Goal: Information Seeking & Learning: Learn about a topic

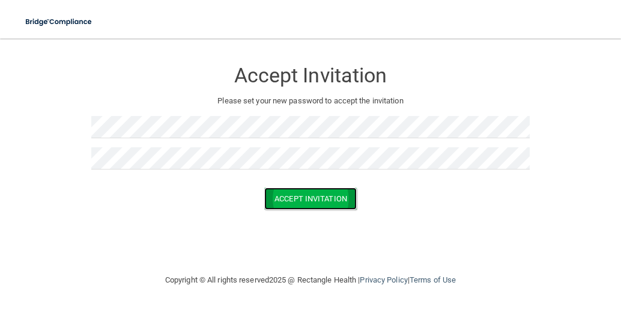
click at [284, 209] on button "Accept Invitation" at bounding box center [310, 198] width 93 height 22
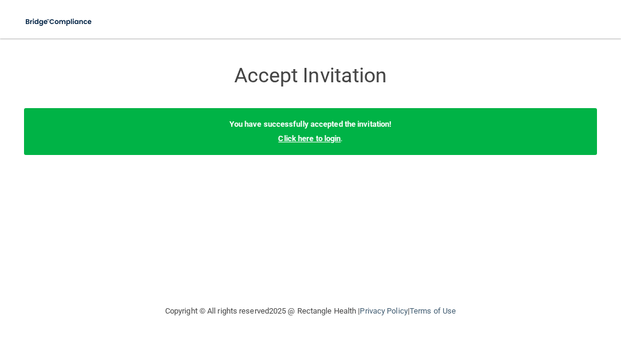
click at [314, 139] on link "Click here to login" at bounding box center [309, 138] width 62 height 9
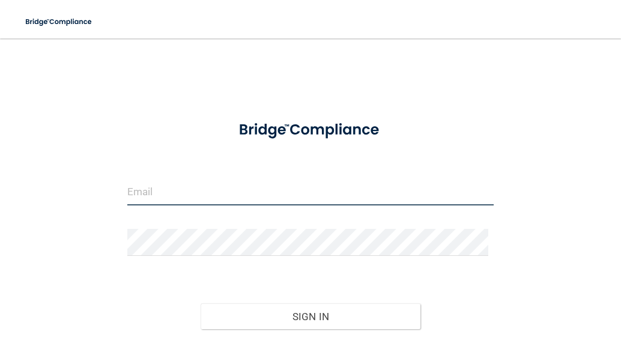
type input "[EMAIL_ADDRESS][DOMAIN_NAME]"
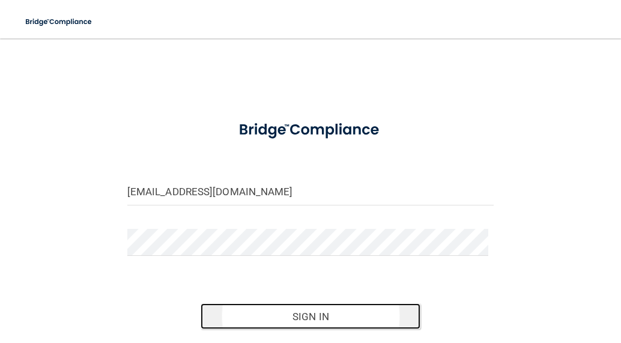
click at [297, 311] on button "Sign In" at bounding box center [311, 316] width 220 height 26
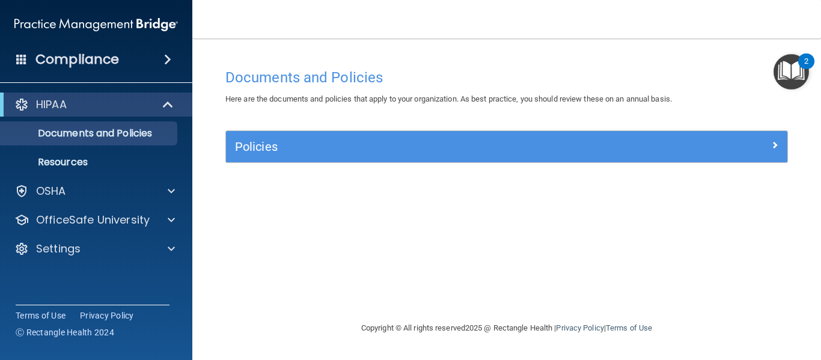
click at [621, 65] on img "Open Resource Center, 2 new notifications" at bounding box center [790, 71] width 35 height 35
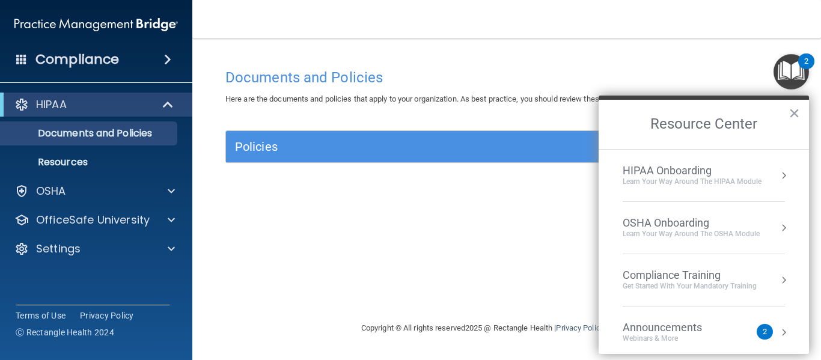
click at [621, 173] on div "HIPAA Onboarding" at bounding box center [692, 170] width 139 height 13
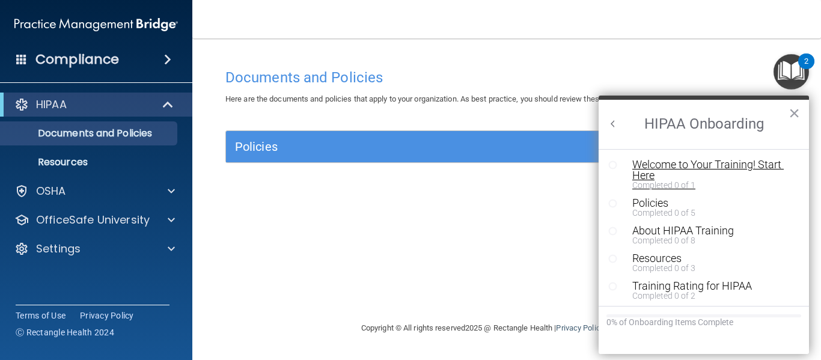
click at [621, 163] on div "Welcome to Your Training! Start Here" at bounding box center [708, 170] width 152 height 22
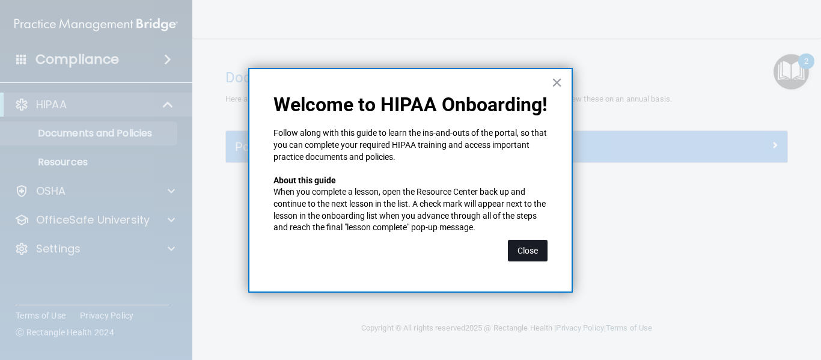
click at [531, 248] on button "Close" at bounding box center [528, 251] width 40 height 22
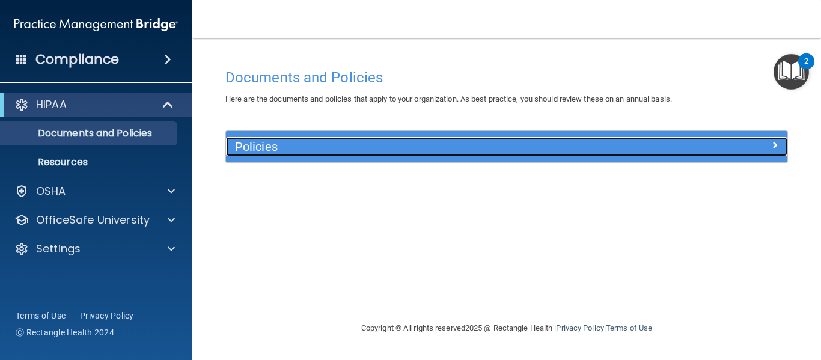
click at [525, 141] on h5 "Policies" at bounding box center [436, 146] width 403 height 13
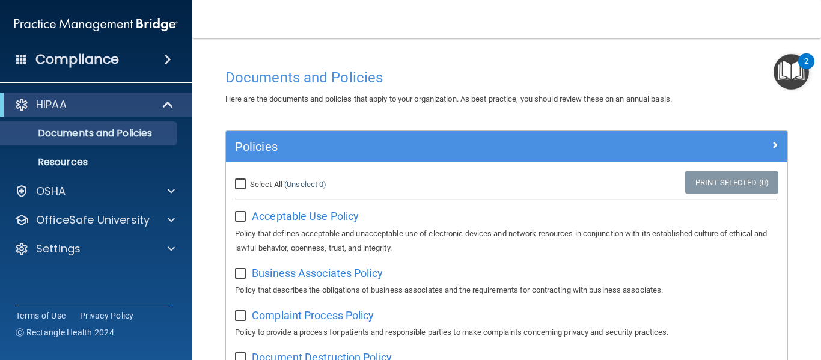
click at [234, 184] on div "Select All (Unselect 0) Unselect All" at bounding box center [319, 184] width 187 height 26
click at [243, 182] on input "Select All (Unselect 0) Unselect All" at bounding box center [242, 185] width 14 height 10
checkbox input "true"
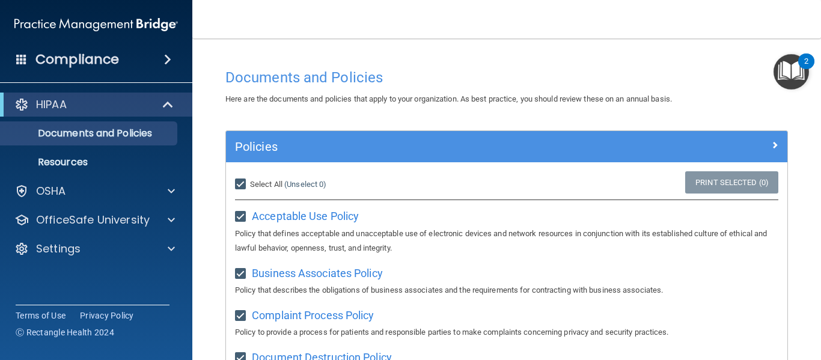
checkbox input "true"
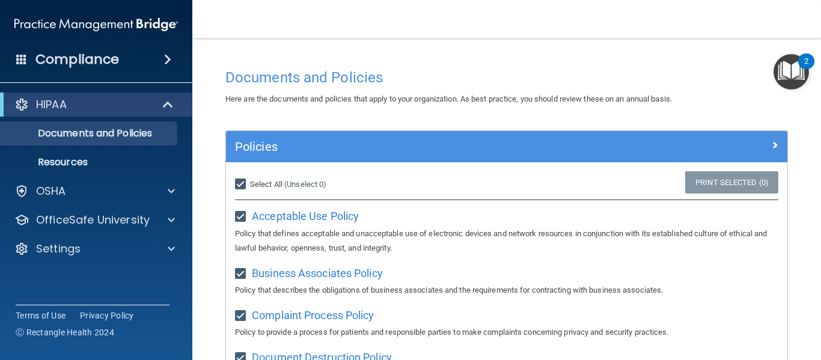
checkbox input "true"
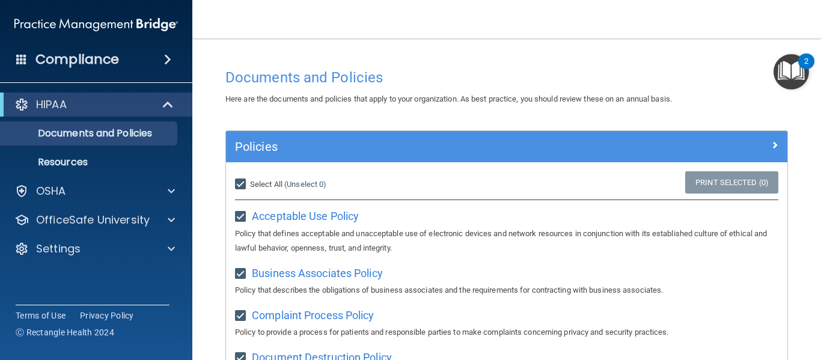
checkbox input "true"
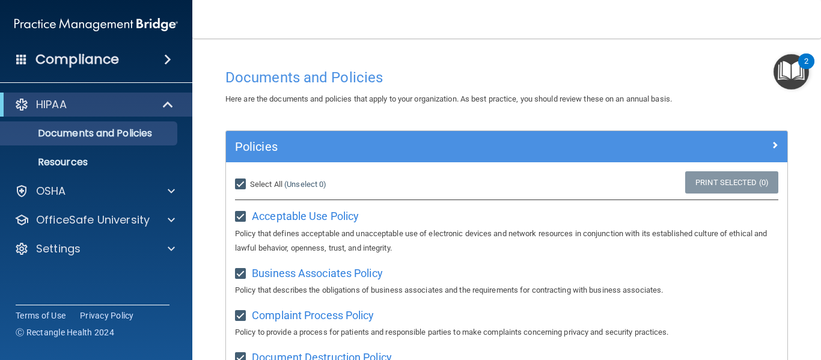
checkbox input "true"
click at [245, 181] on input "Select All (Unselect 21) Unselect All" at bounding box center [242, 185] width 14 height 10
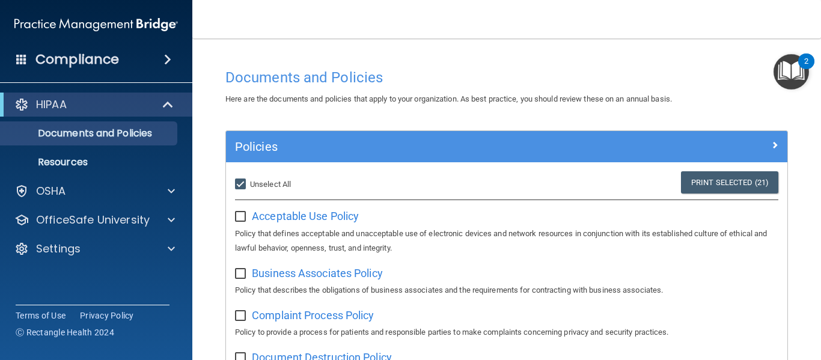
checkbox input "false"
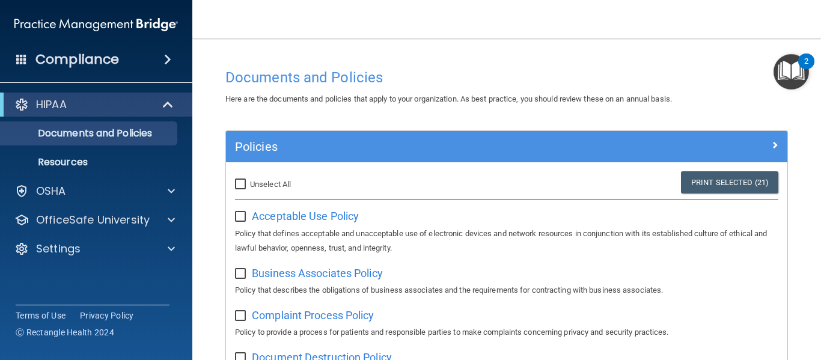
checkbox input "false"
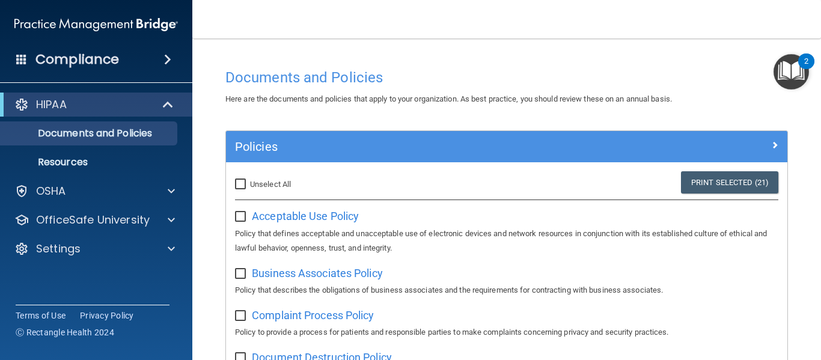
checkbox input "false"
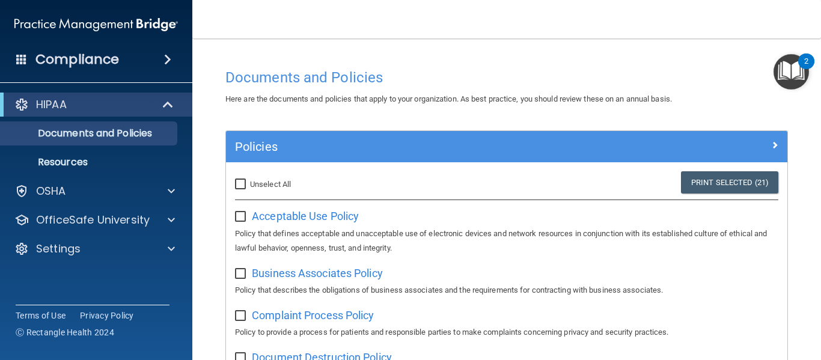
checkbox input "false"
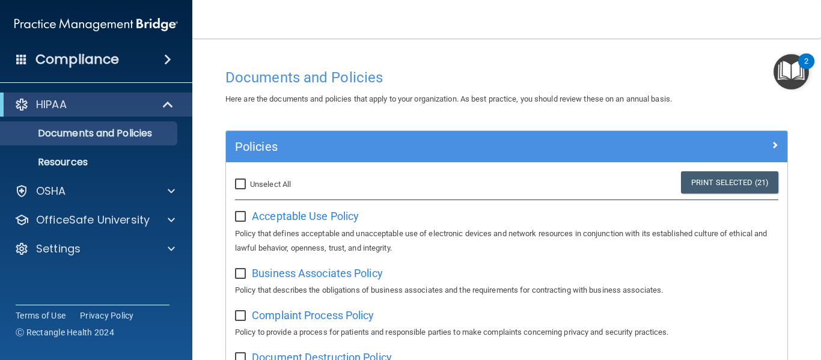
checkbox input "false"
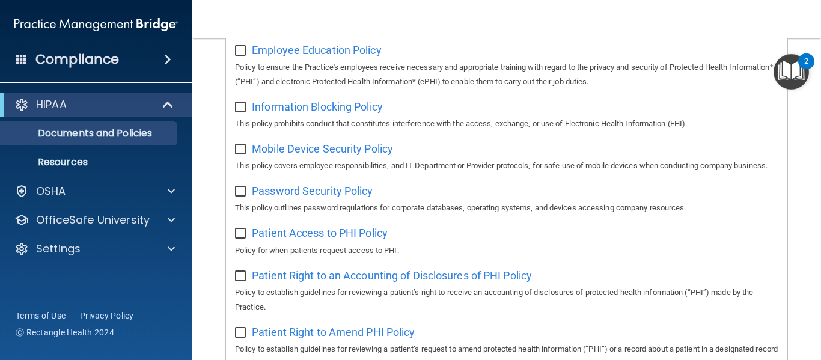
scroll to position [416, 0]
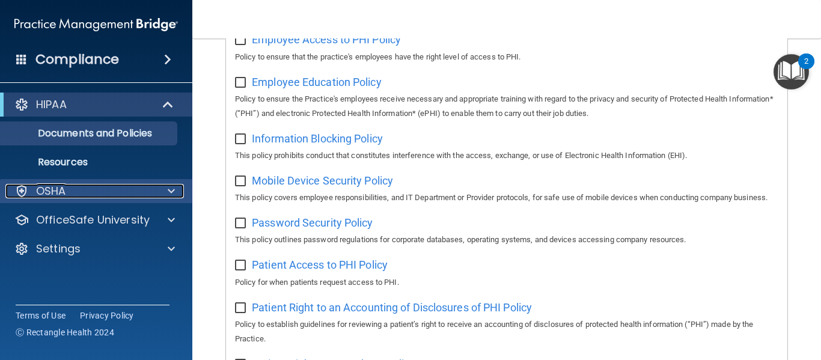
click at [43, 195] on p "OSHA" at bounding box center [51, 191] width 30 height 14
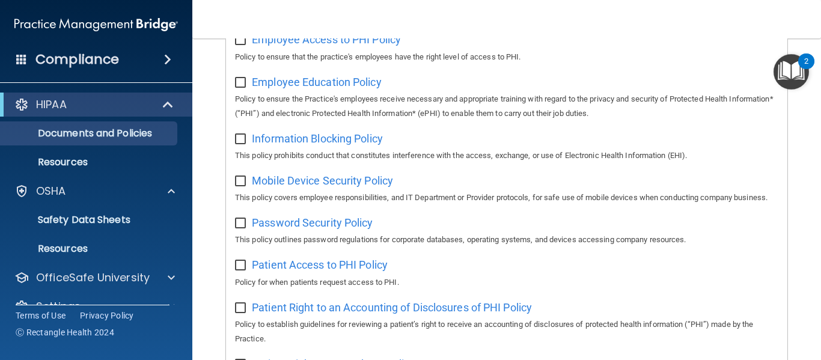
click at [621, 75] on img "Open Resource Center, 2 new notifications" at bounding box center [790, 71] width 35 height 35
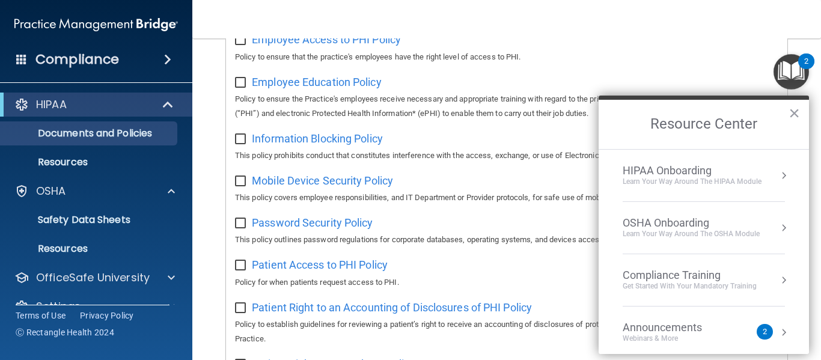
click at [621, 177] on button "Resource Center" at bounding box center [784, 175] width 12 height 12
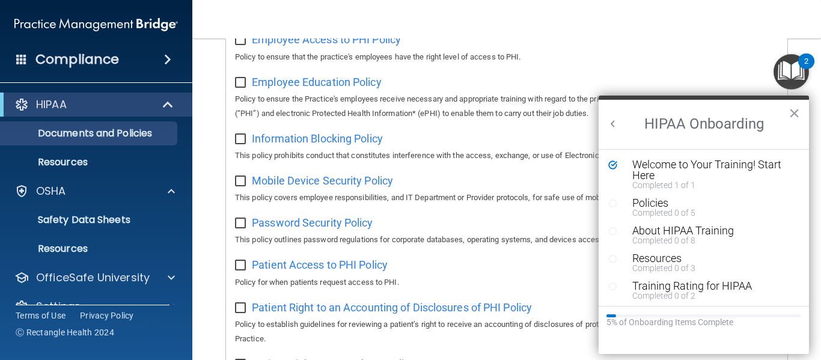
scroll to position [0, 0]
click at [621, 209] on div "Completed 0 of 5" at bounding box center [708, 213] width 152 height 8
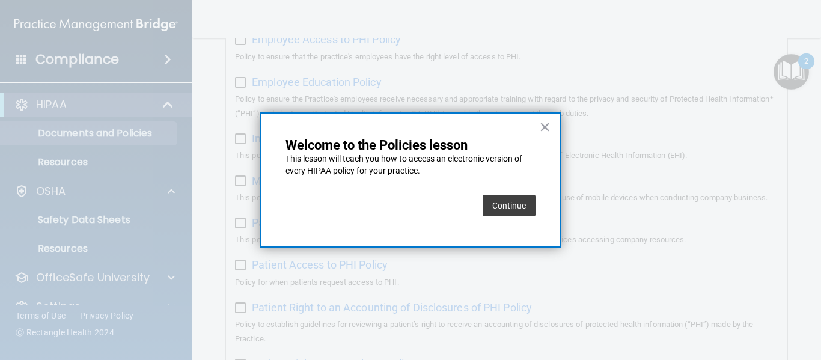
click at [507, 212] on button "Continue" at bounding box center [509, 206] width 53 height 22
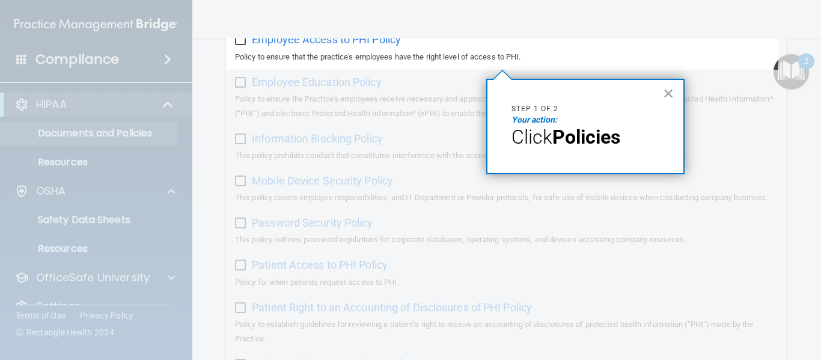
scroll to position [93, 0]
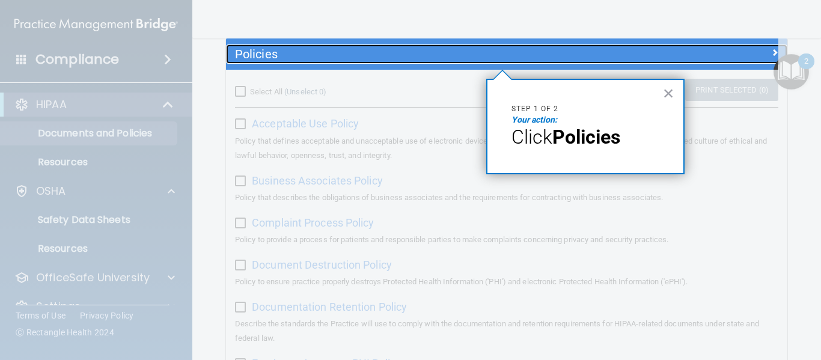
click at [296, 47] on h5 "Policies" at bounding box center [436, 53] width 403 height 13
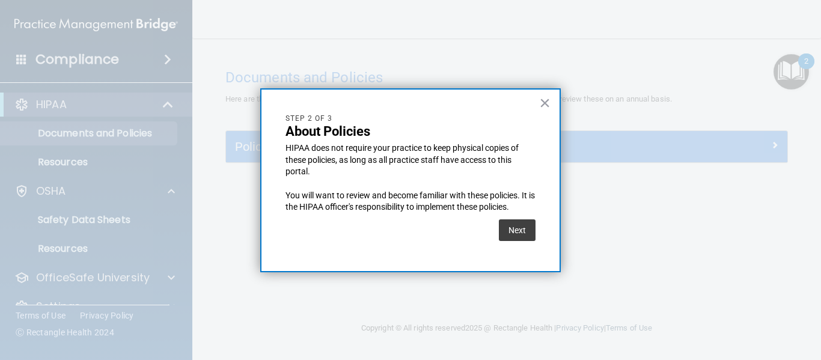
scroll to position [0, 0]
click at [528, 231] on button "Next" at bounding box center [517, 230] width 37 height 22
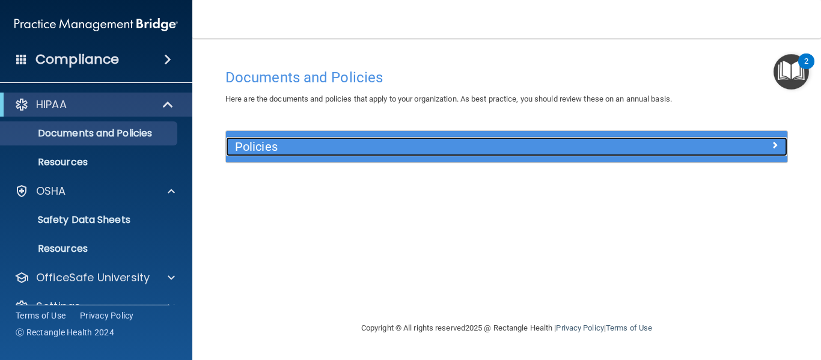
click at [621, 149] on div at bounding box center [717, 144] width 141 height 14
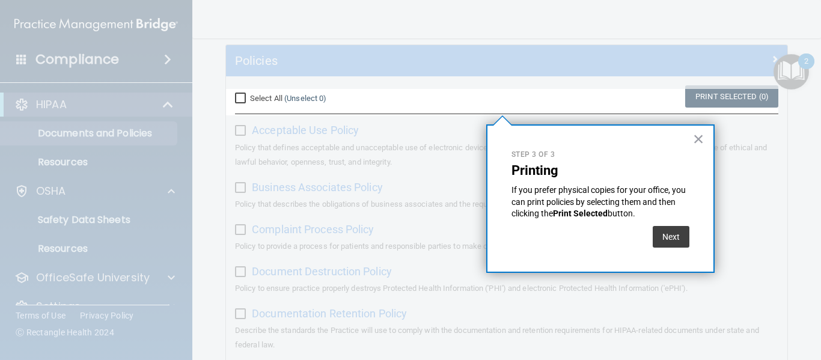
scroll to position [87, 0]
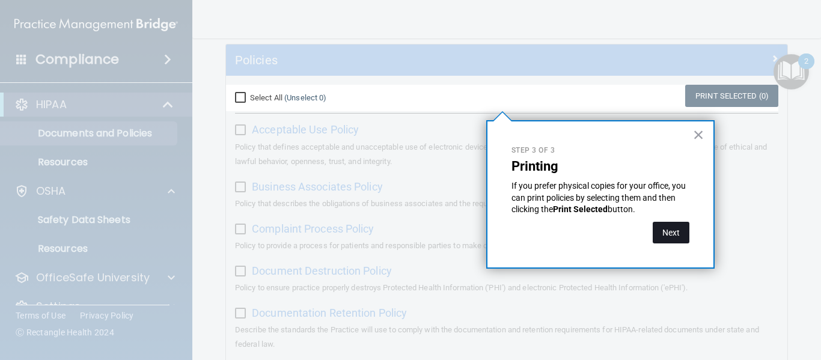
click at [621, 233] on button "Next" at bounding box center [671, 233] width 37 height 22
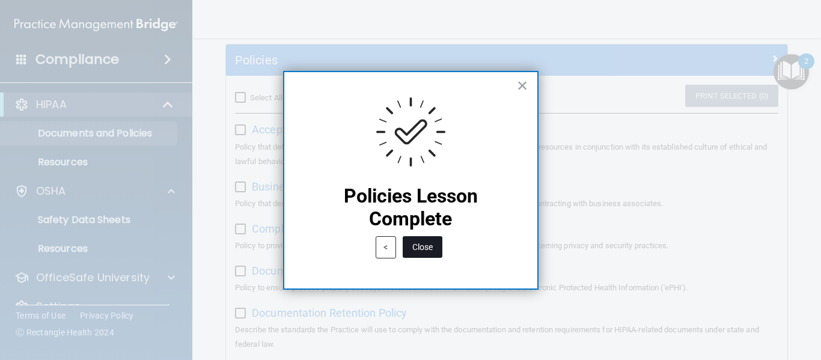
click at [428, 245] on button "Close" at bounding box center [423, 247] width 40 height 22
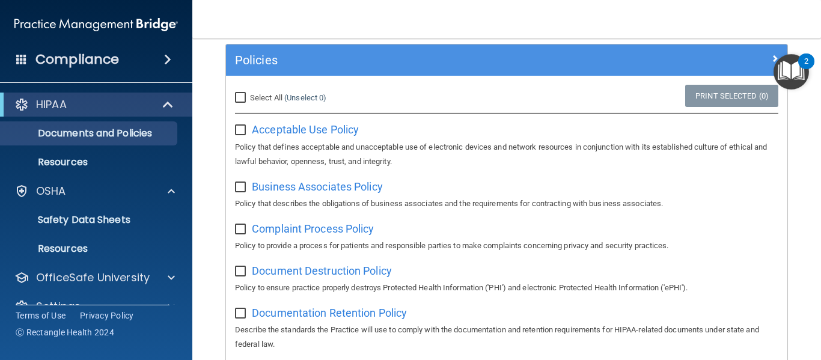
click at [621, 77] on img "Open Resource Center, 2 new notifications" at bounding box center [790, 71] width 35 height 35
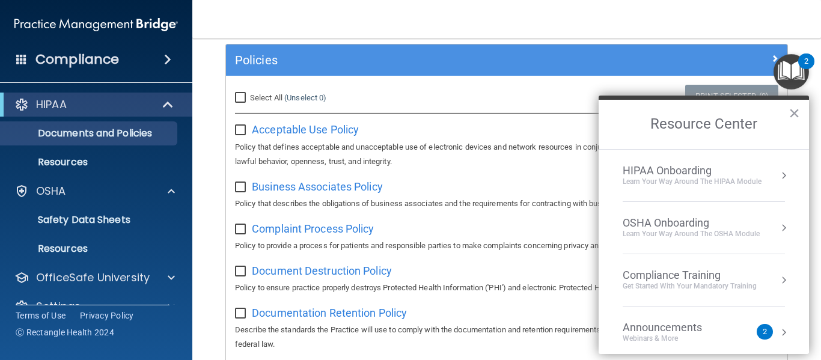
click at [621, 179] on button "Resource Center" at bounding box center [784, 175] width 12 height 12
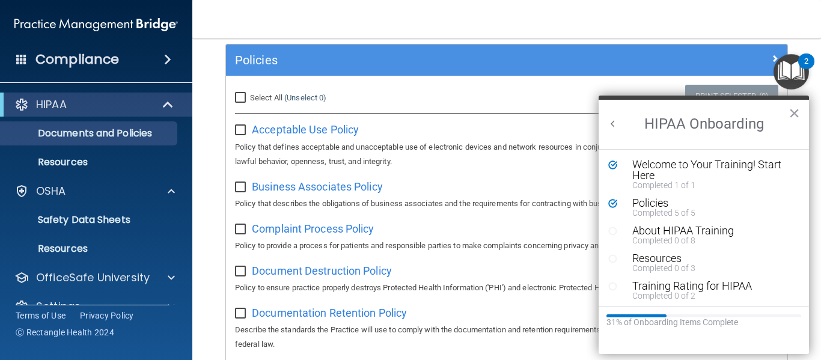
scroll to position [0, 0]
click at [621, 233] on div "About HIPAA Training" at bounding box center [708, 230] width 152 height 11
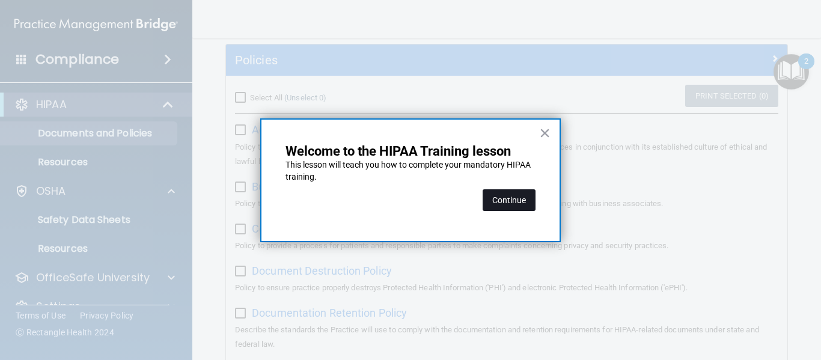
click at [506, 200] on button "Continue" at bounding box center [509, 200] width 53 height 22
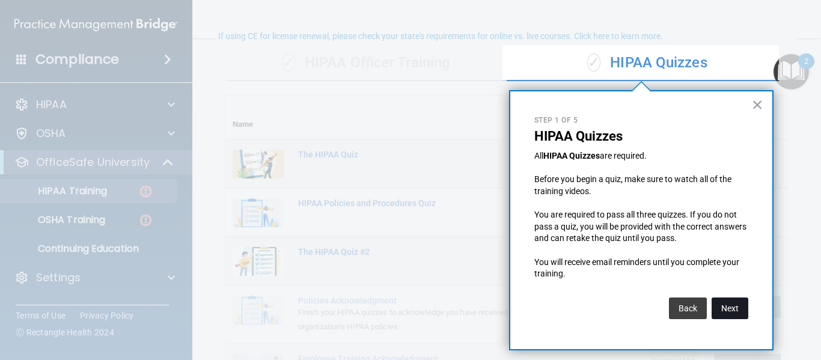
click at [621, 308] on button "Next" at bounding box center [729, 308] width 37 height 22
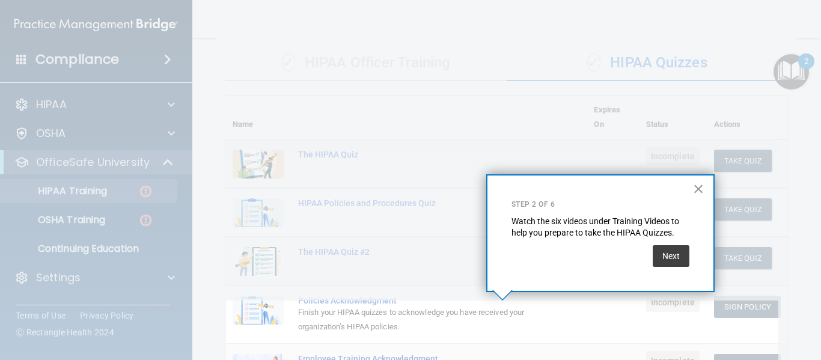
scroll to position [204, 0]
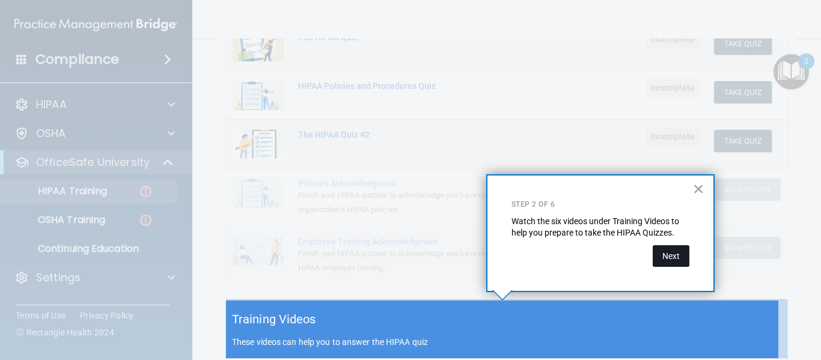
click at [621, 261] on button "Next" at bounding box center [671, 256] width 37 height 22
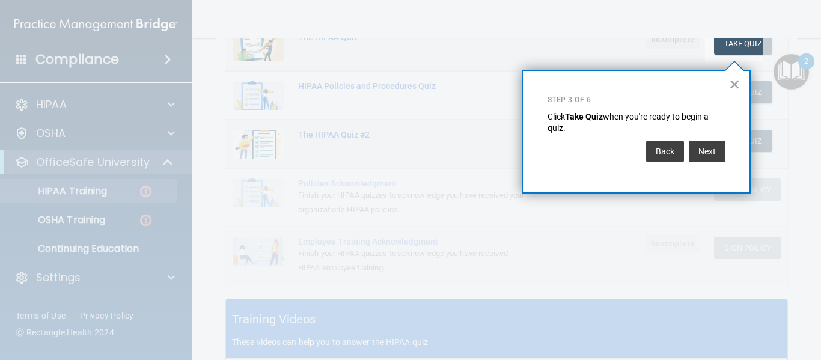
scroll to position [198, 0]
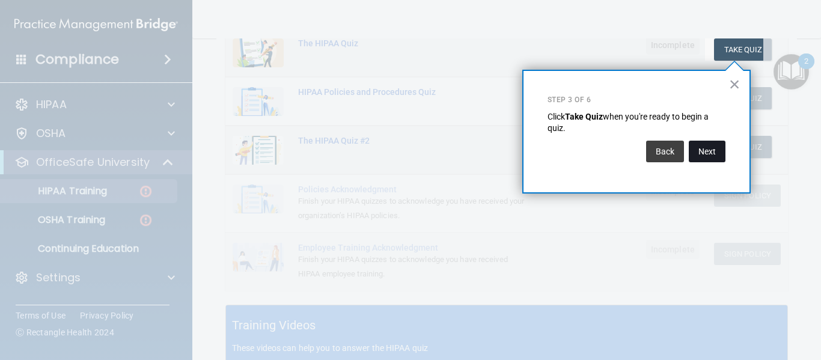
click at [621, 157] on button "Next" at bounding box center [707, 152] width 37 height 22
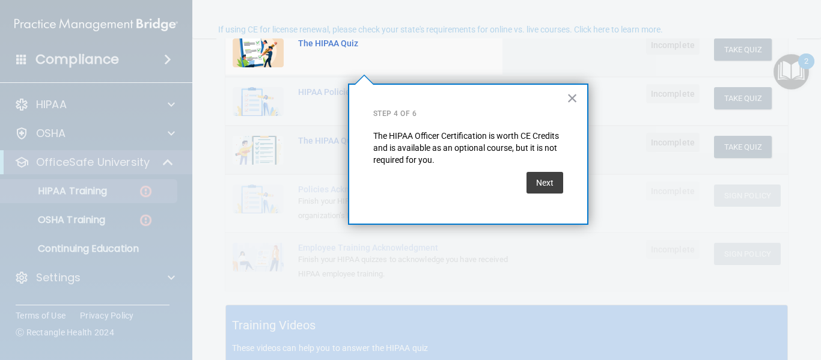
scroll to position [93, 0]
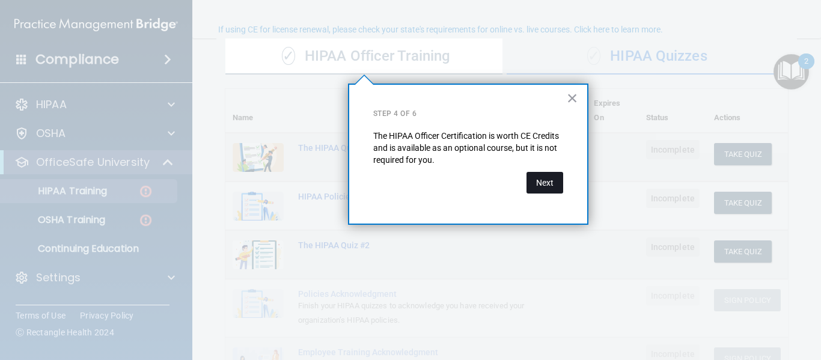
click at [547, 191] on button "Next" at bounding box center [544, 183] width 37 height 22
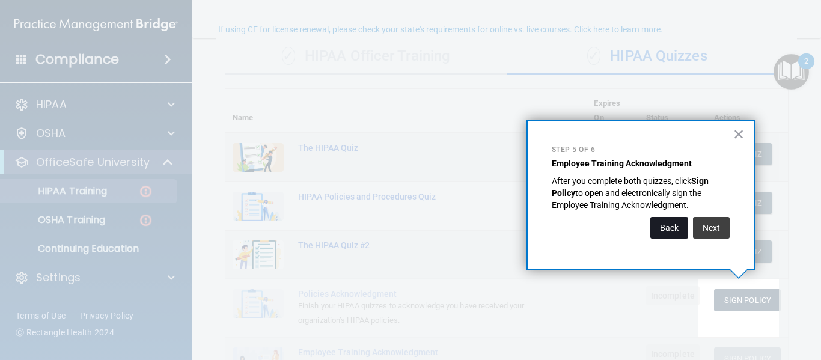
click at [621, 232] on button "Back" at bounding box center [669, 228] width 38 height 22
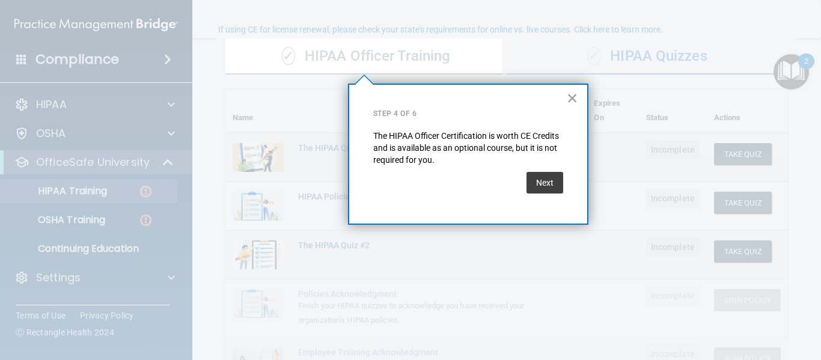
click at [504, 153] on p "The HIPAA Officer Certification is worth CE Credits and is available as an opti…" at bounding box center [468, 147] width 190 height 35
click at [543, 195] on div "Next" at bounding box center [544, 183] width 37 height 34
drag, startPoint x: 543, startPoint y: 195, endPoint x: 546, endPoint y: 188, distance: 7.5
click at [546, 188] on div "Next" at bounding box center [544, 183] width 37 height 34
click at [546, 188] on button "Next" at bounding box center [544, 183] width 37 height 22
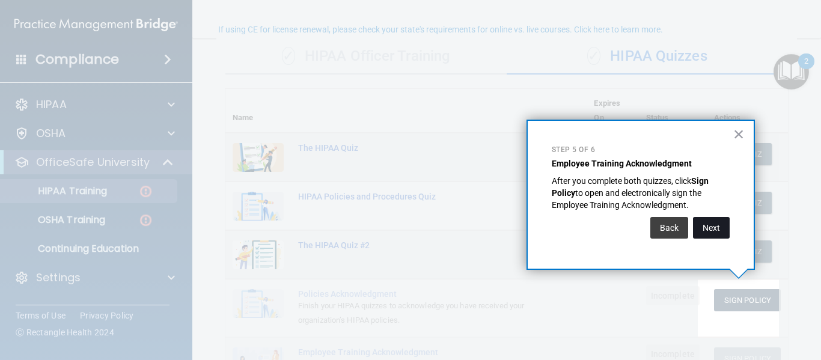
click at [621, 225] on button "Next" at bounding box center [711, 228] width 37 height 22
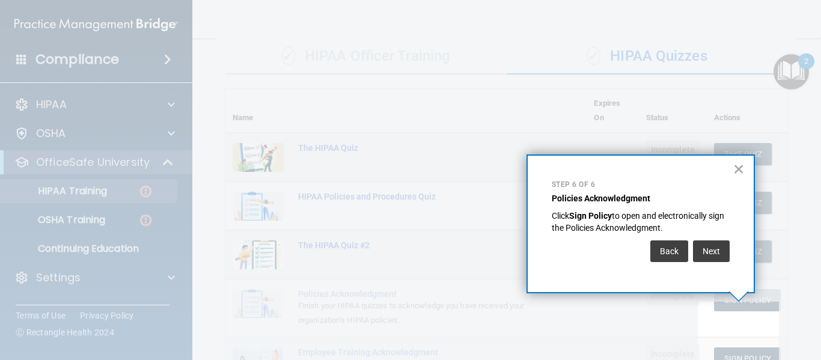
scroll to position [129, 0]
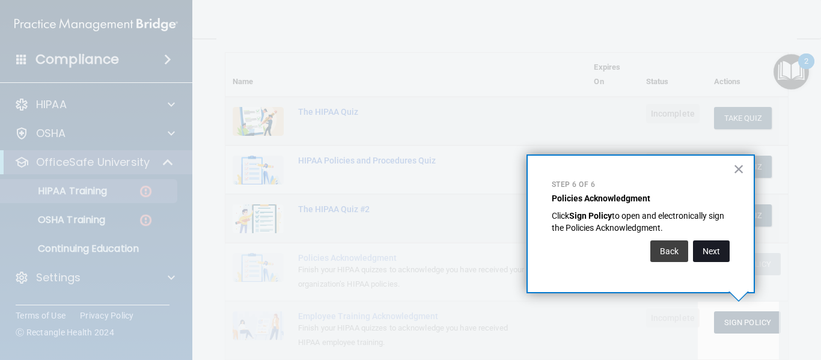
click at [621, 255] on button "Next" at bounding box center [711, 251] width 37 height 22
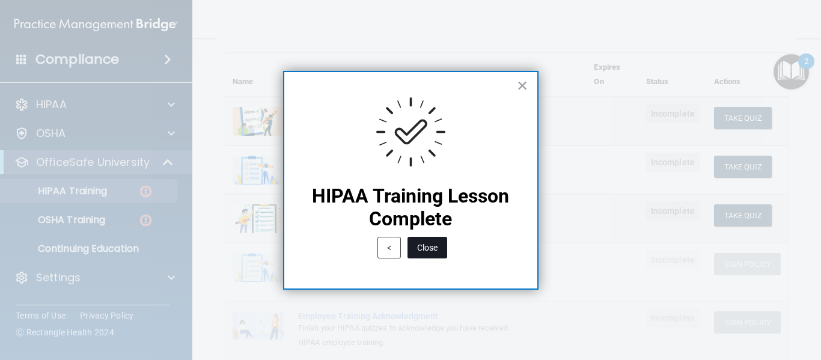
click at [431, 247] on button "Close" at bounding box center [427, 248] width 40 height 22
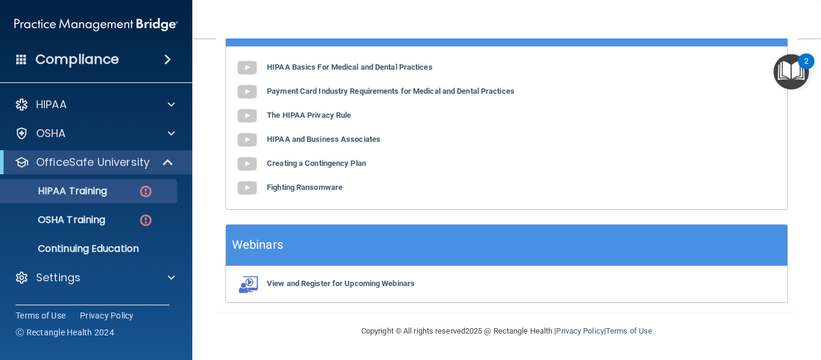
scroll to position [516, 0]
click at [252, 187] on img at bounding box center [247, 188] width 24 height 24
click at [371, 66] on b "HIPAA Basics For Medical and Dental Practices" at bounding box center [350, 66] width 166 height 9
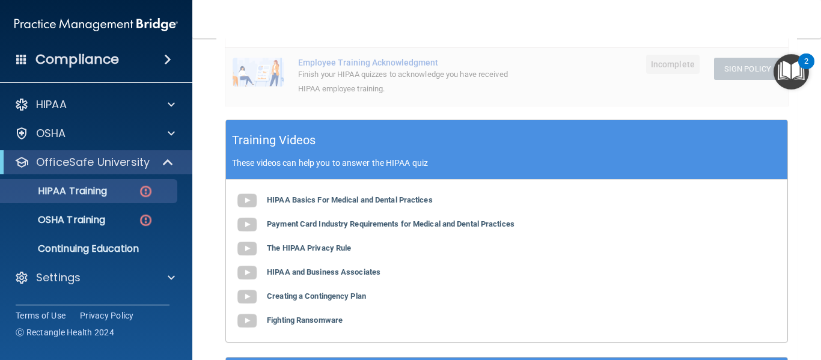
scroll to position [383, 0]
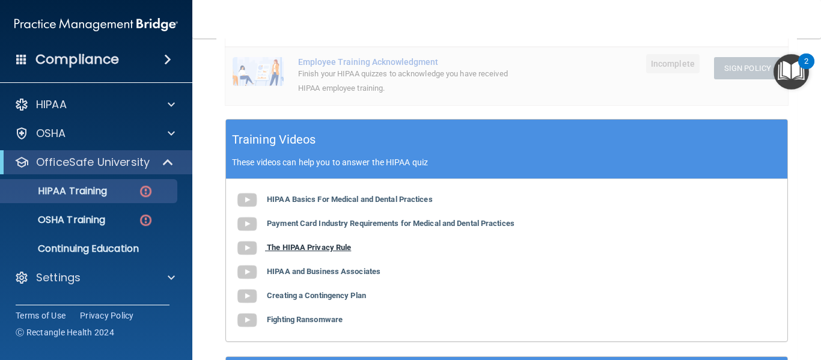
click at [311, 251] on b "The HIPAA Privacy Rule" at bounding box center [309, 247] width 84 height 9
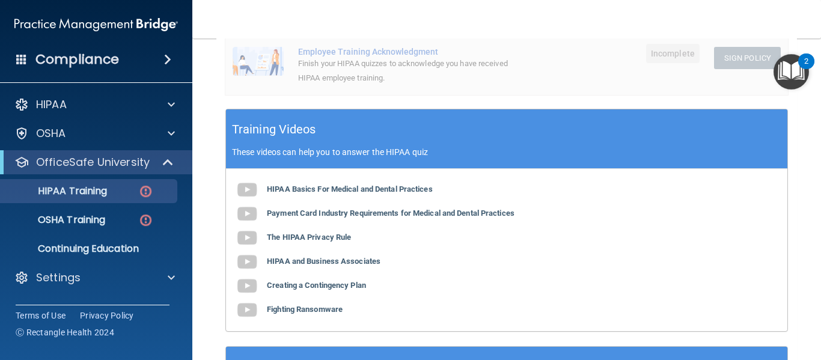
scroll to position [395, 0]
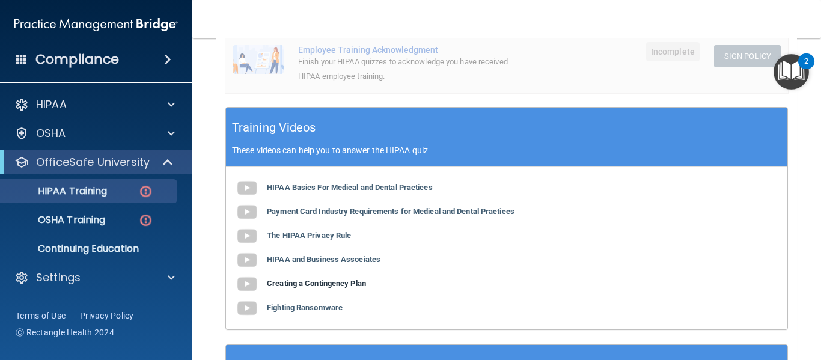
click at [311, 288] on b "Creating a Contingency Plan" at bounding box center [316, 283] width 99 height 9
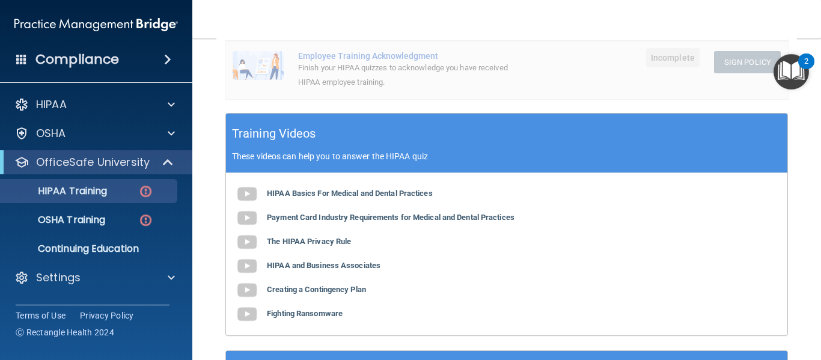
scroll to position [388, 0]
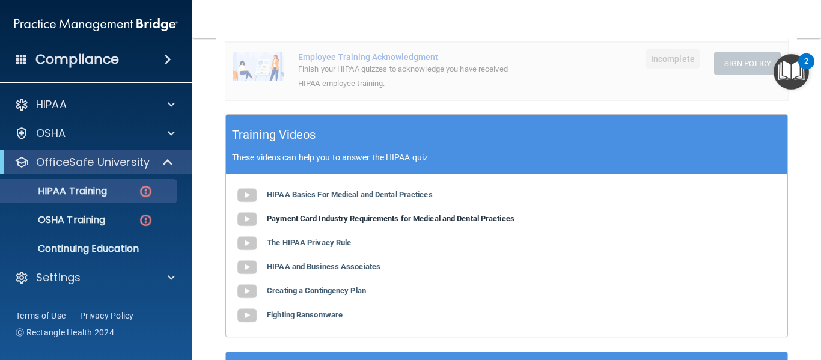
click at [377, 217] on b "Payment Card Industry Requirements for Medical and Dental Practices" at bounding box center [391, 218] width 248 height 9
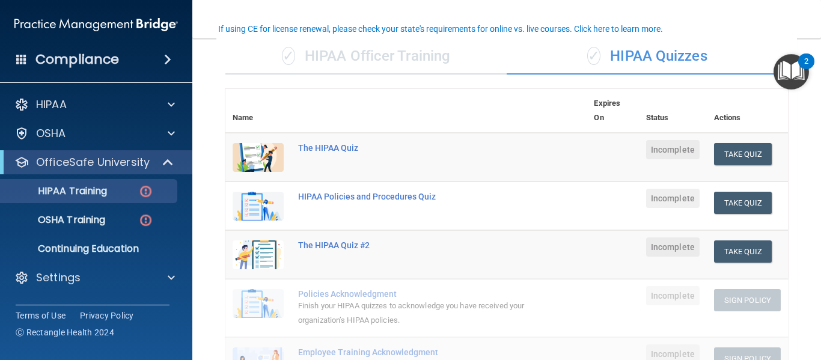
scroll to position [93, 0]
click at [621, 159] on button "Take Quiz" at bounding box center [743, 155] width 58 height 22
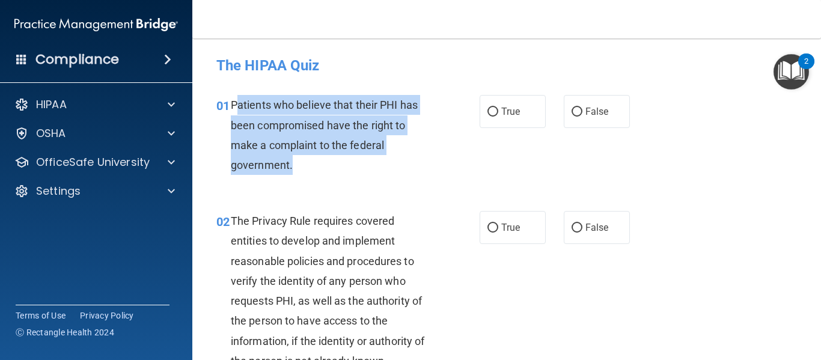
drag, startPoint x: 234, startPoint y: 106, endPoint x: 317, endPoint y: 180, distance: 111.5
click at [317, 180] on div "01 Patients who believe that their PHI has been compromised have the right to m…" at bounding box center [347, 138] width 299 height 86
copy span "atients who believe that their PHI has been compromised have the right to make …"
click at [487, 116] on input "True" at bounding box center [492, 112] width 11 height 9
radio input "true"
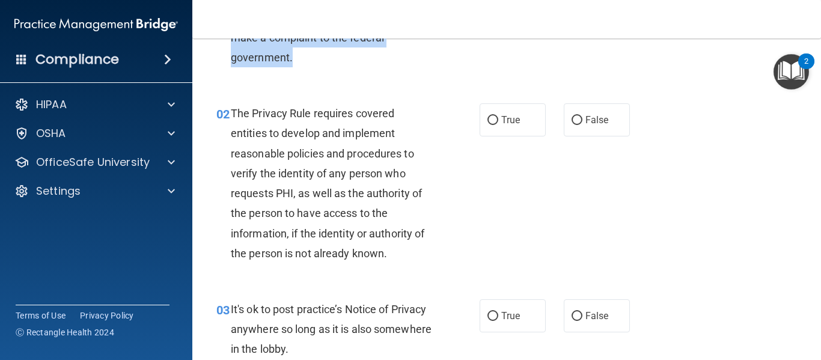
scroll to position [109, 0]
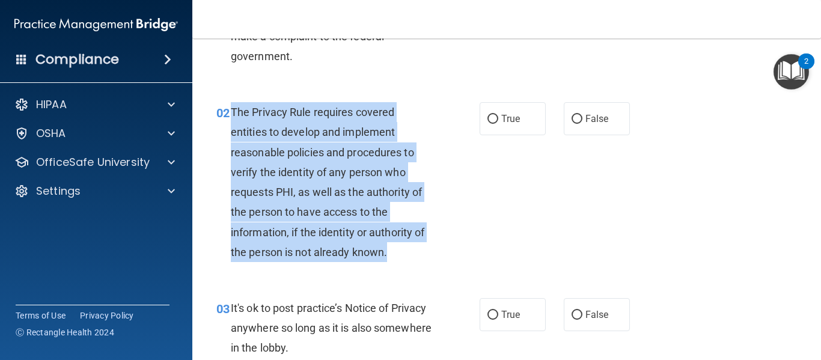
drag, startPoint x: 233, startPoint y: 110, endPoint x: 403, endPoint y: 252, distance: 222.3
click at [403, 252] on div "The Privacy Rule requires covered entities to develop and implement reasonable …" at bounding box center [336, 182] width 211 height 160
copy span "The Privacy Rule requires covered entities to develop and implement reasonable …"
click at [487, 118] on input "True" at bounding box center [492, 119] width 11 height 9
radio input "true"
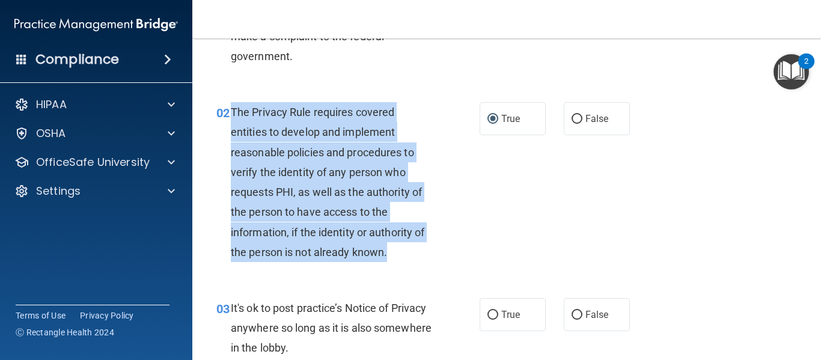
click at [471, 208] on div "02 The Privacy Rule requires covered entities to develop and implement reasonab…" at bounding box center [347, 185] width 299 height 166
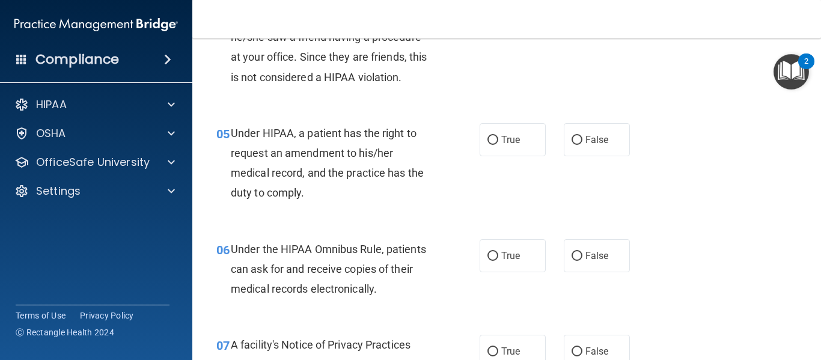
scroll to position [530, 0]
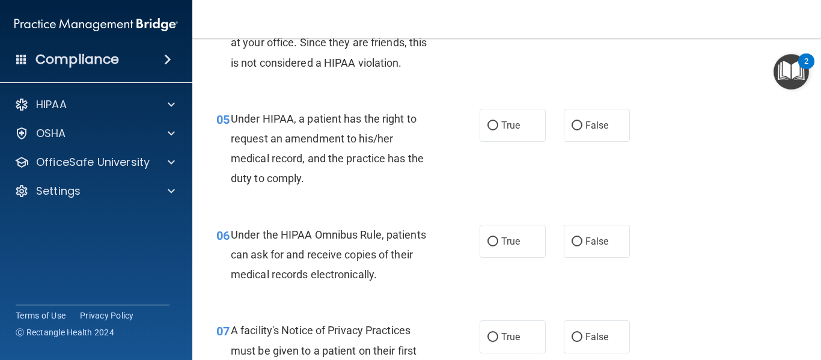
click at [300, 87] on div "04 While at her daughter's open house at school, the receptionist mentions that…" at bounding box center [506, 26] width 598 height 136
click at [487, 124] on input "True" at bounding box center [492, 125] width 11 height 9
radio input "true"
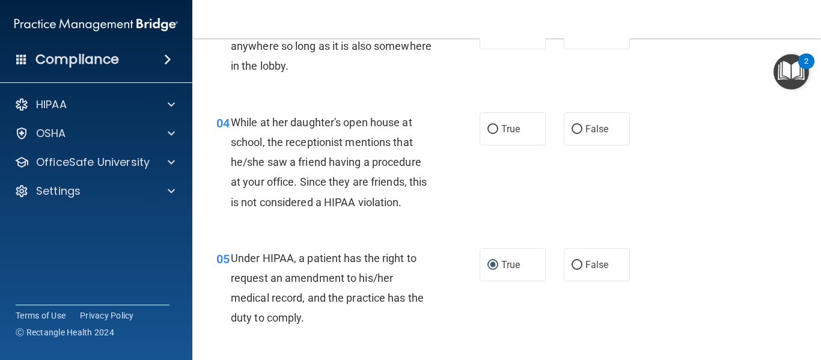
scroll to position [391, 0]
click at [258, 51] on span "It's ok to post practice’s Notice of Privacy anywhere so long as it is also som…" at bounding box center [331, 45] width 201 height 52
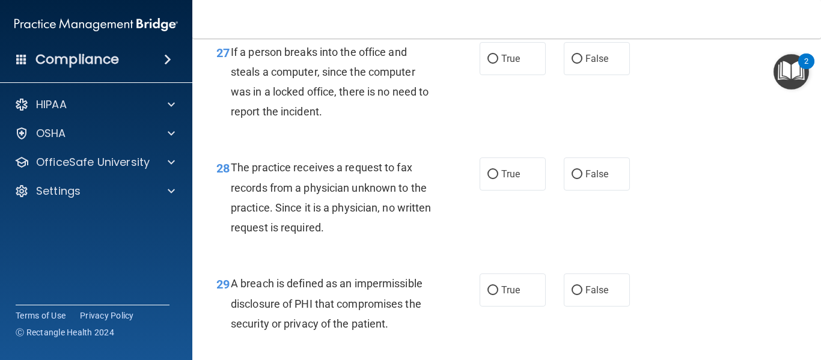
scroll to position [3102, 0]
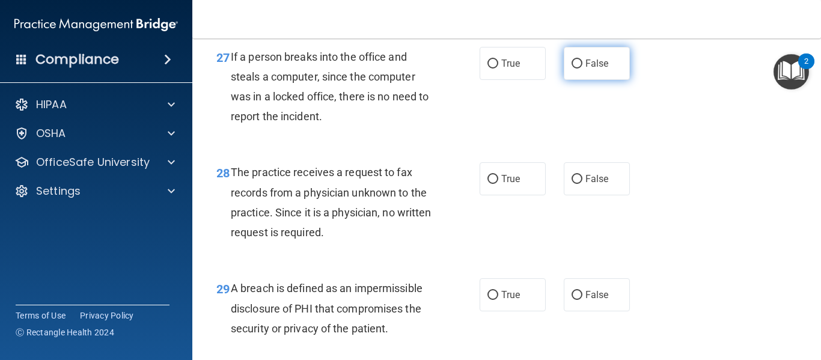
click at [574, 69] on input "False" at bounding box center [576, 63] width 11 height 9
radio input "true"
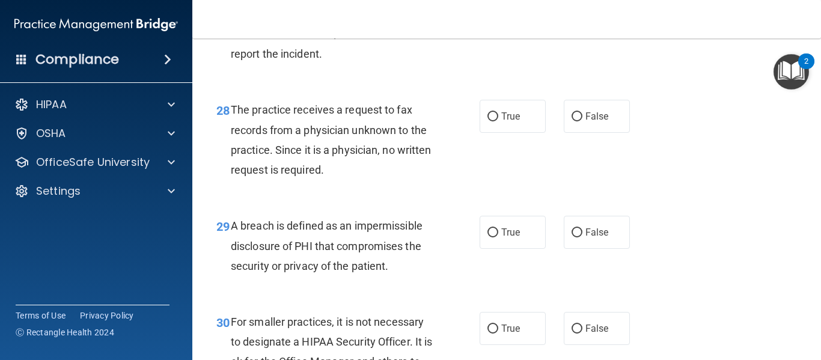
scroll to position [3177, 0]
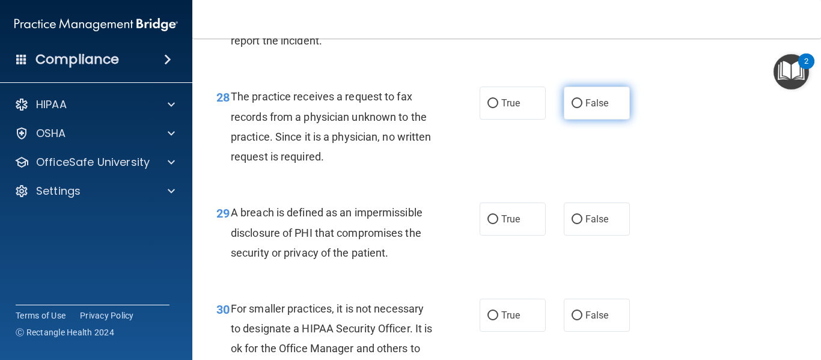
click at [571, 108] on input "False" at bounding box center [576, 103] width 11 height 9
radio input "true"
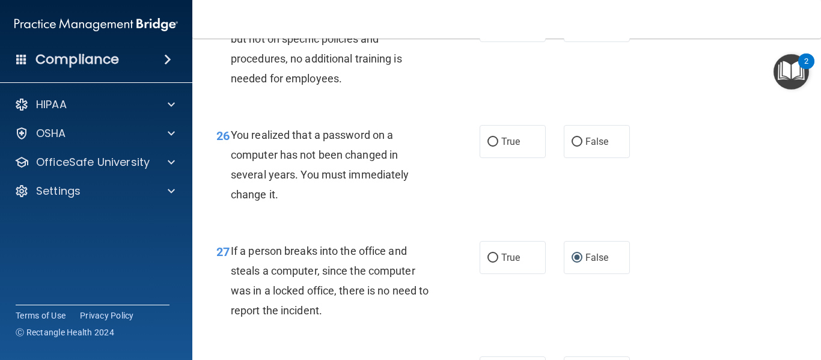
scroll to position [2875, 0]
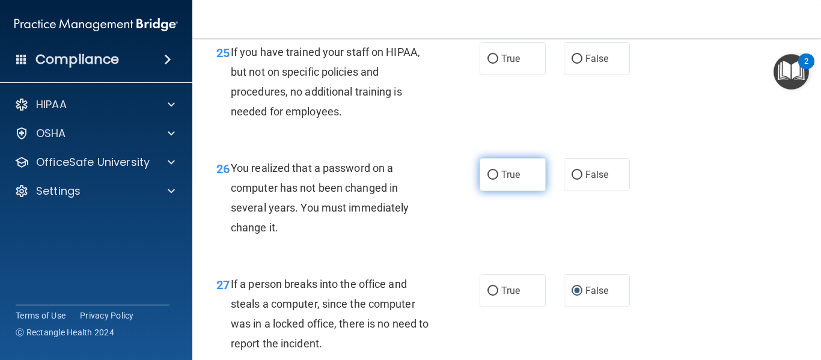
click at [492, 180] on input "True" at bounding box center [492, 175] width 11 height 9
radio input "true"
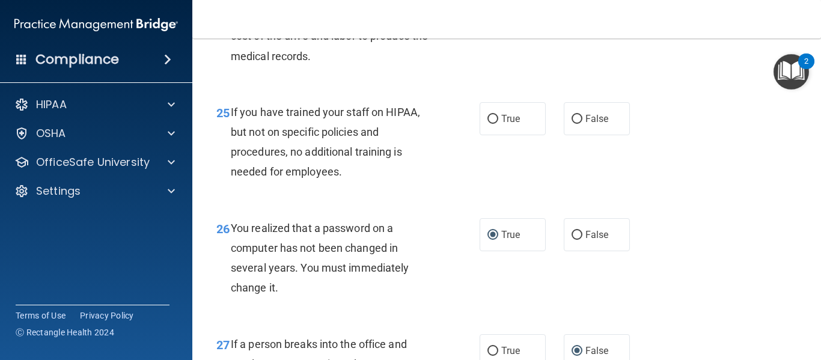
scroll to position [2794, 0]
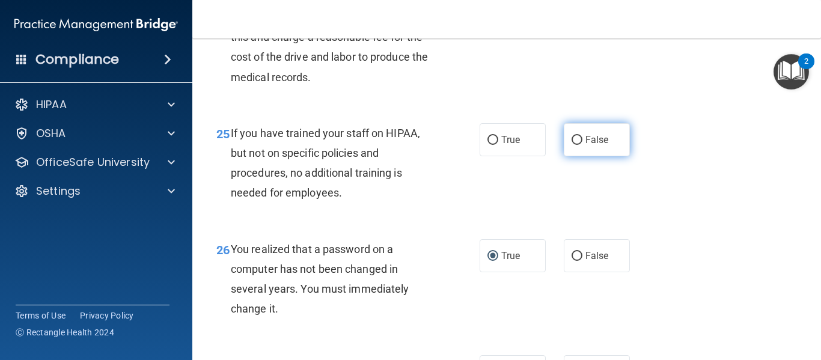
click at [571, 145] on input "False" at bounding box center [576, 140] width 11 height 9
radio input "true"
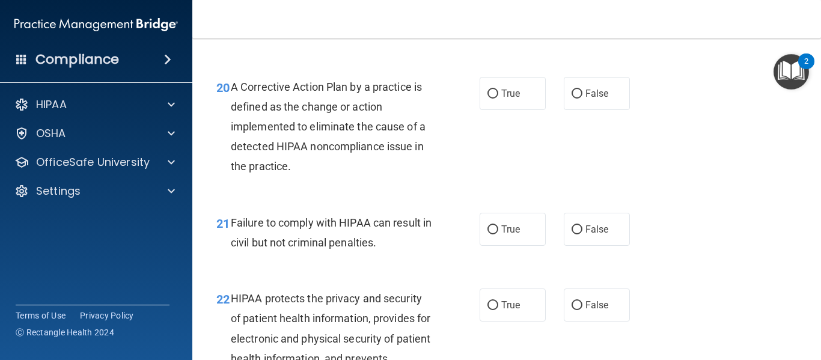
scroll to position [2175, 0]
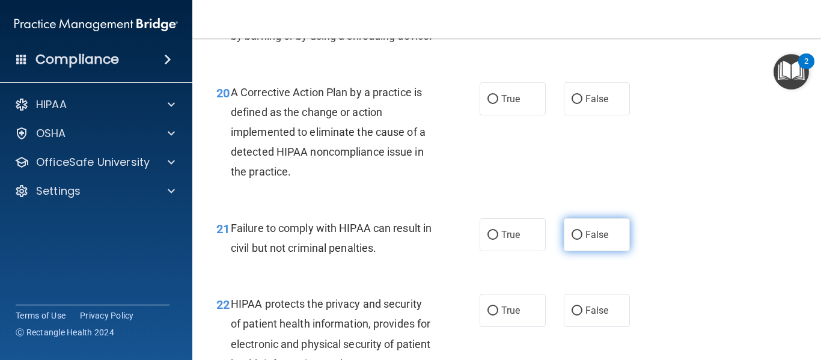
click at [571, 240] on input "False" at bounding box center [576, 235] width 11 height 9
radio input "true"
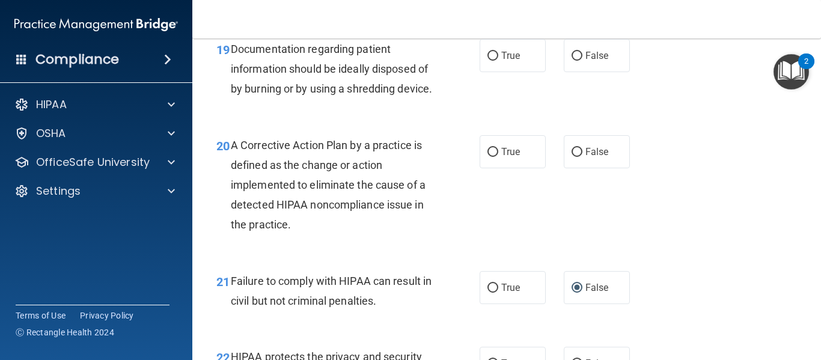
scroll to position [2122, 0]
click at [489, 157] on input "True" at bounding box center [492, 152] width 11 height 9
radio input "true"
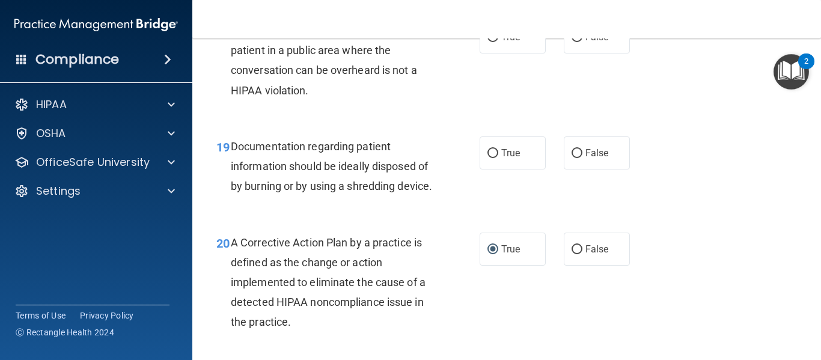
scroll to position [2024, 0]
click at [490, 150] on input "True" at bounding box center [492, 154] width 11 height 9
radio input "true"
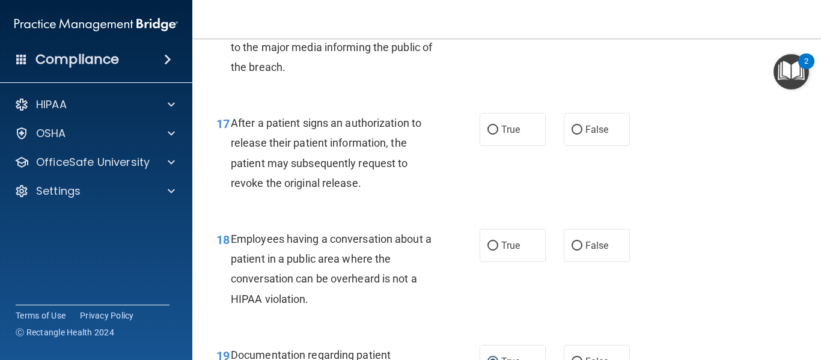
scroll to position [1814, 0]
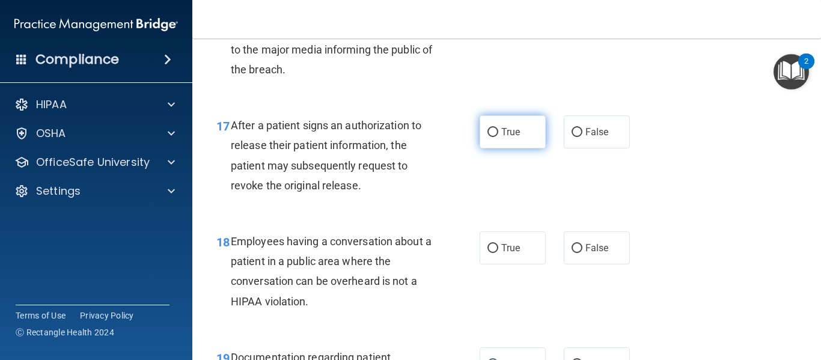
click at [491, 128] on input "True" at bounding box center [492, 132] width 11 height 9
radio input "true"
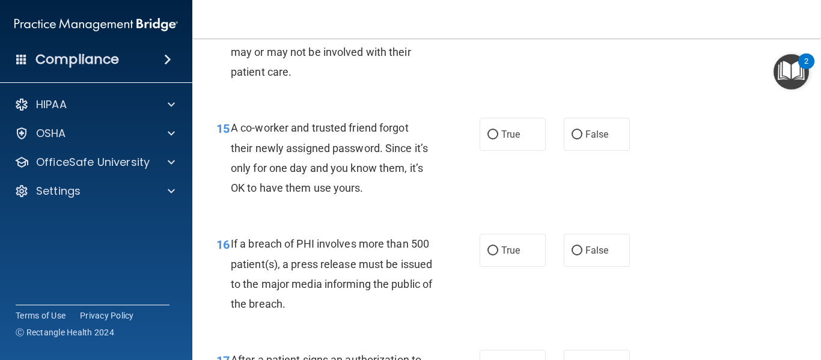
scroll to position [1576, 0]
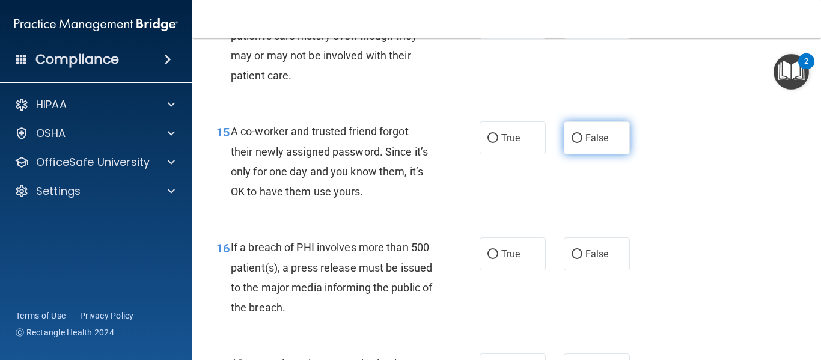
click at [571, 136] on input "False" at bounding box center [576, 138] width 11 height 9
radio input "true"
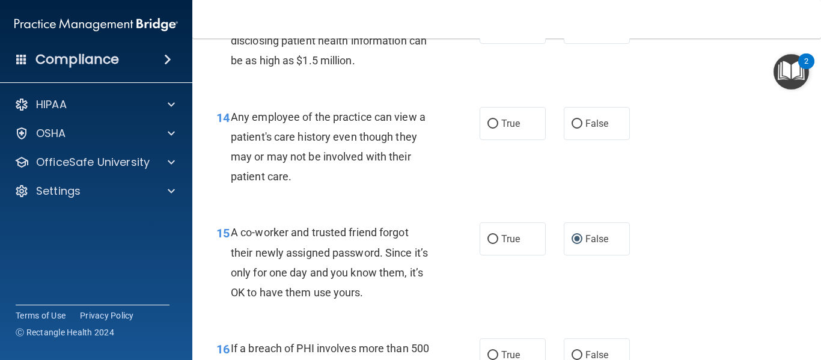
scroll to position [1474, 0]
click at [571, 126] on input "False" at bounding box center [576, 125] width 11 height 9
radio input "true"
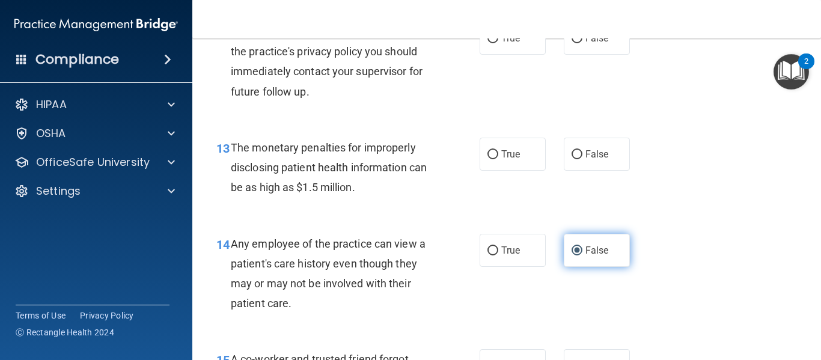
scroll to position [1348, 0]
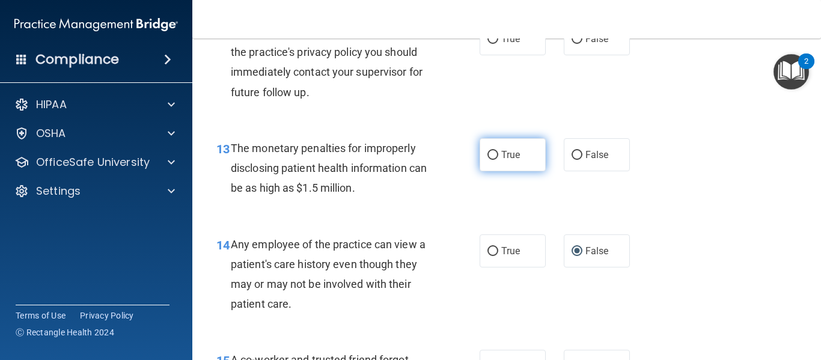
click at [488, 157] on input "True" at bounding box center [492, 155] width 11 height 9
radio input "true"
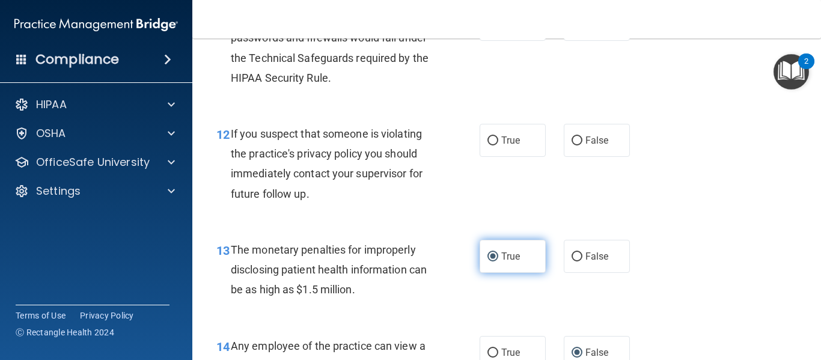
scroll to position [1246, 0]
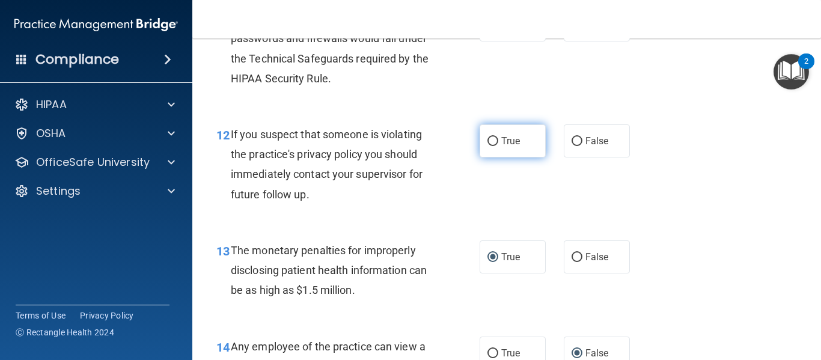
click at [501, 138] on span "True" at bounding box center [510, 140] width 19 height 11
click at [498, 138] on input "True" at bounding box center [492, 141] width 11 height 9
radio input "true"
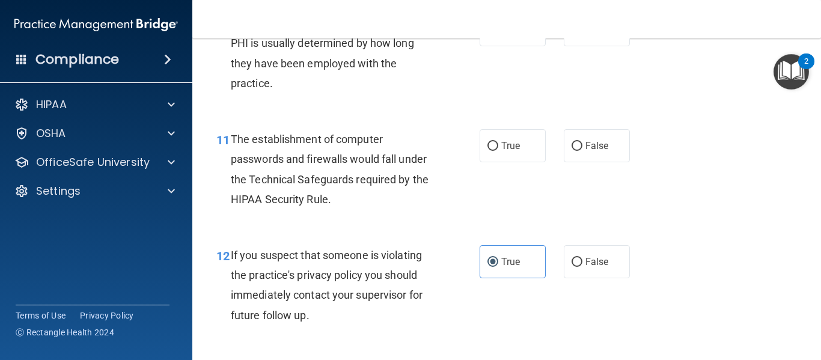
scroll to position [1122, 0]
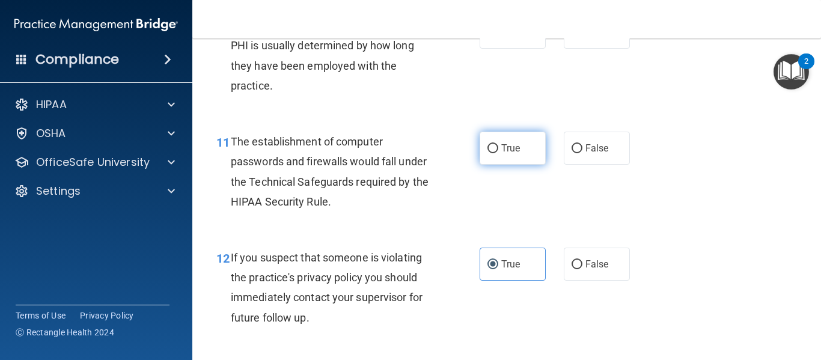
click at [501, 144] on span "True" at bounding box center [510, 147] width 19 height 11
click at [498, 144] on input "True" at bounding box center [492, 148] width 11 height 9
radio input "true"
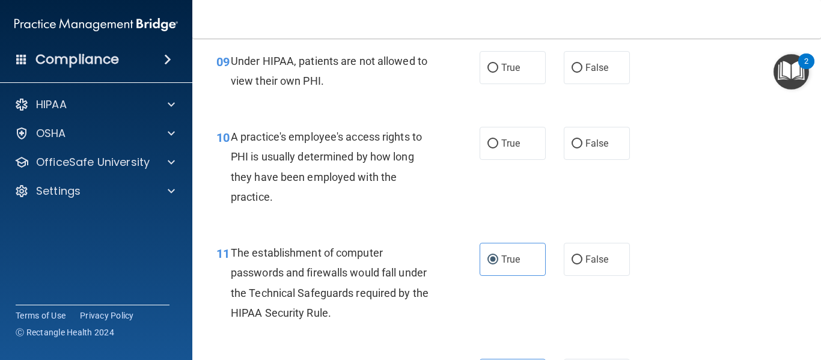
scroll to position [1008, 0]
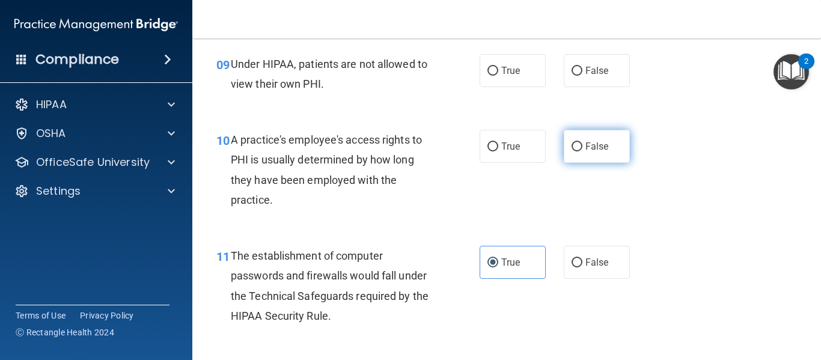
click at [571, 142] on input "False" at bounding box center [576, 146] width 11 height 9
radio input "true"
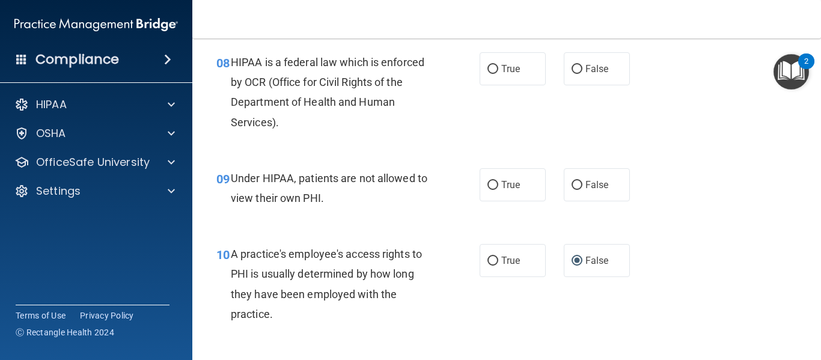
scroll to position [891, 0]
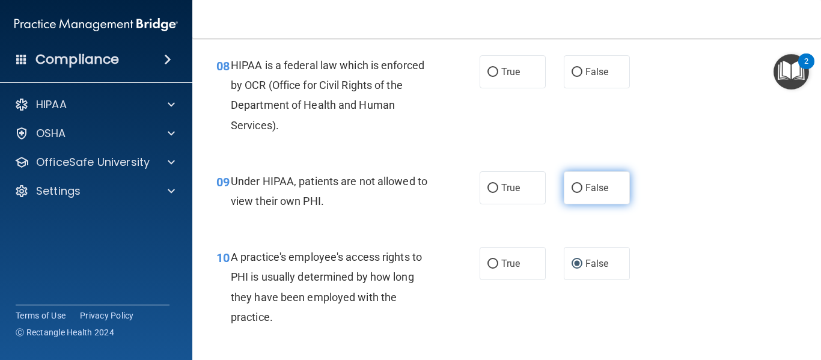
click at [574, 192] on input "False" at bounding box center [576, 188] width 11 height 9
radio input "true"
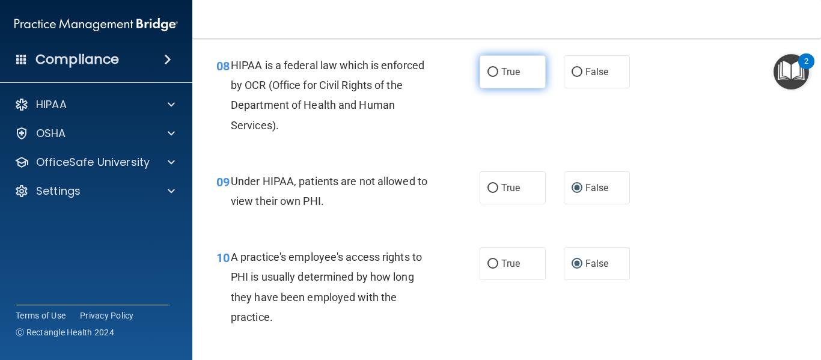
click at [492, 70] on input "True" at bounding box center [492, 72] width 11 height 9
radio input "true"
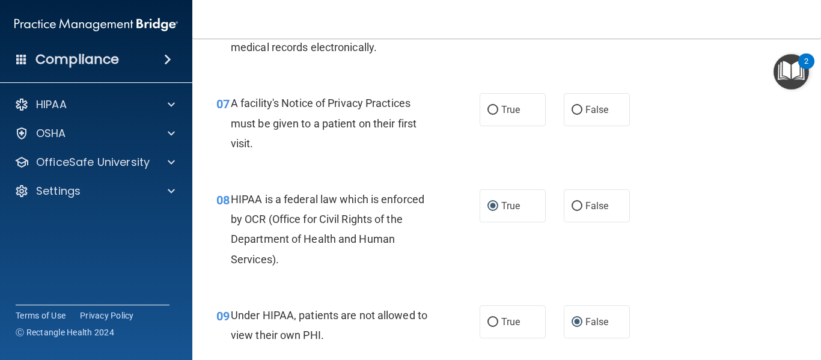
scroll to position [748, 0]
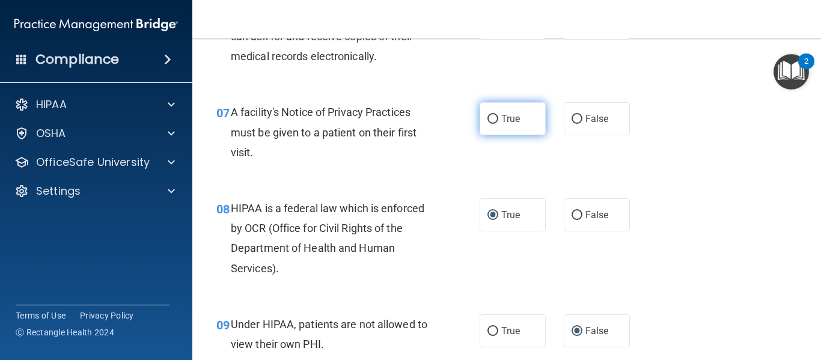
click at [491, 119] on input "True" at bounding box center [492, 119] width 11 height 9
radio input "true"
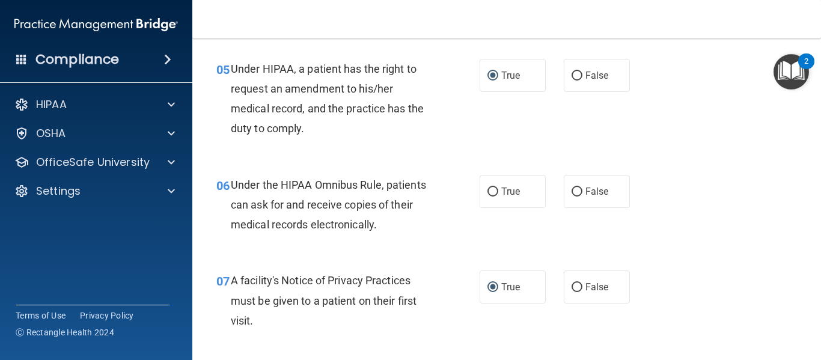
scroll to position [579, 0]
click at [571, 195] on input "False" at bounding box center [576, 192] width 11 height 9
radio input "true"
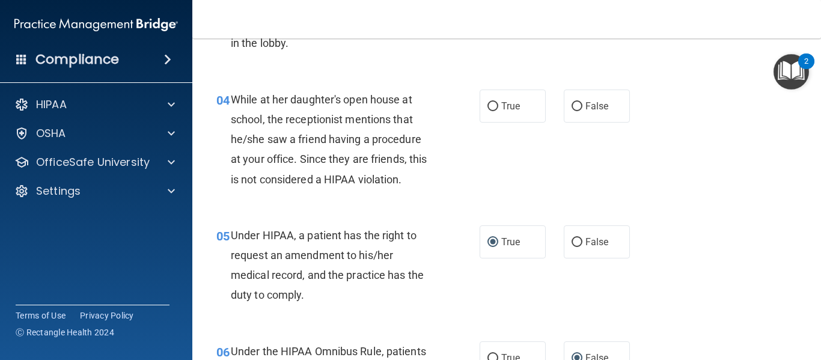
scroll to position [413, 0]
click at [571, 111] on input "False" at bounding box center [576, 107] width 11 height 9
radio input "true"
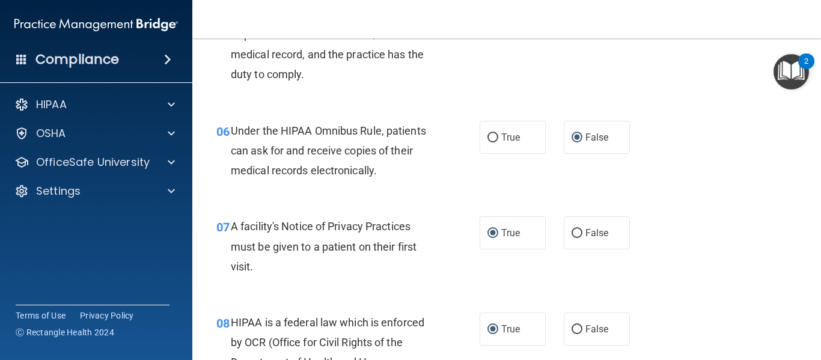
scroll to position [635, 0]
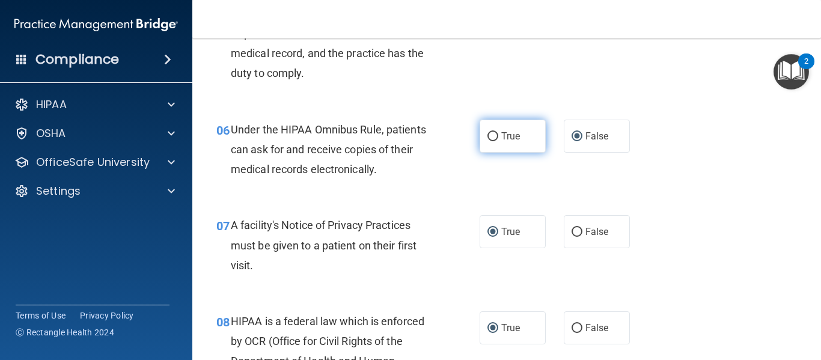
click at [485, 142] on label "True" at bounding box center [513, 136] width 66 height 33
click at [487, 141] on input "True" at bounding box center [492, 136] width 11 height 9
radio input "true"
radio input "false"
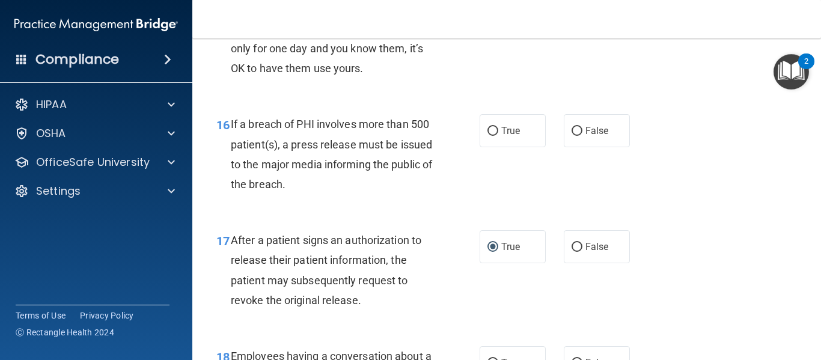
scroll to position [1702, 0]
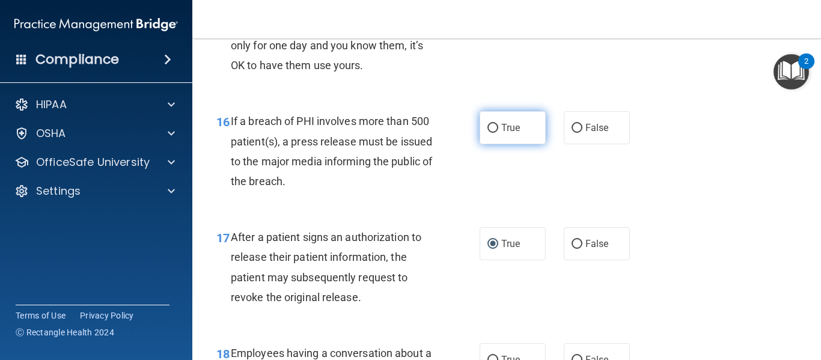
click at [489, 125] on input "True" at bounding box center [492, 128] width 11 height 9
radio input "true"
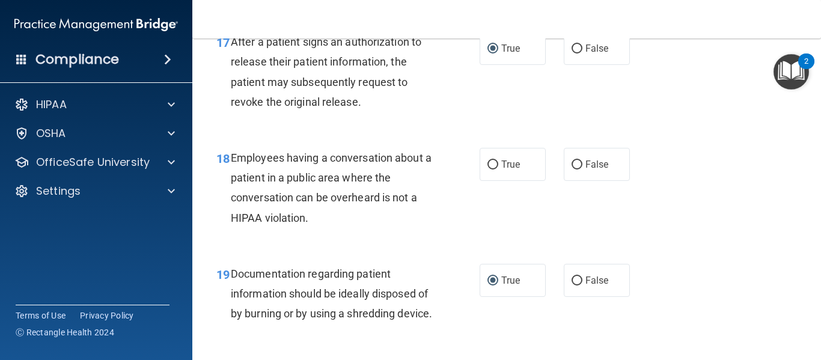
scroll to position [1902, 0]
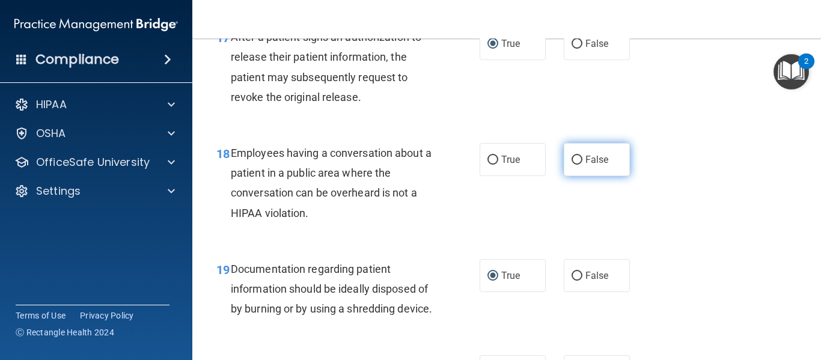
click at [573, 159] on input "False" at bounding box center [576, 160] width 11 height 9
radio input "true"
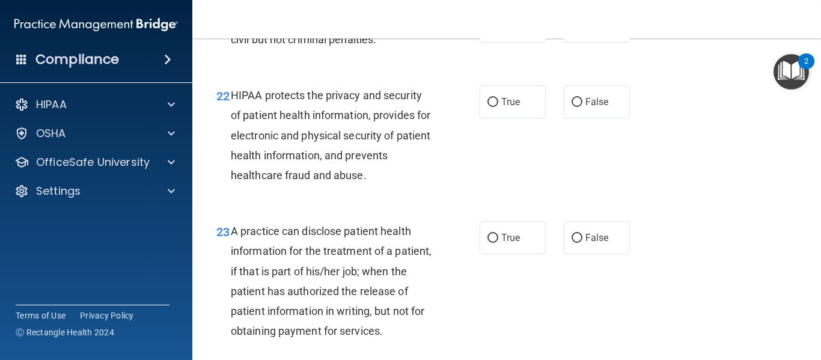
scroll to position [2383, 0]
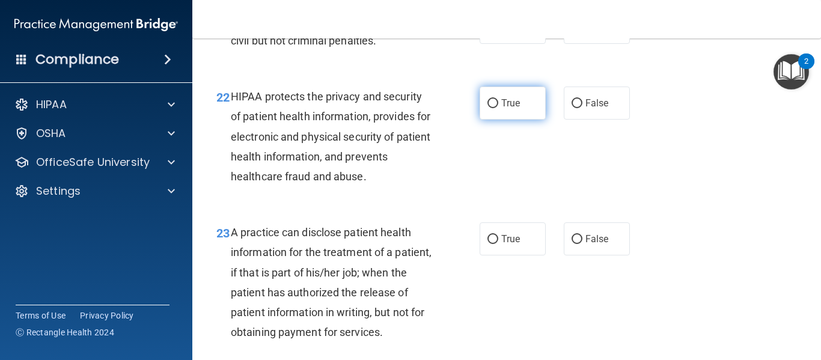
click at [490, 108] on input "True" at bounding box center [492, 103] width 11 height 9
radio input "true"
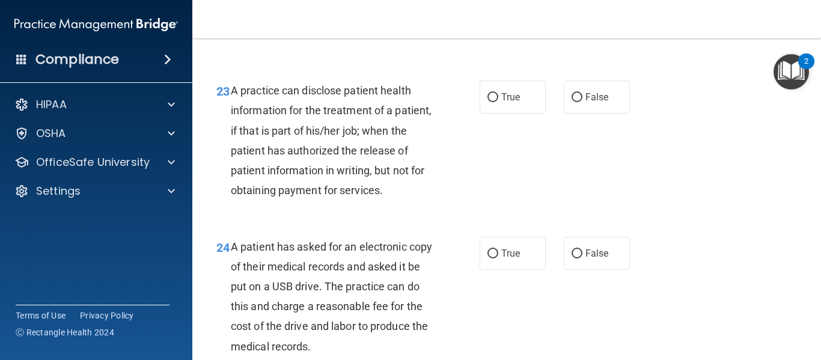
scroll to position [2526, 0]
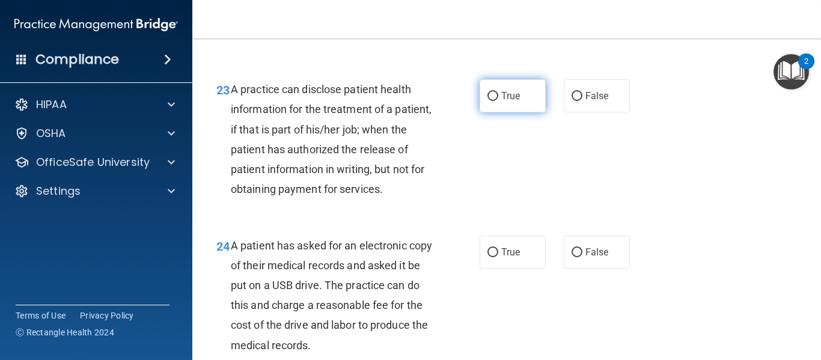
click at [487, 101] on input "True" at bounding box center [492, 96] width 11 height 9
radio input "true"
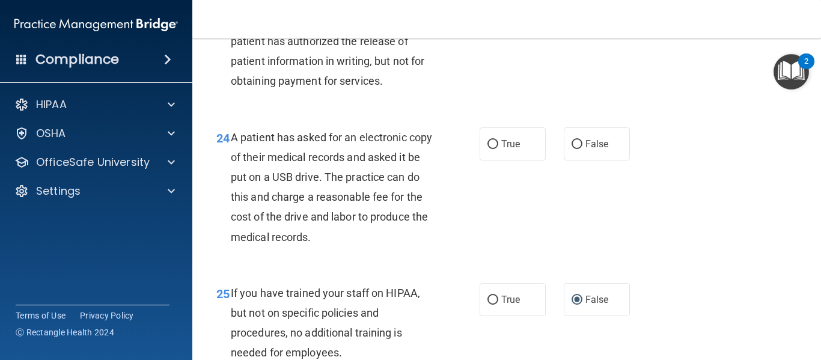
scroll to position [2634, 0]
click at [573, 148] on input "False" at bounding box center [576, 143] width 11 height 9
radio input "true"
click at [501, 149] on span "True" at bounding box center [510, 143] width 19 height 11
click at [498, 148] on input "True" at bounding box center [492, 143] width 11 height 9
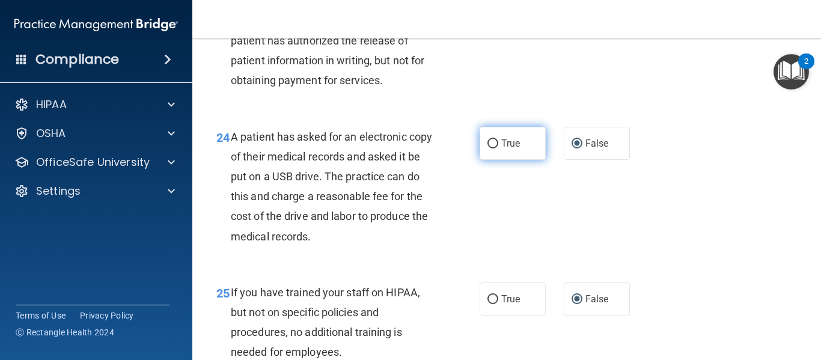
radio input "true"
radio input "false"
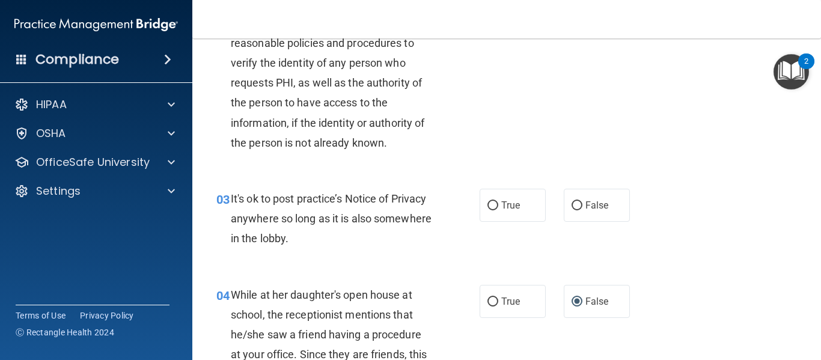
scroll to position [218, 0]
click at [576, 208] on input "False" at bounding box center [576, 206] width 11 height 9
radio input "true"
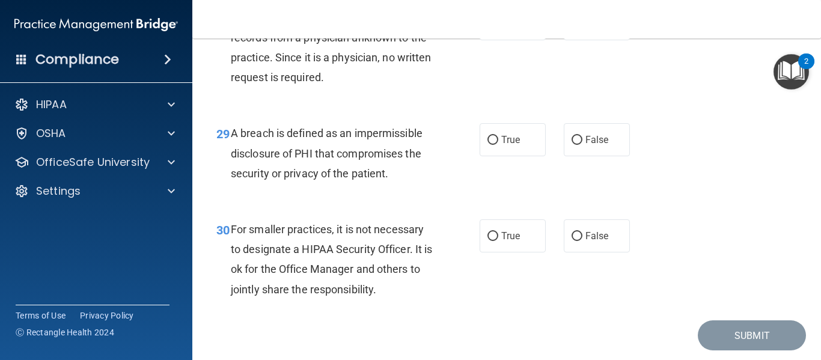
scroll to position [3336, 0]
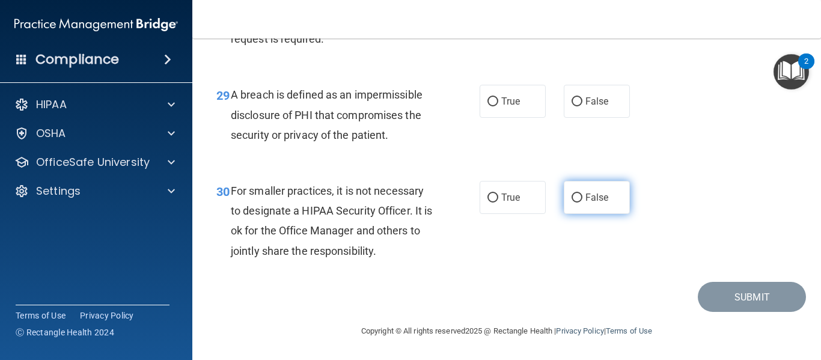
click at [574, 194] on input "False" at bounding box center [576, 197] width 11 height 9
radio input "true"
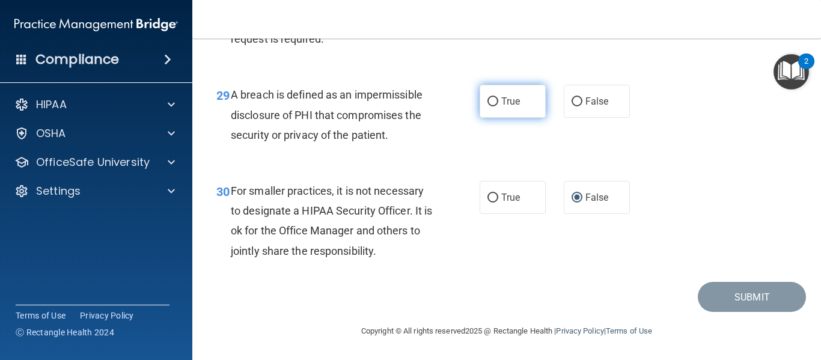
click at [487, 99] on input "True" at bounding box center [492, 101] width 11 height 9
radio input "true"
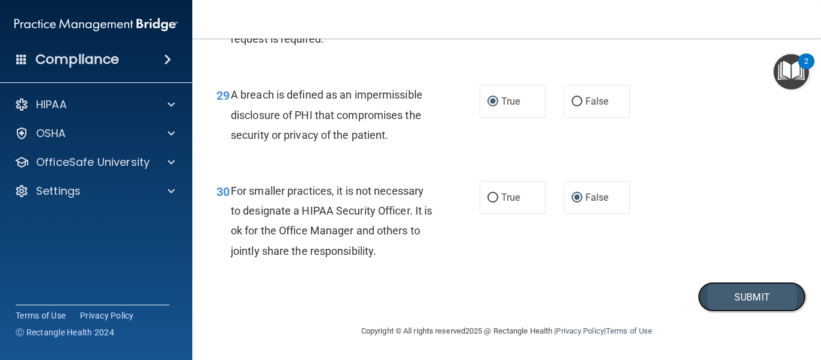
click at [621, 288] on button "Submit" at bounding box center [752, 297] width 108 height 31
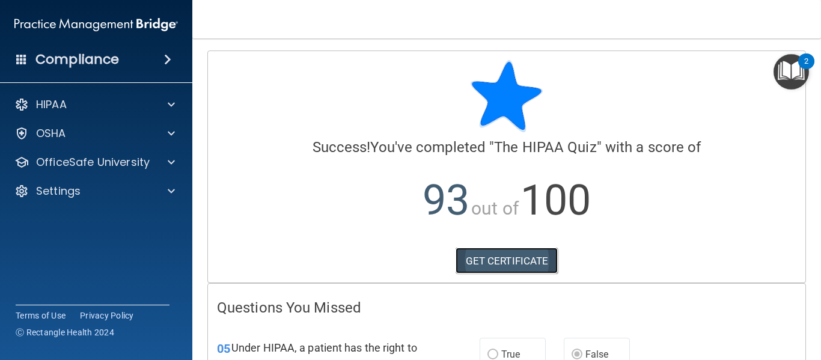
click at [479, 267] on link "GET CERTIFICATE" at bounding box center [506, 261] width 103 height 26
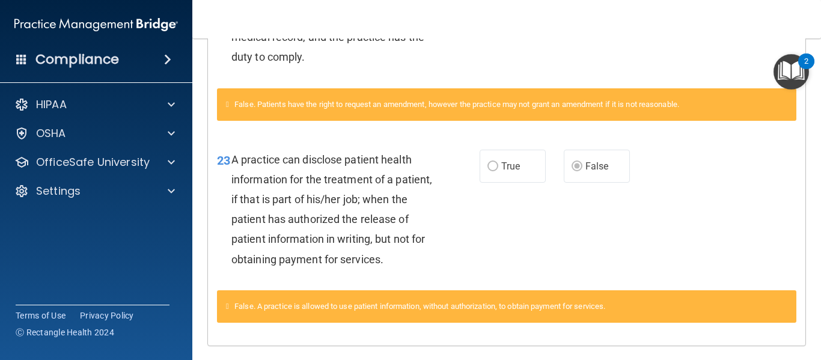
scroll to position [350, 0]
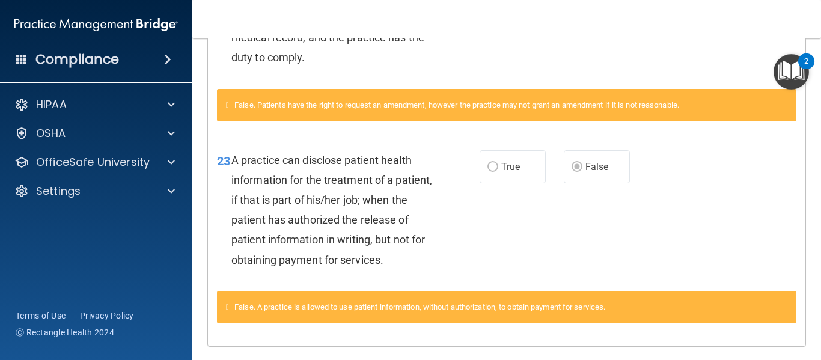
click at [621, 66] on img "Open Resource Center, 2 new notifications" at bounding box center [790, 71] width 35 height 35
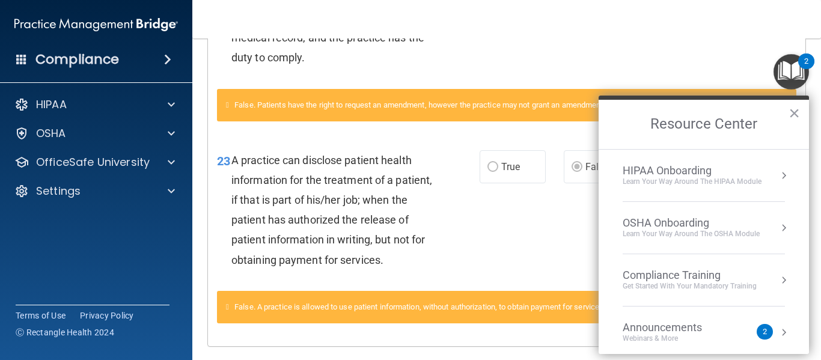
click at [621, 174] on div "HIPAA Onboarding" at bounding box center [692, 170] width 139 height 13
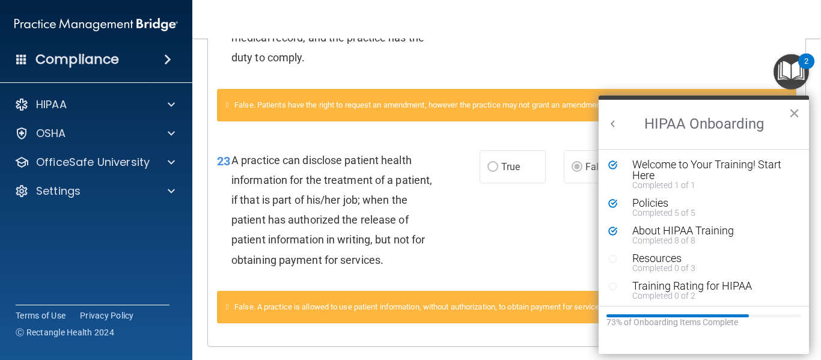
scroll to position [0, 0]
click at [621, 260] on div "Resources" at bounding box center [708, 258] width 152 height 11
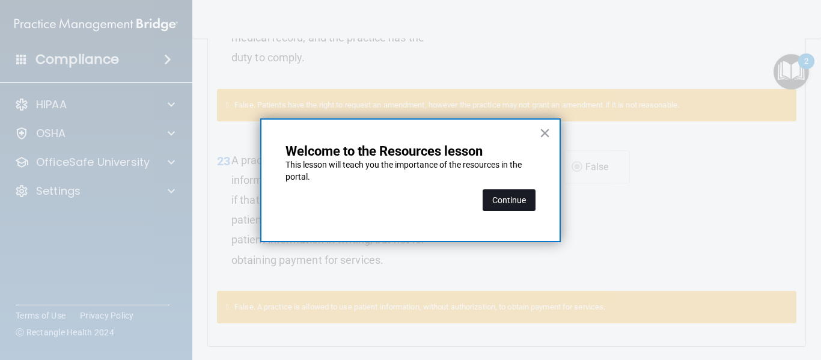
click at [504, 202] on button "Continue" at bounding box center [509, 200] width 53 height 22
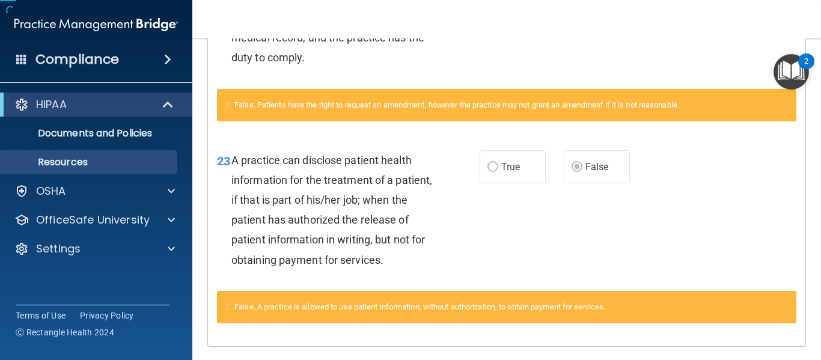
scroll to position [20, 0]
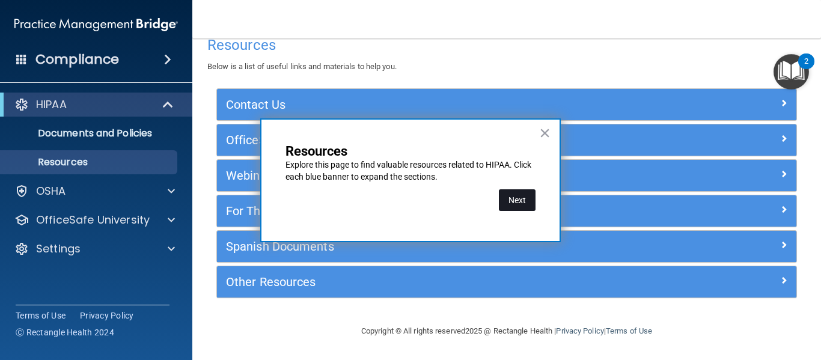
click at [511, 194] on button "Next" at bounding box center [517, 200] width 37 height 22
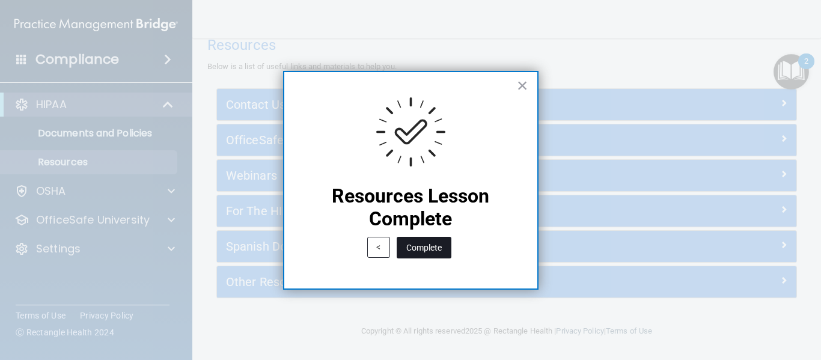
click at [422, 243] on button "Complete" at bounding box center [424, 248] width 55 height 22
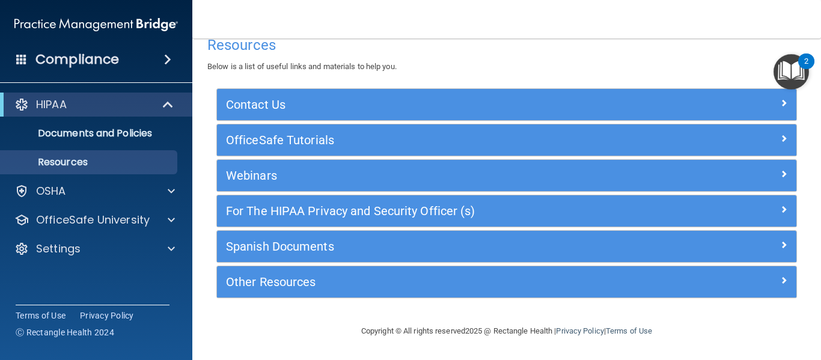
scroll to position [0, 0]
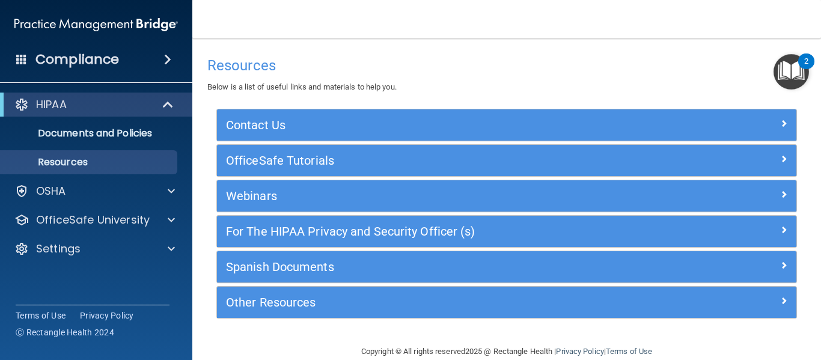
click at [621, 70] on img "Open Resource Center, 2 new notifications" at bounding box center [790, 71] width 35 height 35
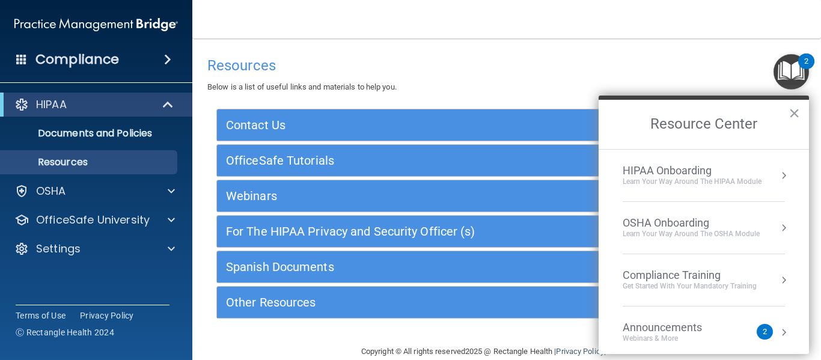
click at [621, 172] on div "HIPAA Onboarding" at bounding box center [692, 170] width 139 height 13
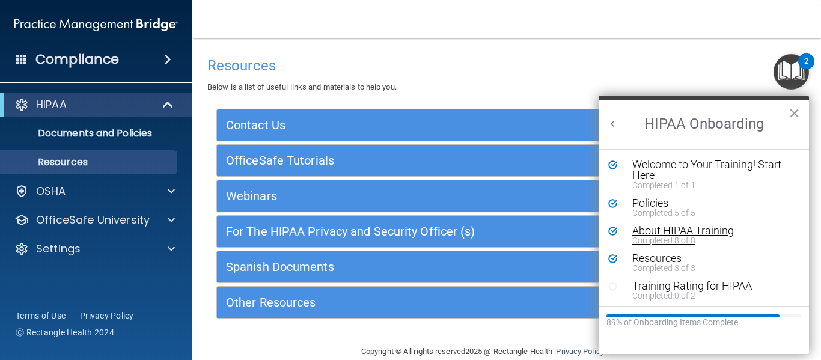
click at [621, 231] on div "About HIPAA Training" at bounding box center [708, 230] width 152 height 11
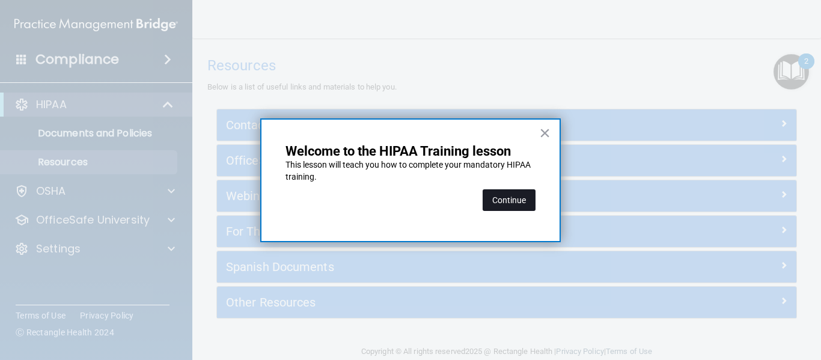
click at [504, 201] on button "Continue" at bounding box center [509, 200] width 53 height 22
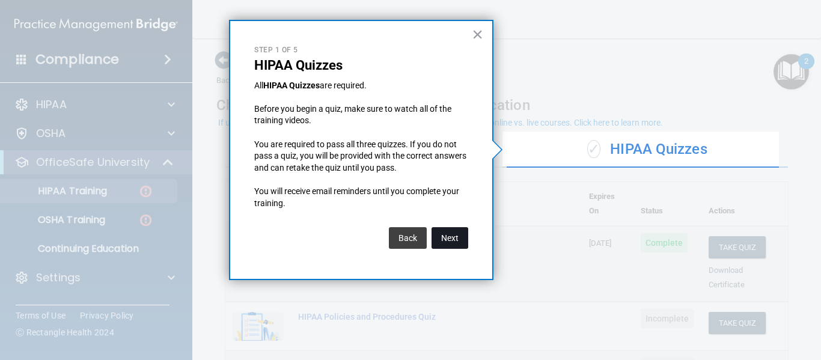
click at [442, 236] on button "Next" at bounding box center [449, 238] width 37 height 22
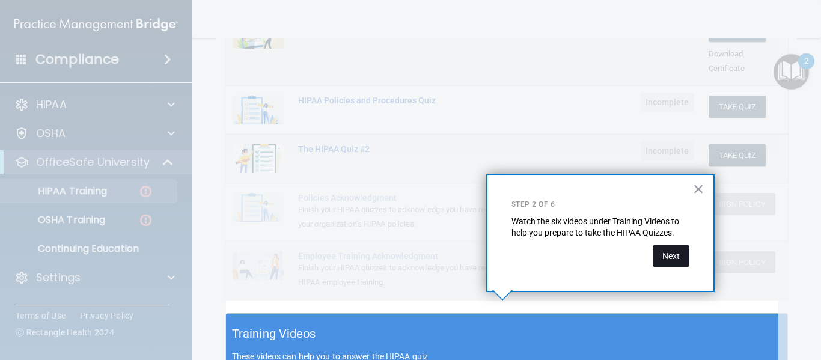
click at [621, 255] on button "Next" at bounding box center [671, 256] width 37 height 22
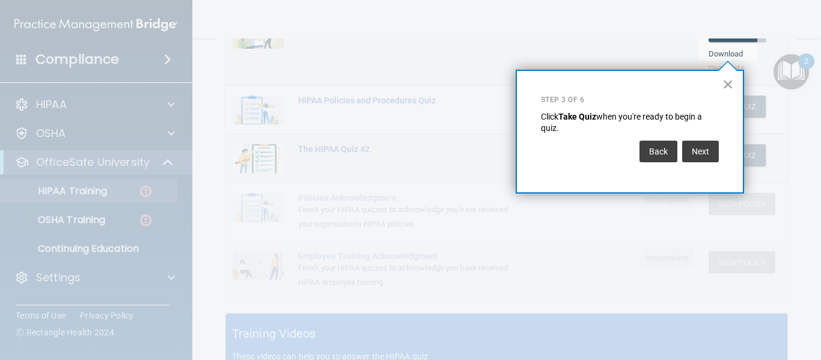
scroll to position [183, 0]
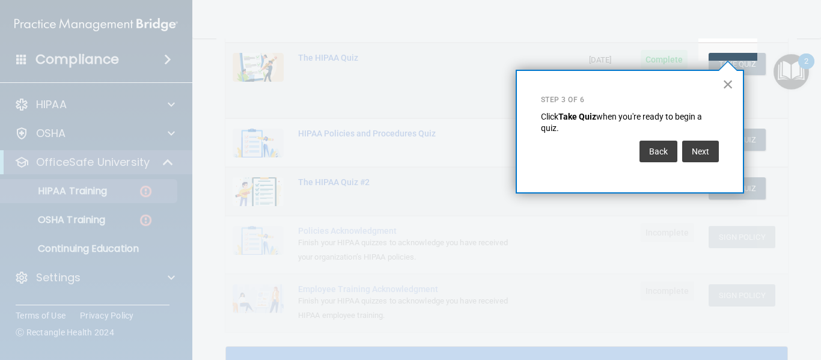
click at [621, 85] on button "×" at bounding box center [727, 84] width 11 height 19
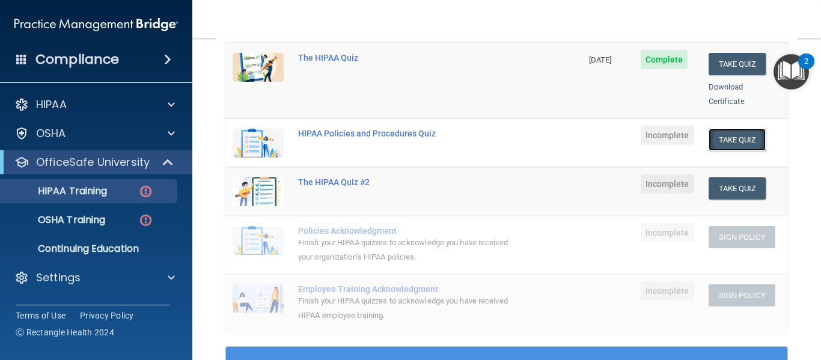
click at [621, 129] on button "Take Quiz" at bounding box center [737, 140] width 58 height 22
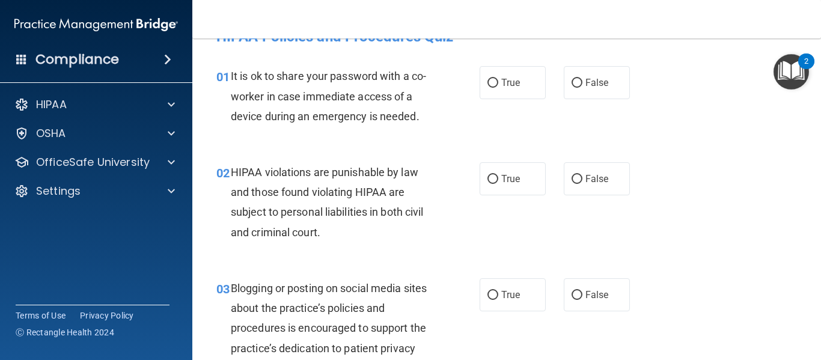
scroll to position [29, 0]
click at [407, 100] on span "It is ok to share your password with a co-worker in case immediate access of a …" at bounding box center [328, 95] width 195 height 52
click at [385, 104] on div "It is ok to share your password with a co-worker in case immediate access of a …" at bounding box center [336, 95] width 211 height 60
click at [571, 84] on input "False" at bounding box center [576, 82] width 11 height 9
radio input "true"
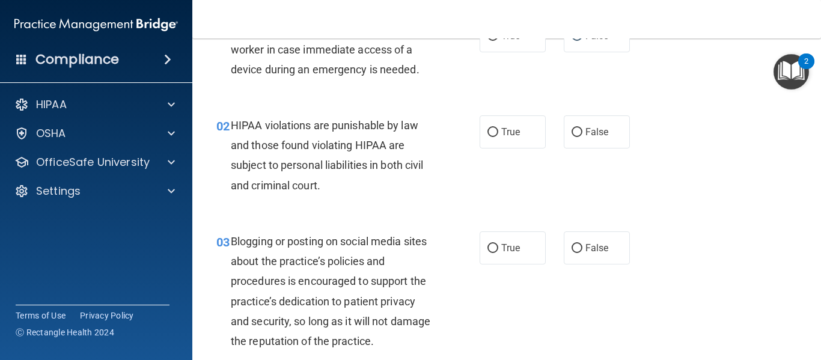
scroll to position [75, 0]
click at [487, 135] on input "True" at bounding box center [492, 133] width 11 height 9
radio input "true"
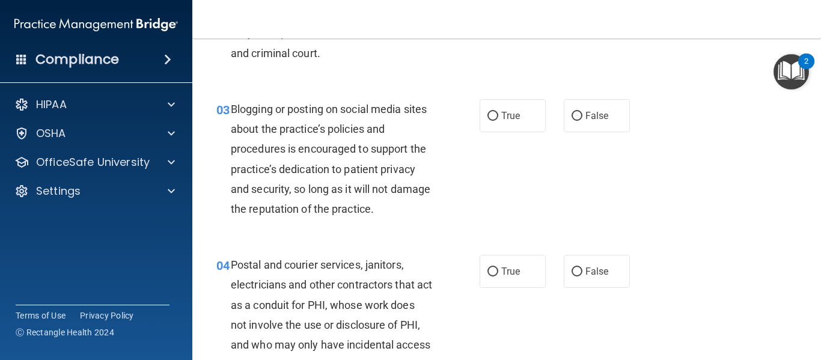
scroll to position [204, 0]
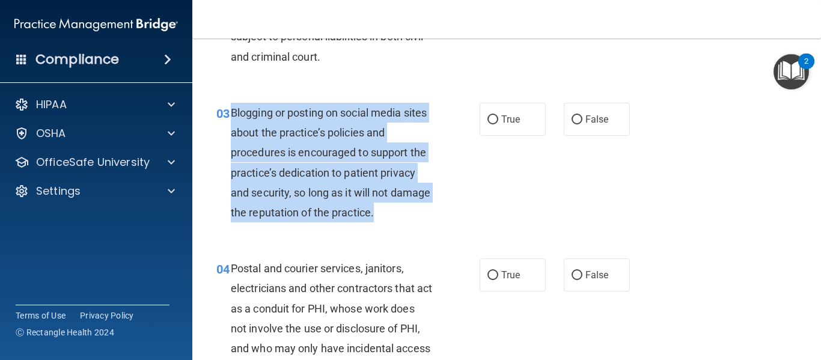
drag, startPoint x: 229, startPoint y: 108, endPoint x: 430, endPoint y: 226, distance: 233.5
click at [430, 226] on div "03 Blogging or posting on social media sites about the practice’s policies and …" at bounding box center [347, 166] width 299 height 126
copy div "Blogging or posting on social media sites about the practice’s policies and pro…"
click at [489, 120] on input "True" at bounding box center [492, 119] width 11 height 9
radio input "true"
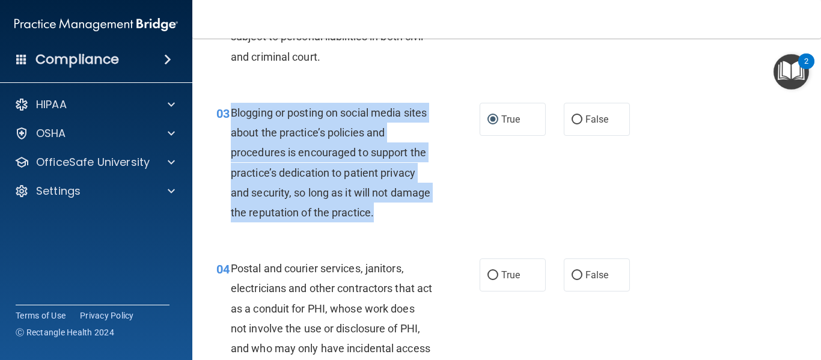
click at [432, 204] on div "Blogging or posting on social media sites about the practice’s policies and pro…" at bounding box center [336, 163] width 211 height 120
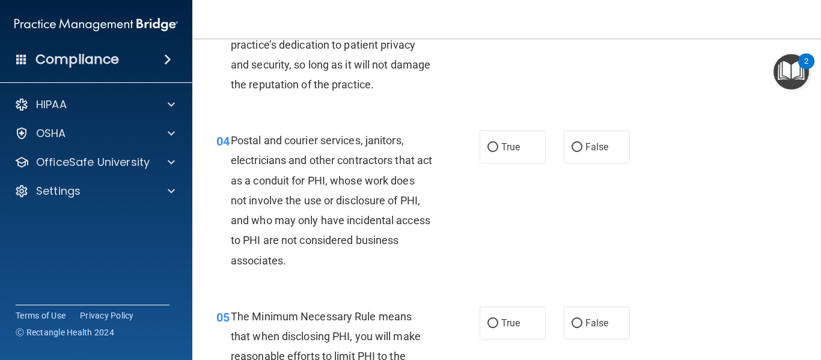
scroll to position [334, 0]
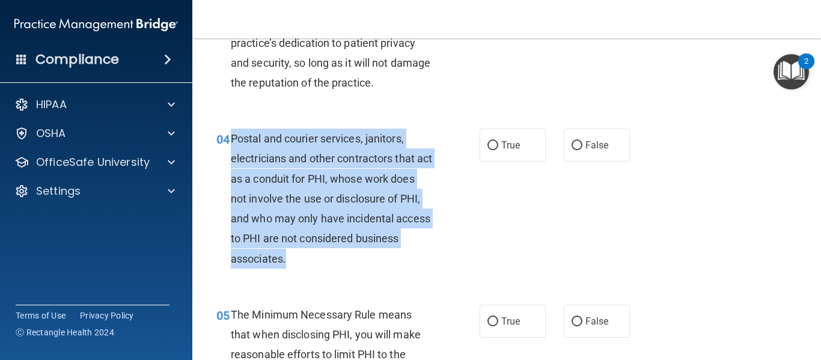
drag, startPoint x: 233, startPoint y: 134, endPoint x: 361, endPoint y: 265, distance: 182.7
click at [361, 265] on div "Postal and courier services, janitors, electricians and other contractors that …" at bounding box center [336, 199] width 211 height 140
copy span "Postal and courier services, janitors, electricians and other contractors that …"
click at [575, 147] on input "False" at bounding box center [576, 145] width 11 height 9
radio input "true"
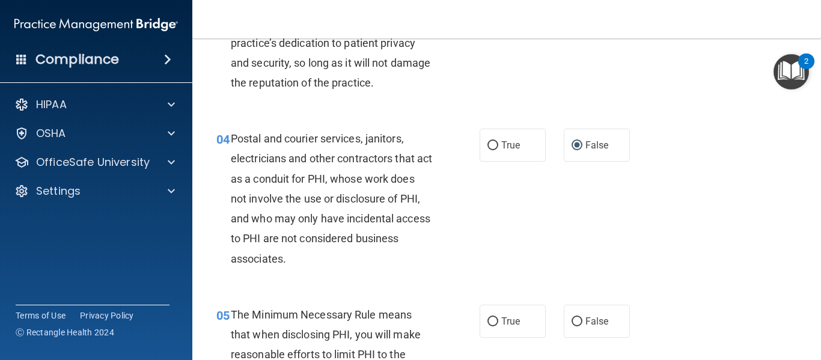
click at [538, 202] on div "04 Postal and courier services, janitors, electricians and other contractors th…" at bounding box center [506, 202] width 598 height 176
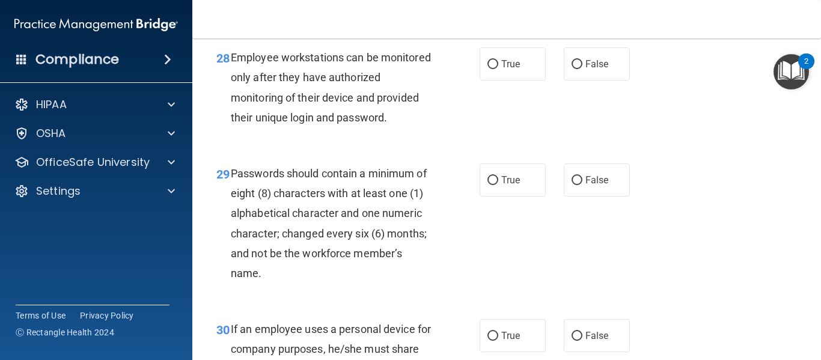
scroll to position [3655, 0]
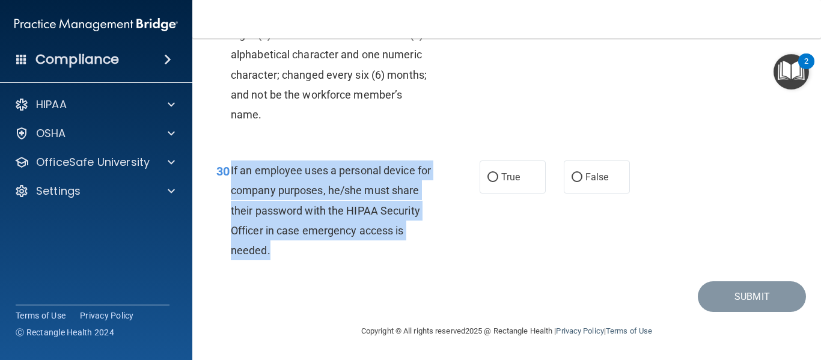
drag, startPoint x: 231, startPoint y: 169, endPoint x: 370, endPoint y: 240, distance: 156.4
click at [370, 240] on div "If an employee uses a personal device for company purposes, he/she must share t…" at bounding box center [336, 210] width 211 height 100
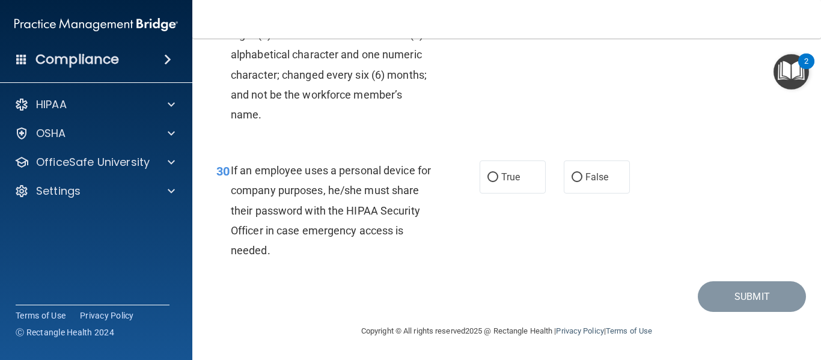
click at [261, 150] on div "30 If an employee uses a personal device for company purposes, he/she must shar…" at bounding box center [506, 213] width 598 height 136
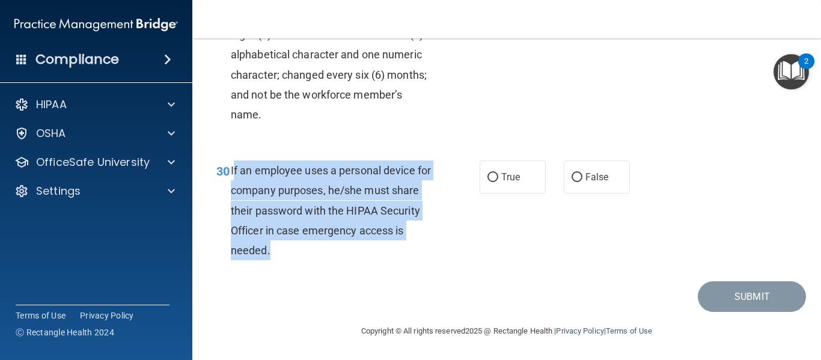
drag, startPoint x: 233, startPoint y: 172, endPoint x: 321, endPoint y: 255, distance: 121.6
click at [321, 255] on div "If an employee uses a personal device for company purposes, he/she must share t…" at bounding box center [336, 210] width 211 height 100
copy span "f an employee uses a personal device for company purposes, he/she must share th…"
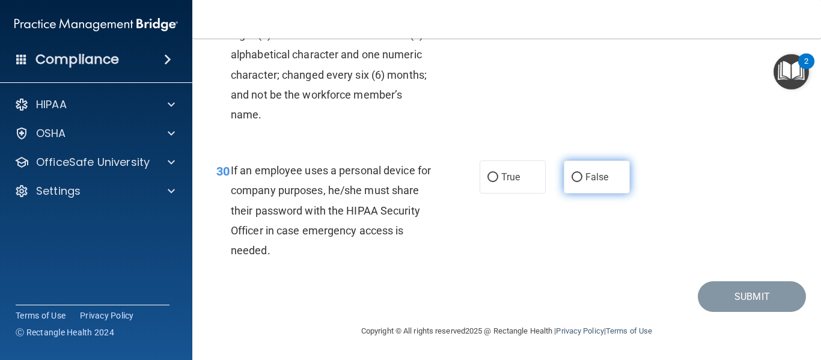
click at [588, 178] on span "False" at bounding box center [596, 176] width 23 height 11
click at [582, 178] on input "False" at bounding box center [576, 177] width 11 height 9
radio input "true"
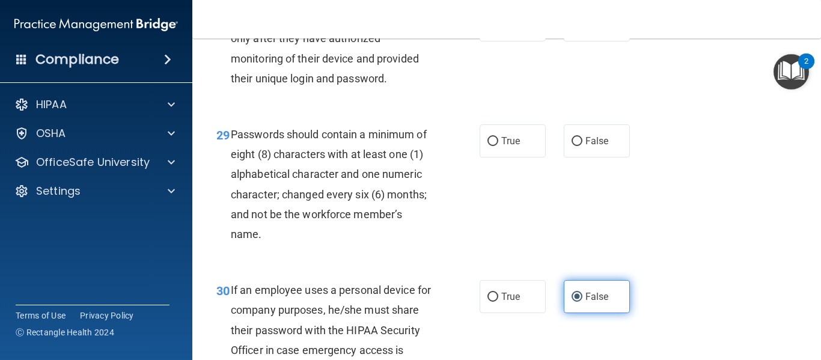
scroll to position [3495, 0]
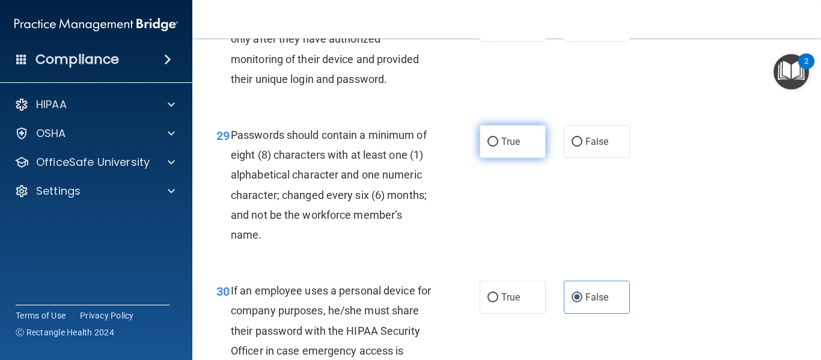
click at [487, 158] on label "True" at bounding box center [513, 141] width 66 height 33
click at [487, 147] on input "True" at bounding box center [492, 142] width 11 height 9
radio input "true"
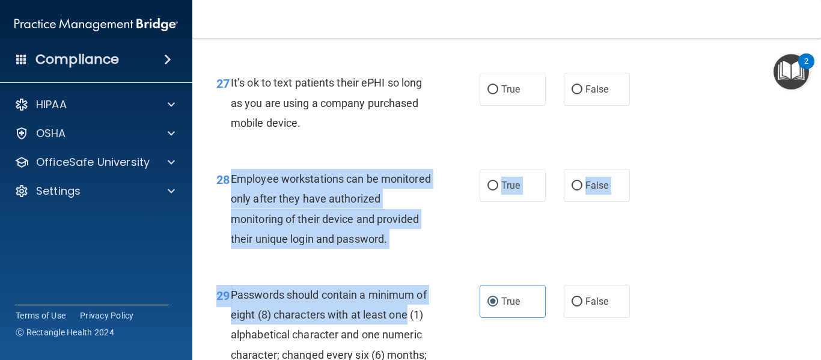
scroll to position [3351, 0]
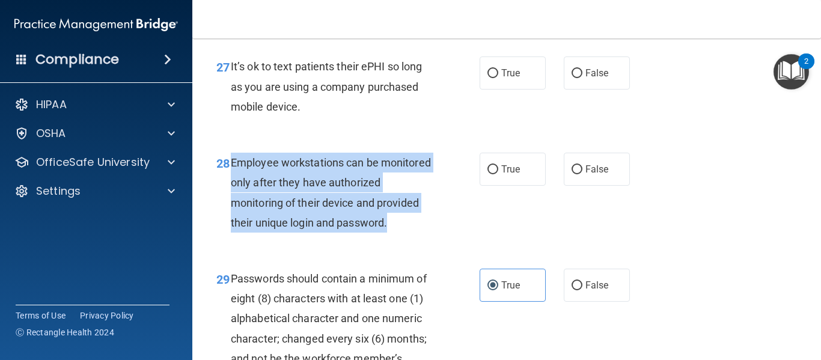
drag, startPoint x: 233, startPoint y: 221, endPoint x: 416, endPoint y: 260, distance: 188.1
click at [416, 233] on div "Employee workstations can be monitored only after they have authorized monitori…" at bounding box center [336, 193] width 211 height 80
copy span "Employee workstations can be monitored only after they have authorized monitori…"
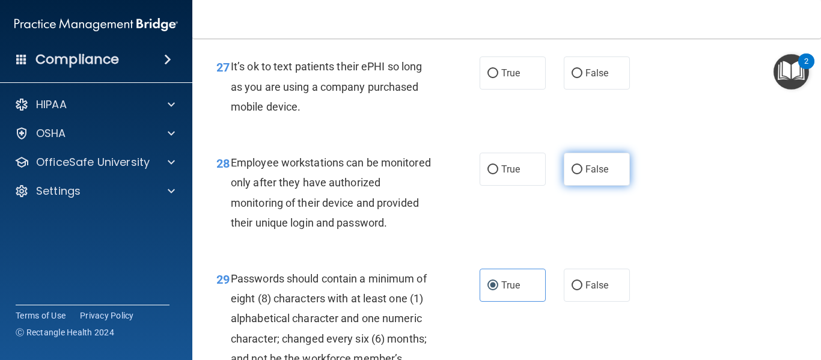
click at [579, 186] on label "False" at bounding box center [597, 169] width 66 height 33
click at [579, 174] on input "False" at bounding box center [576, 169] width 11 height 9
radio input "true"
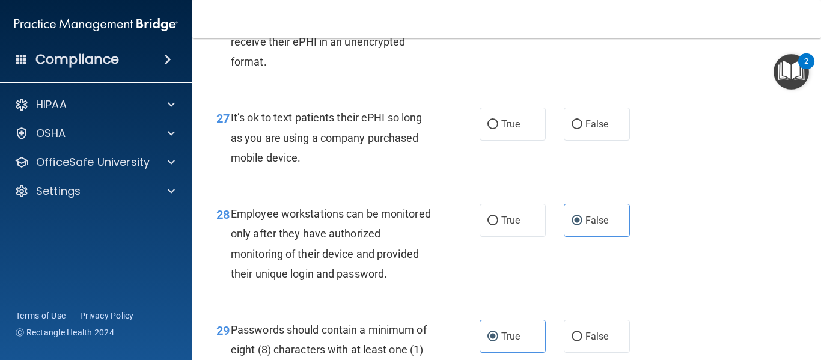
scroll to position [3297, 0]
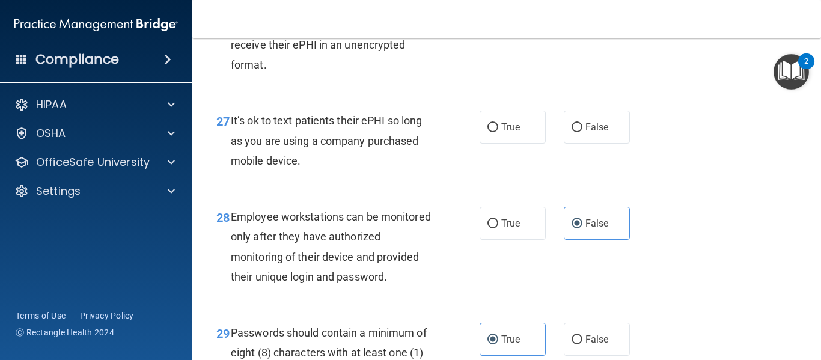
drag, startPoint x: 231, startPoint y: 139, endPoint x: 302, endPoint y: 177, distance: 79.8
click at [302, 171] on div "It’s ok to text patients their ePHI so long as you are using a company purchase…" at bounding box center [336, 141] width 211 height 60
copy span "It’s ok to text patients their ePHI so long as you are using a company purchase…"
click at [571, 132] on input "False" at bounding box center [576, 127] width 11 height 9
radio input "true"
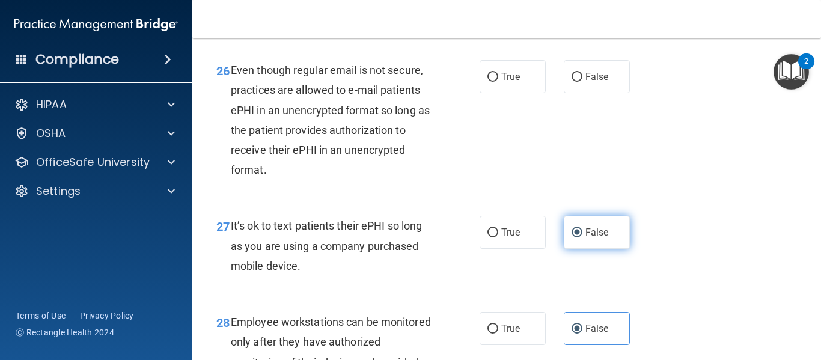
scroll to position [3188, 0]
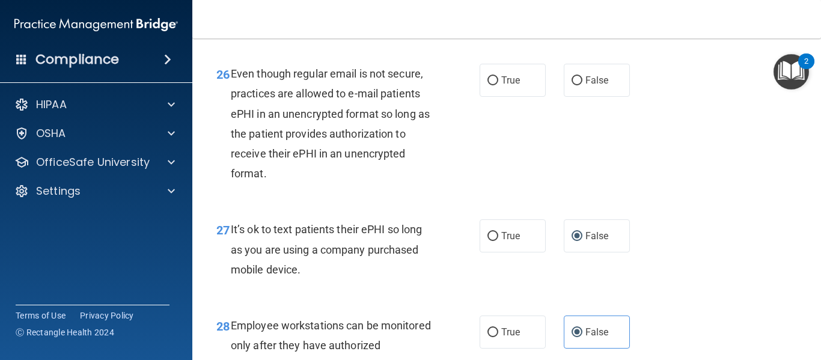
click at [514, 168] on div "26 Even though regular email is not secure, practices are allowed to e-mail pat…" at bounding box center [506, 127] width 598 height 156
click at [571, 85] on input "False" at bounding box center [576, 80] width 11 height 9
radio input "true"
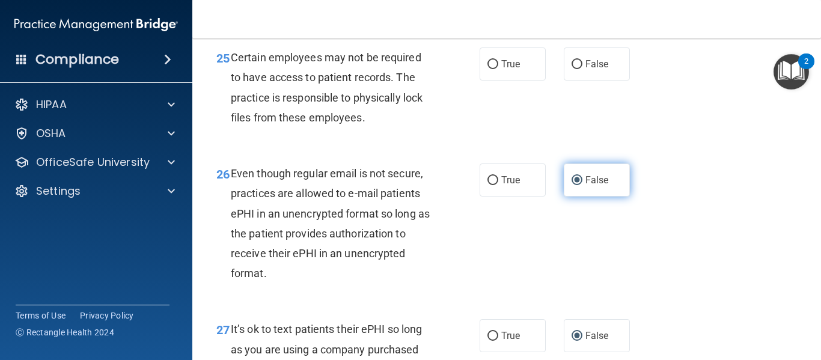
scroll to position [3071, 0]
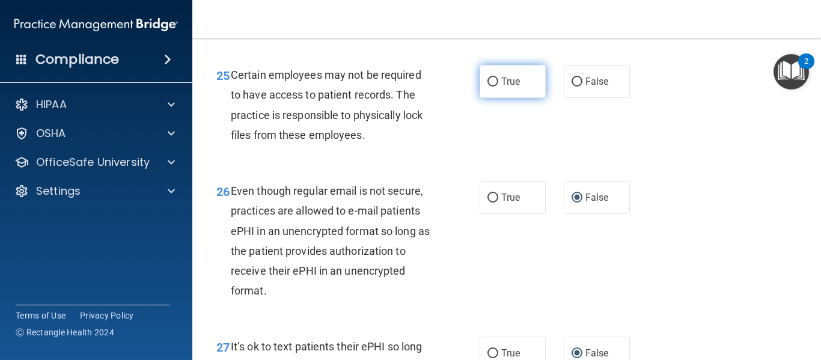
click at [487, 87] on input "True" at bounding box center [492, 82] width 11 height 9
radio input "true"
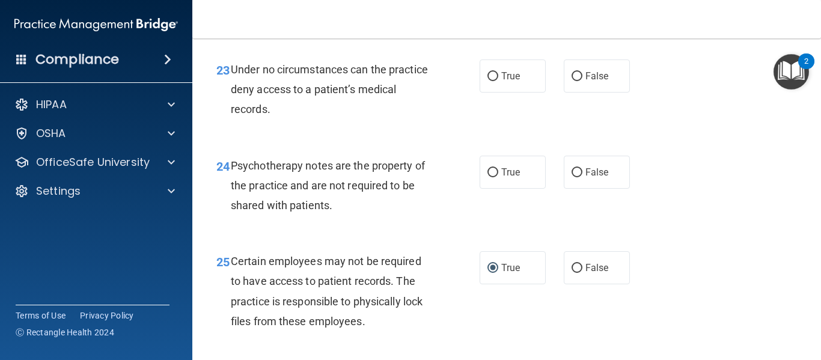
scroll to position [2884, 0]
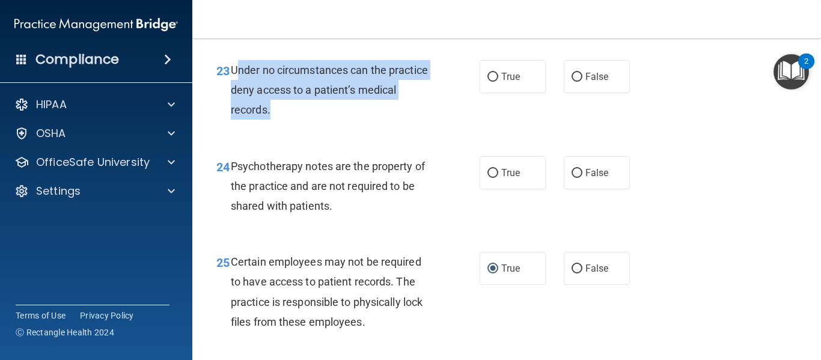
drag, startPoint x: 234, startPoint y: 87, endPoint x: 313, endPoint y: 122, distance: 86.1
click at [313, 120] on div "Under no circumstances can the practice deny access to a patient’s medical reco…" at bounding box center [336, 90] width 211 height 60
drag, startPoint x: 230, startPoint y: 84, endPoint x: 312, endPoint y: 133, distance: 95.1
click at [312, 120] on div "Under no circumstances can the practice deny access to a patient’s medical reco…" at bounding box center [336, 90] width 211 height 60
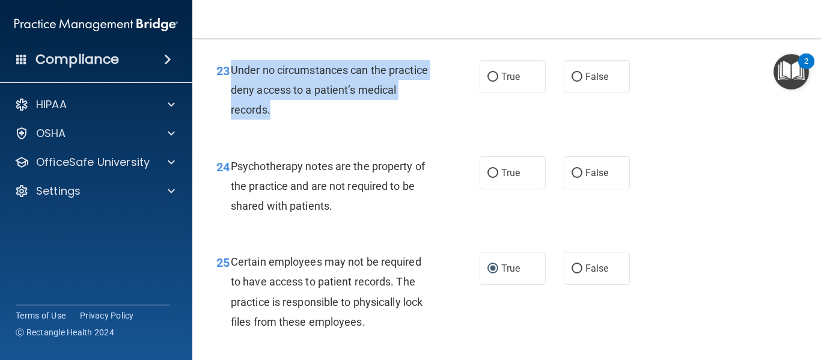
copy span "Under no circumstances can the practice deny access to a patient’s medical reco…"
click at [571, 82] on input "False" at bounding box center [576, 77] width 11 height 9
radio input "true"
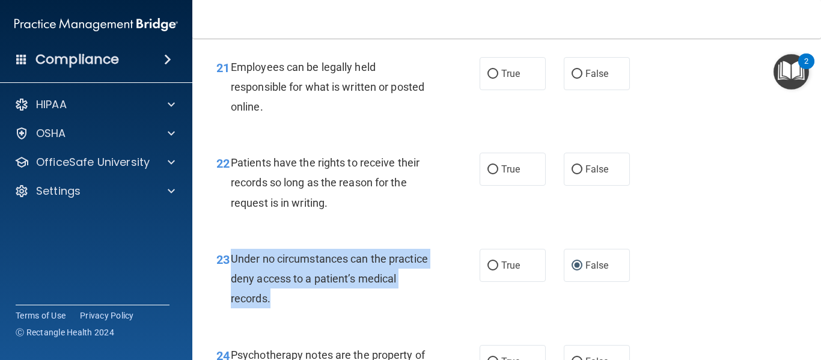
scroll to position [2695, 0]
click at [491, 175] on input "True" at bounding box center [492, 170] width 11 height 9
radio input "true"
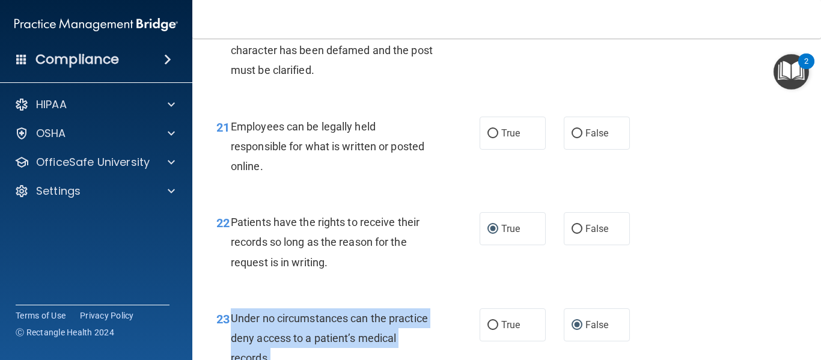
scroll to position [2637, 0]
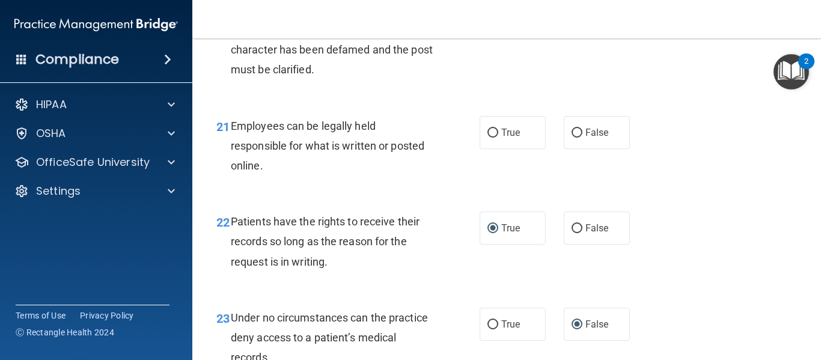
click at [232, 242] on span "Patients have the rights to receive their records so long as the reason for the…" at bounding box center [325, 241] width 189 height 52
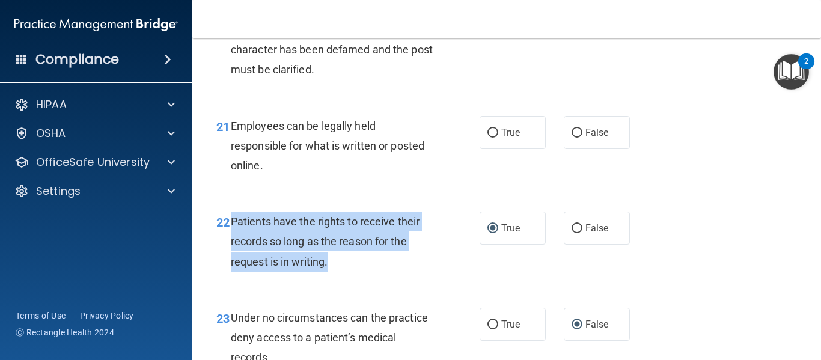
drag, startPoint x: 232, startPoint y: 242, endPoint x: 341, endPoint y: 288, distance: 118.5
click at [341, 272] on div "Patients have the rights to receive their records so long as the reason for the…" at bounding box center [336, 242] width 211 height 60
copy span "Patients have the rights to receive their records so long as the reason for the…"
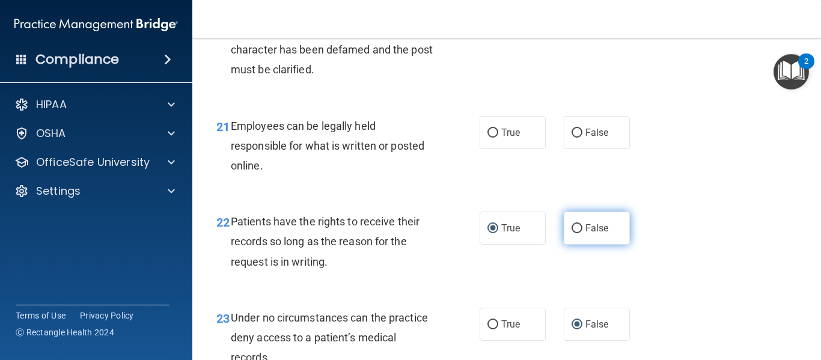
click at [570, 245] on label "False" at bounding box center [597, 228] width 66 height 33
click at [571, 233] on input "False" at bounding box center [576, 228] width 11 height 9
radio input "true"
radio input "false"
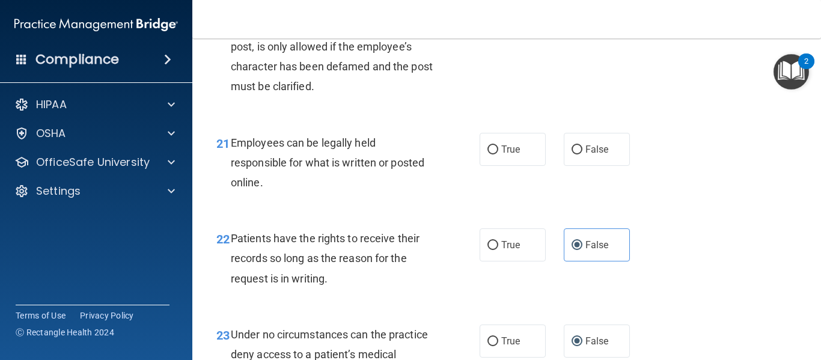
scroll to position [2619, 0]
click at [492, 155] on input "True" at bounding box center [492, 150] width 11 height 9
radio input "true"
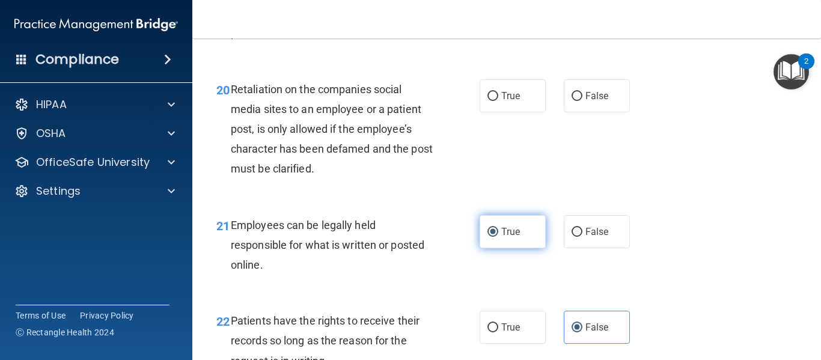
scroll to position [2530, 0]
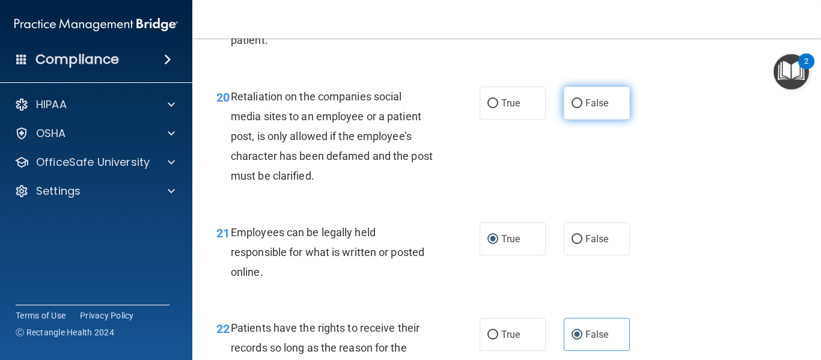
click at [571, 108] on input "False" at bounding box center [576, 103] width 11 height 9
radio input "true"
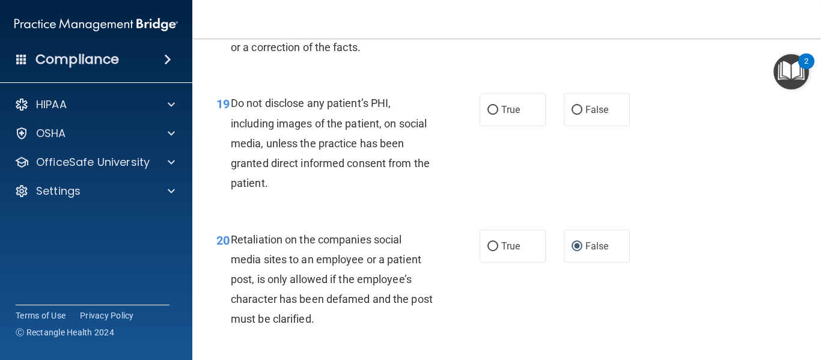
scroll to position [2386, 0]
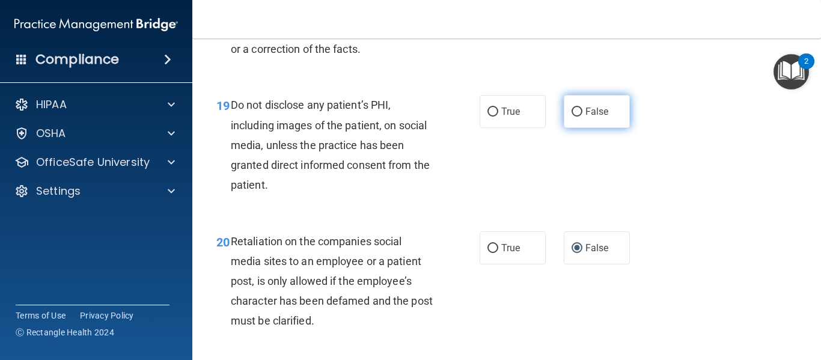
click at [575, 117] on input "False" at bounding box center [576, 112] width 11 height 9
radio input "true"
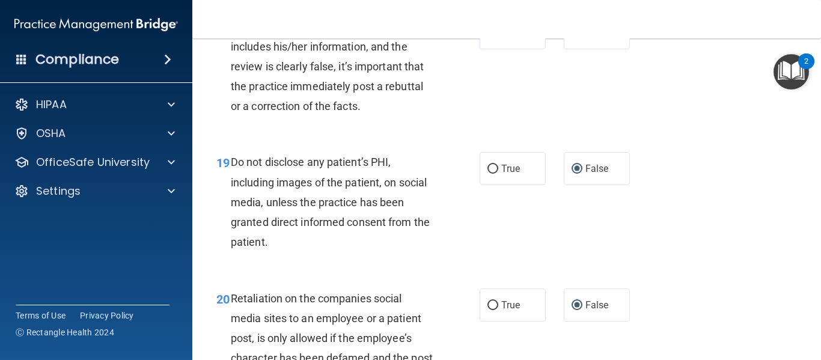
scroll to position [2322, 0]
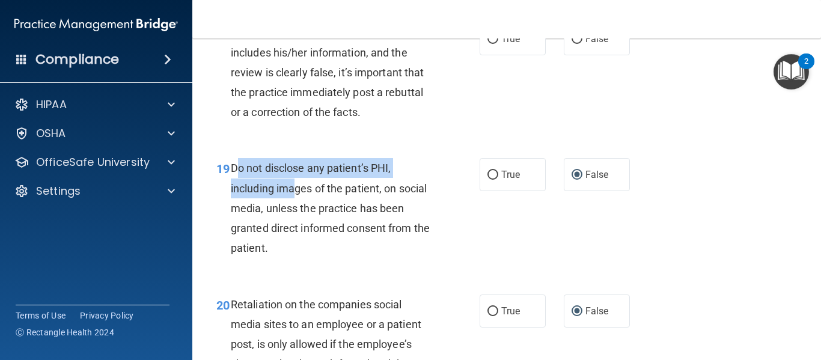
drag, startPoint x: 236, startPoint y: 189, endPoint x: 293, endPoint y: 213, distance: 62.2
click at [293, 213] on span "Do not disclose any patient’s PHI, including images of the patient, on social m…" at bounding box center [330, 208] width 199 height 93
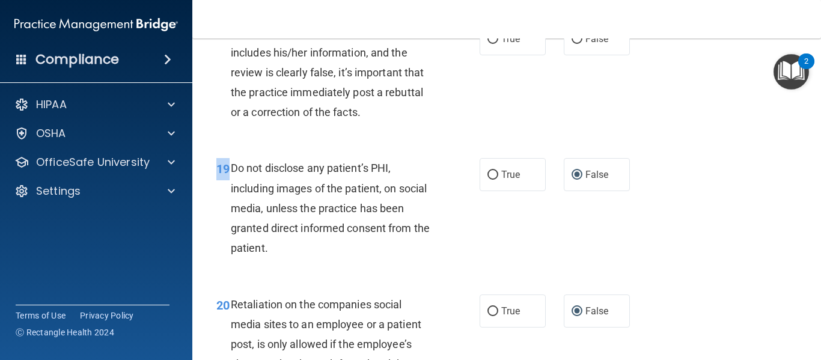
drag, startPoint x: 230, startPoint y: 186, endPoint x: 374, endPoint y: 291, distance: 178.8
click at [374, 279] on div "19 Do not disclose any patient’s PHI, including images of the patient, on socia…" at bounding box center [506, 211] width 598 height 136
click at [305, 240] on div "Do not disclose any patient’s PHI, including images of the patient, on social m…" at bounding box center [336, 208] width 211 height 100
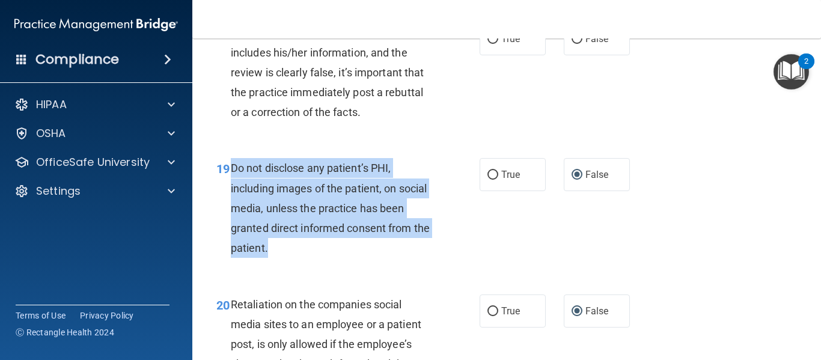
drag, startPoint x: 228, startPoint y: 184, endPoint x: 348, endPoint y: 262, distance: 142.5
click at [348, 262] on div "19 Do not disclose any patient’s PHI, including images of the patient, on socia…" at bounding box center [347, 211] width 299 height 106
copy div "Do not disclose any patient’s PHI, including images of the patient, on social m…"
click at [436, 255] on div "Do not disclose any patient’s PHI, including images of the patient, on social m…" at bounding box center [336, 208] width 211 height 100
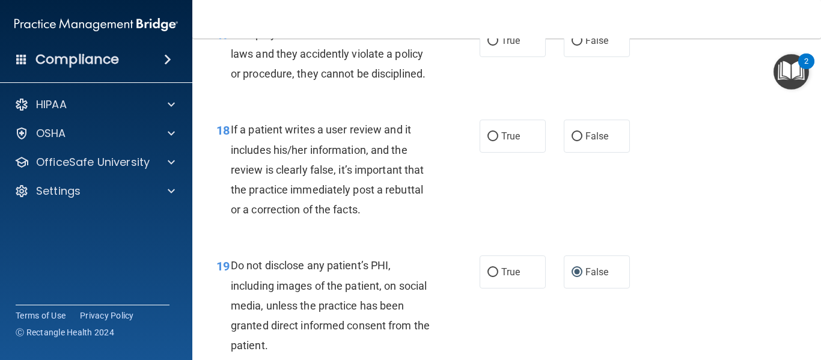
scroll to position [2223, 0]
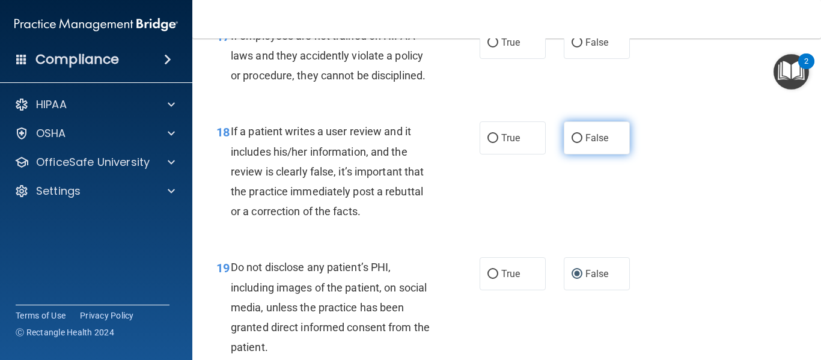
click at [573, 154] on label "False" at bounding box center [597, 137] width 66 height 33
click at [573, 143] on input "False" at bounding box center [576, 138] width 11 height 9
radio input "true"
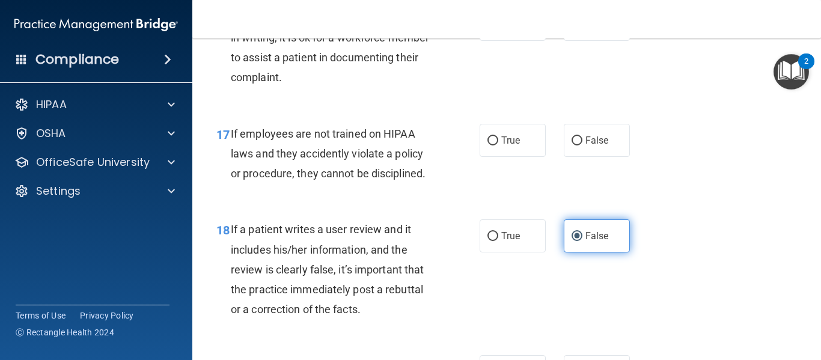
scroll to position [2125, 0]
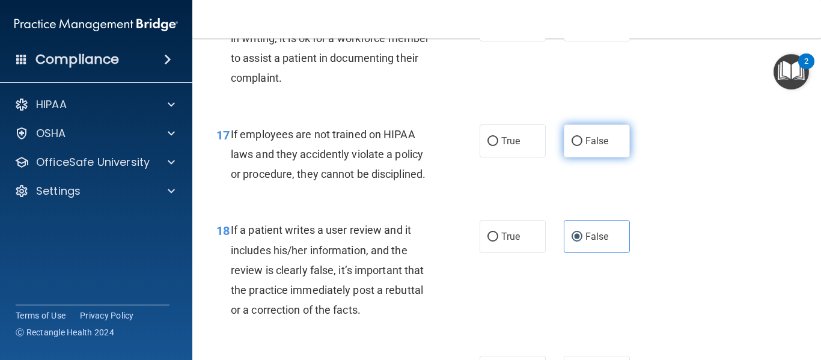
click at [571, 157] on label "False" at bounding box center [597, 140] width 66 height 33
click at [571, 146] on input "False" at bounding box center [576, 141] width 11 height 9
radio input "true"
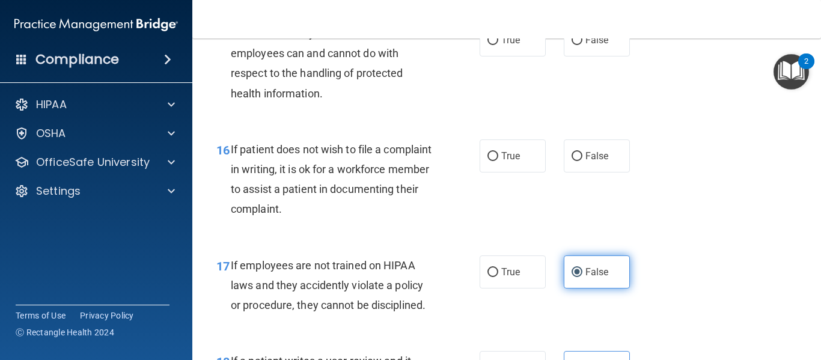
scroll to position [1993, 0]
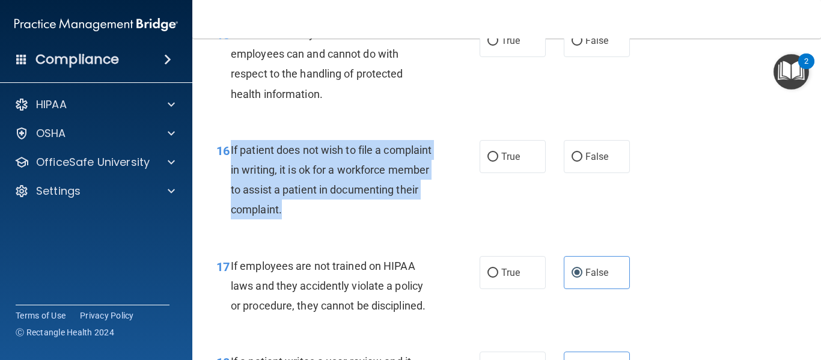
drag, startPoint x: 230, startPoint y: 172, endPoint x: 383, endPoint y: 226, distance: 161.9
click at [383, 220] on div "If patient does not wish to file a complaint in writing, it is ok for a workfor…" at bounding box center [336, 180] width 211 height 80
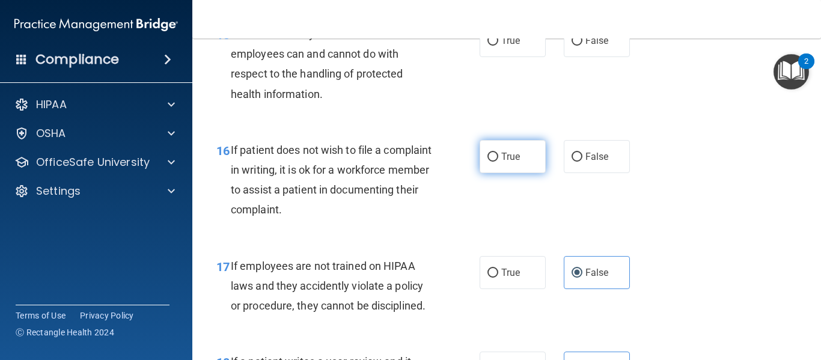
click at [501, 162] on span "True" at bounding box center [510, 156] width 19 height 11
click at [498, 162] on input "True" at bounding box center [492, 157] width 11 height 9
radio input "true"
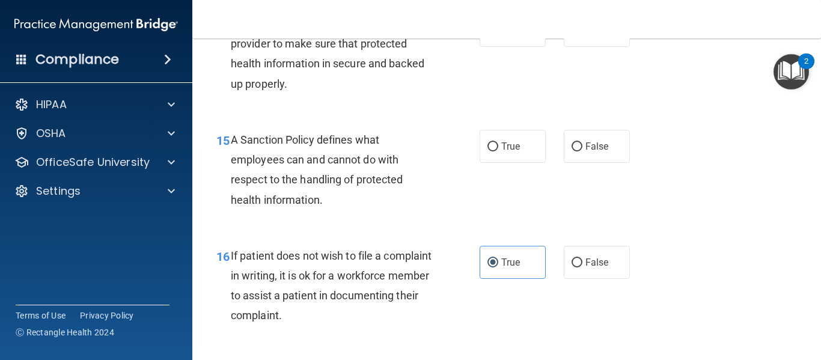
scroll to position [1886, 0]
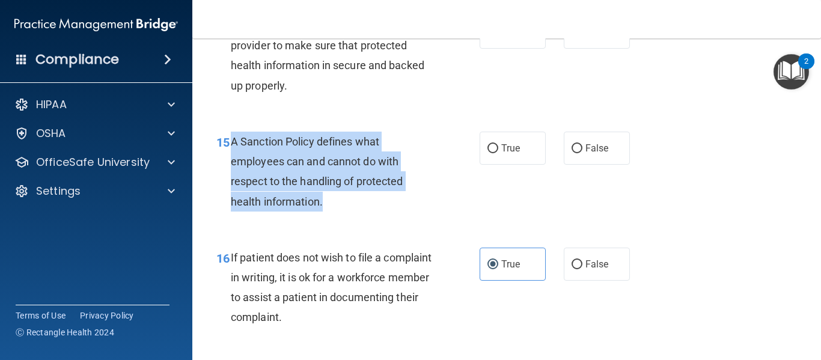
drag, startPoint x: 234, startPoint y: 159, endPoint x: 349, endPoint y: 219, distance: 129.8
click at [349, 212] on div "A Sanction Policy defines what employees can and cannot do with respect to the …" at bounding box center [336, 172] width 211 height 80
click at [490, 153] on input "True" at bounding box center [492, 148] width 11 height 9
radio input "true"
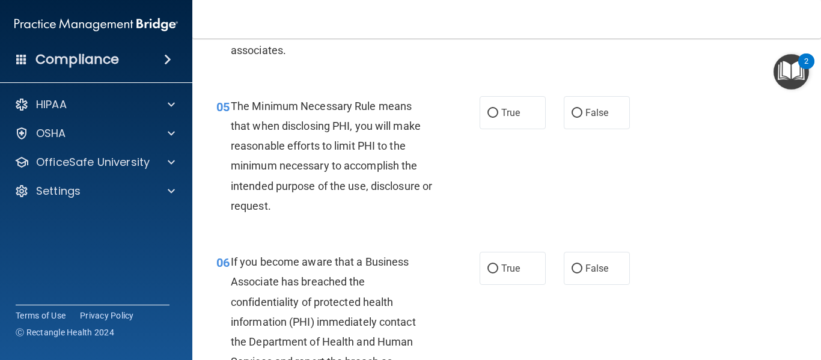
scroll to position [561, 0]
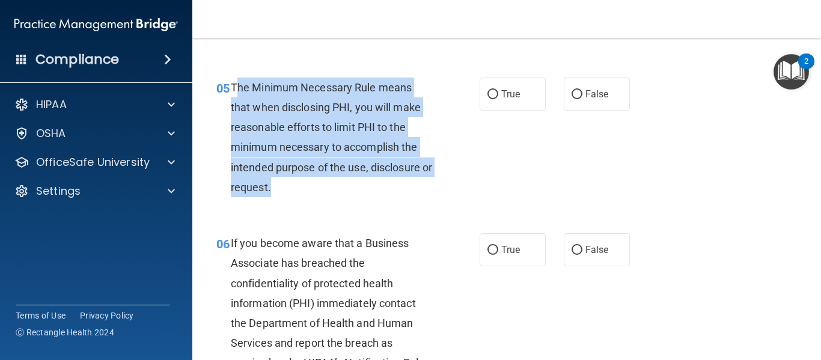
drag, startPoint x: 234, startPoint y: 87, endPoint x: 387, endPoint y: 184, distance: 181.2
click at [387, 184] on div "The Minimum Necessary Rule means that when disclosing PHI, you will make reason…" at bounding box center [336, 138] width 211 height 120
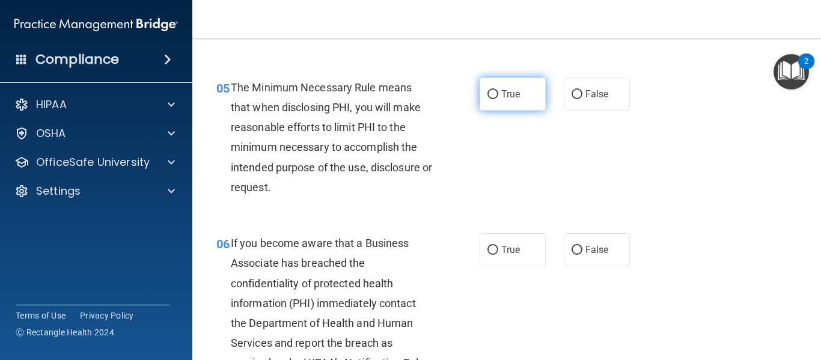
click at [480, 93] on label "True" at bounding box center [513, 94] width 66 height 33
click at [487, 93] on input "True" at bounding box center [492, 94] width 11 height 9
radio input "true"
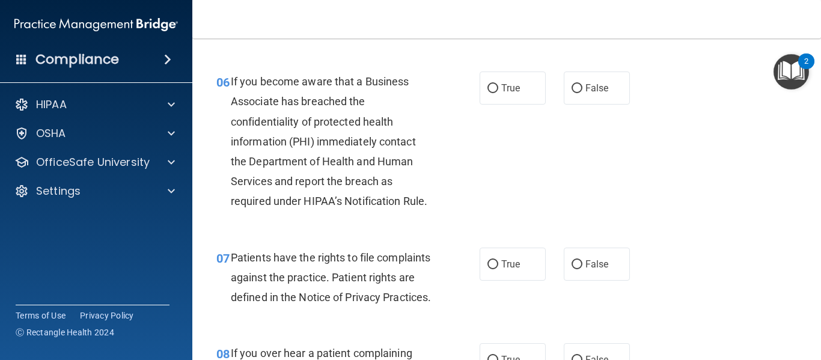
scroll to position [724, 0]
drag, startPoint x: 230, startPoint y: 75, endPoint x: 396, endPoint y: 63, distance: 166.8
click at [396, 63] on div "06 If you become aware that a Business Associate has breached the confidentiali…" at bounding box center [506, 143] width 598 height 176
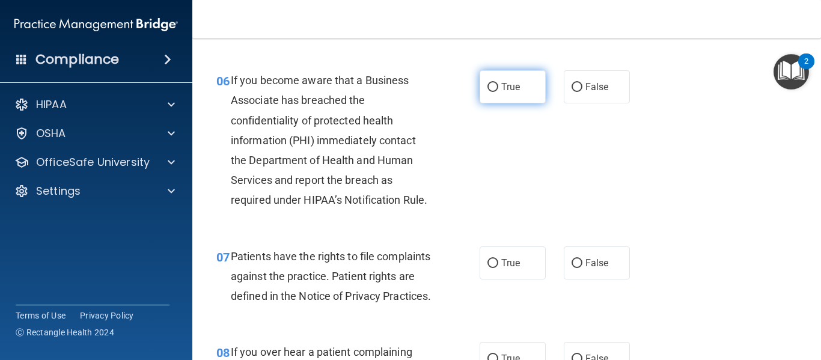
click at [490, 84] on input "True" at bounding box center [492, 87] width 11 height 9
radio input "true"
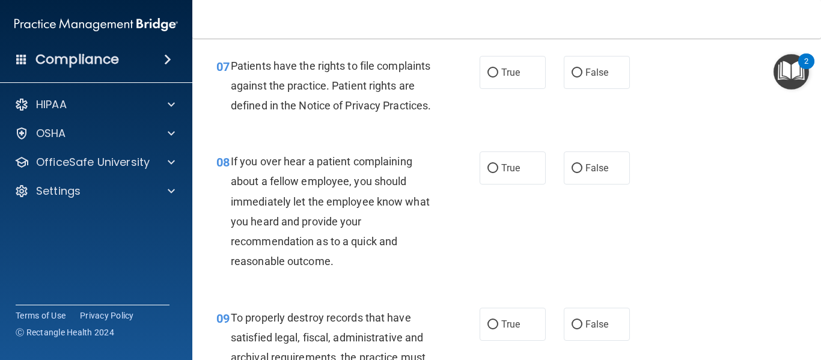
scroll to position [915, 0]
click at [488, 69] on input "True" at bounding box center [492, 72] width 11 height 9
radio input "true"
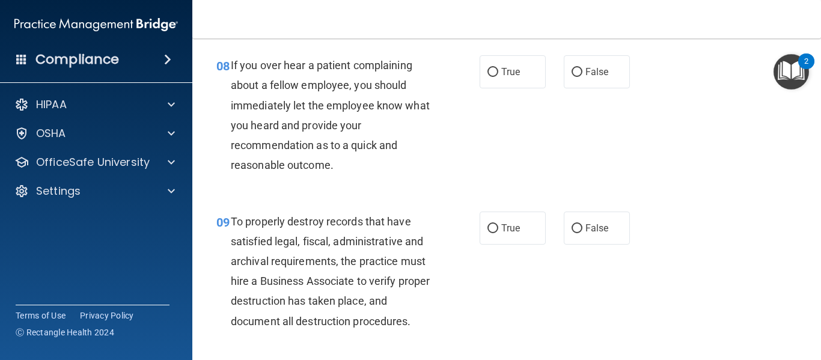
scroll to position [1011, 0]
click at [573, 76] on input "False" at bounding box center [576, 71] width 11 height 9
radio input "true"
drag, startPoint x: 228, startPoint y: 86, endPoint x: 365, endPoint y: 215, distance: 187.5
click at [365, 195] on div "08 If you over hear a patient complaining about a fellow employee, you should i…" at bounding box center [506, 118] width 598 height 156
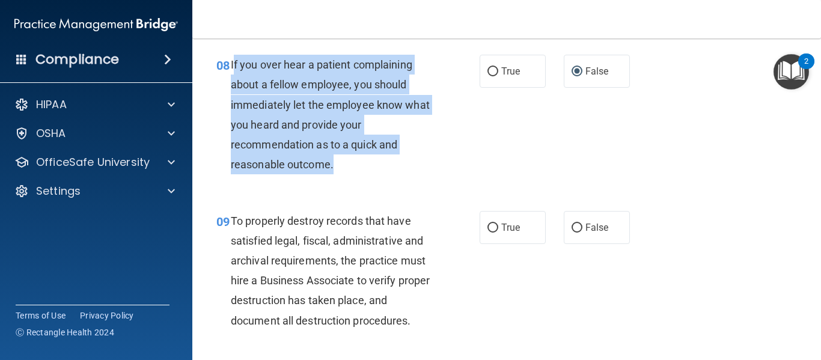
drag, startPoint x: 232, startPoint y: 81, endPoint x: 404, endPoint y: 192, distance: 205.2
click at [404, 174] on div "If you over hear a patient complaining about a fellow employee, you should imme…" at bounding box center [336, 115] width 211 height 120
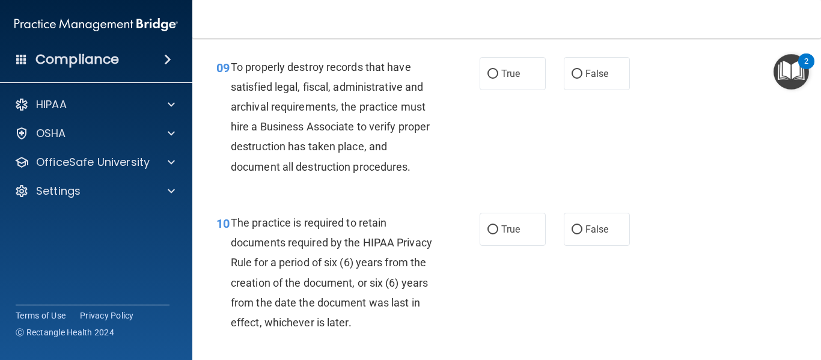
scroll to position [1187, 0]
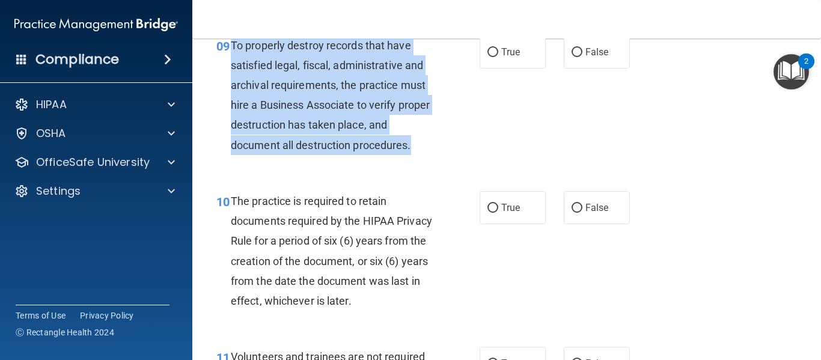
drag, startPoint x: 233, startPoint y: 67, endPoint x: 424, endPoint y: 168, distance: 215.8
click at [424, 155] on div "To properly destroy records that have satisfied legal, fiscal, administrative a…" at bounding box center [336, 95] width 211 height 120
click at [574, 57] on input "False" at bounding box center [576, 52] width 11 height 9
radio input "true"
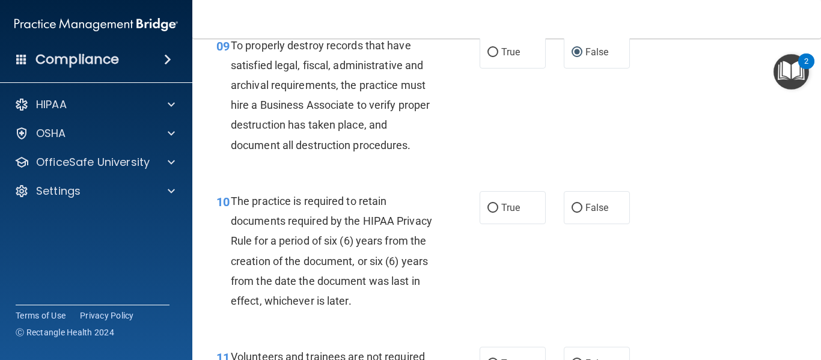
click at [565, 115] on div "09 To properly destroy records that have satisfied legal, fiscal, administrativ…" at bounding box center [506, 98] width 598 height 156
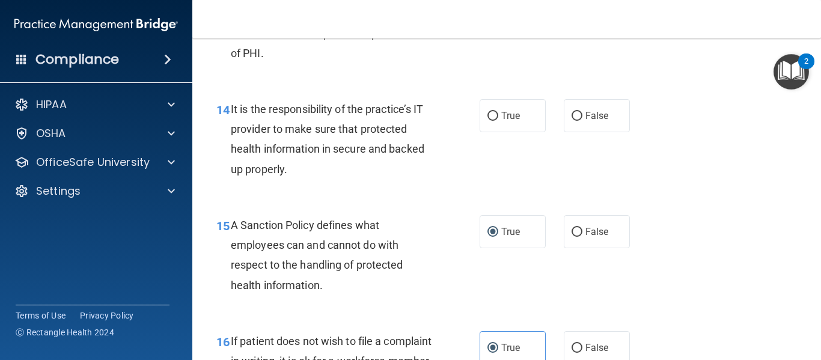
scroll to position [1801, 0]
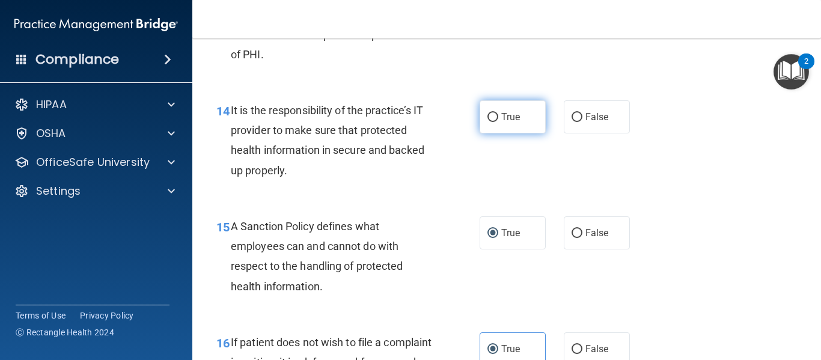
click at [487, 122] on input "True" at bounding box center [492, 117] width 11 height 9
radio input "true"
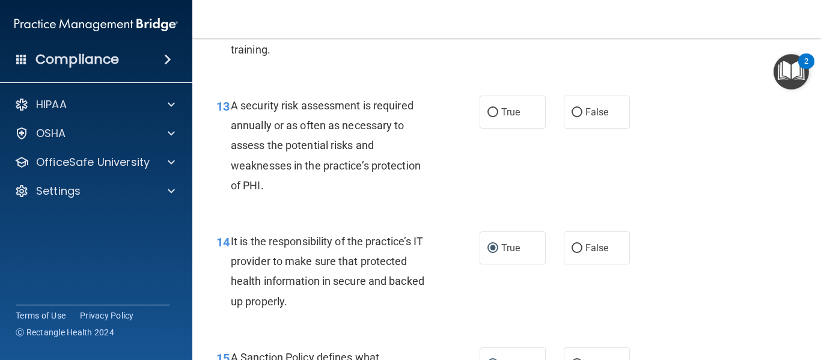
scroll to position [1669, 0]
click at [267, 123] on span "A security risk assessment is required annually or as often as necessary to ass…" at bounding box center [326, 146] width 190 height 93
click at [487, 118] on input "True" at bounding box center [492, 113] width 11 height 9
radio input "true"
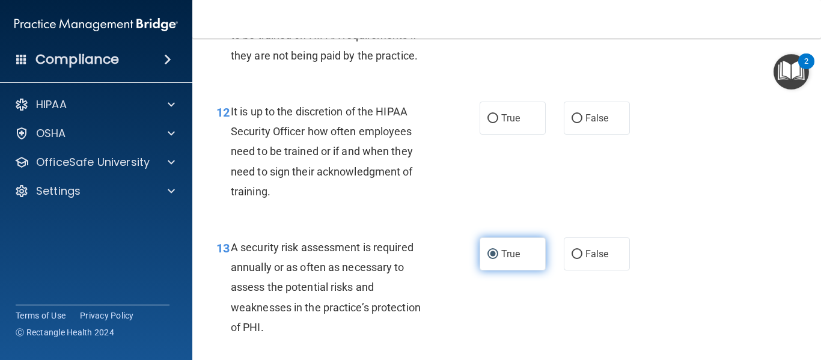
scroll to position [1527, 0]
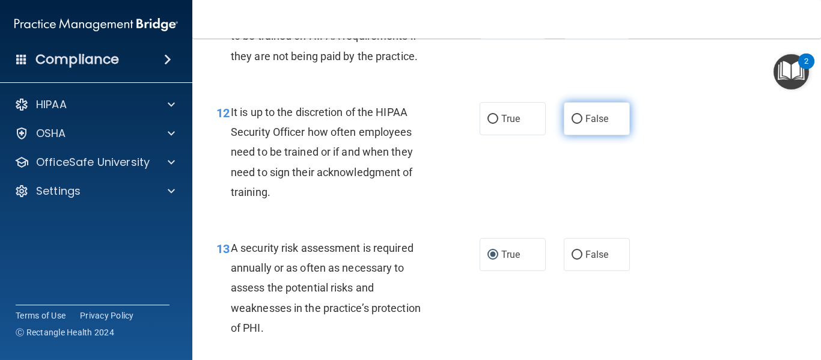
click at [571, 124] on input "False" at bounding box center [576, 119] width 11 height 9
radio input "true"
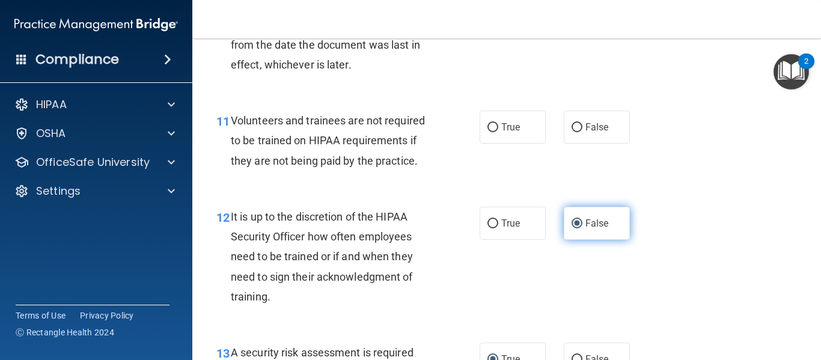
scroll to position [1421, 0]
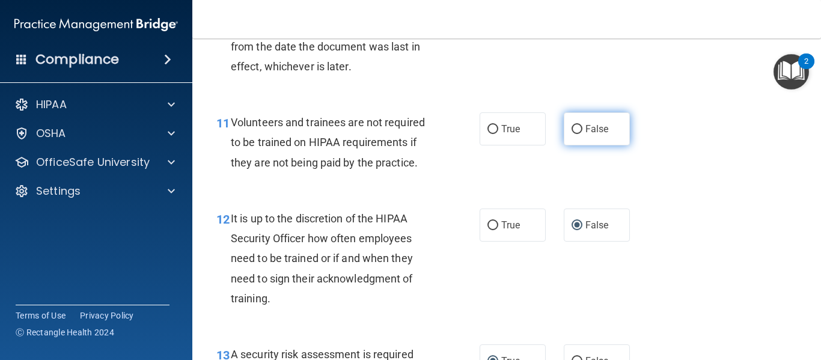
click at [573, 134] on input "False" at bounding box center [576, 129] width 11 height 9
radio input "true"
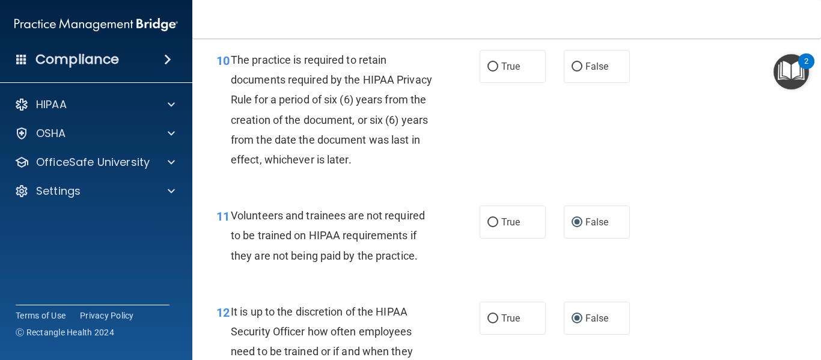
scroll to position [1329, 0]
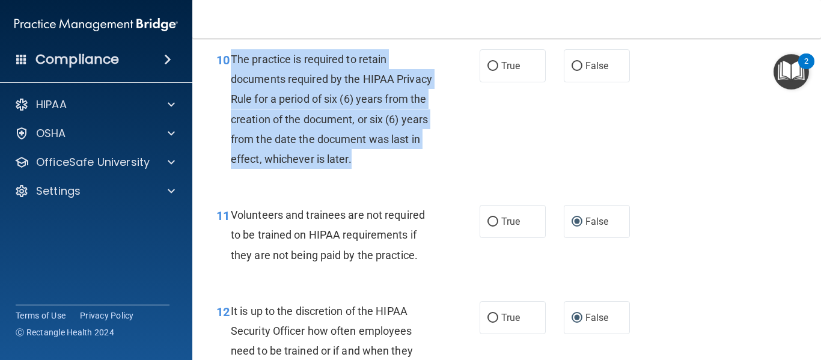
drag, startPoint x: 232, startPoint y: 81, endPoint x: 415, endPoint y: 169, distance: 203.7
click at [415, 169] on div "The practice is required to retain documents required by the HIPAA Privacy Rule…" at bounding box center [336, 109] width 211 height 120
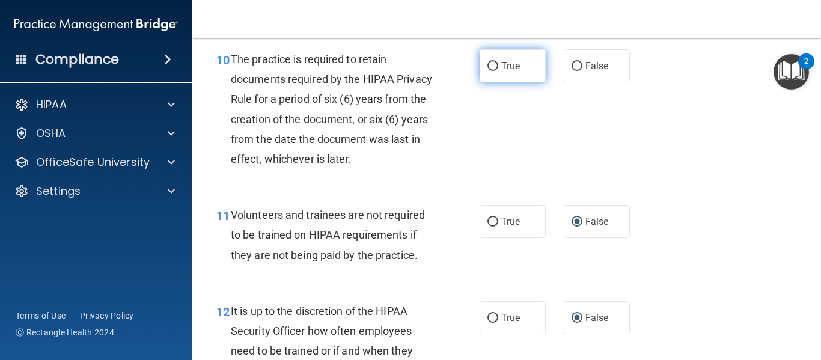
click at [487, 82] on label "True" at bounding box center [513, 65] width 66 height 33
click at [487, 71] on input "True" at bounding box center [492, 66] width 11 height 9
radio input "true"
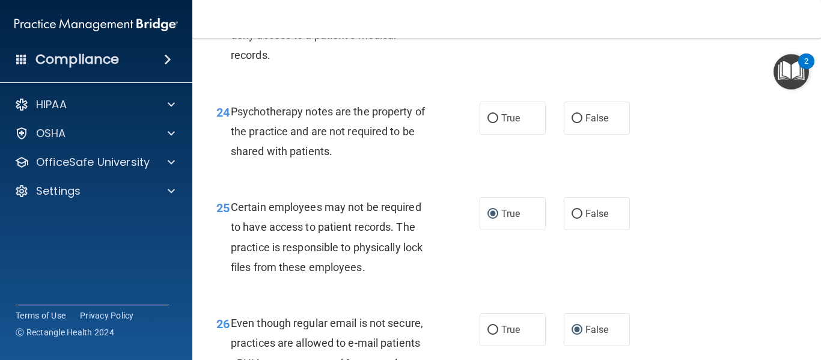
scroll to position [2935, 0]
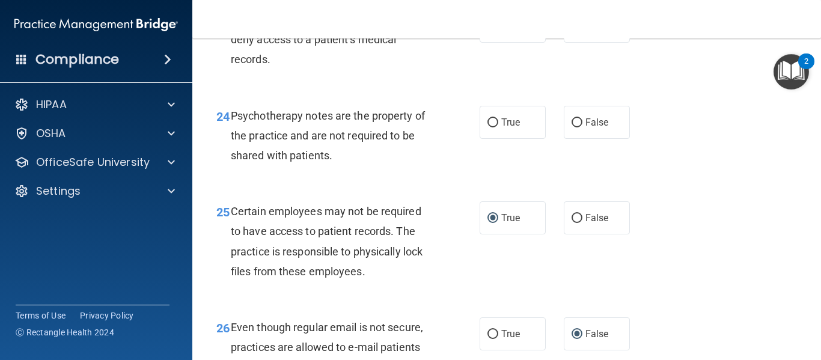
click at [232, 127] on div "Psychotherapy notes are the property of the practice and are not required to be…" at bounding box center [336, 136] width 211 height 60
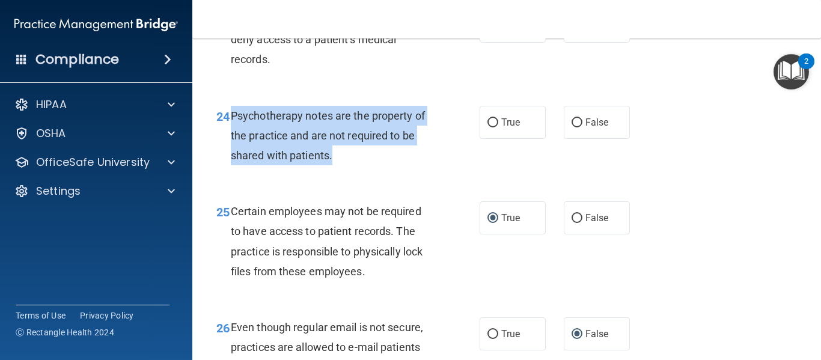
drag, startPoint x: 232, startPoint y: 136, endPoint x: 338, endPoint y: 190, distance: 119.3
click at [338, 172] on div "24 Psychotherapy notes are the property of the practice and are not required to…" at bounding box center [347, 139] width 299 height 66
click at [487, 127] on input "True" at bounding box center [492, 122] width 11 height 9
radio input "true"
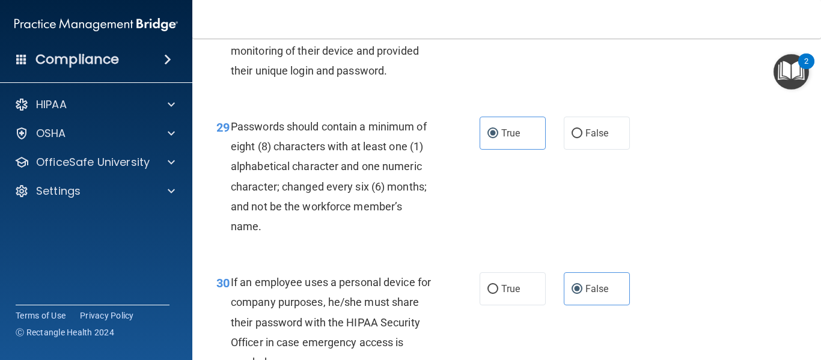
scroll to position [3655, 0]
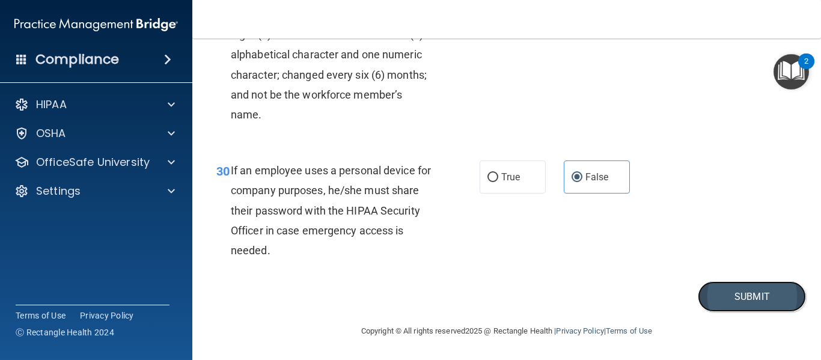
click at [621, 293] on button "Submit" at bounding box center [752, 296] width 108 height 31
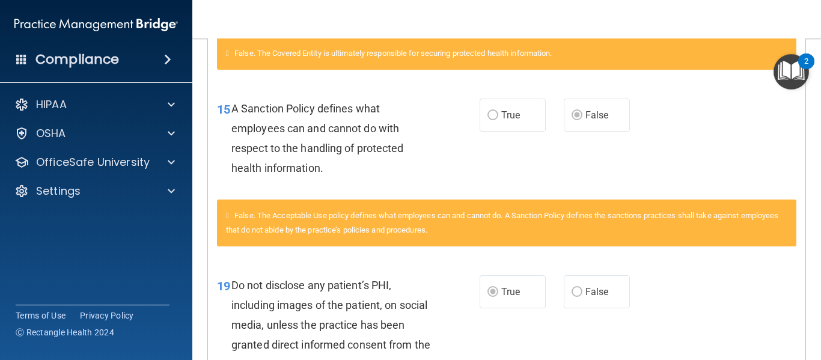
scroll to position [1217, 0]
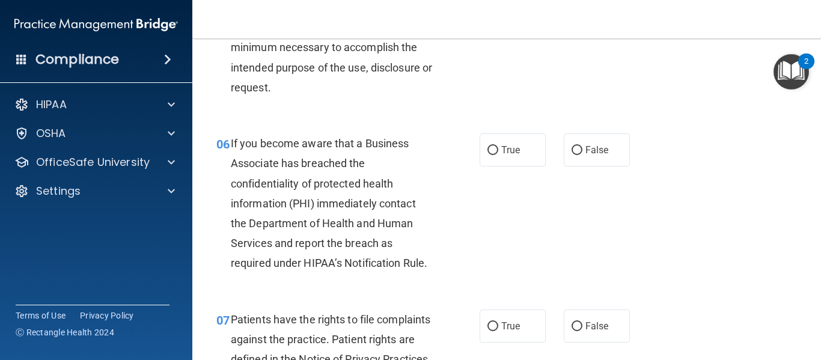
scroll to position [659, 0]
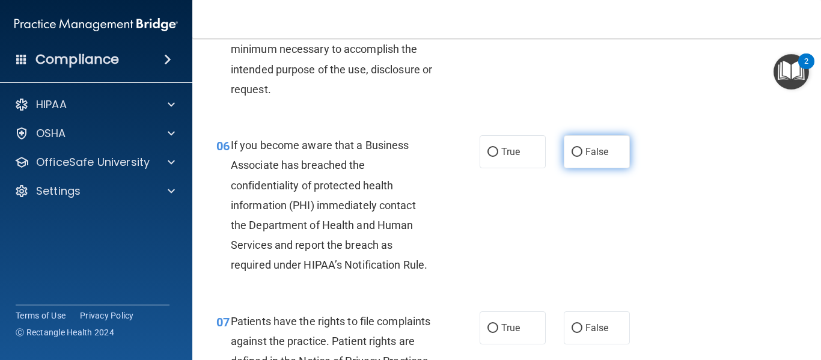
click at [573, 149] on input "False" at bounding box center [576, 152] width 11 height 9
radio input "true"
drag, startPoint x: 573, startPoint y: 149, endPoint x: 565, endPoint y: 196, distance: 48.2
click at [565, 196] on div "06 If you become aware that a Business Associate has breached the confidentiali…" at bounding box center [506, 208] width 598 height 176
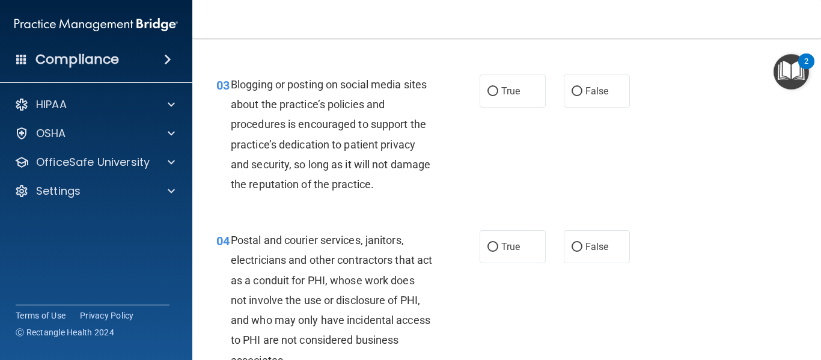
scroll to position [0, 0]
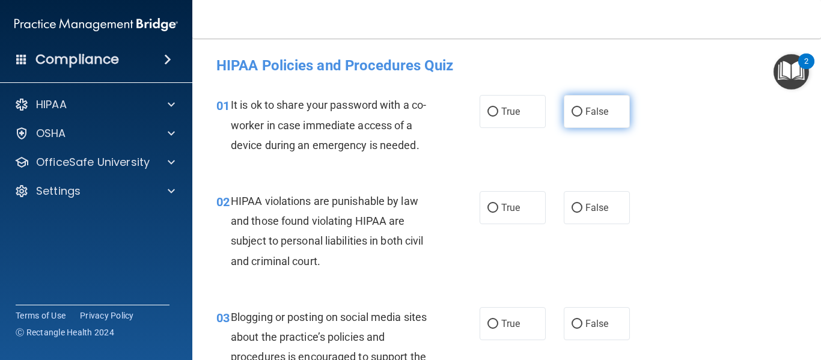
click at [571, 117] on input "False" at bounding box center [576, 112] width 11 height 9
radio input "true"
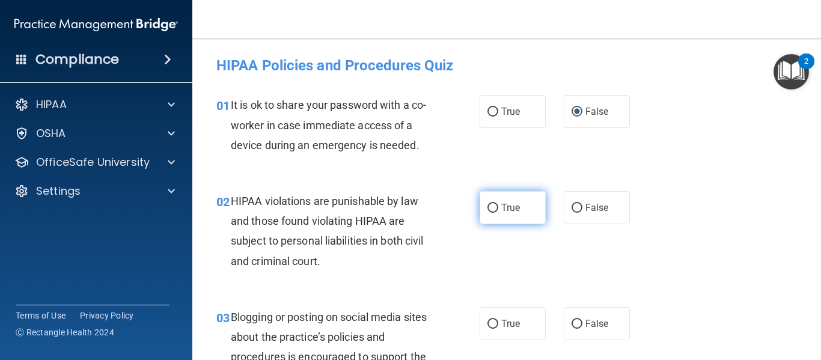
click at [496, 206] on label "True" at bounding box center [513, 207] width 66 height 33
click at [496, 206] on input "True" at bounding box center [492, 208] width 11 height 9
radio input "true"
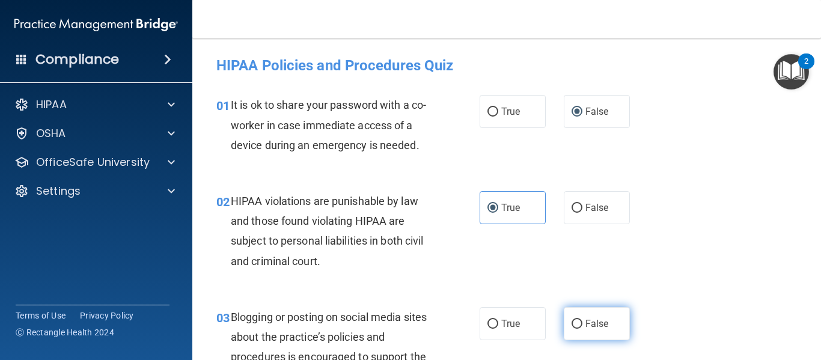
click at [573, 311] on label "False" at bounding box center [597, 323] width 66 height 33
click at [573, 311] on input "False" at bounding box center [576, 324] width 11 height 9
radio input "true"
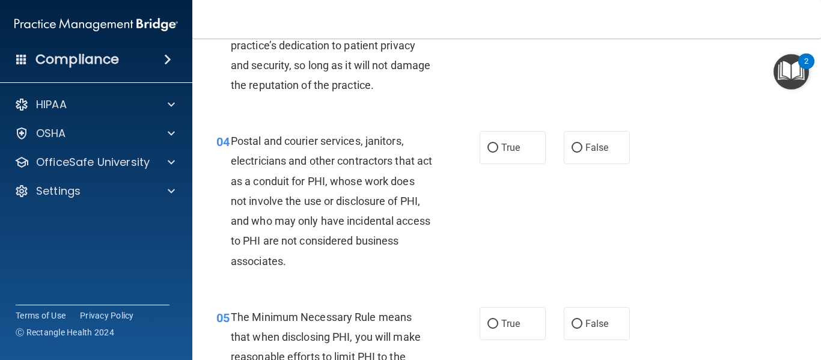
scroll to position [338, 0]
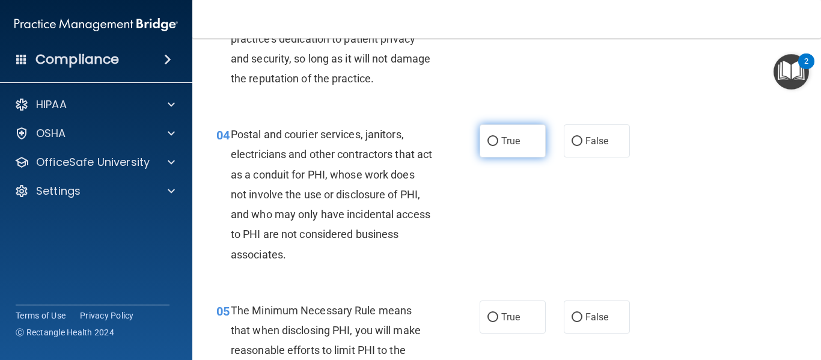
click at [487, 142] on input "True" at bounding box center [492, 141] width 11 height 9
radio input "true"
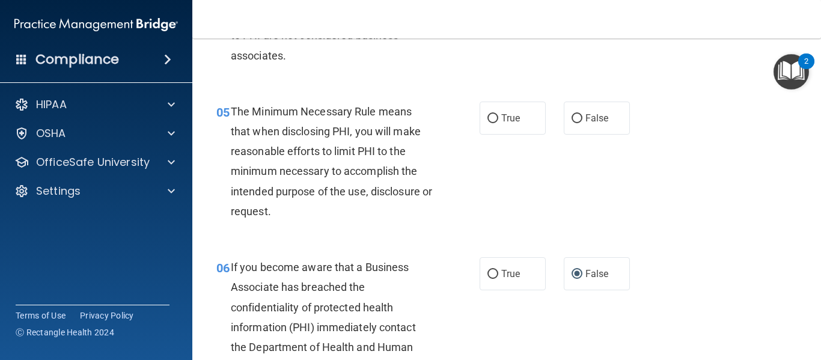
scroll to position [538, 0]
click at [495, 118] on label "True" at bounding box center [513, 117] width 66 height 33
click at [495, 118] on input "True" at bounding box center [492, 118] width 11 height 9
radio input "true"
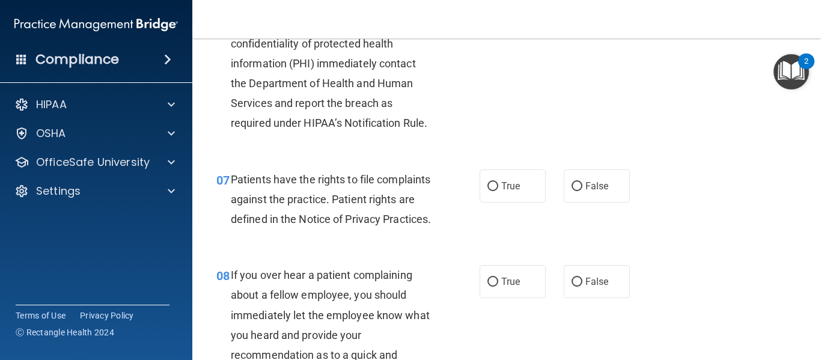
scroll to position [802, 0]
click at [487, 189] on input "True" at bounding box center [492, 185] width 11 height 9
radio input "true"
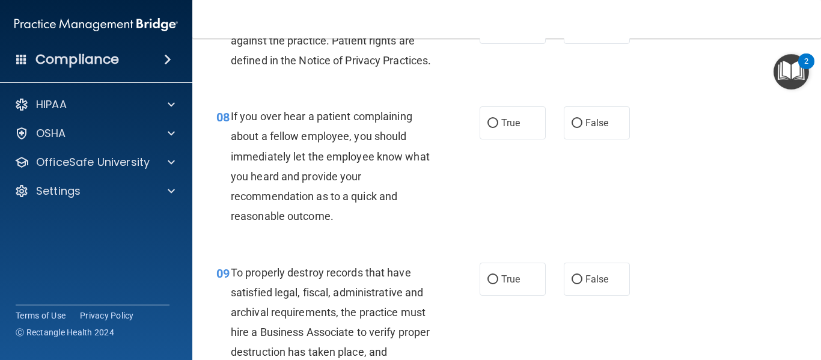
scroll to position [961, 0]
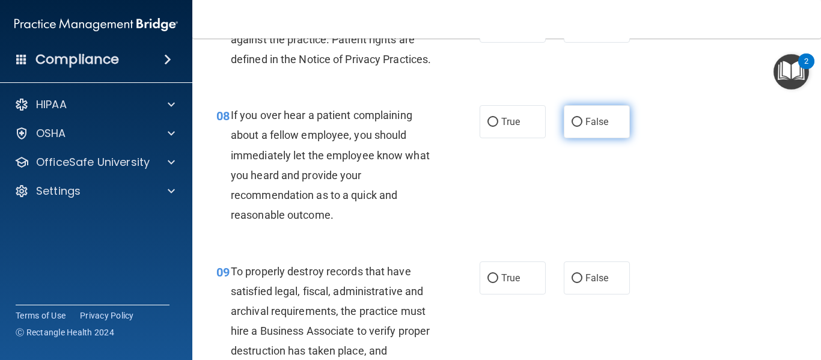
click at [572, 127] on input "False" at bounding box center [576, 122] width 11 height 9
radio input "true"
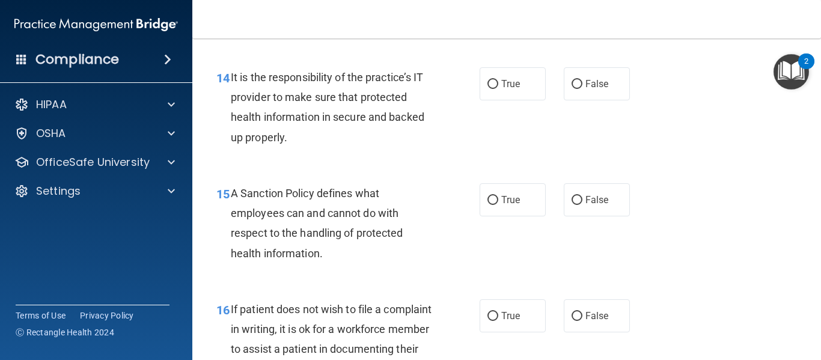
scroll to position [1831, 0]
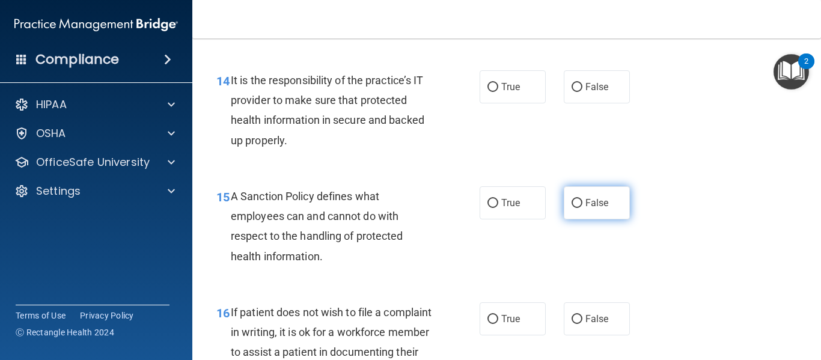
click at [574, 208] on input "False" at bounding box center [576, 203] width 11 height 9
radio input "true"
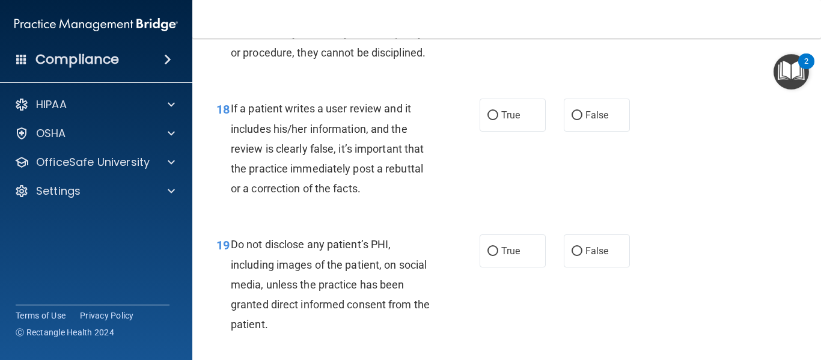
scroll to position [2259, 0]
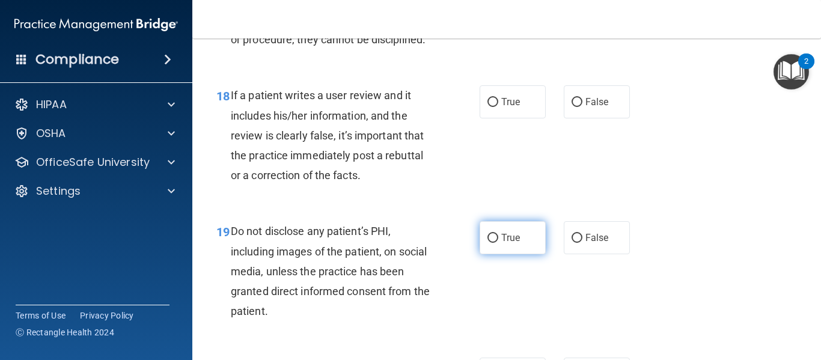
click at [492, 243] on input "True" at bounding box center [492, 238] width 11 height 9
radio input "true"
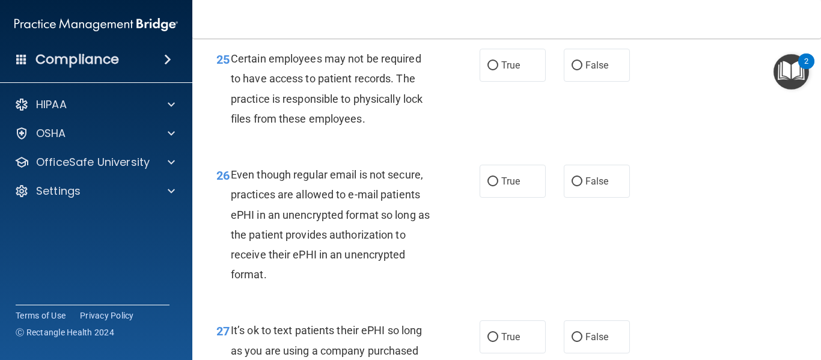
scroll to position [3089, 0]
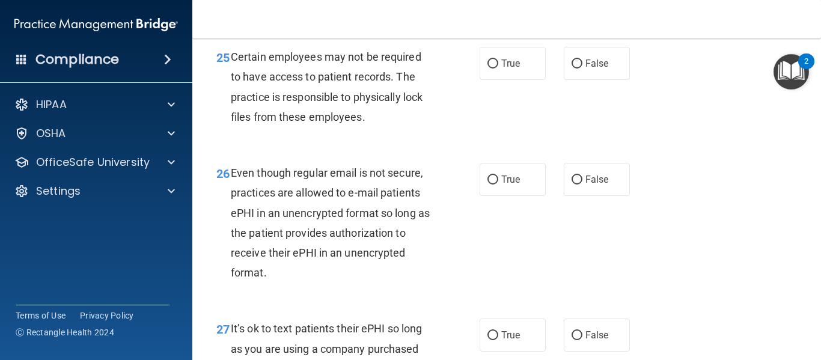
click at [380, 243] on div "Even though regular email is not secure, practices are allowed to e-mail patien…" at bounding box center [336, 223] width 211 height 120
click at [487, 184] on input "True" at bounding box center [492, 179] width 11 height 9
radio input "true"
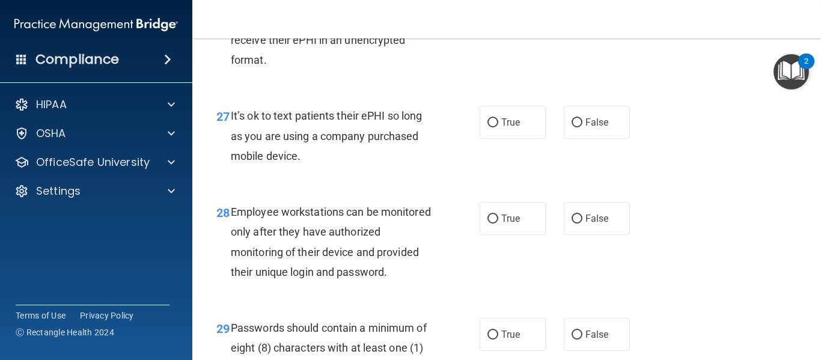
scroll to position [3305, 0]
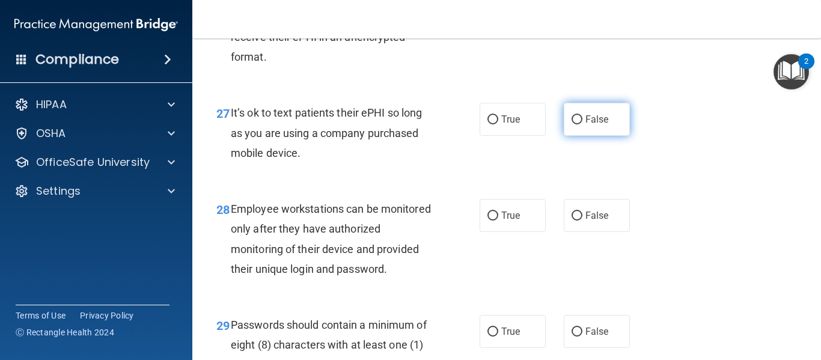
click at [573, 124] on input "False" at bounding box center [576, 119] width 11 height 9
radio input "true"
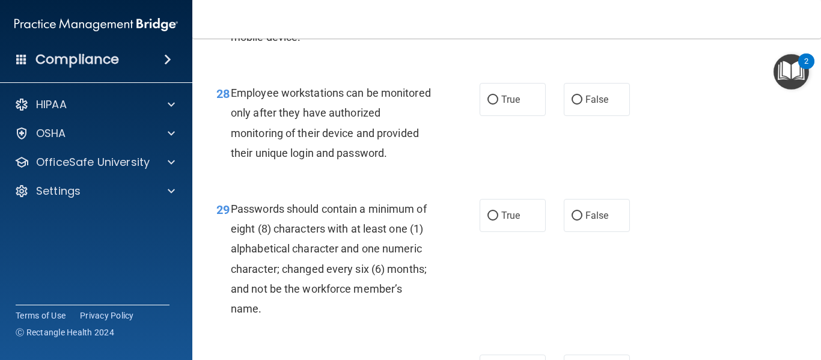
scroll to position [3420, 0]
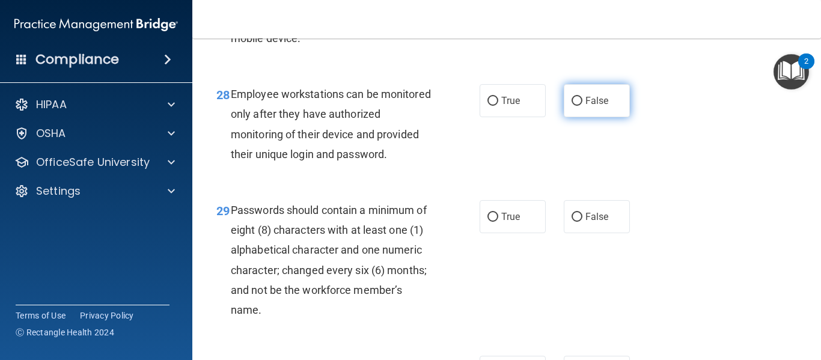
click at [571, 106] on input "False" at bounding box center [576, 101] width 11 height 9
radio input "true"
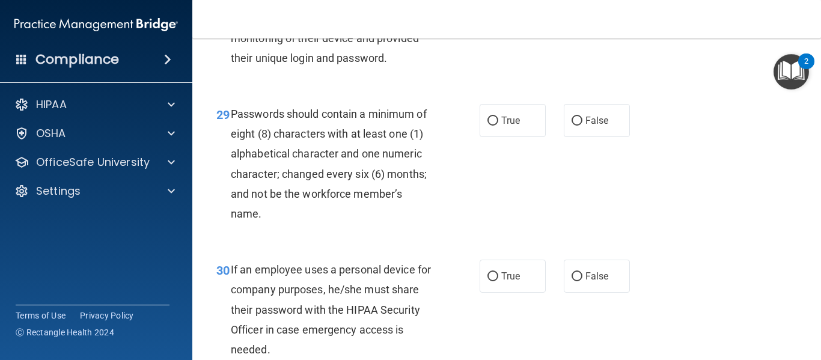
scroll to position [3519, 0]
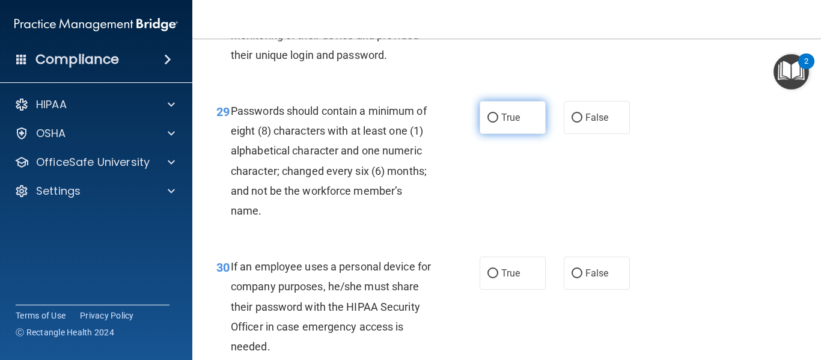
click at [495, 134] on label "True" at bounding box center [513, 117] width 66 height 33
click at [495, 123] on input "True" at bounding box center [492, 118] width 11 height 9
radio input "true"
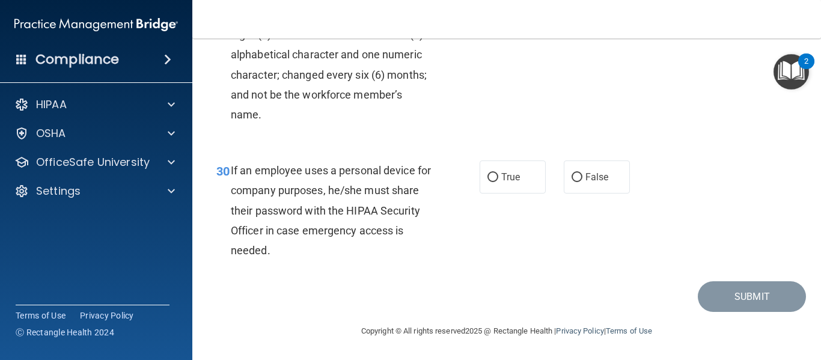
scroll to position [3655, 0]
click at [585, 177] on span "False" at bounding box center [596, 176] width 23 height 11
click at [582, 177] on input "False" at bounding box center [576, 177] width 11 height 9
radio input "true"
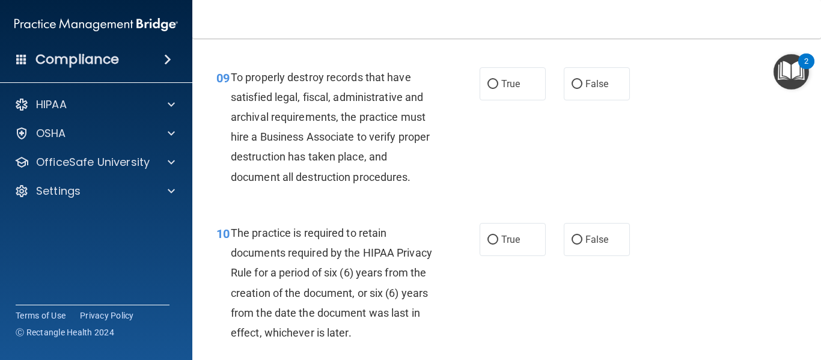
scroll to position [1136, 0]
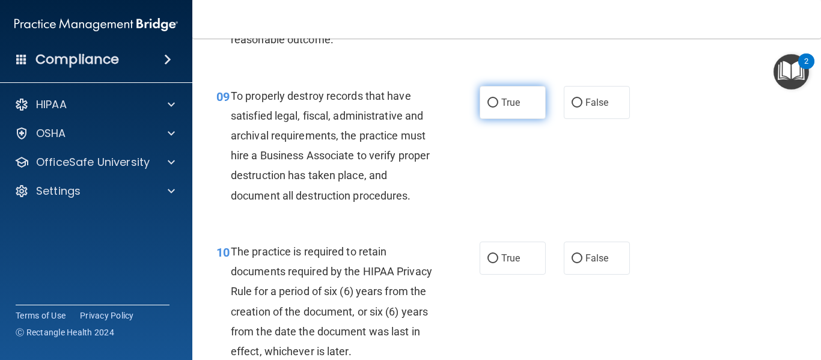
click at [490, 119] on label "True" at bounding box center [513, 102] width 66 height 33
click at [490, 108] on input "True" at bounding box center [492, 103] width 11 height 9
radio input "true"
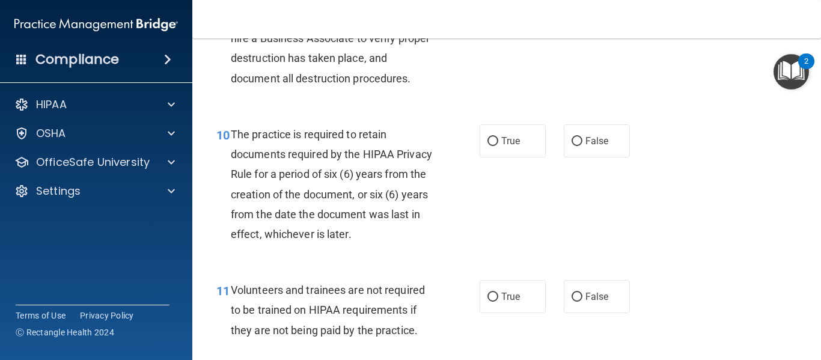
scroll to position [1256, 0]
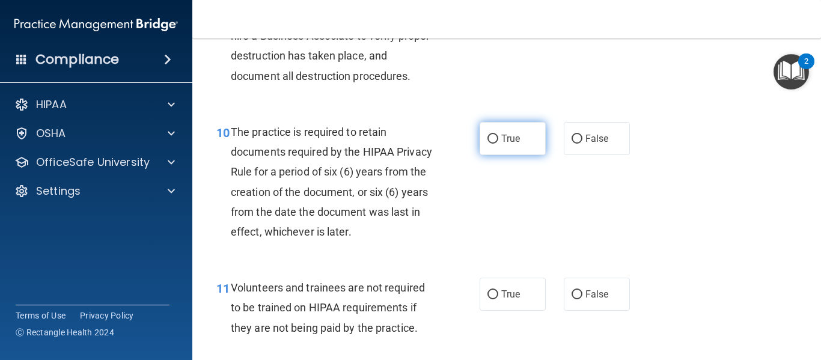
click at [494, 154] on label "True" at bounding box center [513, 138] width 66 height 33
click at [494, 144] on input "True" at bounding box center [492, 139] width 11 height 9
radio input "true"
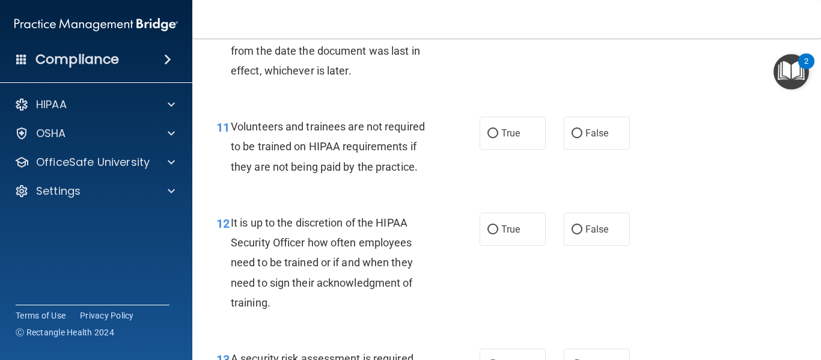
scroll to position [1417, 0]
click at [572, 138] on input "False" at bounding box center [576, 133] width 11 height 9
radio input "true"
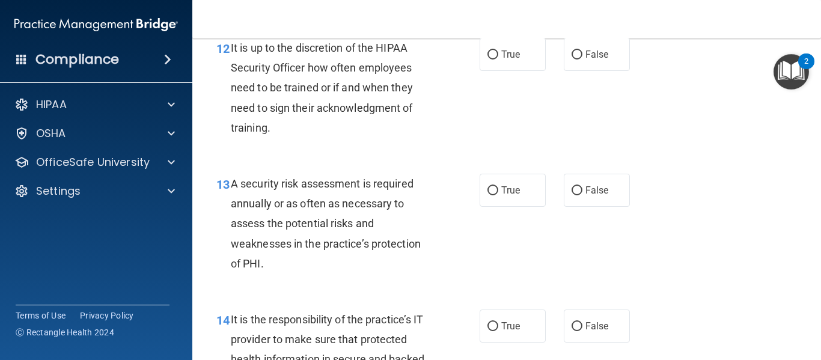
scroll to position [1592, 0]
click at [571, 59] on input "False" at bounding box center [576, 54] width 11 height 9
radio input "true"
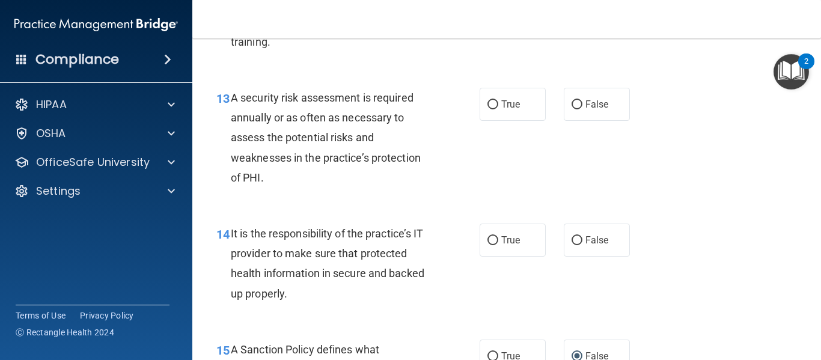
scroll to position [1678, 0]
click at [495, 120] on label "True" at bounding box center [513, 103] width 66 height 33
click at [495, 109] on input "True" at bounding box center [492, 104] width 11 height 9
radio input "true"
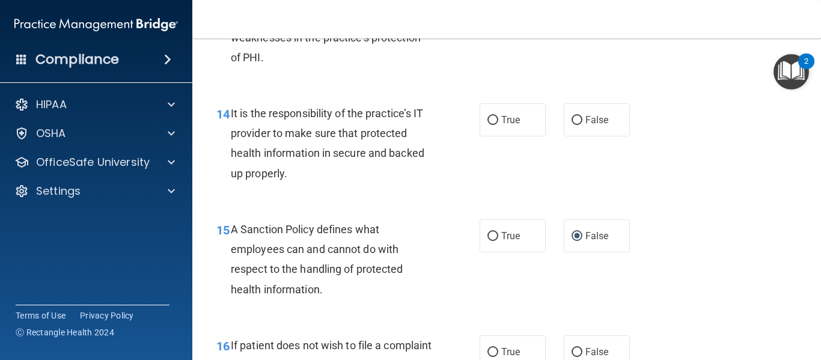
scroll to position [1798, 0]
click at [489, 124] on input "True" at bounding box center [492, 119] width 11 height 9
radio input "true"
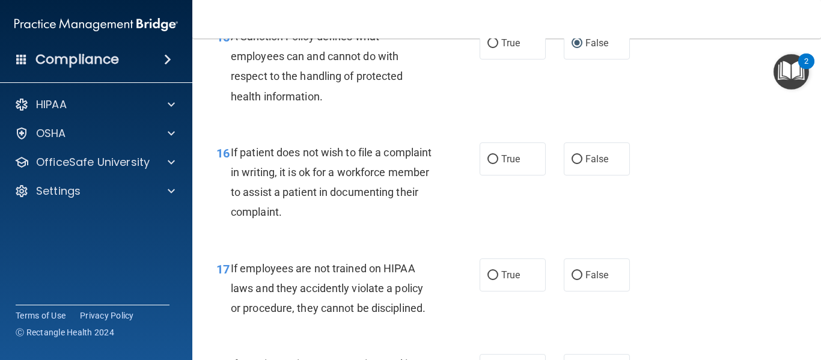
scroll to position [1990, 0]
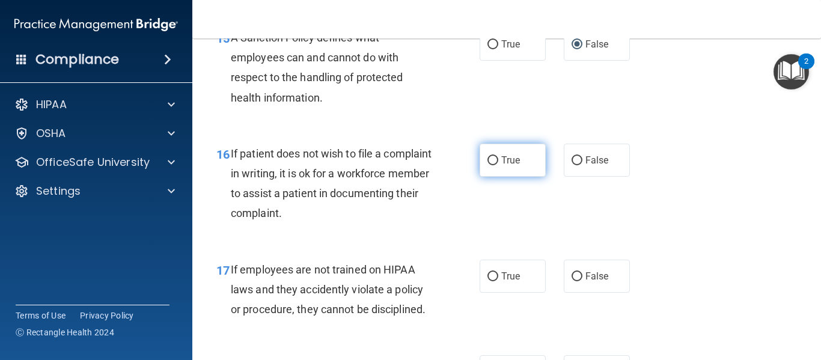
click at [487, 165] on input "True" at bounding box center [492, 160] width 11 height 9
radio input "true"
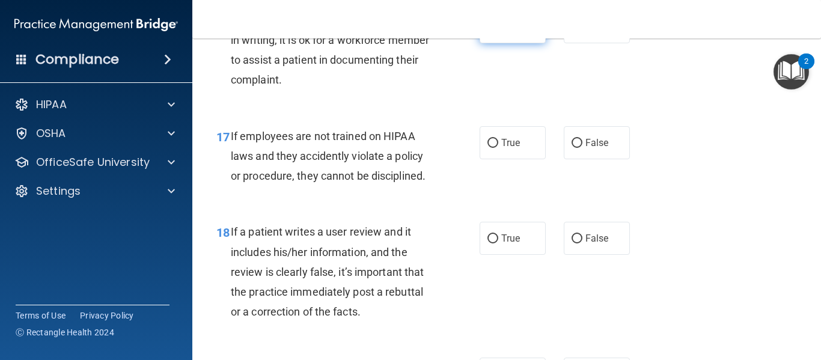
scroll to position [2126, 0]
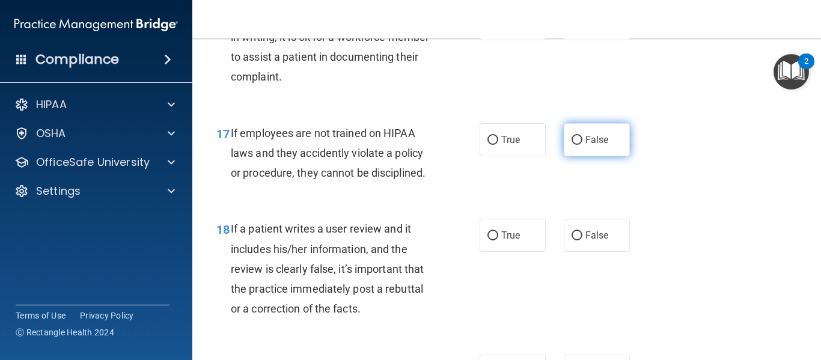
click at [574, 145] on input "False" at bounding box center [576, 140] width 11 height 9
radio input "true"
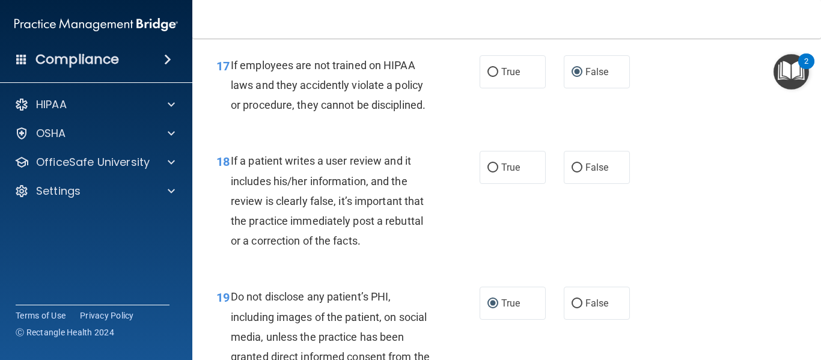
scroll to position [2195, 0]
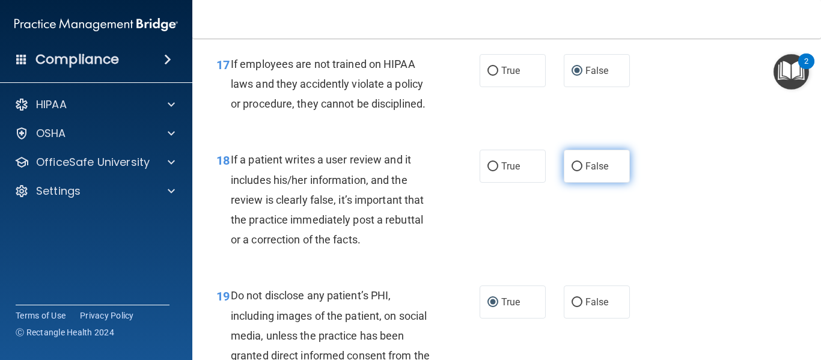
click at [579, 182] on label "False" at bounding box center [597, 166] width 66 height 33
click at [579, 171] on input "False" at bounding box center [576, 166] width 11 height 9
radio input "true"
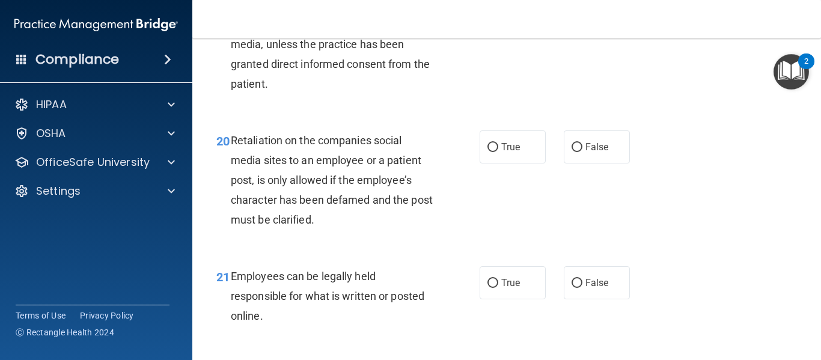
scroll to position [2493, 0]
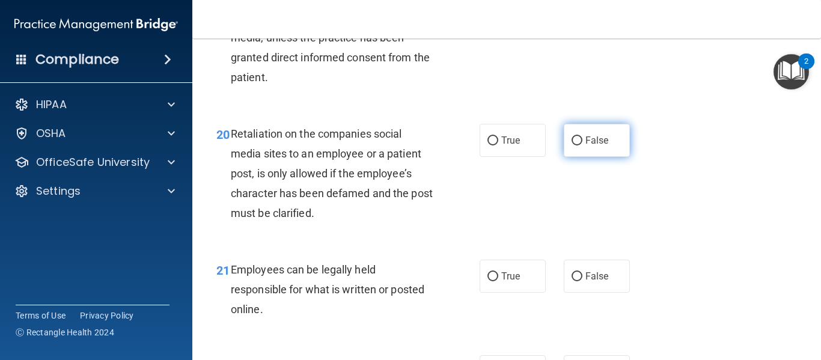
click at [577, 157] on label "False" at bounding box center [597, 140] width 66 height 33
click at [577, 145] on input "False" at bounding box center [576, 140] width 11 height 9
radio input "true"
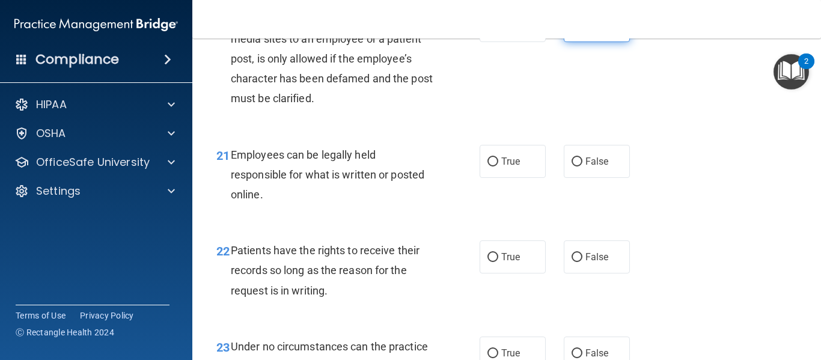
scroll to position [2609, 0]
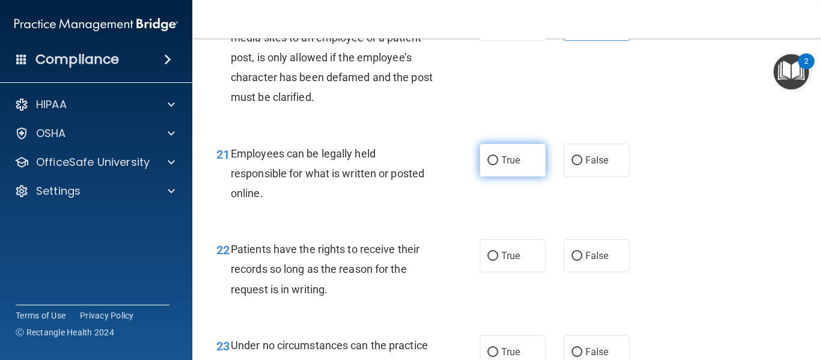
click at [514, 166] on span "True" at bounding box center [510, 159] width 19 height 11
click at [498, 165] on input "True" at bounding box center [492, 160] width 11 height 9
radio input "true"
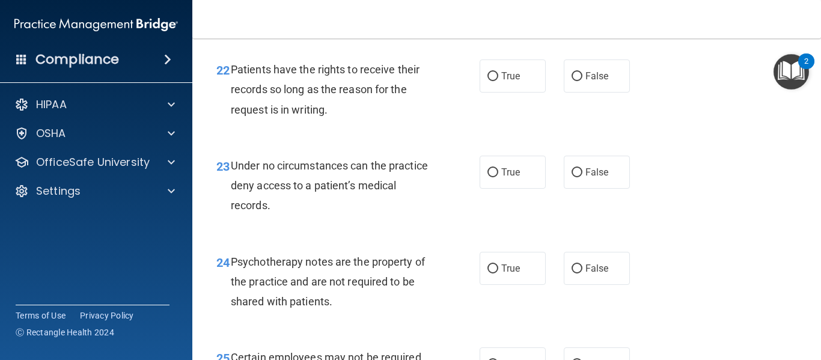
scroll to position [2789, 0]
click at [493, 81] on input "True" at bounding box center [492, 76] width 11 height 9
radio input "true"
click at [571, 188] on label "False" at bounding box center [597, 171] width 66 height 33
click at [571, 177] on input "False" at bounding box center [576, 172] width 11 height 9
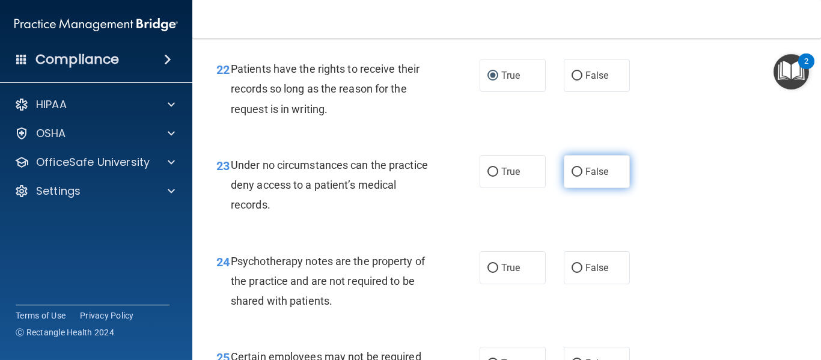
radio input "true"
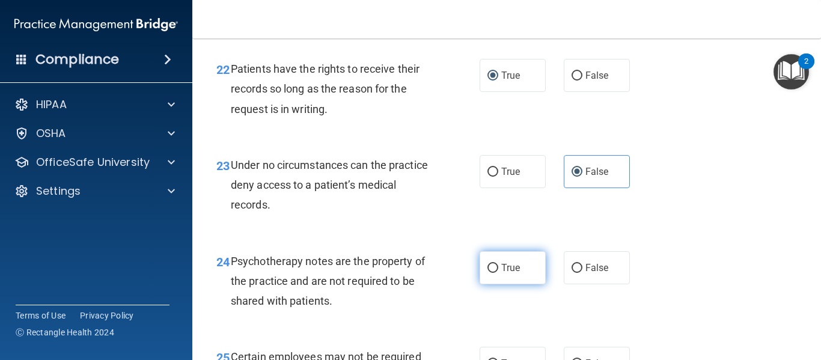
click at [501, 273] on span "True" at bounding box center [510, 267] width 19 height 11
click at [498, 273] on input "True" at bounding box center [492, 268] width 11 height 9
radio input "true"
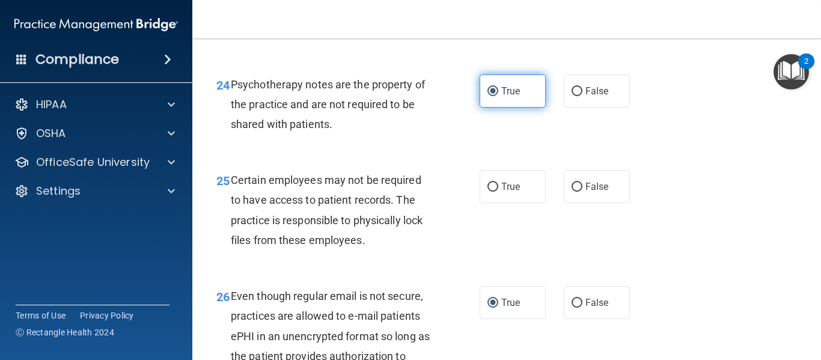
scroll to position [2967, 0]
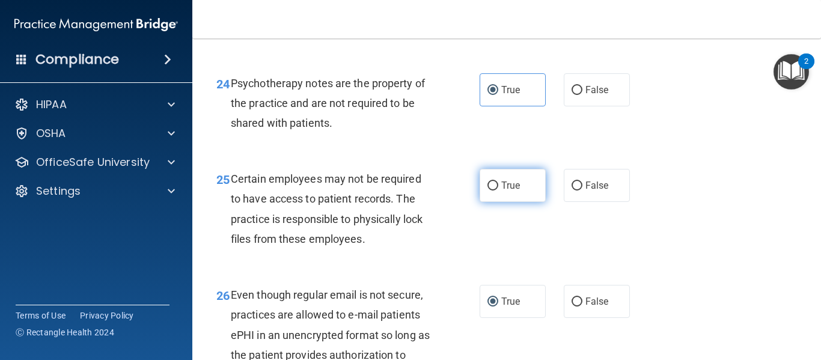
click at [487, 190] on input "True" at bounding box center [492, 185] width 11 height 9
radio input "true"
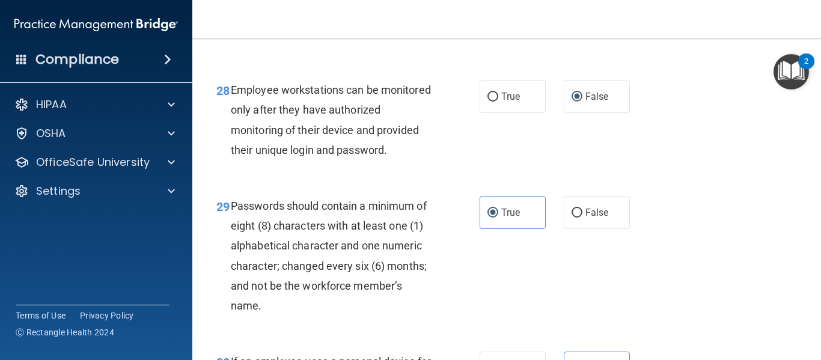
scroll to position [3655, 0]
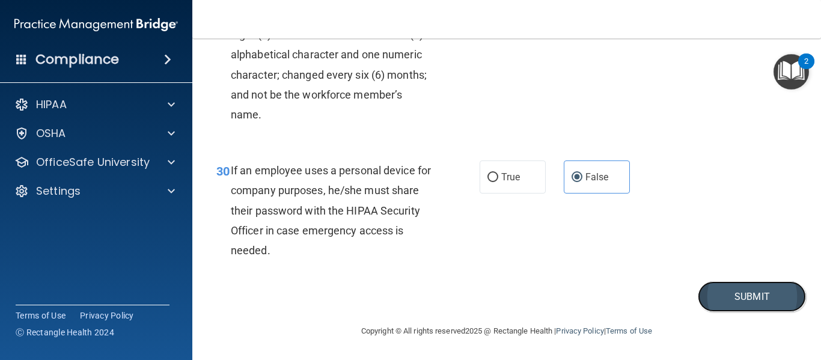
click at [621, 298] on button "Submit" at bounding box center [752, 296] width 108 height 31
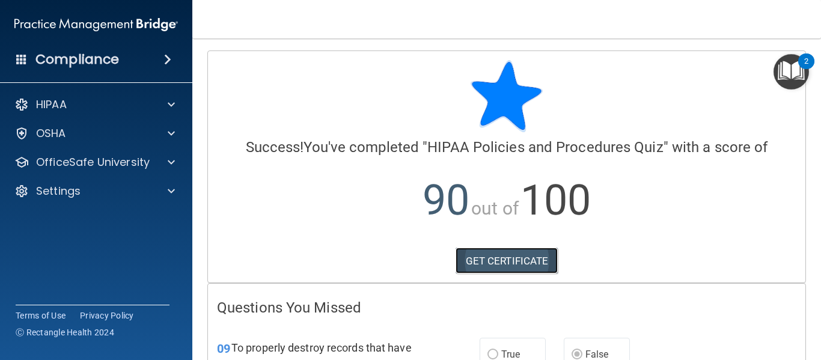
click at [516, 258] on link "GET CERTIFICATE" at bounding box center [506, 261] width 103 height 26
click at [384, 68] on div at bounding box center [506, 96] width 579 height 72
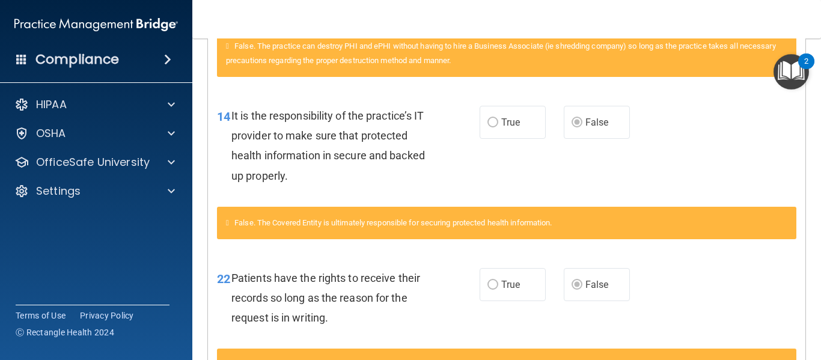
scroll to position [541, 0]
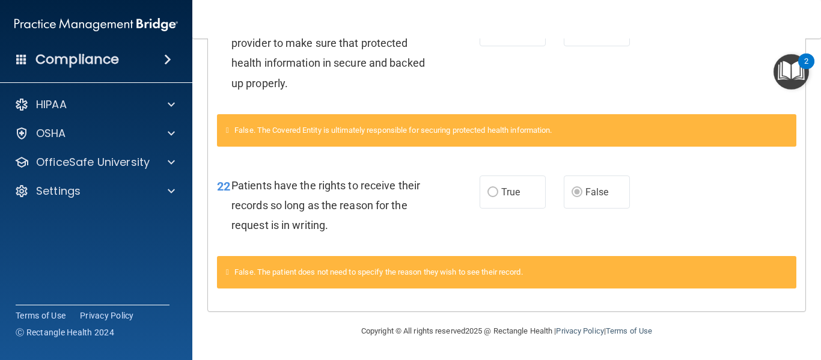
drag, startPoint x: 399, startPoint y: 208, endPoint x: 405, endPoint y: 264, distance: 56.8
click at [405, 264] on div "False. The patient does not need to specify the reason they wish to see their r…" at bounding box center [506, 272] width 579 height 32
click at [171, 62] on span at bounding box center [167, 59] width 7 height 14
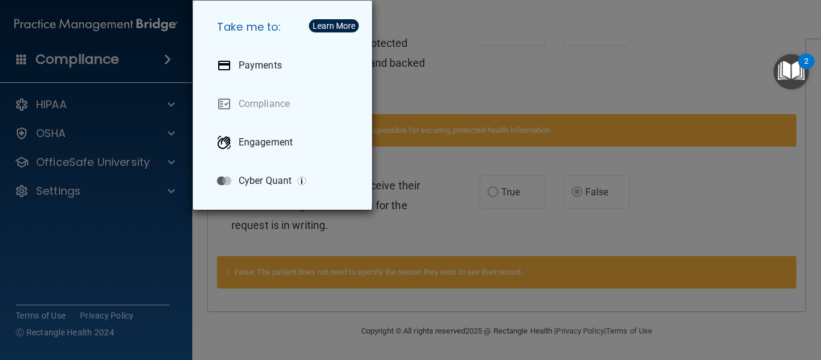
click at [448, 29] on div "Take me to: Payments Compliance Engagement Cyber Quant" at bounding box center [410, 180] width 821 height 360
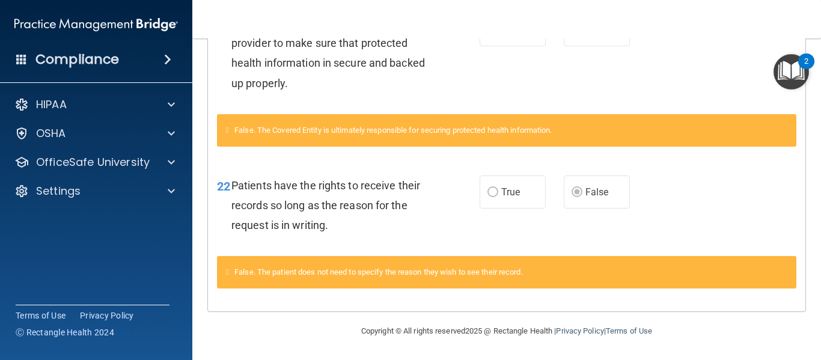
click at [204, 78] on div "14 It is the responsibility of the practice’s IT provider to make sure that pro…" at bounding box center [348, 56] width 299 height 86
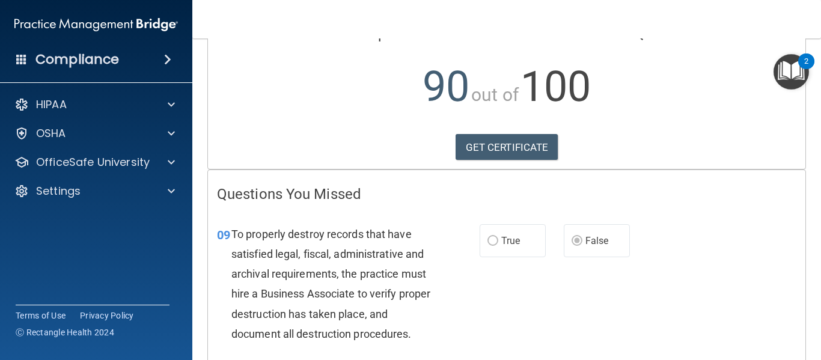
scroll to position [0, 0]
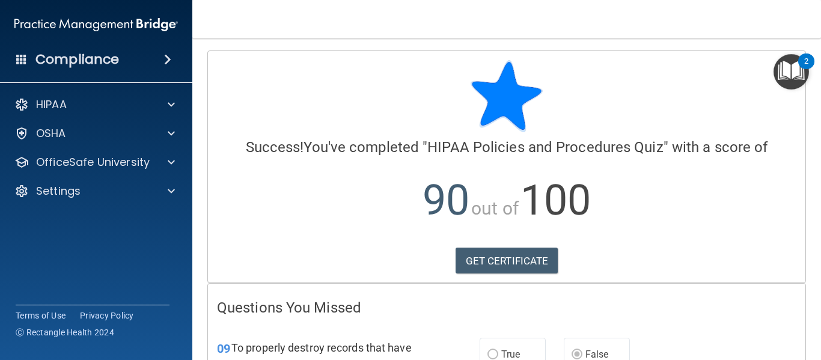
click at [282, 24] on nav "Toggle navigation Erica Key ericakey86@hotmail.com Manage My Enterprise Coweta …" at bounding box center [506, 19] width 629 height 38
click at [397, 202] on p "90 out of 100" at bounding box center [506, 201] width 579 height 78
click at [480, 258] on link "GET CERTIFICATE" at bounding box center [506, 261] width 103 height 26
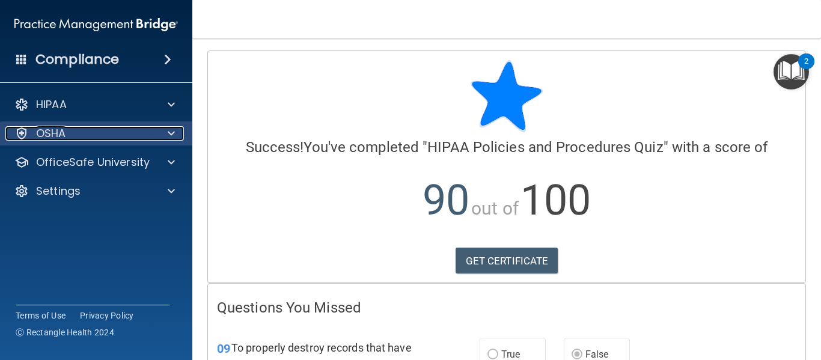
click at [159, 132] on div at bounding box center [169, 133] width 30 height 14
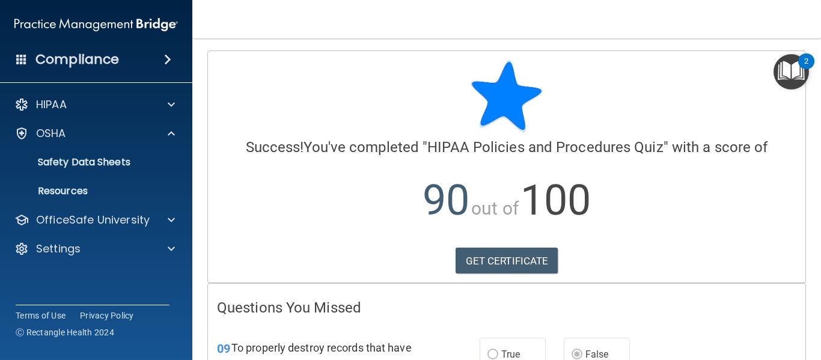
click at [621, 79] on img "Open Resource Center, 2 new notifications" at bounding box center [790, 71] width 35 height 35
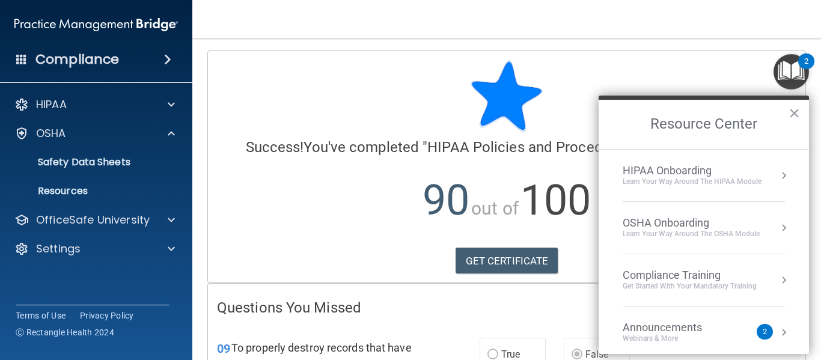
click at [621, 177] on div "Learn Your Way around the HIPAA module" at bounding box center [692, 182] width 139 height 10
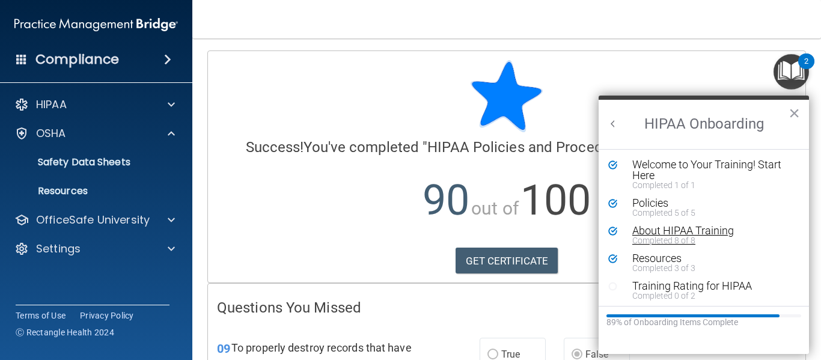
click at [621, 230] on div "About HIPAA Training" at bounding box center [708, 230] width 152 height 11
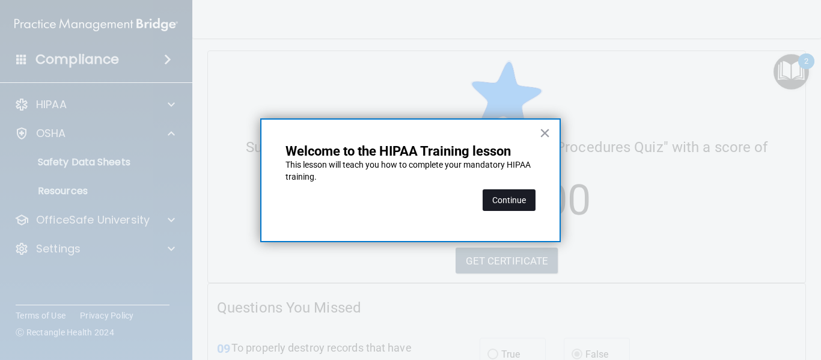
click at [508, 191] on button "Continue" at bounding box center [509, 200] width 53 height 22
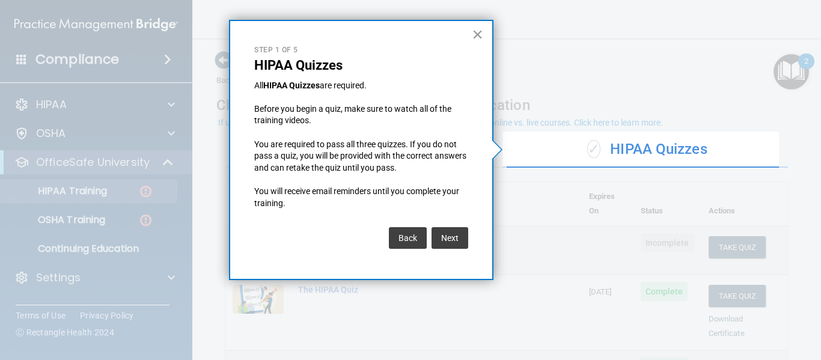
click at [477, 36] on button "×" at bounding box center [477, 34] width 11 height 19
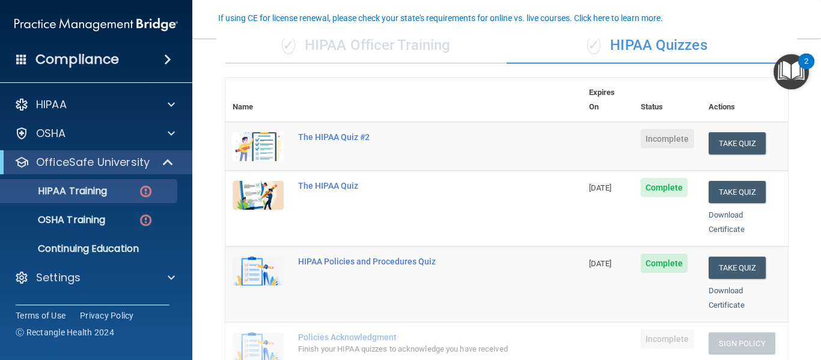
scroll to position [105, 0]
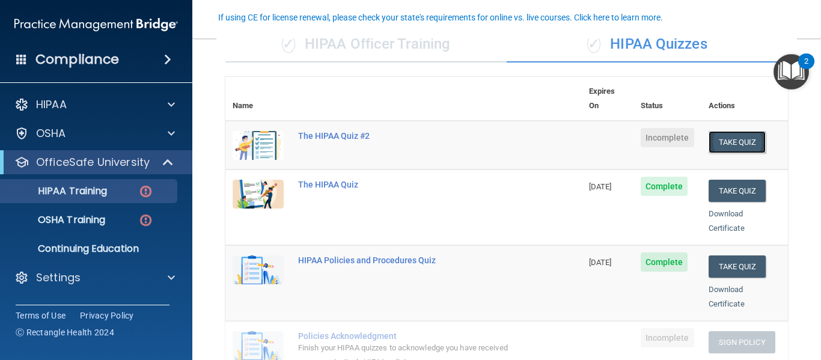
click at [621, 131] on button "Take Quiz" at bounding box center [737, 142] width 58 height 22
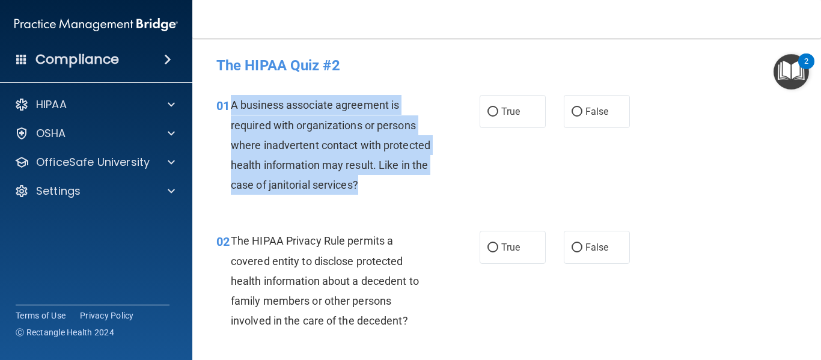
drag, startPoint x: 231, startPoint y: 102, endPoint x: 410, endPoint y: 186, distance: 198.4
click at [410, 186] on span "A business associate agreement is required with organizations or persons where …" at bounding box center [330, 145] width 199 height 93
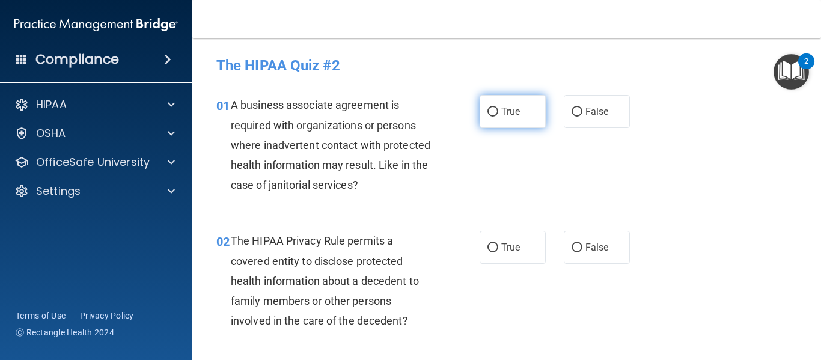
click at [482, 109] on label "True" at bounding box center [513, 111] width 66 height 33
click at [487, 109] on input "True" at bounding box center [492, 112] width 11 height 9
radio input "true"
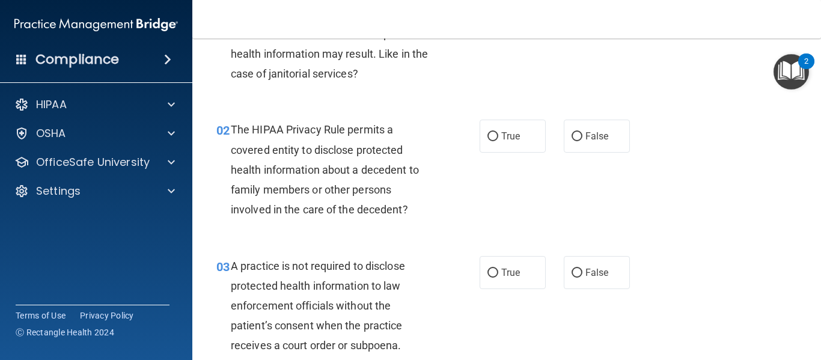
scroll to position [117, 0]
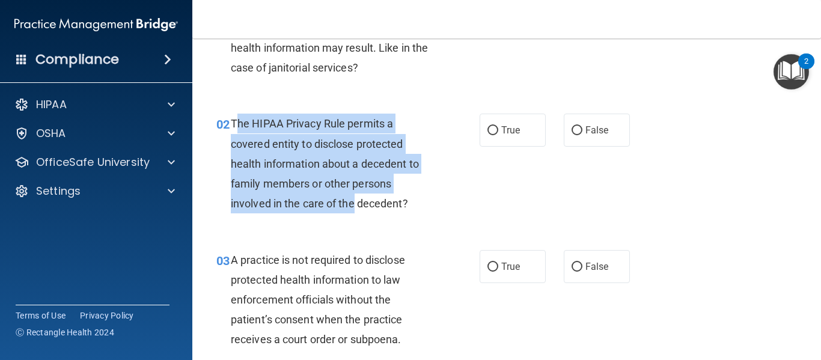
drag, startPoint x: 234, startPoint y: 121, endPoint x: 355, endPoint y: 197, distance: 142.5
click at [355, 197] on span "The HIPAA Privacy Rule permits a covered entity to disclose protected health in…" at bounding box center [325, 163] width 188 height 93
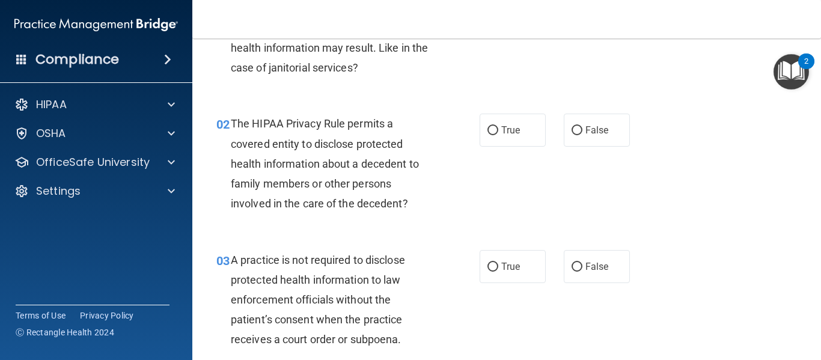
click at [233, 117] on span "The HIPAA Privacy Rule permits a covered entity to disclose protected health in…" at bounding box center [325, 163] width 188 height 93
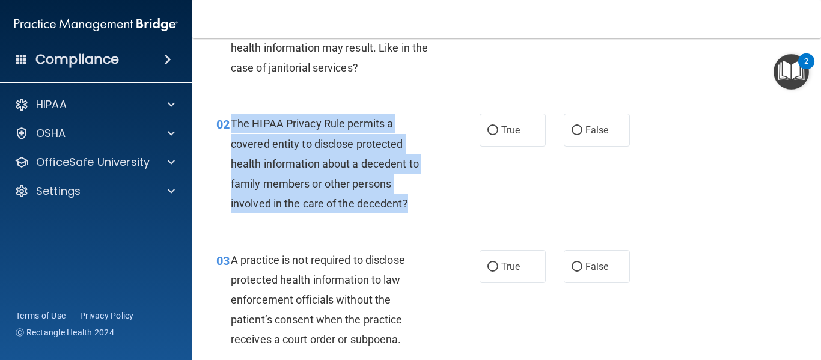
drag, startPoint x: 233, startPoint y: 117, endPoint x: 419, endPoint y: 202, distance: 204.9
click at [419, 202] on div "The HIPAA Privacy Rule permits a covered entity to disclose protected health in…" at bounding box center [336, 164] width 211 height 100
click at [489, 127] on input "True" at bounding box center [492, 130] width 11 height 9
radio input "true"
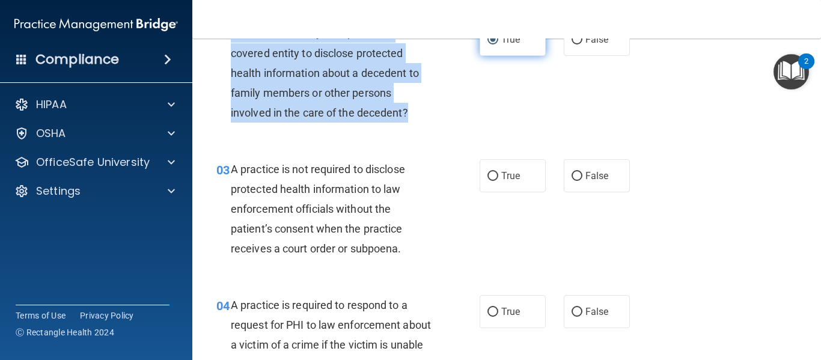
scroll to position [209, 0]
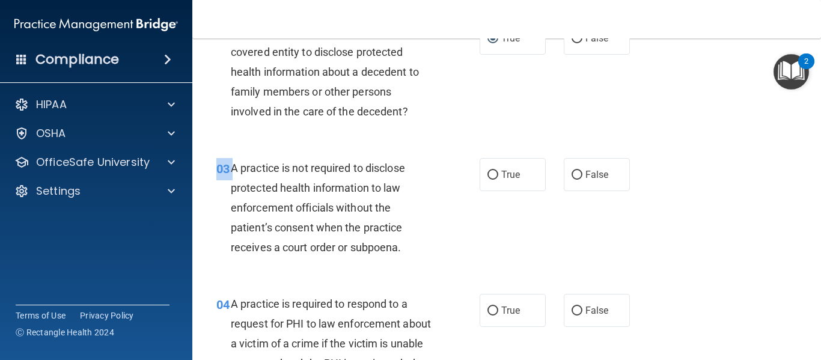
drag, startPoint x: 234, startPoint y: 165, endPoint x: 401, endPoint y: 270, distance: 197.6
click at [401, 270] on div "03 A practice is not required to disclose protected health information to law e…" at bounding box center [506, 211] width 598 height 136
click at [255, 206] on span "A practice is not required to disclose protected health information to law enfo…" at bounding box center [318, 208] width 174 height 93
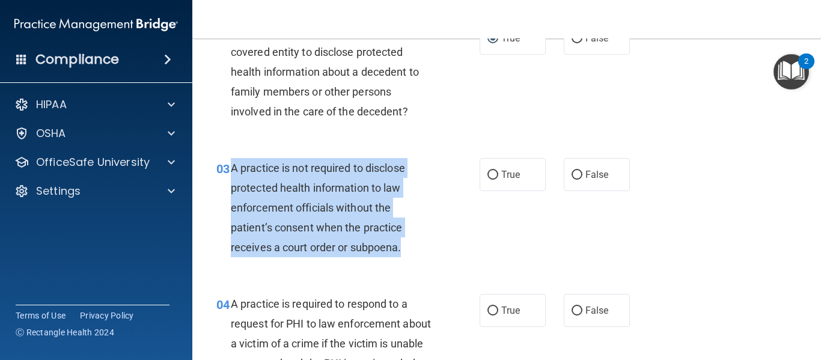
drag, startPoint x: 228, startPoint y: 166, endPoint x: 406, endPoint y: 255, distance: 198.6
click at [406, 255] on div "03 A practice is not required to disclose protected health information to law e…" at bounding box center [347, 211] width 299 height 106
click at [576, 172] on input "False" at bounding box center [576, 175] width 11 height 9
radio input "true"
click at [486, 262] on div "03 A practice is not required to disclose protected health information to law e…" at bounding box center [347, 211] width 299 height 106
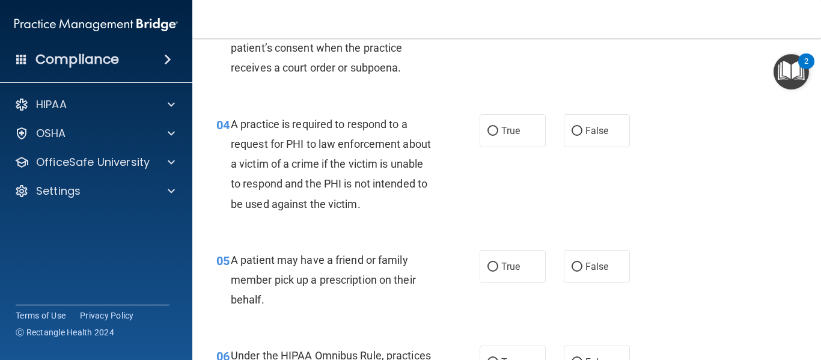
scroll to position [391, 0]
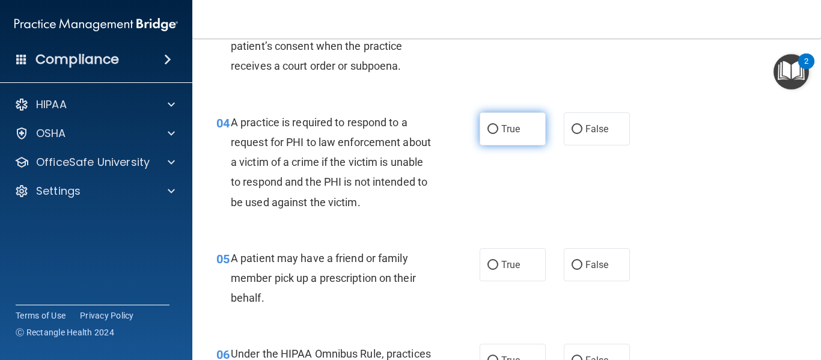
click at [501, 126] on span "True" at bounding box center [510, 128] width 19 height 11
click at [497, 126] on input "True" at bounding box center [492, 129] width 11 height 9
radio input "true"
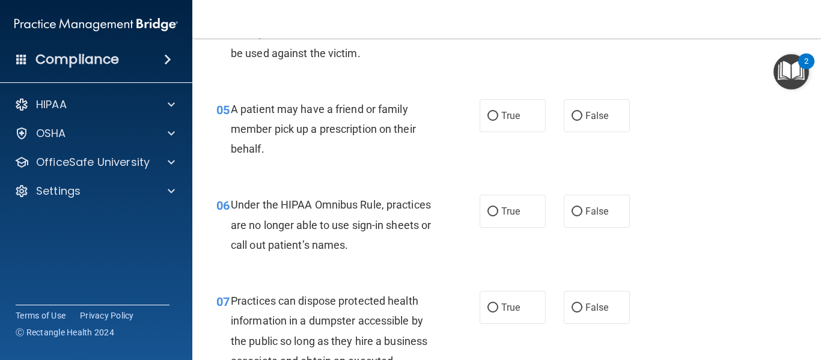
scroll to position [543, 0]
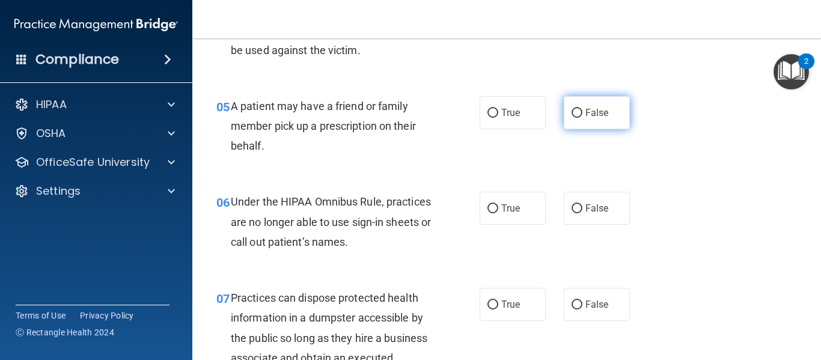
click at [571, 114] on input "False" at bounding box center [576, 113] width 11 height 9
radio input "true"
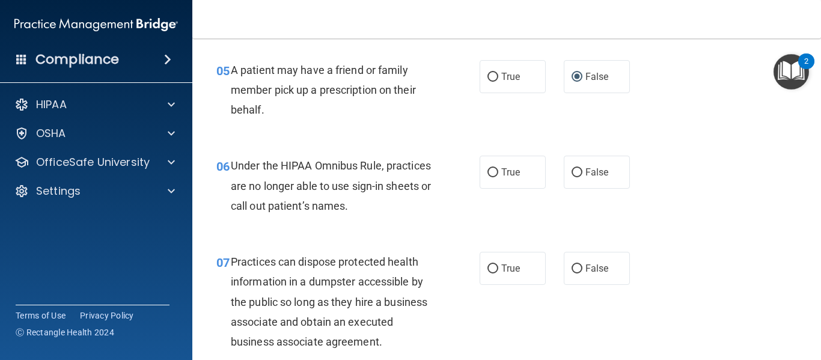
scroll to position [575, 0]
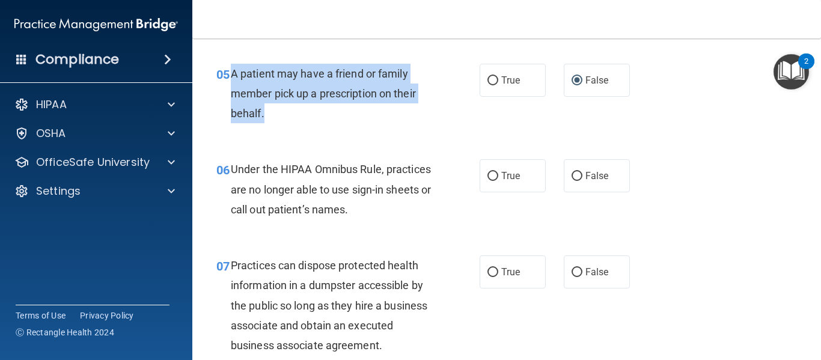
drag, startPoint x: 231, startPoint y: 67, endPoint x: 301, endPoint y: 105, distance: 79.3
click at [301, 105] on div "A patient may have a friend or family member pick up a prescription on their be…" at bounding box center [336, 94] width 211 height 60
click at [303, 100] on div "A patient may have a friend or family member pick up a prescription on their be…" at bounding box center [336, 94] width 211 height 60
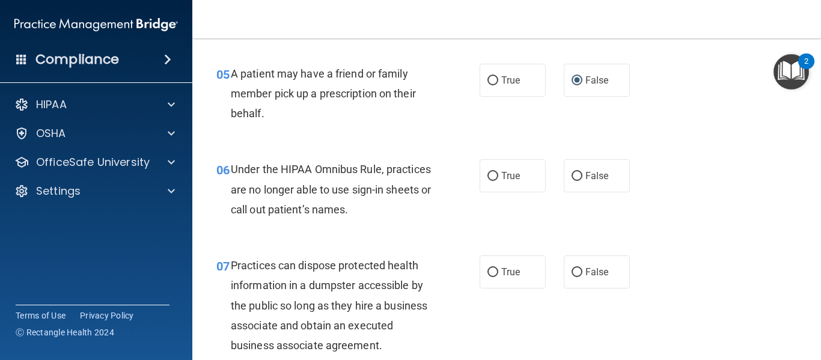
drag, startPoint x: 303, startPoint y: 100, endPoint x: 233, endPoint y: 66, distance: 77.4
click at [233, 67] on span "A patient may have a friend or family member pick up a prescription on their be…" at bounding box center [323, 93] width 185 height 52
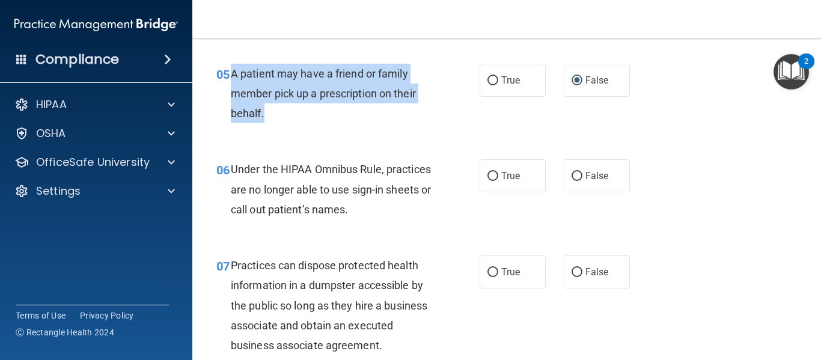
drag, startPoint x: 234, startPoint y: 69, endPoint x: 302, endPoint y: 117, distance: 83.2
click at [302, 117] on div "A patient may have a friend or family member pick up a prescription on their be…" at bounding box center [336, 94] width 211 height 60
click at [488, 81] on input "True" at bounding box center [492, 80] width 11 height 9
radio input "true"
radio input "false"
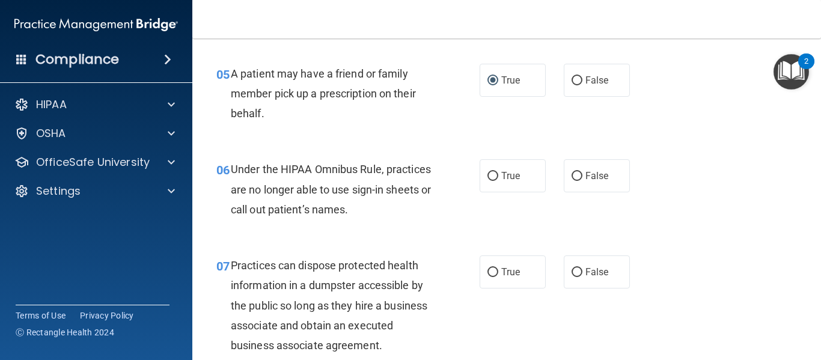
click at [230, 165] on span "06" at bounding box center [222, 170] width 13 height 14
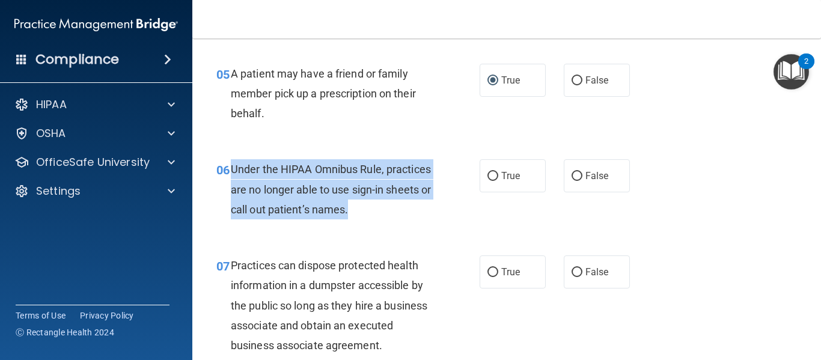
drag, startPoint x: 230, startPoint y: 165, endPoint x: 411, endPoint y: 202, distance: 185.4
click at [411, 202] on div "06 Under the HIPAA Omnibus Rule, practices are no longer able to use sign-in sh…" at bounding box center [347, 192] width 299 height 66
click at [574, 172] on input "False" at bounding box center [576, 176] width 11 height 9
radio input "true"
click at [458, 209] on div "06 Under the HIPAA Omnibus Rule, practices are no longer able to use sign-in sh…" at bounding box center [347, 192] width 299 height 66
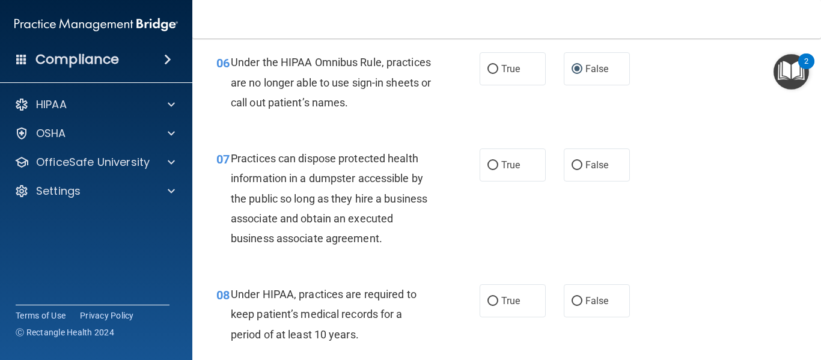
scroll to position [688, 0]
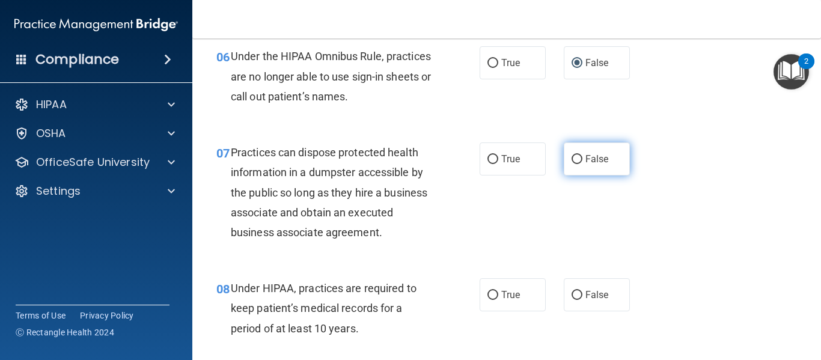
click at [571, 162] on input "False" at bounding box center [576, 159] width 11 height 9
radio input "true"
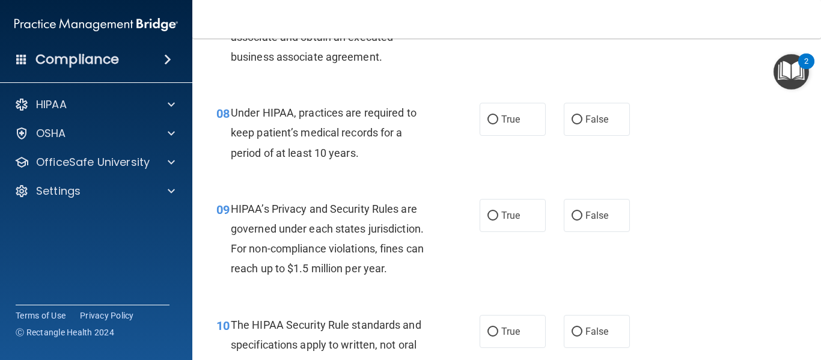
scroll to position [868, 0]
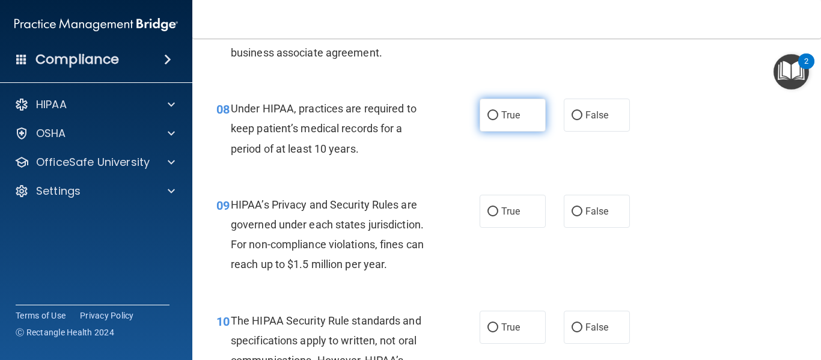
click at [501, 111] on span "True" at bounding box center [510, 114] width 19 height 11
click at [498, 111] on input "True" at bounding box center [492, 115] width 11 height 9
radio input "true"
click at [233, 103] on span "Under HIPAA, practices are required to keep patient’s medical records for a per…" at bounding box center [324, 128] width 186 height 52
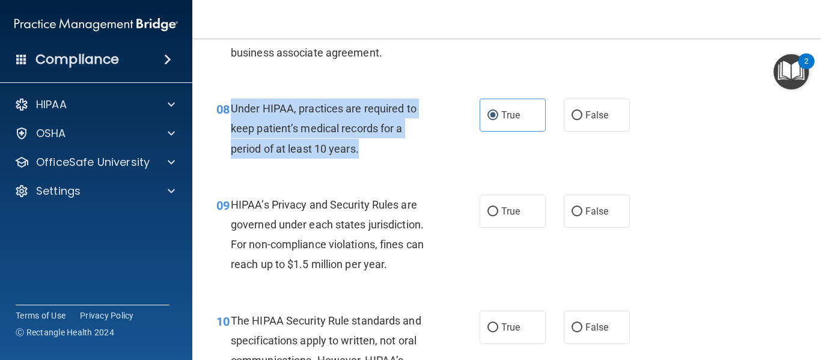
drag, startPoint x: 233, startPoint y: 103, endPoint x: 377, endPoint y: 159, distance: 154.3
click at [377, 159] on div "08 Under HIPAA, practices are required to keep patient’s medical records for a …" at bounding box center [347, 132] width 299 height 66
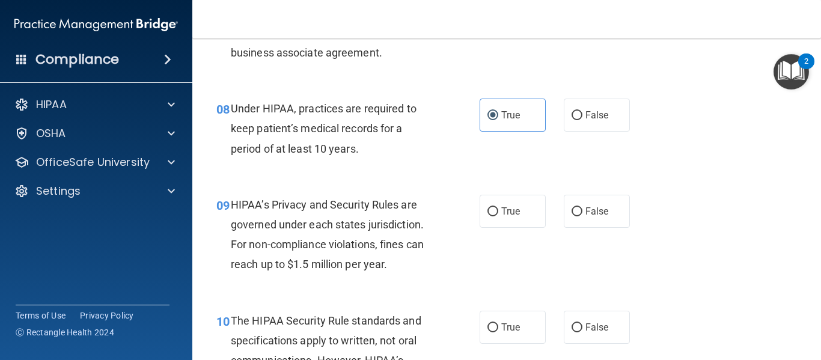
click at [279, 189] on div "09 HIPAA’s Privacy and Security Rules are governed under each states jurisdicti…" at bounding box center [506, 238] width 598 height 116
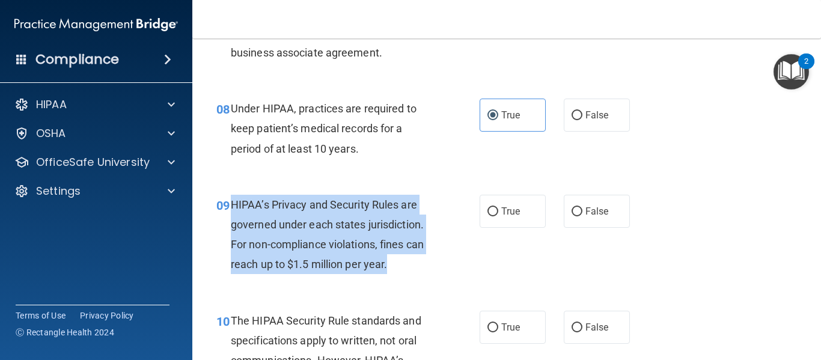
drag, startPoint x: 231, startPoint y: 204, endPoint x: 397, endPoint y: 265, distance: 176.2
click at [397, 265] on div "HIPAA’s Privacy and Security Rules are governed under each states jurisdiction.…" at bounding box center [336, 235] width 211 height 80
click at [492, 209] on input "True" at bounding box center [492, 211] width 11 height 9
radio input "true"
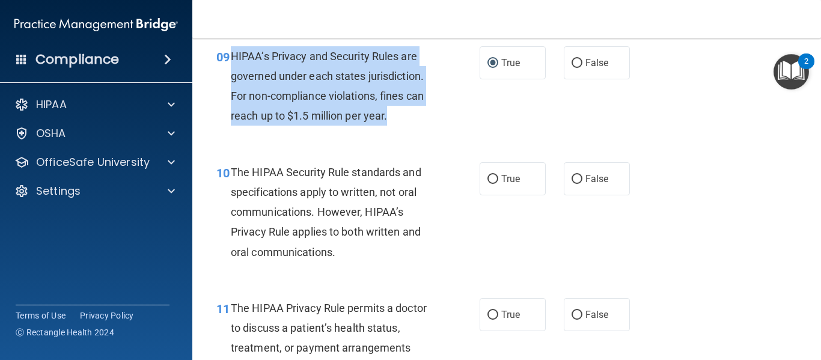
scroll to position [1019, 0]
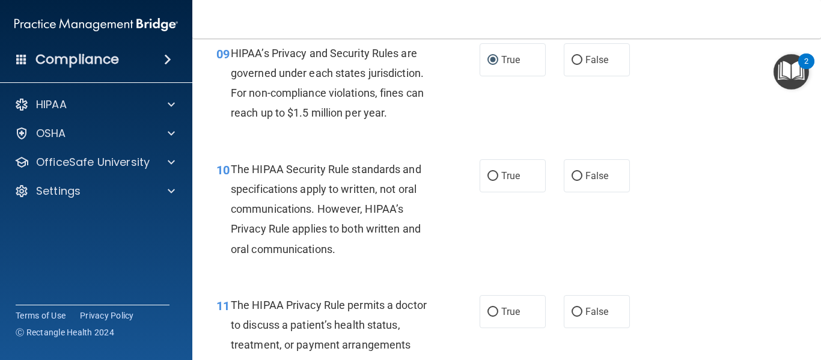
click at [460, 250] on div "10 The HIPAA Security Rule standards and specifications apply to written, not o…" at bounding box center [347, 212] width 299 height 106
drag, startPoint x: 233, startPoint y: 171, endPoint x: 323, endPoint y: 202, distance: 95.8
drag, startPoint x: 323, startPoint y: 202, endPoint x: 250, endPoint y: 171, distance: 79.5
click at [250, 171] on span "The HIPAA Security Rule standards and specifications apply to written, not oral…" at bounding box center [326, 209] width 190 height 93
click at [490, 172] on input "True" at bounding box center [492, 176] width 11 height 9
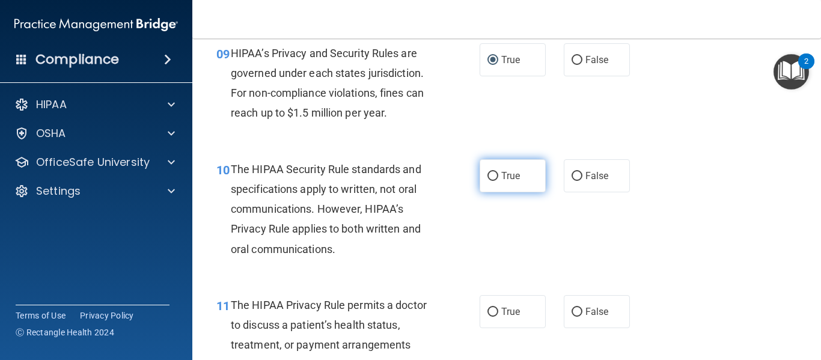
radio input "true"
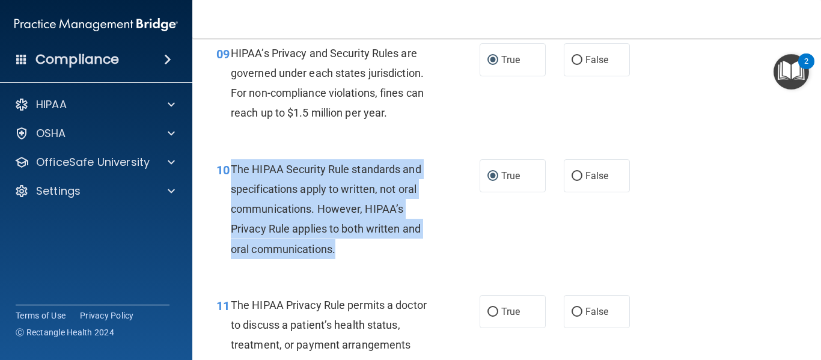
drag, startPoint x: 232, startPoint y: 169, endPoint x: 362, endPoint y: 257, distance: 157.2
click at [362, 257] on div "The HIPAA Security Rule standards and specifications apply to written, not oral…" at bounding box center [336, 209] width 211 height 100
click at [571, 175] on input "False" at bounding box center [576, 176] width 11 height 9
radio input "true"
radio input "false"
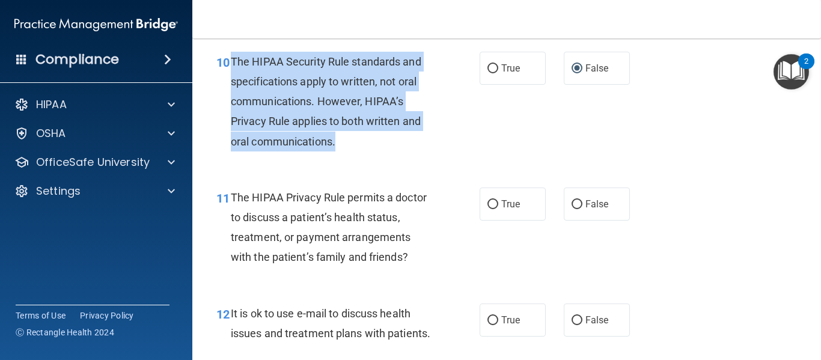
scroll to position [1139, 0]
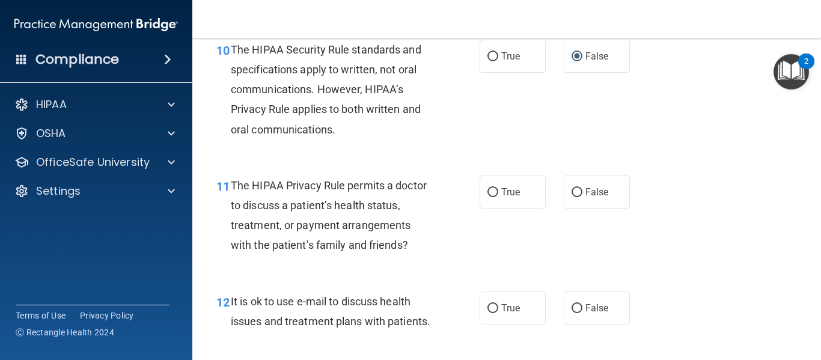
click at [263, 175] on div "The HIPAA Privacy Rule permits a doctor to discuss a patient’s health status, t…" at bounding box center [336, 215] width 211 height 80
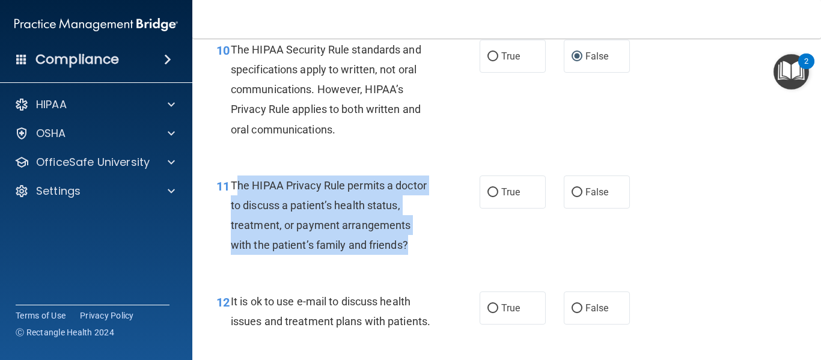
drag, startPoint x: 234, startPoint y: 184, endPoint x: 421, endPoint y: 249, distance: 197.3
click at [421, 249] on div "The HIPAA Privacy Rule permits a doctor to discuss a patient’s health status, t…" at bounding box center [336, 215] width 211 height 80
click at [489, 195] on input "True" at bounding box center [492, 192] width 11 height 9
radio input "true"
click at [489, 195] on input "True" at bounding box center [492, 192] width 11 height 9
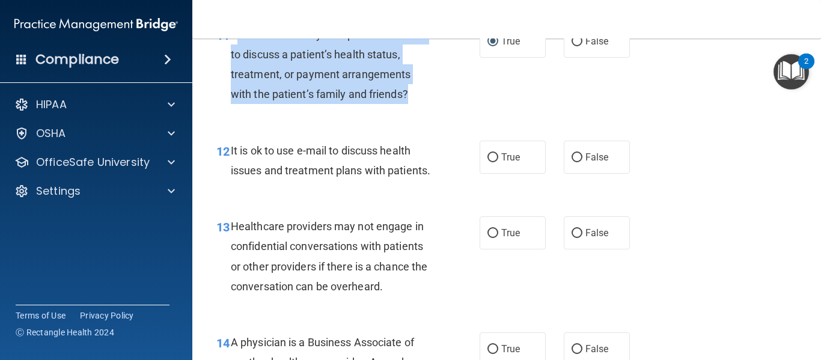
scroll to position [1293, 0]
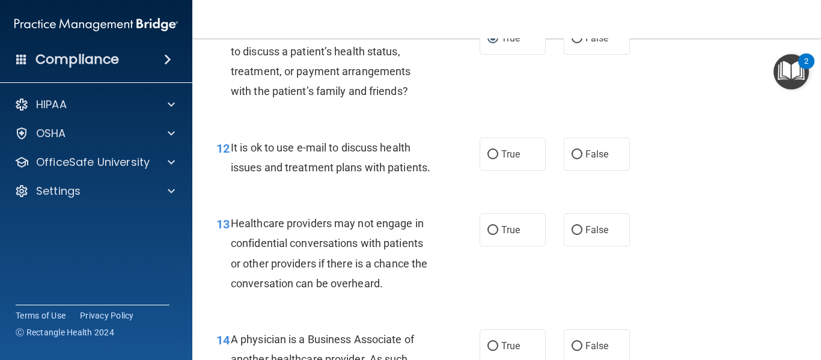
click at [392, 183] on div "12 It is ok to use e-mail to discuss health issues and treatment plans with pat…" at bounding box center [347, 161] width 299 height 46
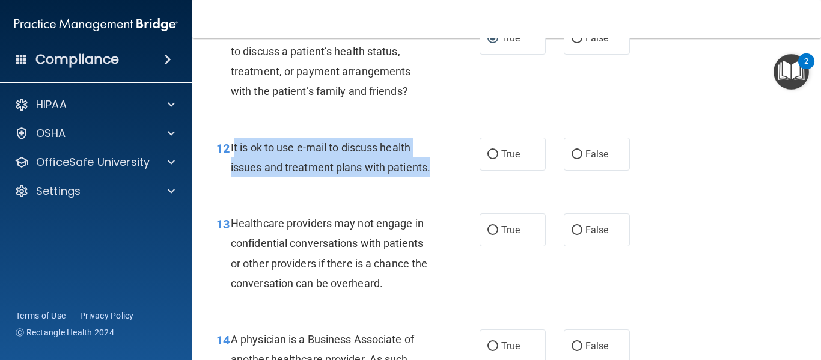
drag, startPoint x: 232, startPoint y: 150, endPoint x: 290, endPoint y: 189, distance: 70.2
click at [290, 177] on div "It is ok to use e-mail to discuss health issues and treatment plans with patien…" at bounding box center [336, 158] width 211 height 40
click at [488, 154] on input "True" at bounding box center [492, 154] width 11 height 9
radio input "true"
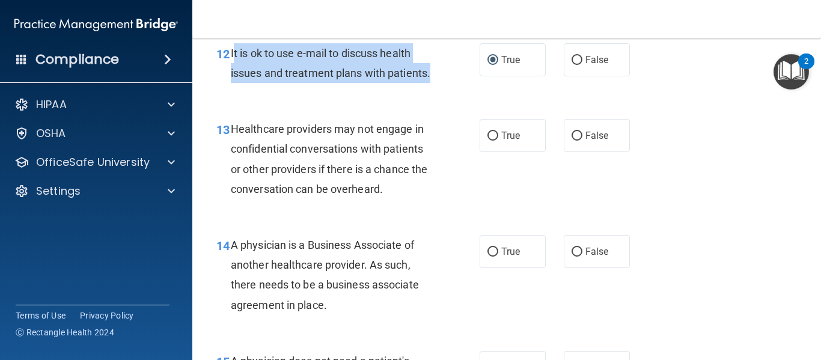
scroll to position [1387, 0]
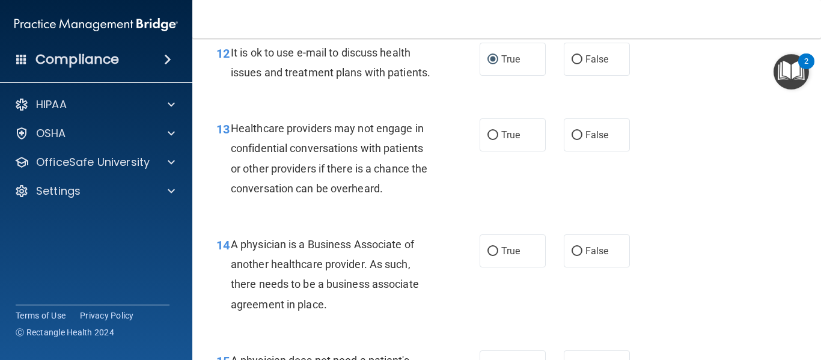
click at [358, 195] on span "Healthcare providers may not engage in confidential conversations with patients…" at bounding box center [329, 158] width 196 height 73
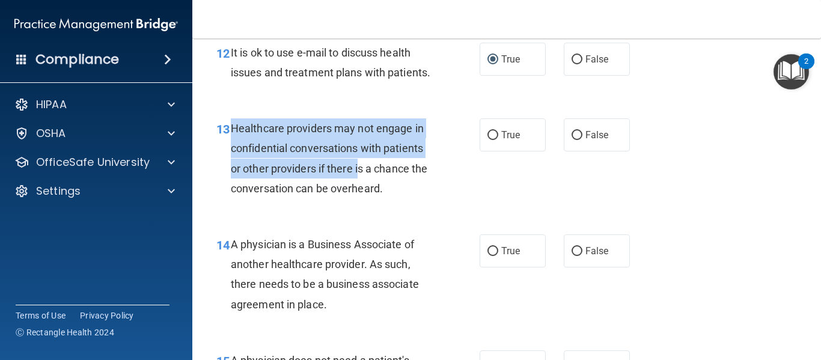
drag, startPoint x: 233, startPoint y: 147, endPoint x: 358, endPoint y: 192, distance: 132.7
click at [358, 192] on span "Healthcare providers may not engage in confidential conversations with patients…" at bounding box center [329, 158] width 196 height 73
click at [434, 147] on div "Healthcare providers may not engage in confidential conversations with patients…" at bounding box center [336, 158] width 211 height 80
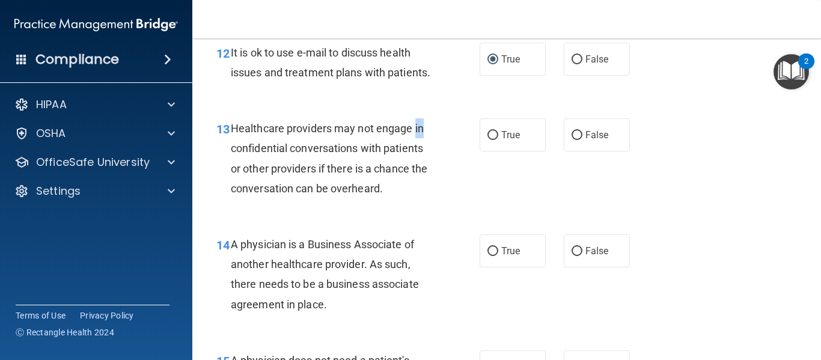
click at [434, 147] on div "Healthcare providers may not engage in confidential conversations with patients…" at bounding box center [336, 158] width 211 height 80
click at [487, 140] on input "True" at bounding box center [492, 135] width 11 height 9
radio input "true"
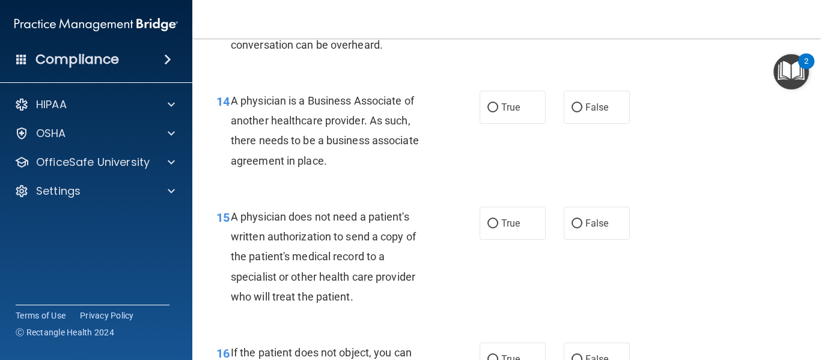
scroll to position [1532, 0]
drag, startPoint x: 234, startPoint y: 114, endPoint x: 333, endPoint y: 174, distance: 115.7
click at [333, 169] on div "A physician is a Business Associate of another healthcare provider. As such, th…" at bounding box center [336, 130] width 211 height 80
click at [488, 111] on input "True" at bounding box center [492, 106] width 11 height 9
radio input "true"
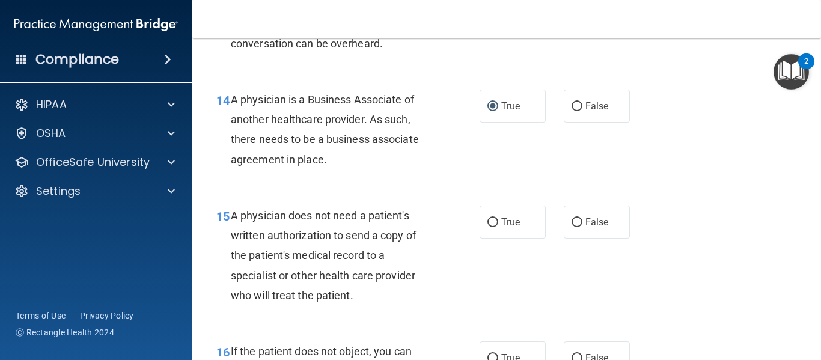
drag, startPoint x: 422, startPoint y: 189, endPoint x: 357, endPoint y: 201, distance: 66.6
click at [357, 190] on div "14 A physician is a Business Associate of another healthcare provider. As such,…" at bounding box center [506, 133] width 598 height 116
click at [579, 239] on label "False" at bounding box center [597, 222] width 66 height 33
click at [579, 227] on input "False" at bounding box center [576, 222] width 11 height 9
radio input "true"
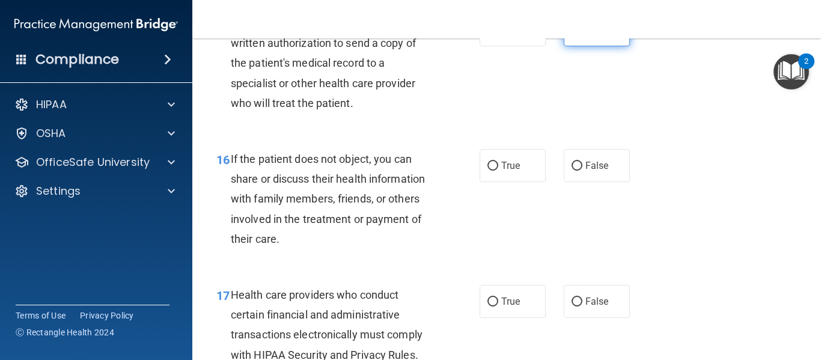
scroll to position [1734, 0]
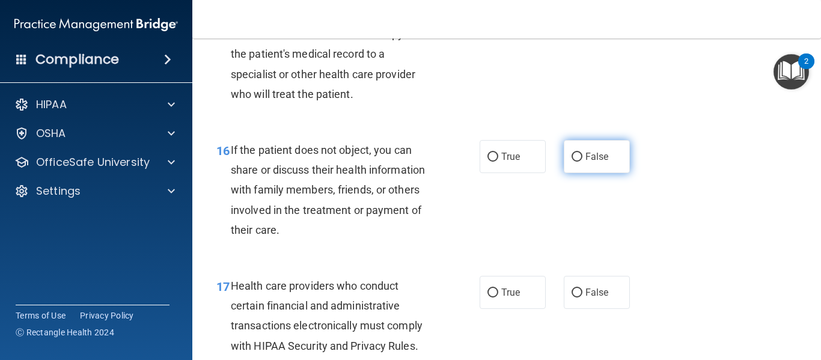
click at [571, 162] on input "False" at bounding box center [576, 157] width 11 height 9
radio input "true"
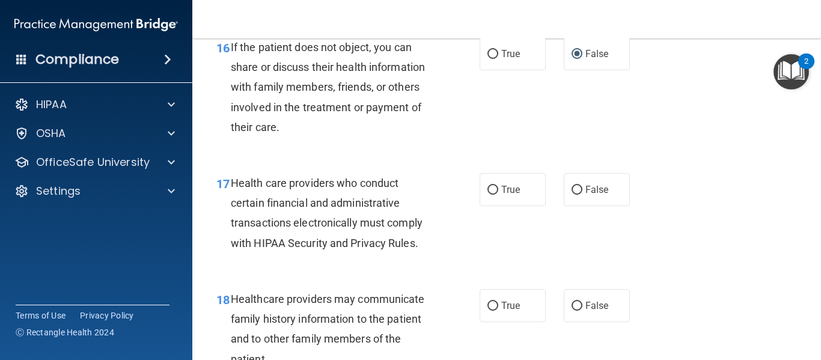
scroll to position [1837, 0]
drag, startPoint x: 230, startPoint y: 63, endPoint x: 298, endPoint y: 122, distance: 90.3
drag, startPoint x: 298, startPoint y: 122, endPoint x: 236, endPoint y: 66, distance: 83.4
click at [236, 66] on span "If the patient does not object, you can share or discuss their health informati…" at bounding box center [328, 86] width 194 height 93
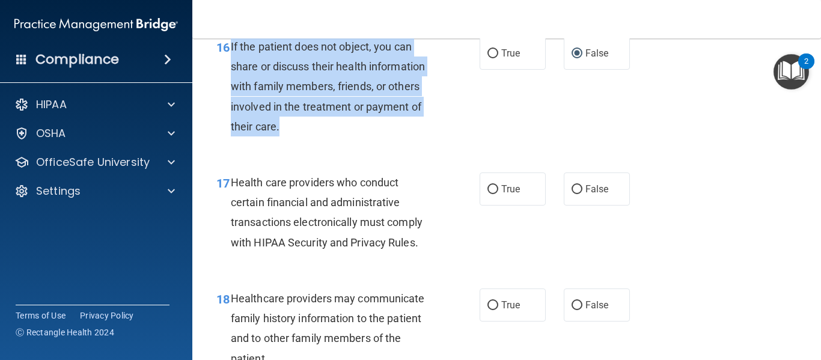
drag, startPoint x: 231, startPoint y: 64, endPoint x: 372, endPoint y: 138, distance: 158.8
click at [372, 136] on div "If the patient does not object, you can share or discuss their health informati…" at bounding box center [336, 87] width 211 height 100
click at [487, 58] on input "True" at bounding box center [492, 53] width 11 height 9
radio input "true"
radio input "false"
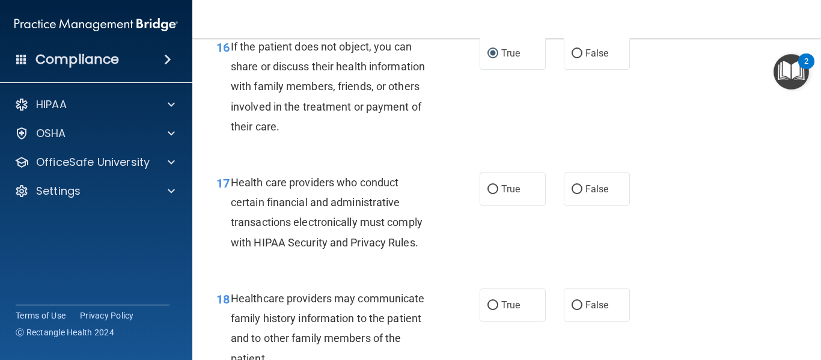
click at [263, 157] on div "16 If the patient does not object, you can share or discuss their health inform…" at bounding box center [506, 90] width 598 height 136
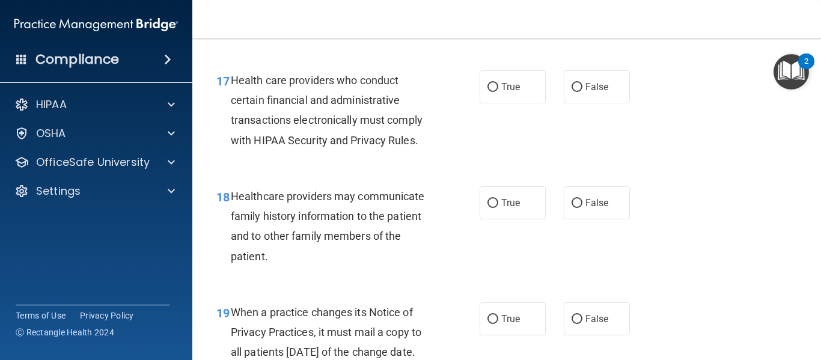
scroll to position [1940, 0]
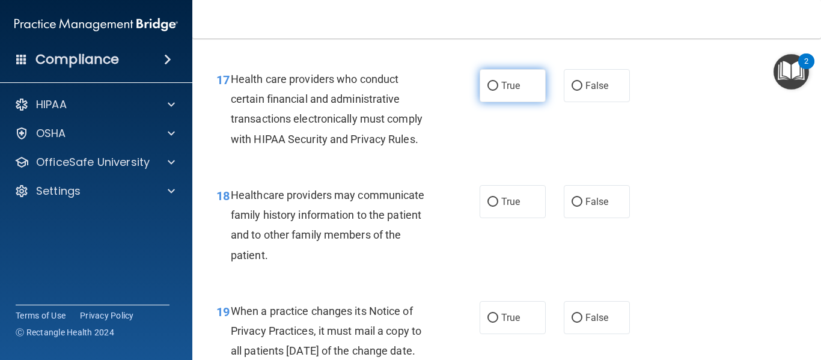
click at [492, 91] on input "True" at bounding box center [492, 86] width 11 height 9
radio input "true"
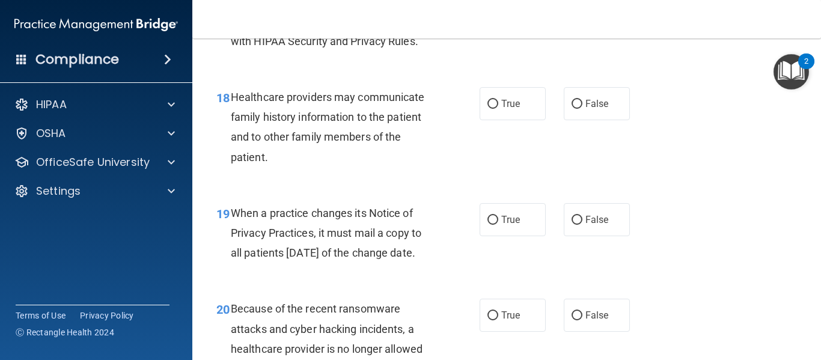
scroll to position [2045, 0]
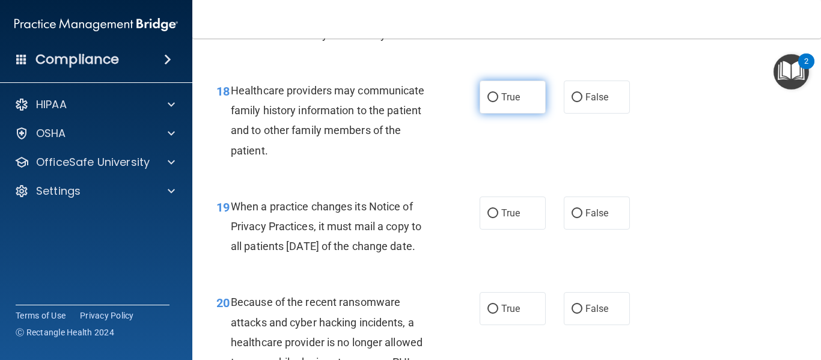
click at [489, 102] on input "True" at bounding box center [492, 97] width 11 height 9
radio input "true"
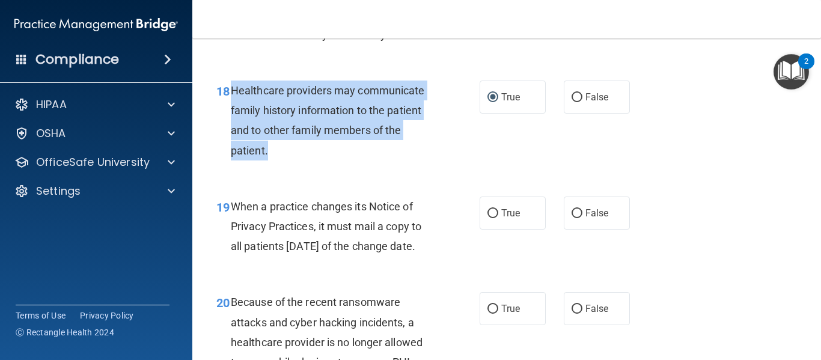
drag, startPoint x: 232, startPoint y: 108, endPoint x: 369, endPoint y: 173, distance: 151.6
click at [369, 160] on div "Healthcare providers may communicate family history information to the patient …" at bounding box center [336, 121] width 211 height 80
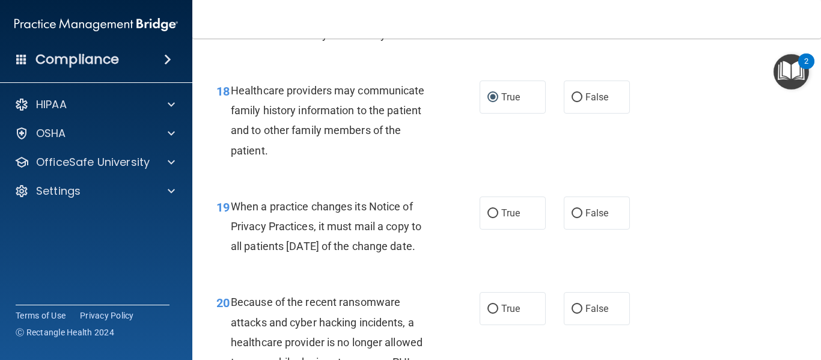
click at [306, 209] on div "19 When a practice changes its Notice of Privacy Practices, it must mail a copy…" at bounding box center [506, 229] width 598 height 96
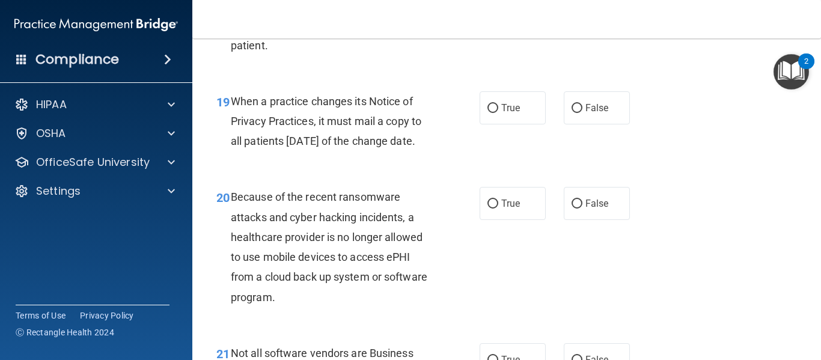
scroll to position [2157, 0]
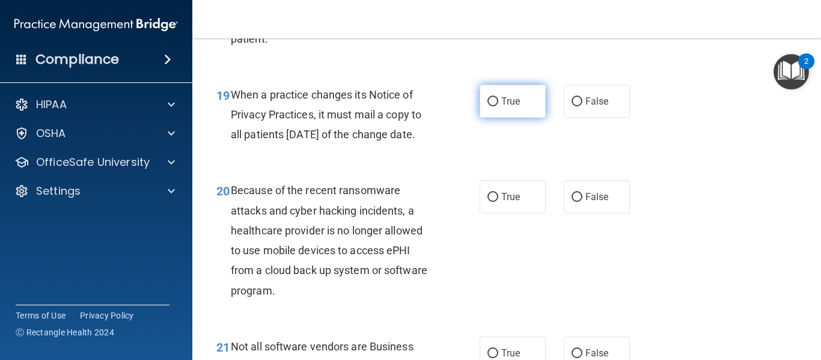
click at [487, 106] on input "True" at bounding box center [492, 101] width 11 height 9
radio input "true"
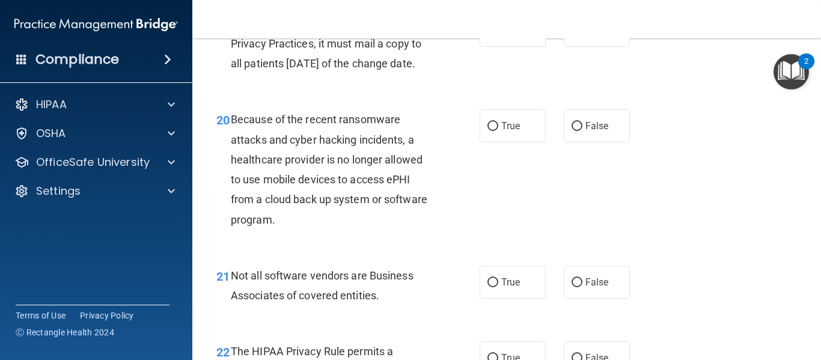
scroll to position [2226, 0]
click at [487, 132] on input "True" at bounding box center [492, 127] width 11 height 9
radio input "true"
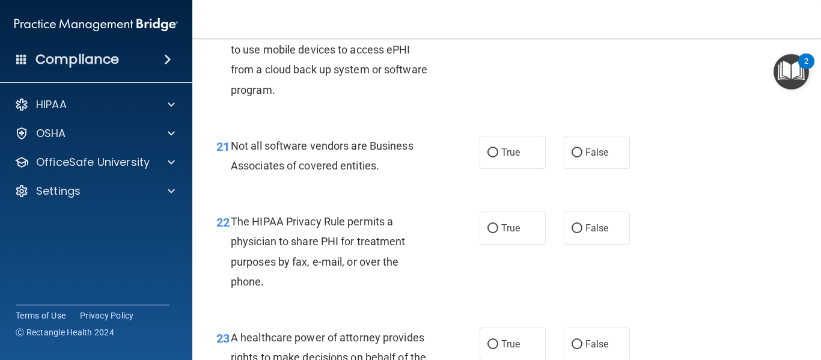
scroll to position [2358, 0]
click at [489, 157] on input "True" at bounding box center [492, 152] width 11 height 9
radio input "true"
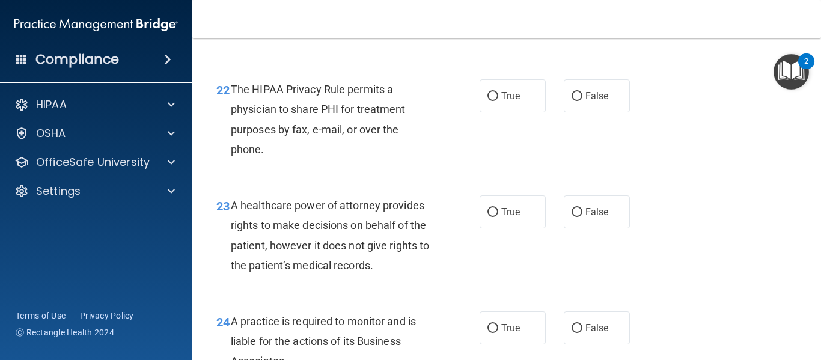
scroll to position [2492, 0]
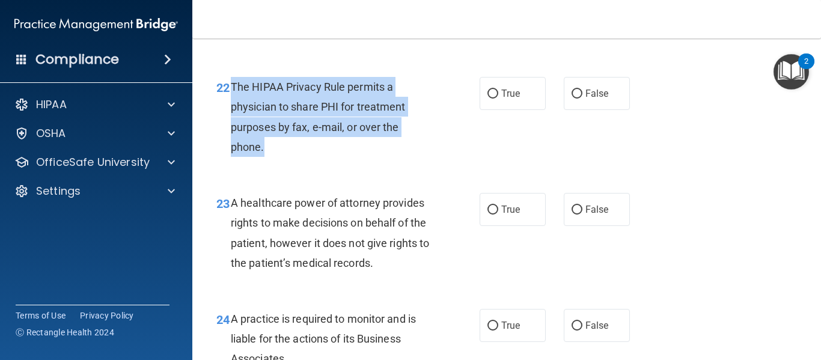
drag, startPoint x: 233, startPoint y: 128, endPoint x: 283, endPoint y: 187, distance: 77.2
click at [283, 157] on div "The HIPAA Privacy Rule permits a physician to share PHI for treatment purposes …" at bounding box center [336, 117] width 211 height 80
click at [487, 99] on input "True" at bounding box center [492, 94] width 11 height 9
radio input "true"
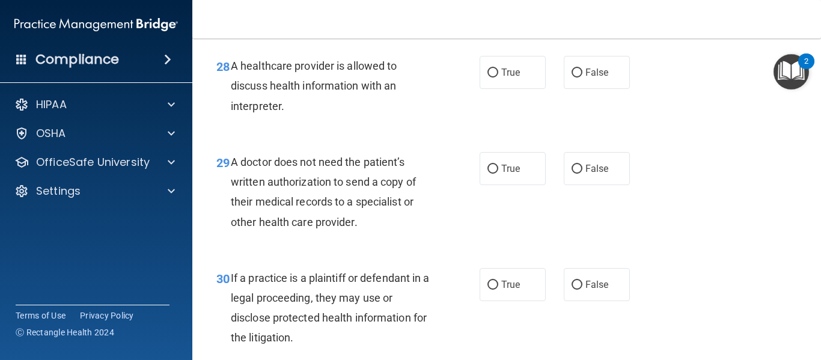
scroll to position [3295, 0]
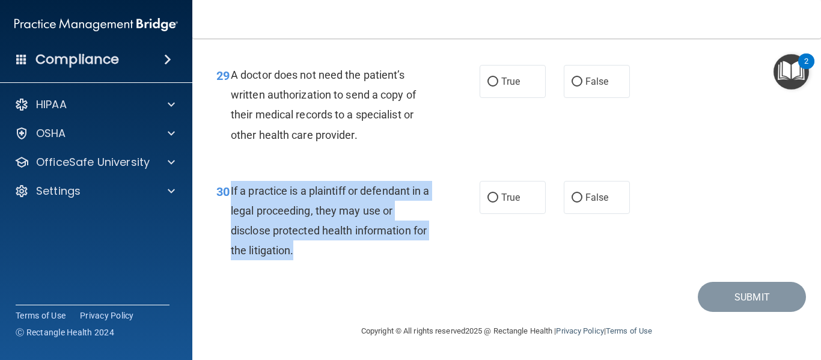
drag, startPoint x: 231, startPoint y: 192, endPoint x: 370, endPoint y: 249, distance: 149.9
click at [370, 249] on div "If a practice is a plaintiff or defendant in a legal proceeding, they may use o…" at bounding box center [336, 221] width 211 height 80
click at [487, 197] on input "True" at bounding box center [492, 197] width 11 height 9
radio input "true"
click at [571, 81] on input "False" at bounding box center [576, 82] width 11 height 9
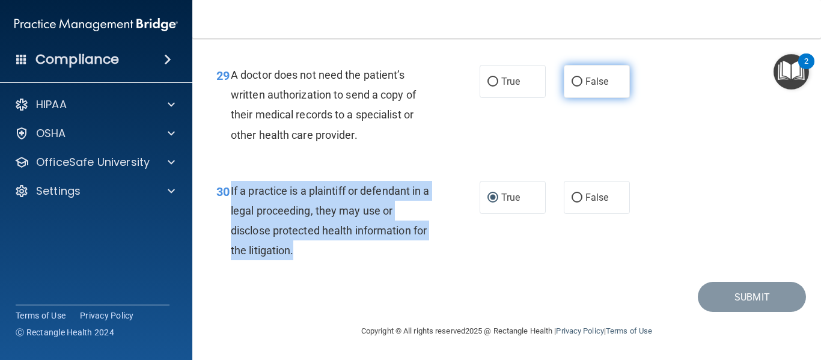
radio input "true"
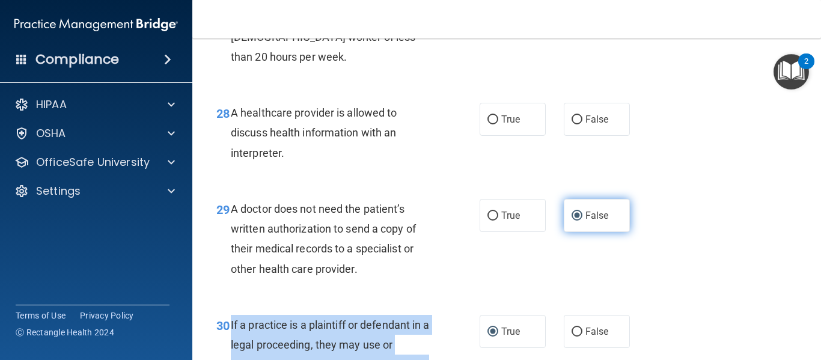
scroll to position [3141, 0]
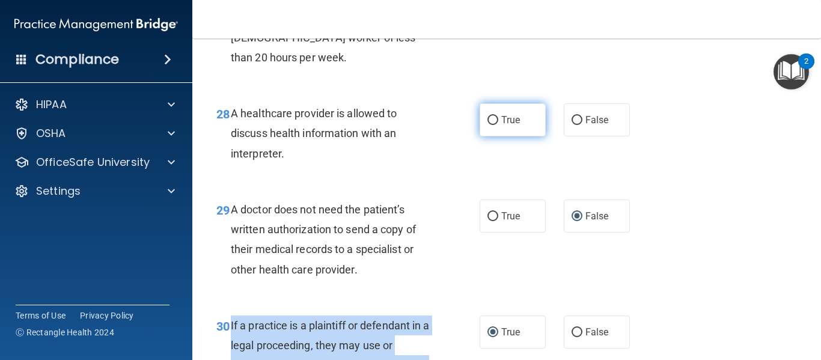
click at [493, 125] on input "True" at bounding box center [492, 120] width 11 height 9
radio input "true"
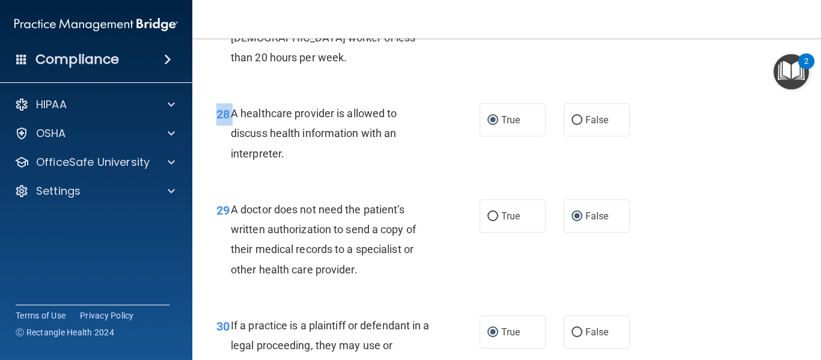
drag, startPoint x: 231, startPoint y: 129, endPoint x: 305, endPoint y: 195, distance: 98.7
click at [305, 184] on div "28 A healthcare provider is allowed to discuss health information with an inter…" at bounding box center [506, 136] width 598 height 96
click at [305, 159] on span "A healthcare provider is allowed to discuss health information with an interpre…" at bounding box center [314, 133] width 166 height 52
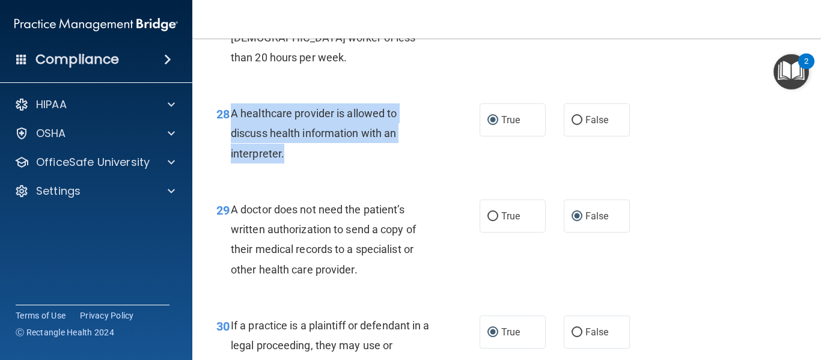
drag, startPoint x: 233, startPoint y: 130, endPoint x: 299, endPoint y: 169, distance: 76.6
click at [299, 163] on div "A healthcare provider is allowed to discuss health information with an interpre…" at bounding box center [336, 133] width 211 height 60
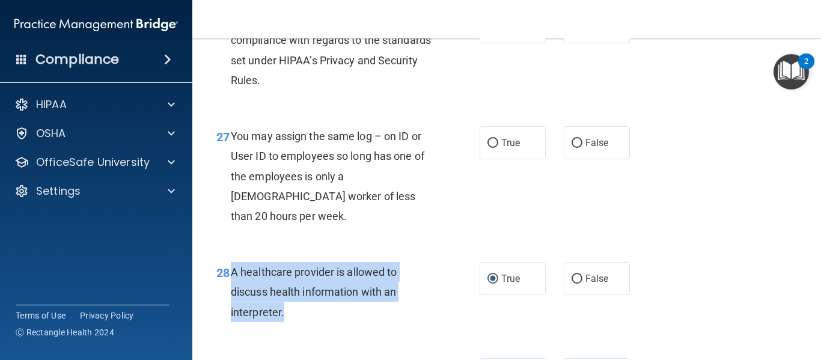
scroll to position [2982, 0]
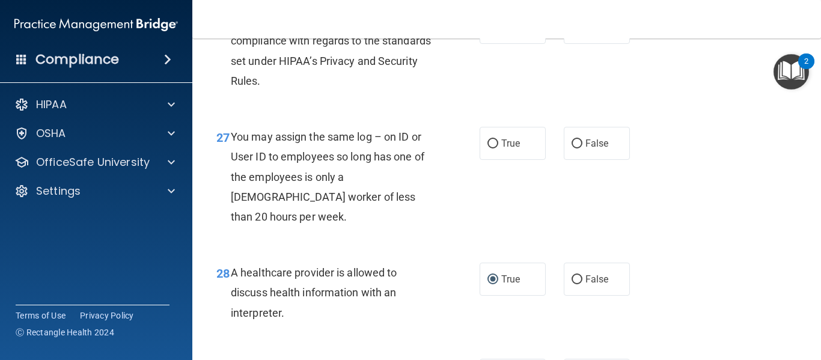
click at [367, 112] on div "26 Practices are required to “certify” their compliance with regards to the sta…" at bounding box center [506, 54] width 598 height 116
click at [578, 160] on label "False" at bounding box center [597, 143] width 66 height 33
click at [578, 148] on input "False" at bounding box center [576, 143] width 11 height 9
radio input "true"
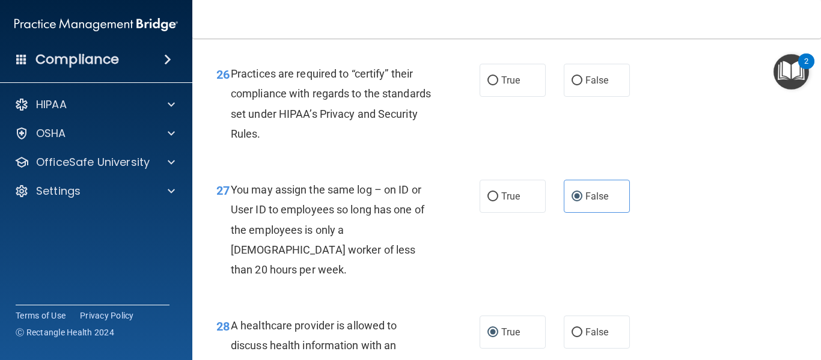
scroll to position [2928, 0]
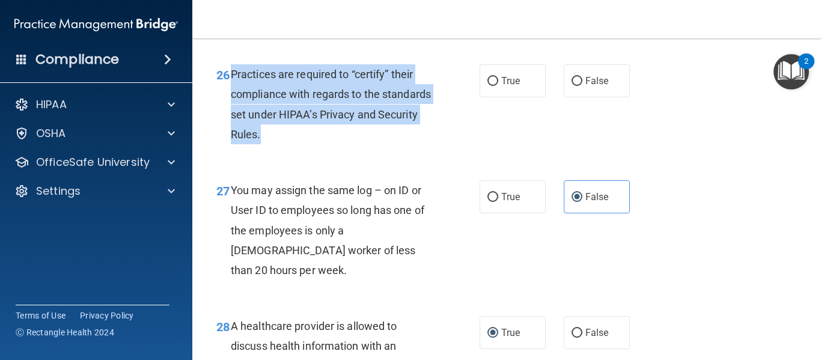
drag, startPoint x: 229, startPoint y: 109, endPoint x: 388, endPoint y: 180, distance: 173.5
click at [388, 150] on div "26 Practices are required to “certify” their compliance with regards to the sta…" at bounding box center [347, 107] width 299 height 86
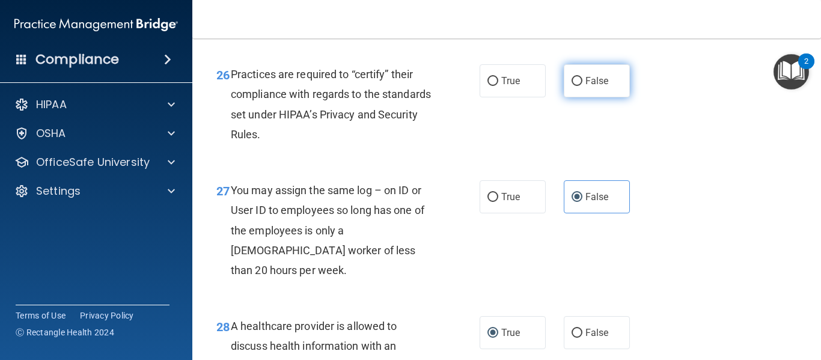
click at [585, 87] on span "False" at bounding box center [596, 80] width 23 height 11
click at [580, 86] on input "False" at bounding box center [576, 81] width 11 height 9
radio input "true"
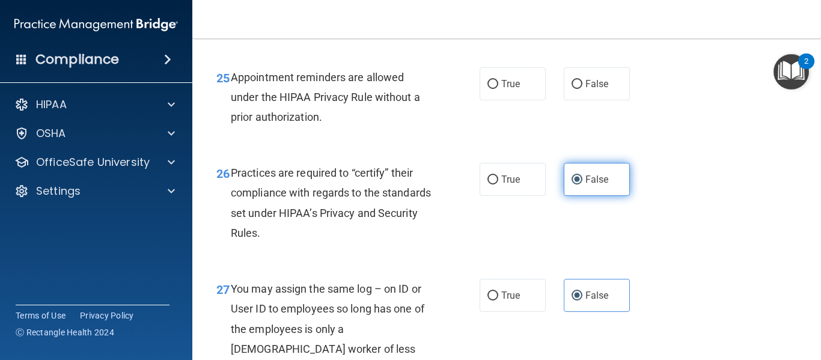
scroll to position [2827, 0]
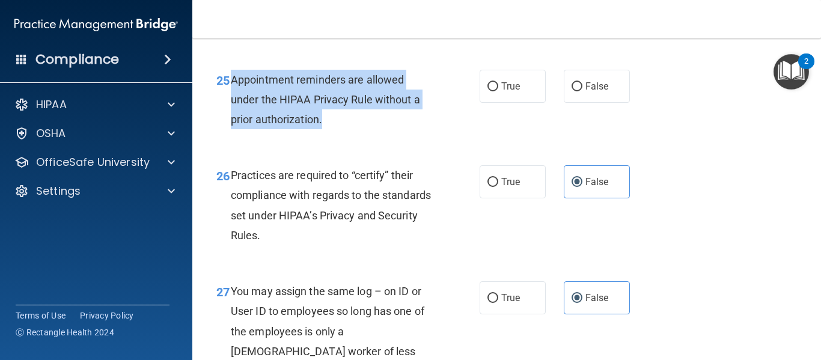
drag, startPoint x: 230, startPoint y: 115, endPoint x: 327, endPoint y: 164, distance: 108.6
click at [327, 130] on div "Appointment reminders are allowed under the HIPAA Privacy Rule without a prior …" at bounding box center [336, 100] width 211 height 60
click at [488, 91] on input "True" at bounding box center [492, 86] width 11 height 9
radio input "true"
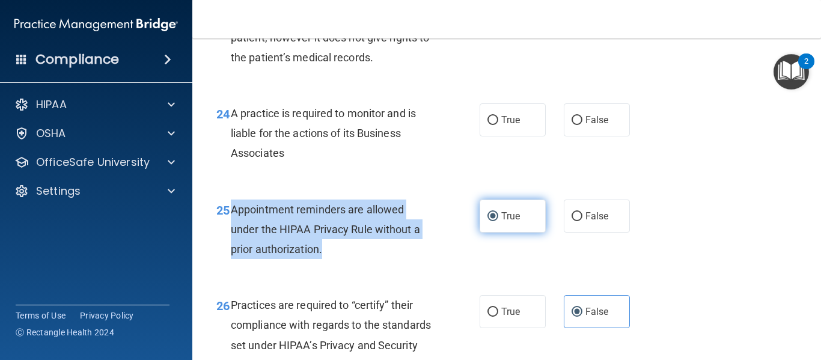
scroll to position [2696, 0]
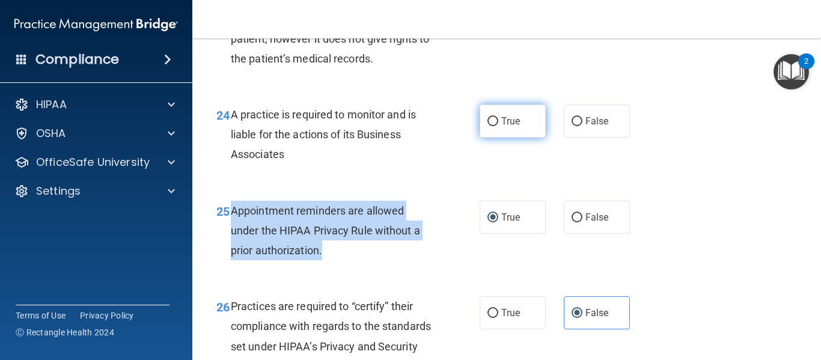
click at [487, 126] on input "True" at bounding box center [492, 121] width 11 height 9
radio input "true"
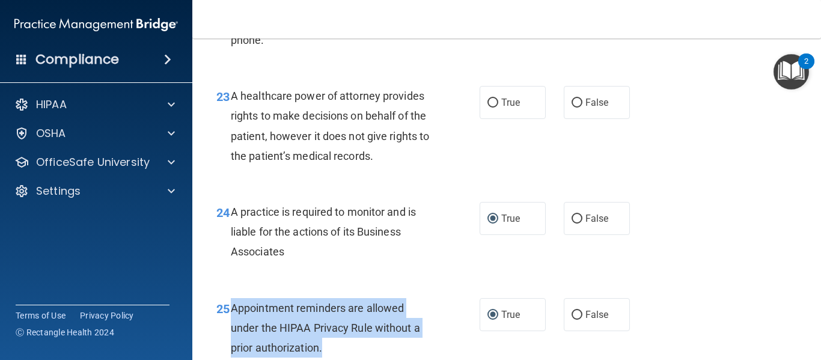
scroll to position [2596, 0]
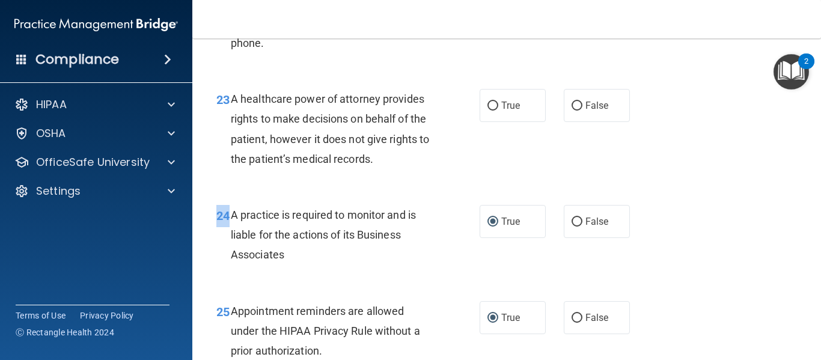
drag, startPoint x: 229, startPoint y: 250, endPoint x: 314, endPoint y: 322, distance: 111.3
click at [314, 286] on div "24 A practice is required to monitor and is liable for the actions of its Busin…" at bounding box center [506, 238] width 598 height 96
drag, startPoint x: 313, startPoint y: 318, endPoint x: 231, endPoint y: 255, distance: 103.2
click at [231, 255] on span "A practice is required to monitor and is liable for the actions of its Business…" at bounding box center [323, 235] width 185 height 52
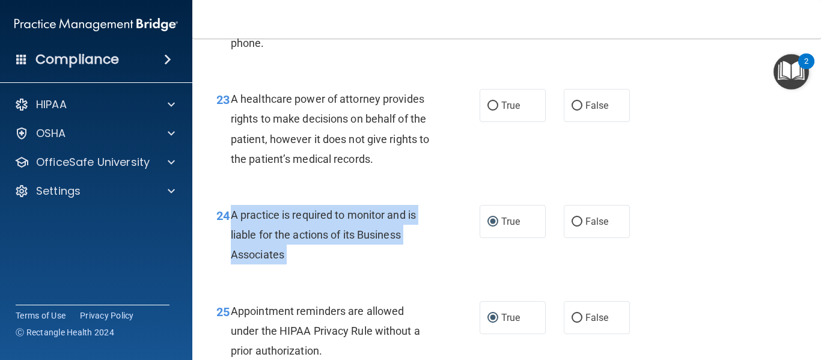
drag, startPoint x: 231, startPoint y: 255, endPoint x: 290, endPoint y: 291, distance: 68.9
click at [290, 265] on div "A practice is required to monitor and is liable for the actions of its Business…" at bounding box center [336, 235] width 211 height 60
click at [571, 227] on input "False" at bounding box center [576, 222] width 11 height 9
radio input "true"
radio input "false"
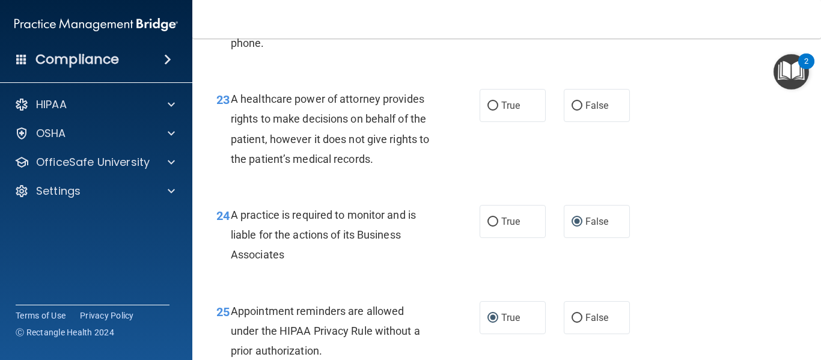
click at [258, 120] on div "23 A healthcare power of attorney provides rights to make decisions on behalf o…" at bounding box center [506, 132] width 598 height 116
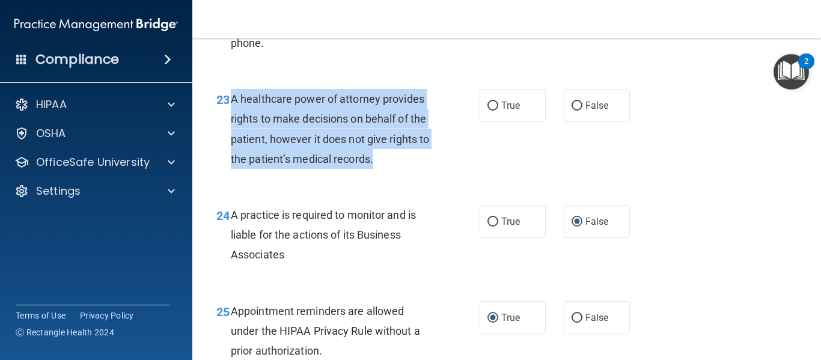
drag, startPoint x: 228, startPoint y: 136, endPoint x: 388, endPoint y: 186, distance: 167.4
click at [388, 175] on div "23 A healthcare power of attorney provides rights to make decisions on behalf o…" at bounding box center [347, 132] width 299 height 86
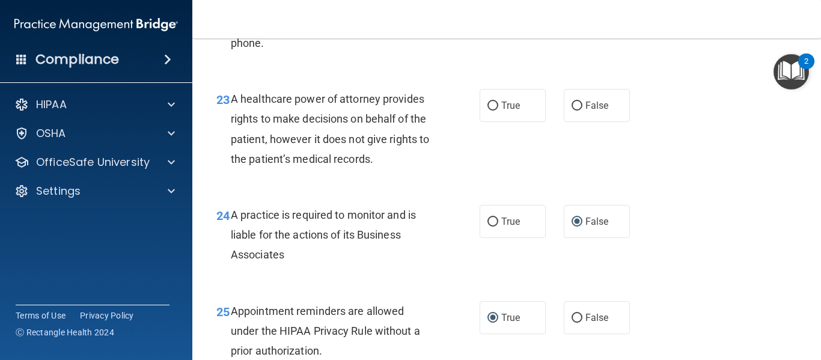
click at [395, 169] on div "A healthcare power of attorney provides rights to make decisions on behalf of t…" at bounding box center [336, 129] width 211 height 80
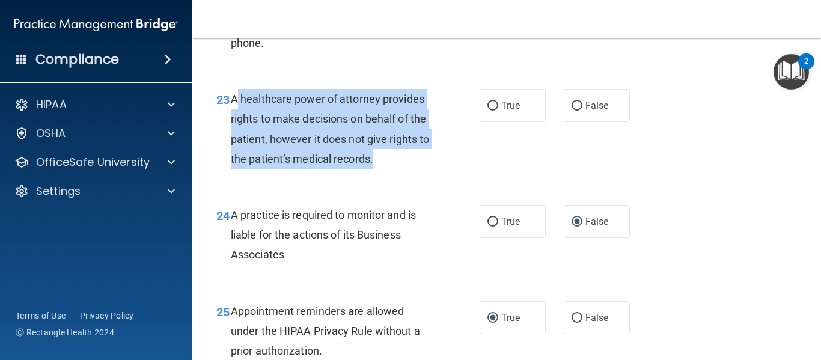
drag, startPoint x: 234, startPoint y: 136, endPoint x: 390, endPoint y: 204, distance: 169.6
click at [390, 169] on div "A healthcare power of attorney provides rights to make decisions on behalf of t…" at bounding box center [336, 129] width 211 height 80
click at [574, 111] on input "False" at bounding box center [576, 106] width 11 height 9
radio input "true"
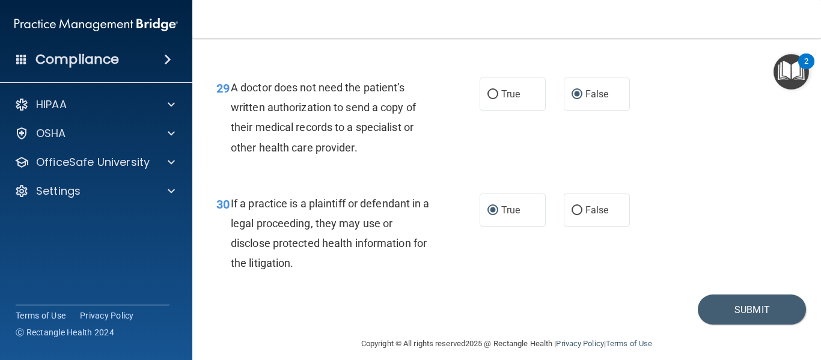
scroll to position [3295, 0]
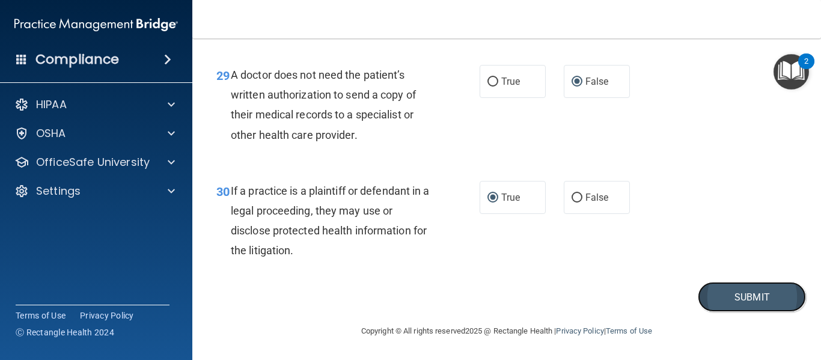
click at [621, 287] on button "Submit" at bounding box center [752, 297] width 108 height 31
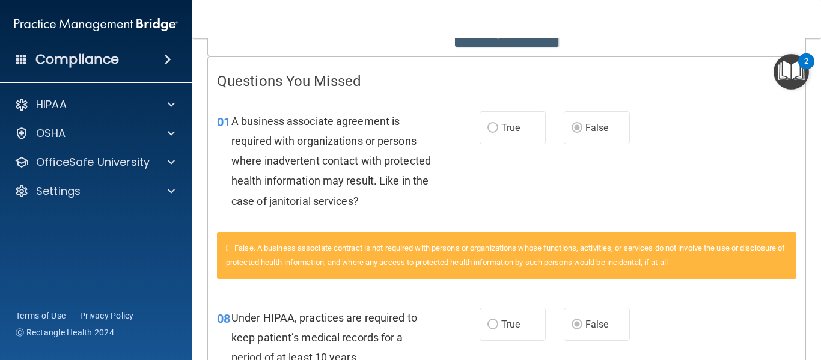
scroll to position [225, 0]
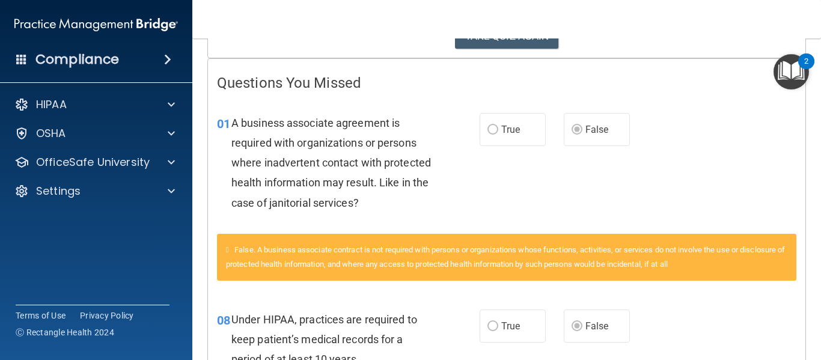
click at [505, 299] on div "08 Under HIPAA, practices are required to keep patient’s medical records for a …" at bounding box center [506, 342] width 597 height 96
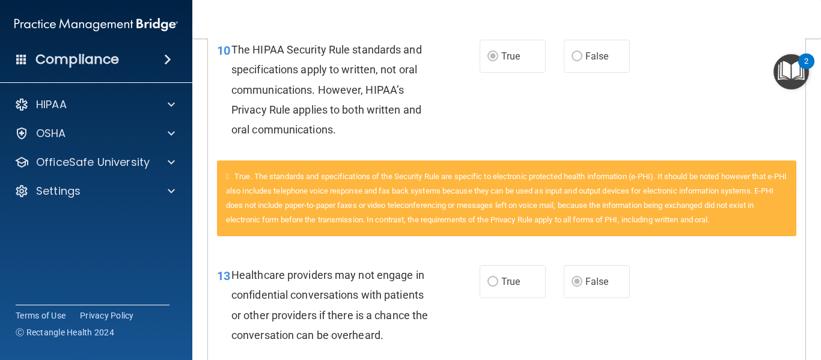
scroll to position [921, 0]
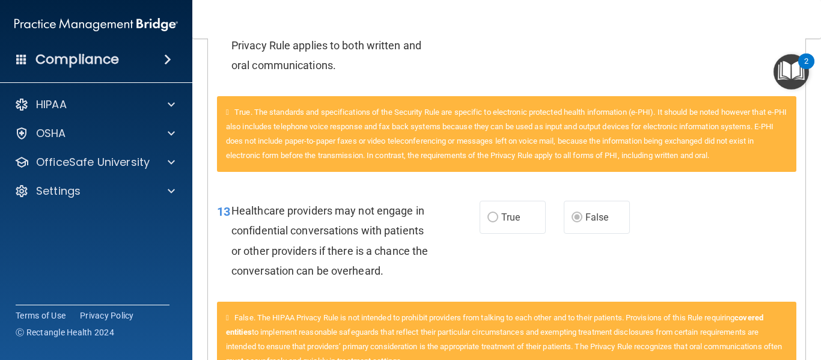
click at [505, 299] on div "13 Healthcare providers may not engage in confidential conversations with patie…" at bounding box center [506, 244] width 597 height 116
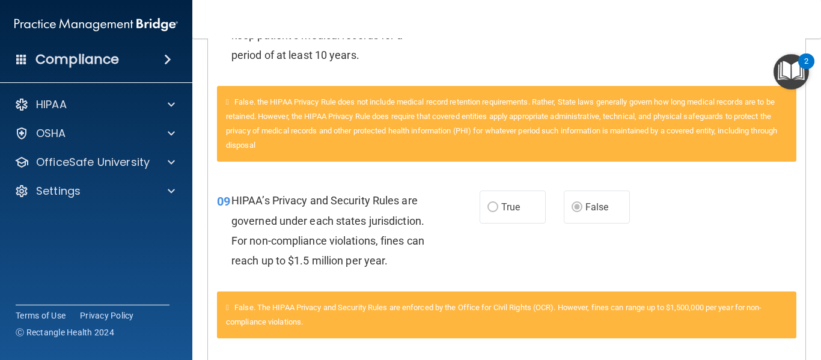
scroll to position [0, 0]
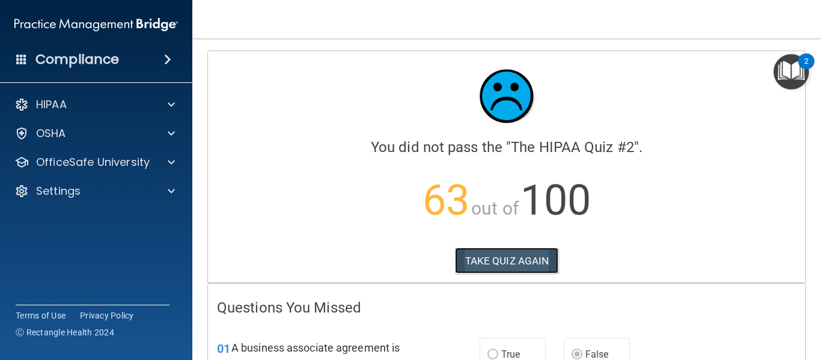
click at [487, 255] on button "TAKE QUIZ AGAIN" at bounding box center [507, 261] width 104 height 26
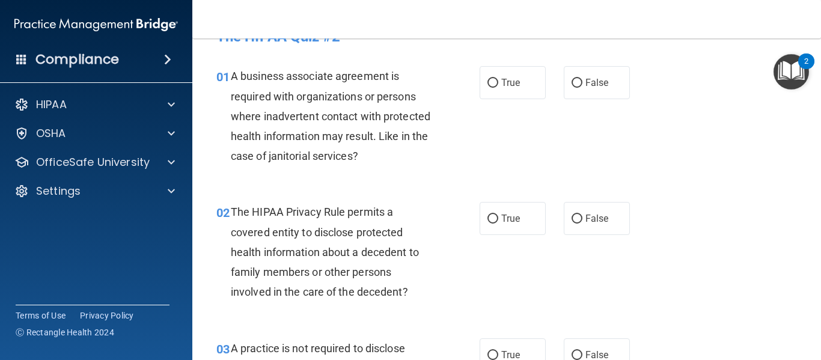
scroll to position [29, 0]
click at [574, 84] on input "False" at bounding box center [576, 82] width 11 height 9
radio input "true"
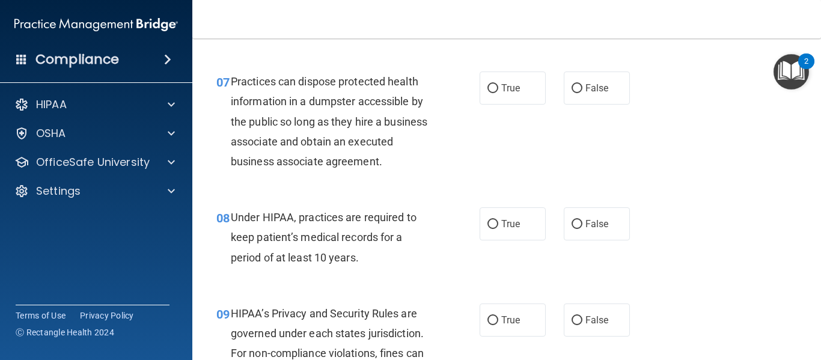
scroll to position [760, 0]
click at [585, 226] on span "False" at bounding box center [596, 223] width 23 height 11
click at [580, 226] on input "False" at bounding box center [576, 223] width 11 height 9
radio input "true"
click at [575, 311] on input "False" at bounding box center [576, 319] width 11 height 9
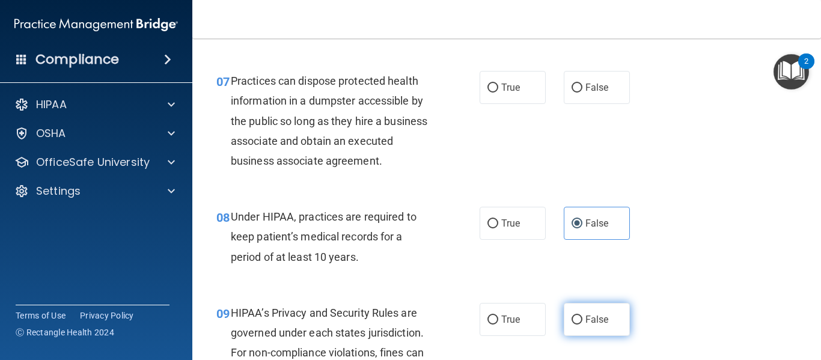
radio input "true"
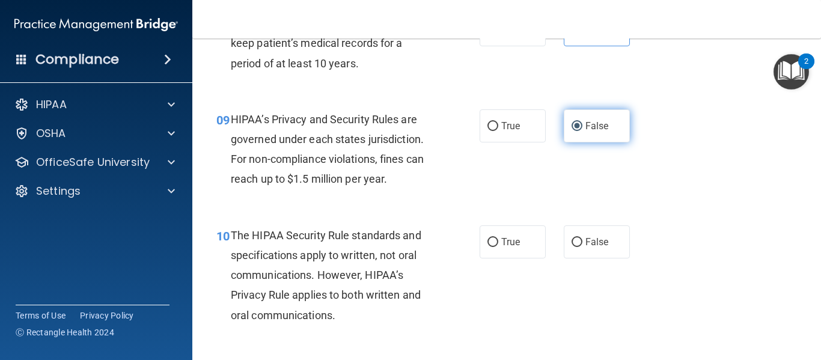
scroll to position [954, 0]
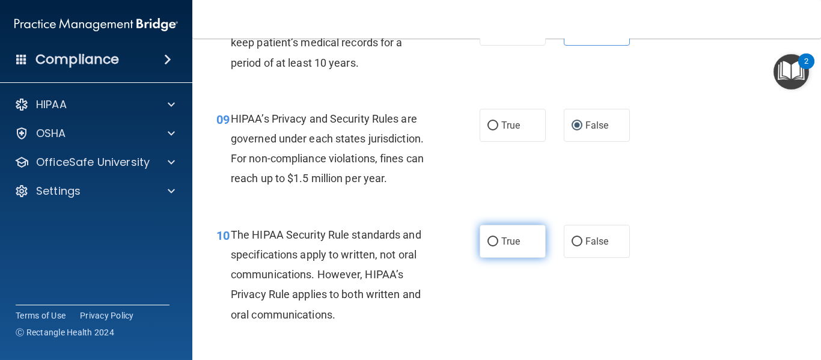
click at [487, 243] on input "True" at bounding box center [492, 241] width 11 height 9
radio input "true"
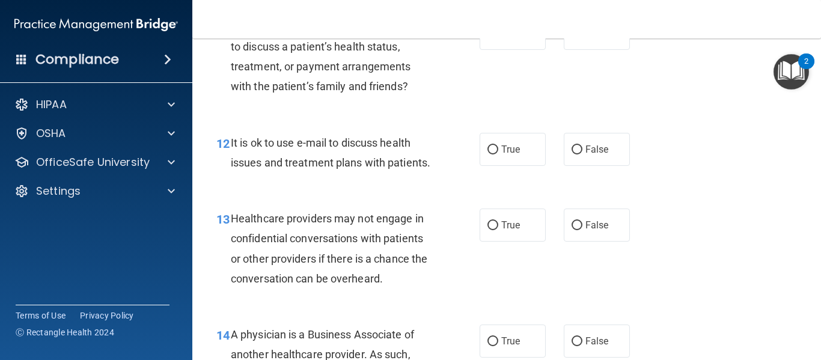
scroll to position [1299, 0]
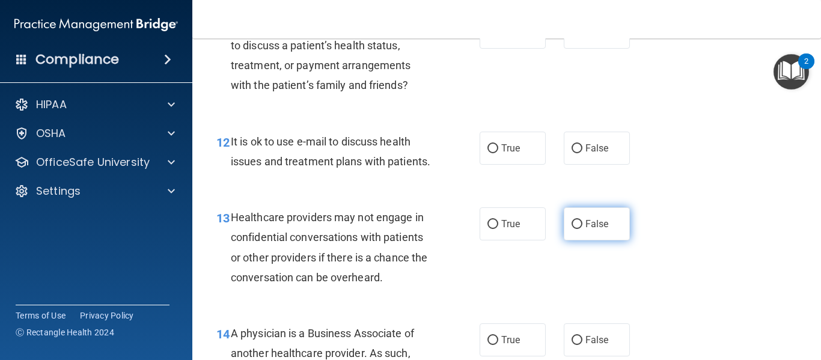
click at [571, 229] on input "False" at bounding box center [576, 224] width 11 height 9
radio input "true"
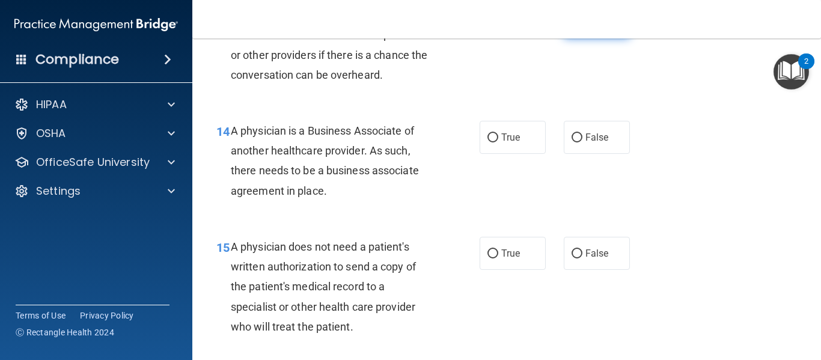
scroll to position [1502, 0]
click at [573, 142] on input "False" at bounding box center [576, 137] width 11 height 9
radio input "true"
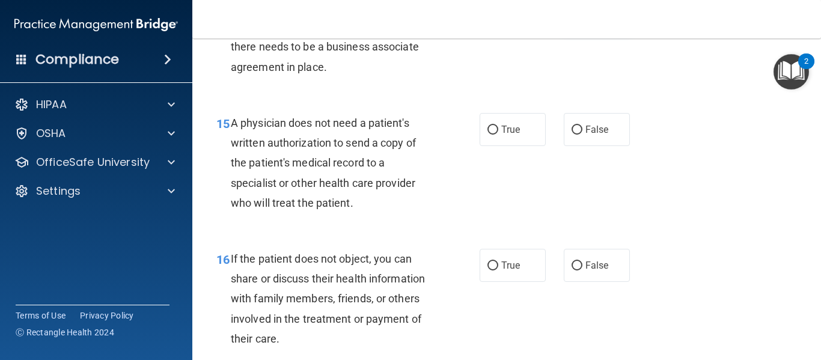
scroll to position [1625, 0]
click at [487, 134] on input "True" at bounding box center [492, 129] width 11 height 9
radio input "true"
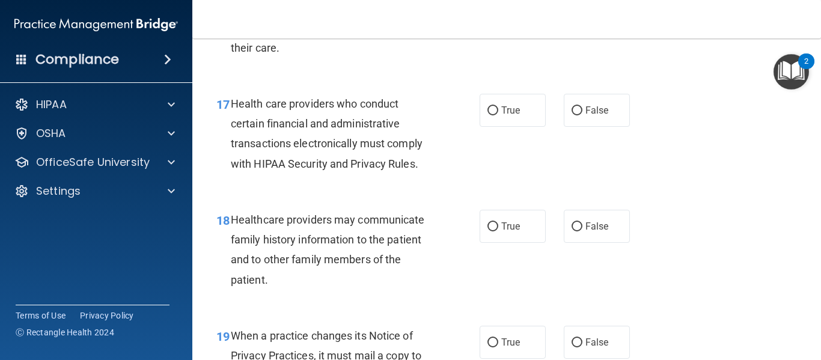
scroll to position [1922, 0]
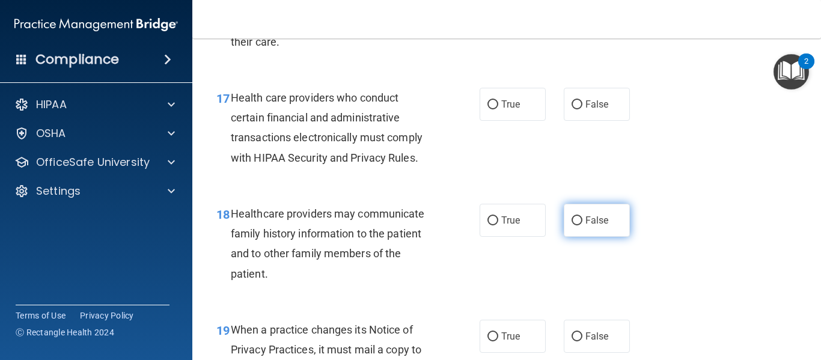
click at [574, 225] on input "False" at bounding box center [576, 220] width 11 height 9
radio input "true"
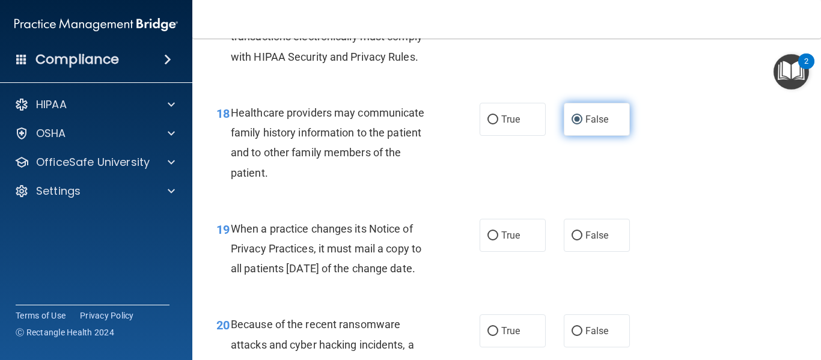
scroll to position [2026, 0]
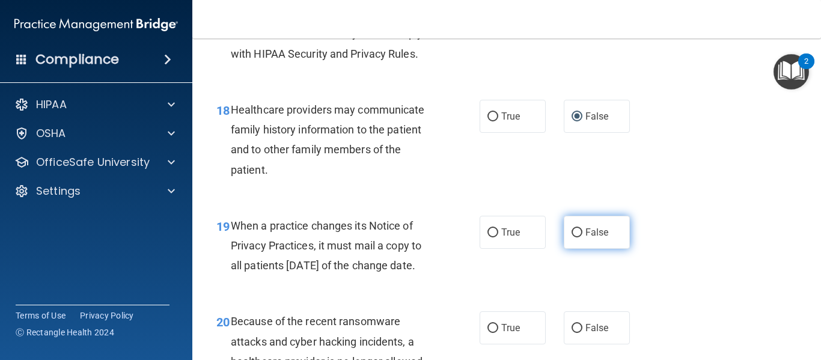
click at [570, 249] on label "False" at bounding box center [597, 232] width 66 height 33
click at [571, 237] on input "False" at bounding box center [576, 232] width 11 height 9
radio input "true"
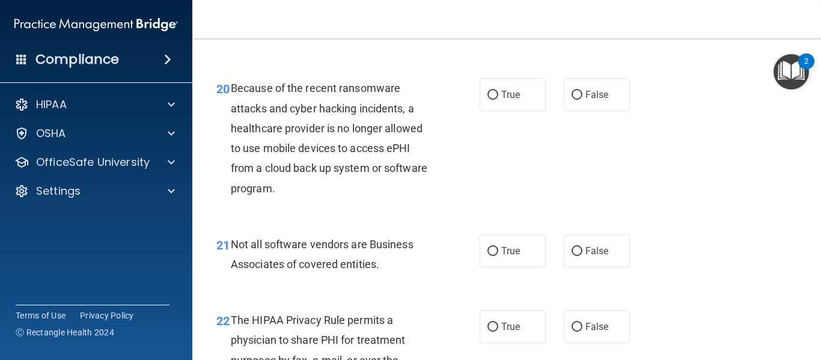
scroll to position [2262, 0]
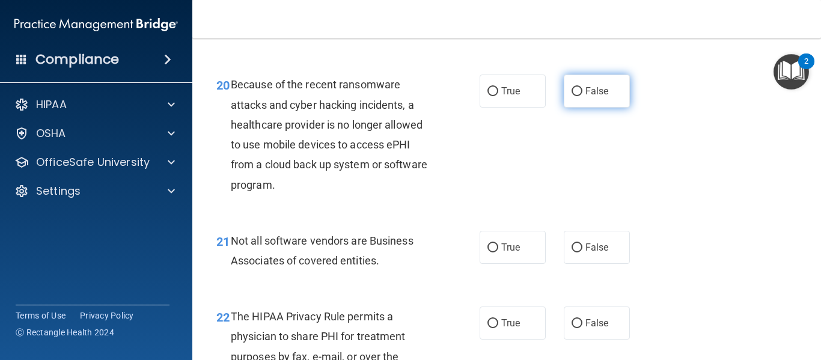
click at [564, 108] on label "False" at bounding box center [597, 91] width 66 height 33
click at [571, 96] on input "False" at bounding box center [576, 91] width 11 height 9
radio input "true"
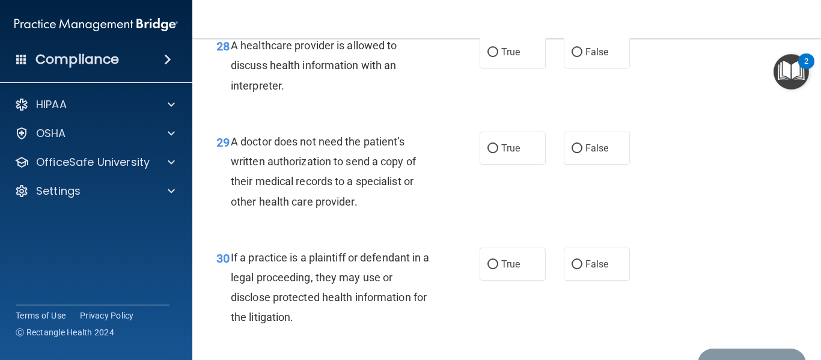
scroll to position [3209, 0]
click at [487, 153] on input "True" at bounding box center [492, 148] width 11 height 9
radio input "true"
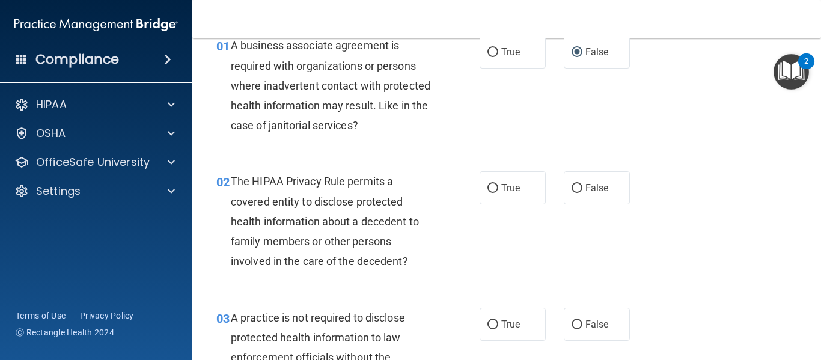
scroll to position [65, 0]
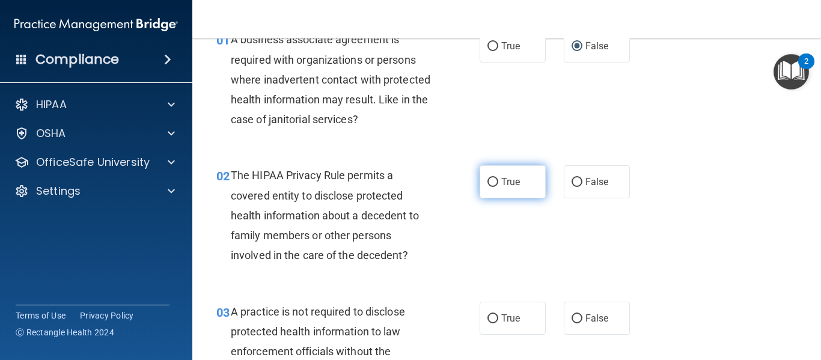
click at [487, 178] on input "True" at bounding box center [492, 182] width 11 height 9
radio input "true"
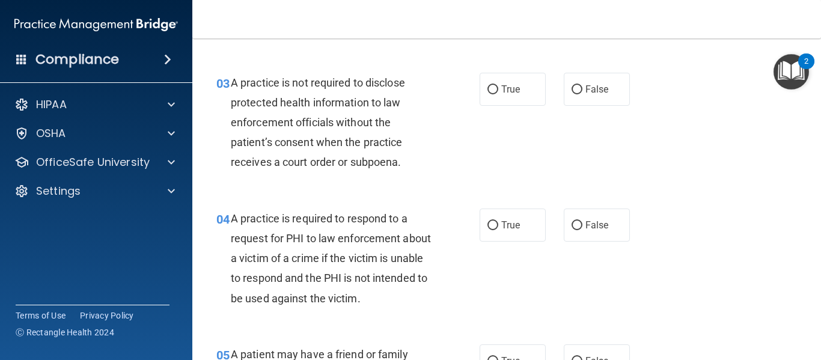
scroll to position [299, 0]
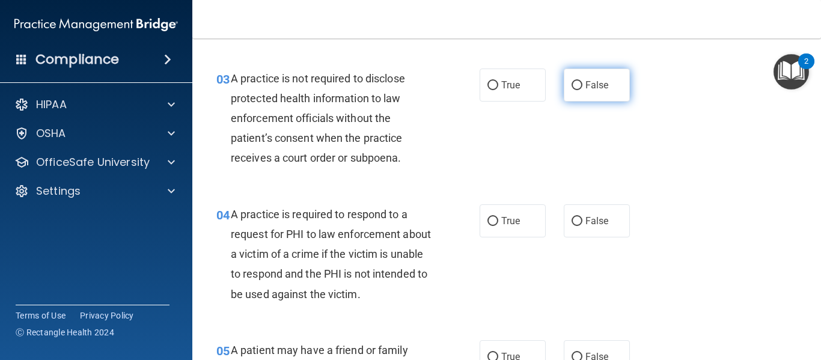
click at [571, 82] on input "False" at bounding box center [576, 85] width 11 height 9
radio input "true"
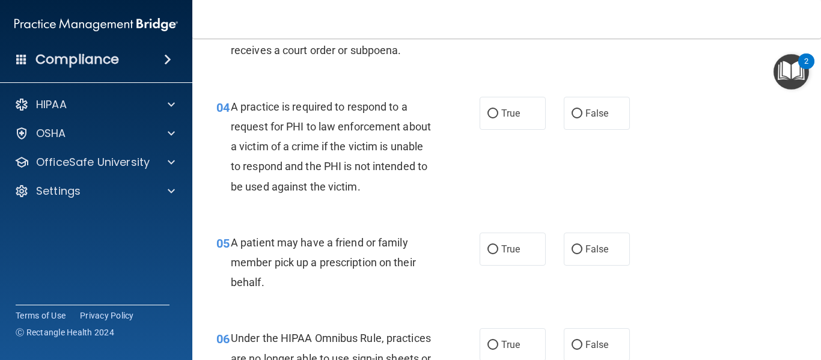
scroll to position [412, 0]
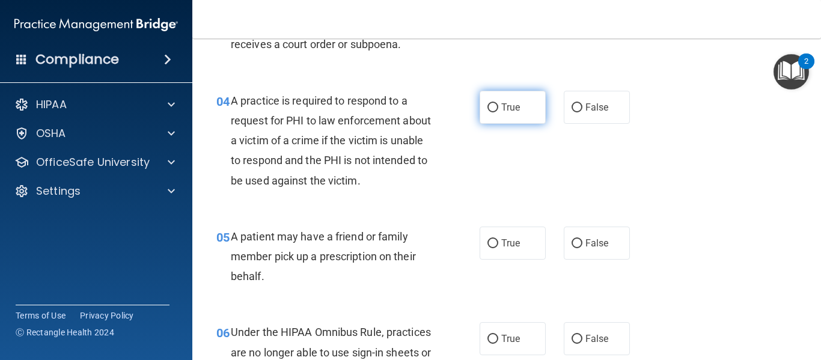
click at [489, 108] on input "True" at bounding box center [492, 107] width 11 height 9
radio input "true"
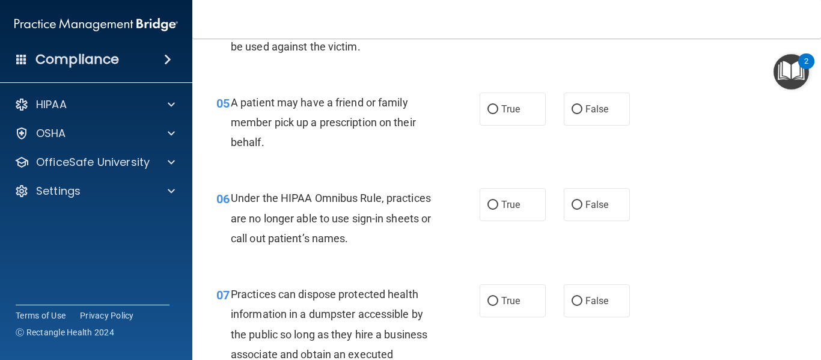
scroll to position [547, 0]
click at [487, 108] on input "True" at bounding box center [492, 109] width 11 height 9
radio input "true"
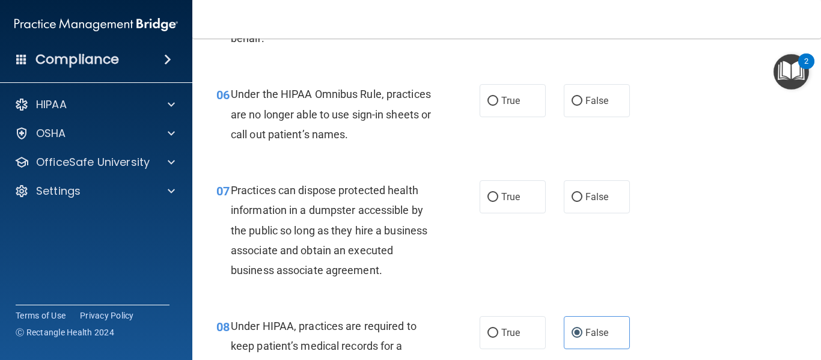
scroll to position [651, 0]
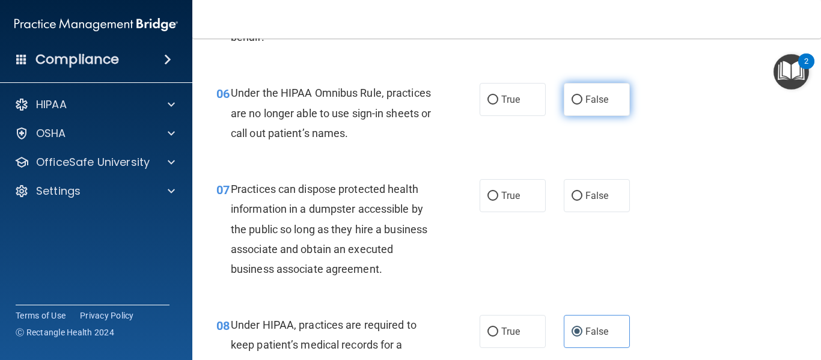
click at [574, 99] on input "False" at bounding box center [576, 100] width 11 height 9
radio input "true"
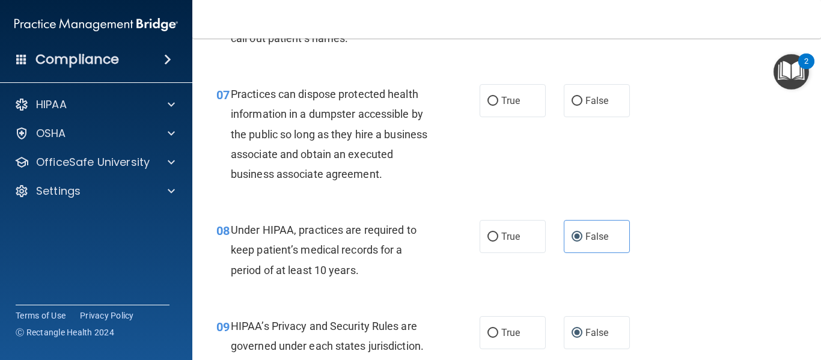
scroll to position [751, 0]
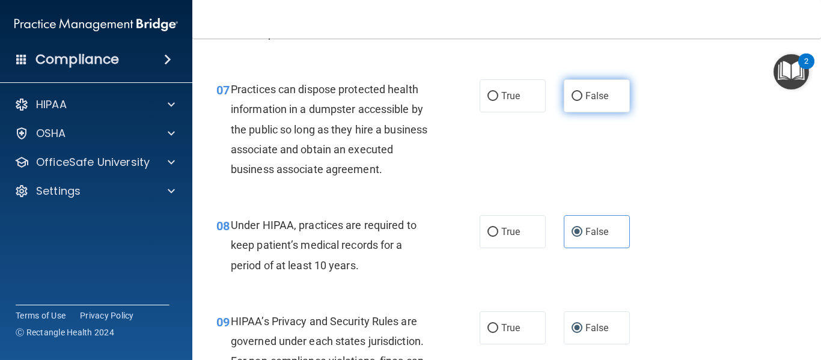
click at [574, 100] on input "False" at bounding box center [576, 96] width 11 height 9
radio input "true"
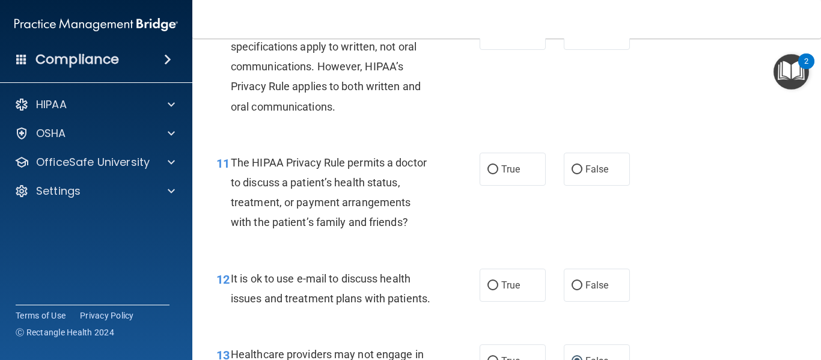
scroll to position [1162, 0]
click at [487, 169] on input "True" at bounding box center [492, 169] width 11 height 9
radio input "true"
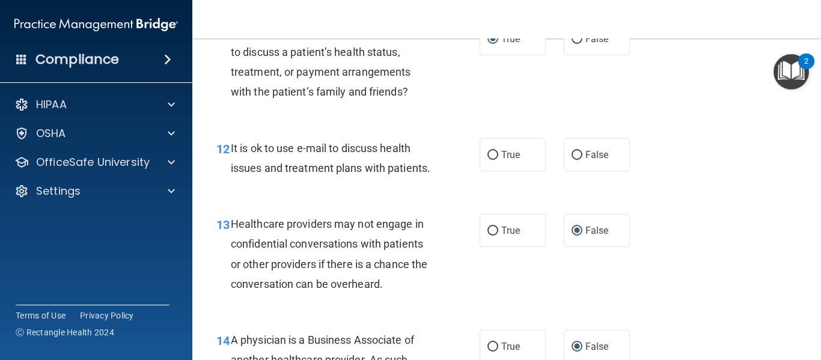
scroll to position [1299, 0]
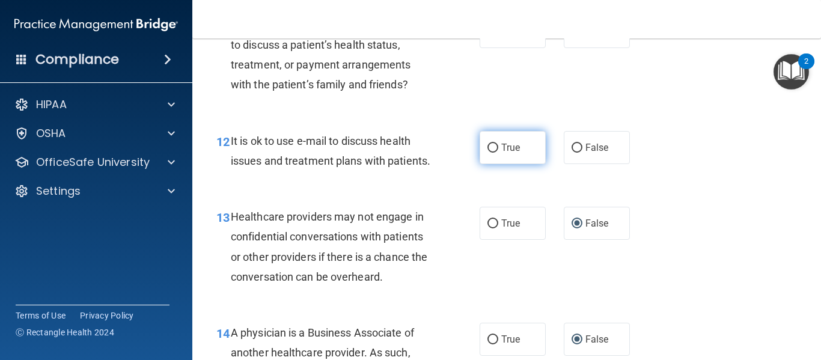
click at [493, 147] on input "True" at bounding box center [492, 148] width 11 height 9
radio input "true"
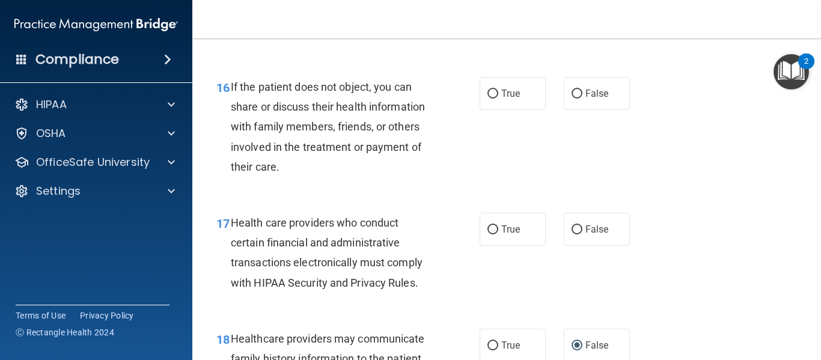
scroll to position [1799, 0]
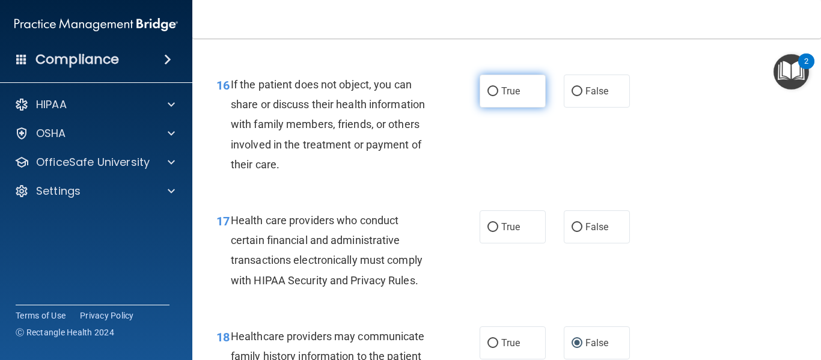
click at [487, 96] on input "True" at bounding box center [492, 91] width 11 height 9
radio input "true"
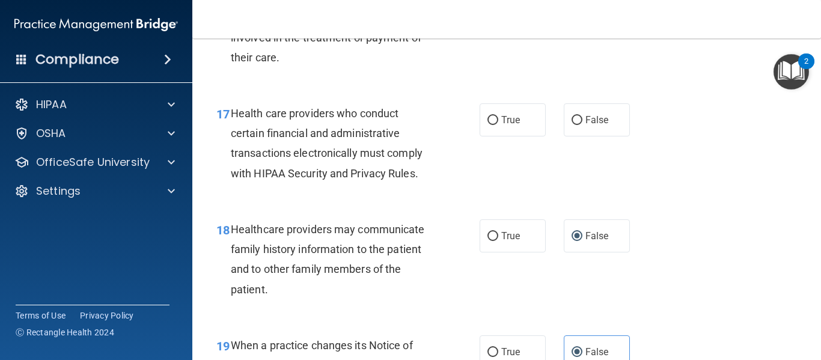
scroll to position [1909, 0]
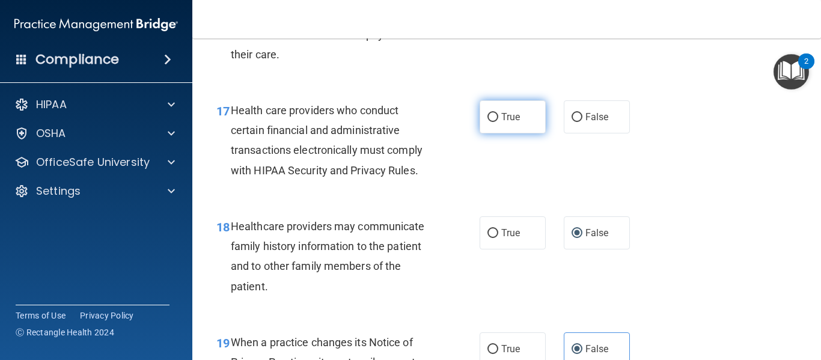
click at [489, 122] on input "True" at bounding box center [492, 117] width 11 height 9
radio input "true"
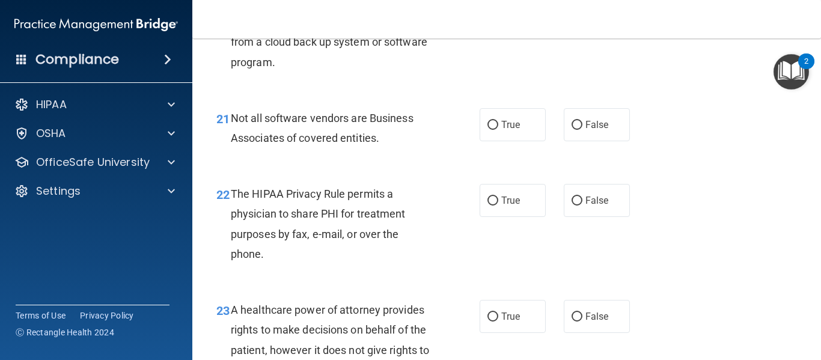
scroll to position [2386, 0]
click at [492, 129] on input "True" at bounding box center [492, 124] width 11 height 9
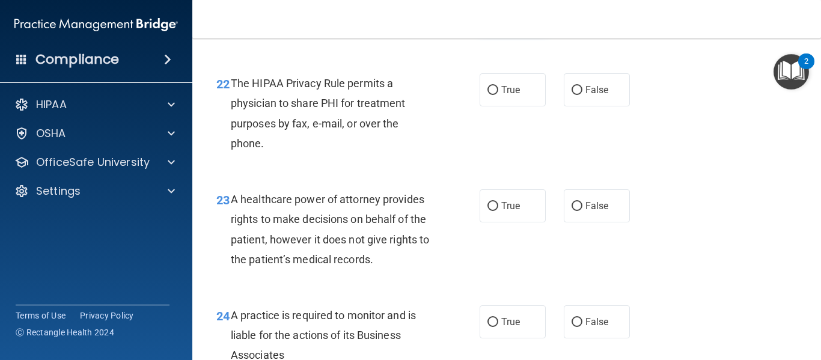
scroll to position [2496, 0]
click at [577, 106] on label "False" at bounding box center [597, 89] width 66 height 33
click at [577, 94] on input "False" at bounding box center [576, 89] width 11 height 9
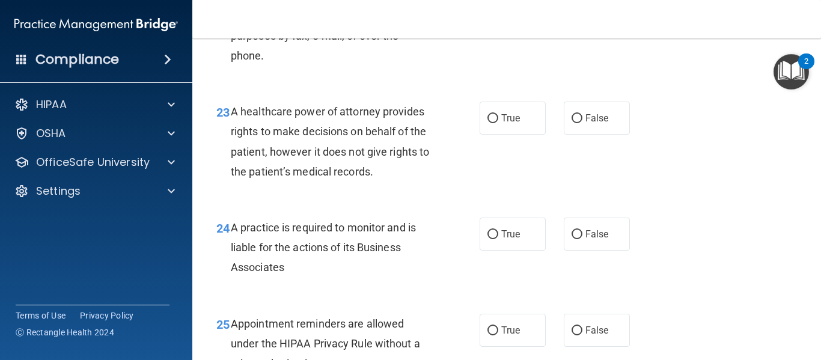
scroll to position [2584, 0]
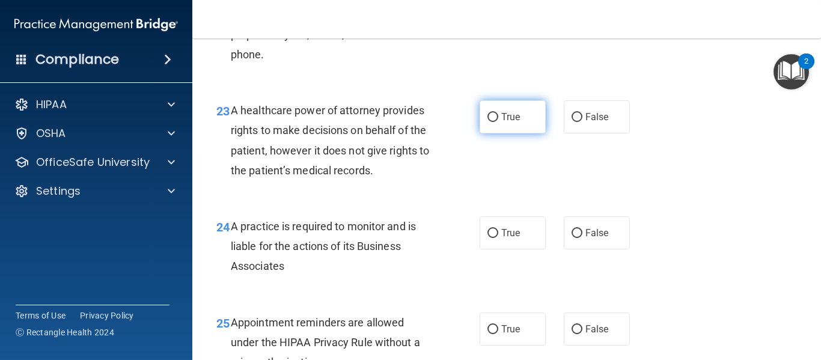
click at [489, 122] on input "True" at bounding box center [492, 117] width 11 height 9
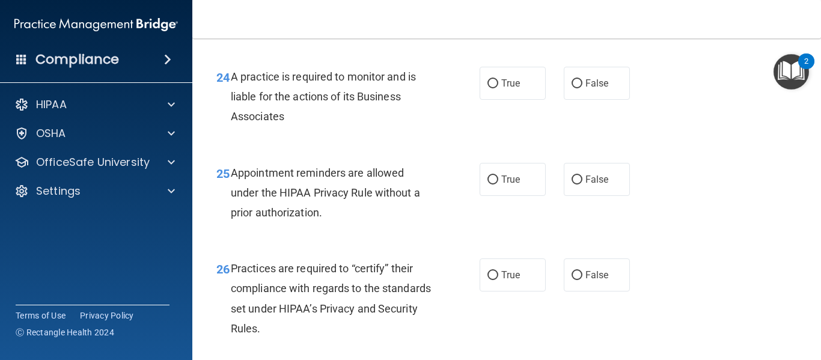
scroll to position [2742, 0]
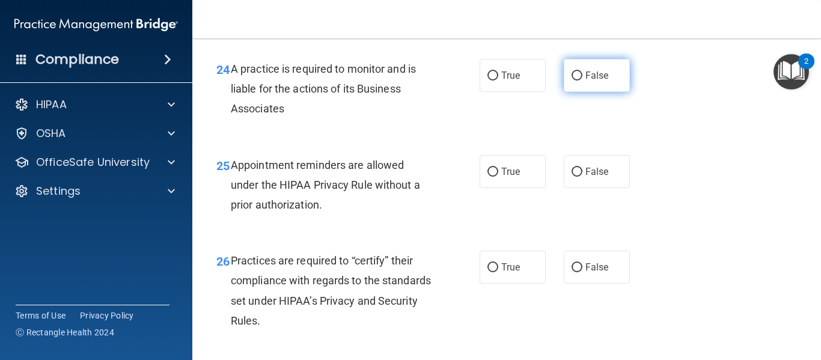
click at [579, 92] on label "False" at bounding box center [597, 75] width 66 height 33
click at [579, 81] on input "False" at bounding box center [576, 76] width 11 height 9
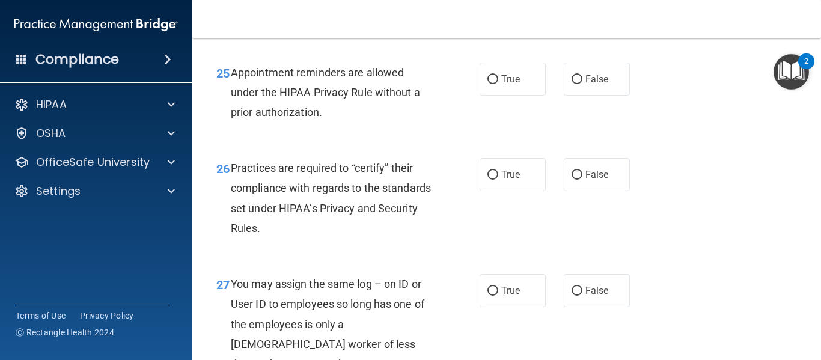
scroll to position [2835, 0]
click at [489, 84] on input "True" at bounding box center [492, 79] width 11 height 9
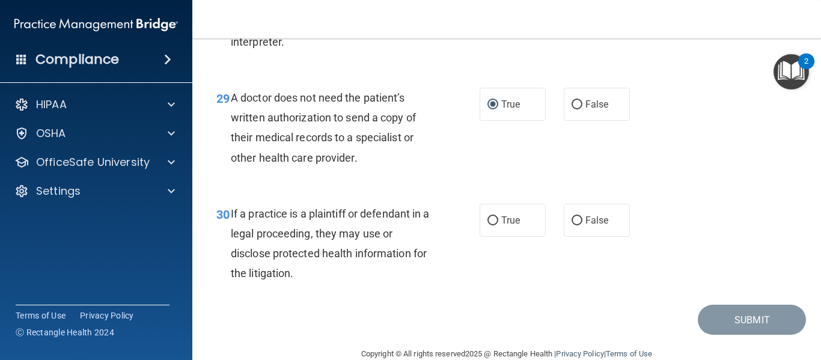
scroll to position [3295, 0]
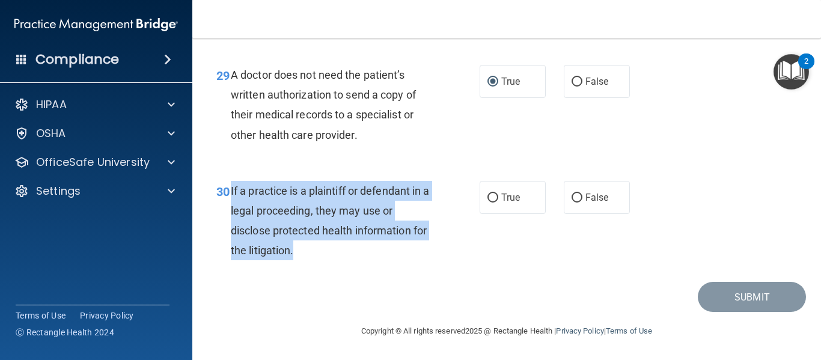
drag, startPoint x: 231, startPoint y: 190, endPoint x: 358, endPoint y: 260, distance: 144.7
click at [358, 260] on div "If a practice is a plaintiff or defendant in a legal proceeding, they may use o…" at bounding box center [336, 221] width 211 height 80
click at [489, 194] on input "True" at bounding box center [492, 197] width 11 height 9
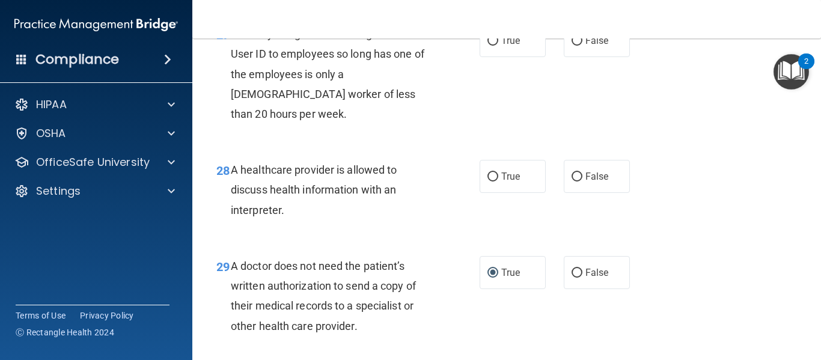
scroll to position [3084, 0]
click at [489, 182] on input "True" at bounding box center [492, 177] width 11 height 9
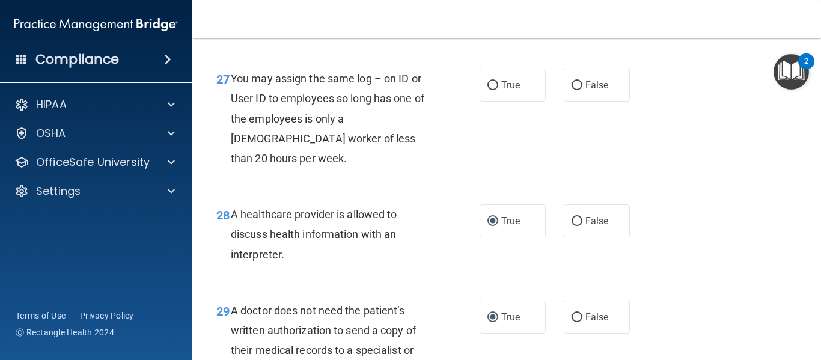
scroll to position [3022, 0]
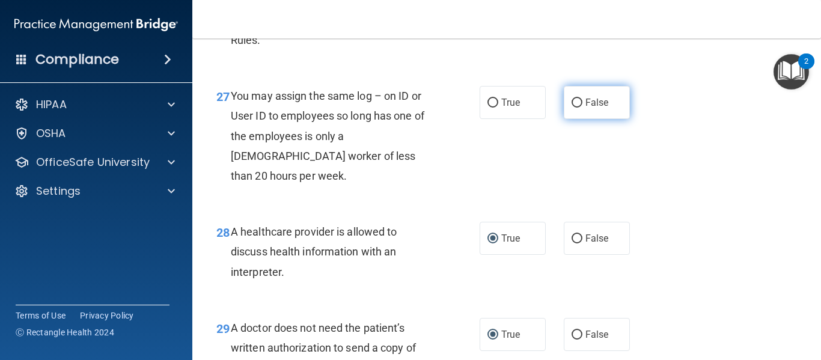
click at [574, 108] on input "False" at bounding box center [576, 103] width 11 height 9
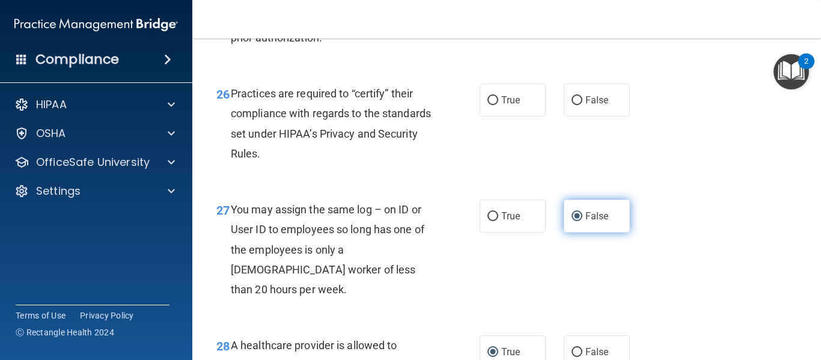
scroll to position [2908, 0]
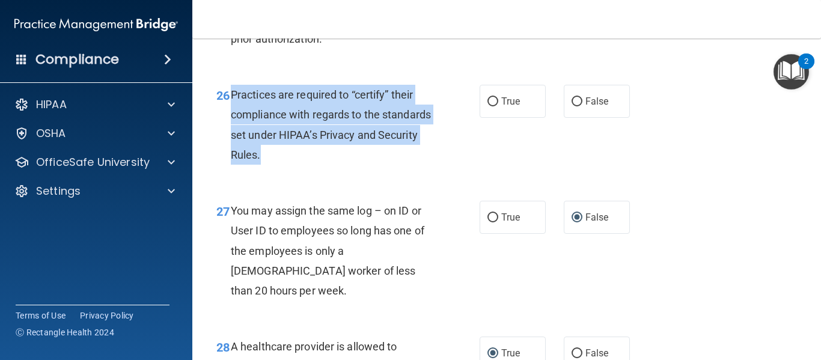
drag, startPoint x: 233, startPoint y: 133, endPoint x: 399, endPoint y: 190, distance: 175.2
click at [399, 165] on div "Practices are required to “certify” their compliance with regards to the standa…" at bounding box center [336, 125] width 211 height 80
click at [571, 106] on input "False" at bounding box center [576, 101] width 11 height 9
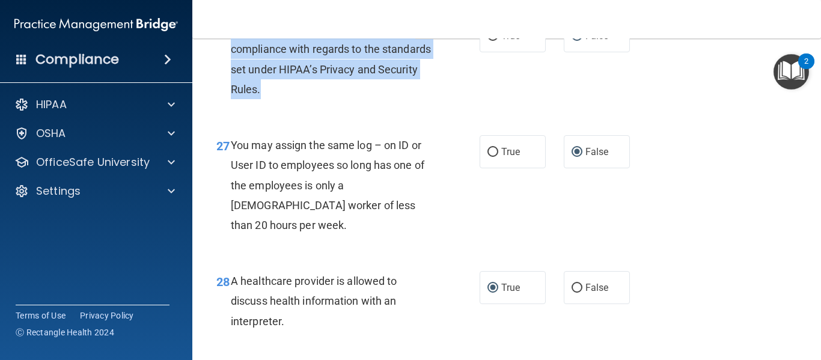
scroll to position [3295, 0]
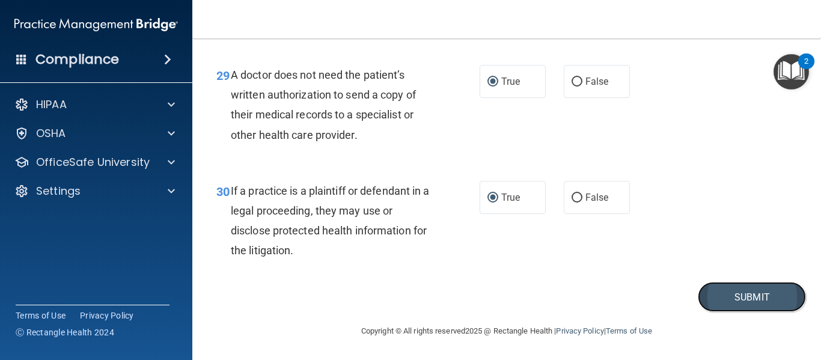
click at [621, 302] on button "Submit" at bounding box center [752, 297] width 108 height 31
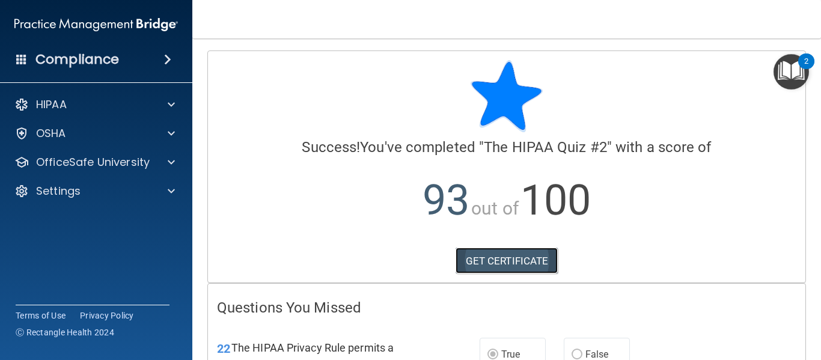
click at [533, 267] on link "GET CERTIFICATE" at bounding box center [506, 261] width 103 height 26
click at [621, 72] on img "Open Resource Center, 2 new notifications" at bounding box center [790, 71] width 35 height 35
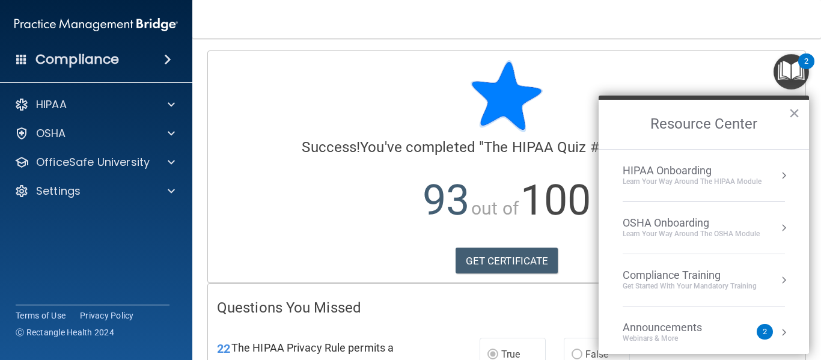
click at [621, 166] on div "HIPAA Onboarding" at bounding box center [692, 170] width 139 height 13
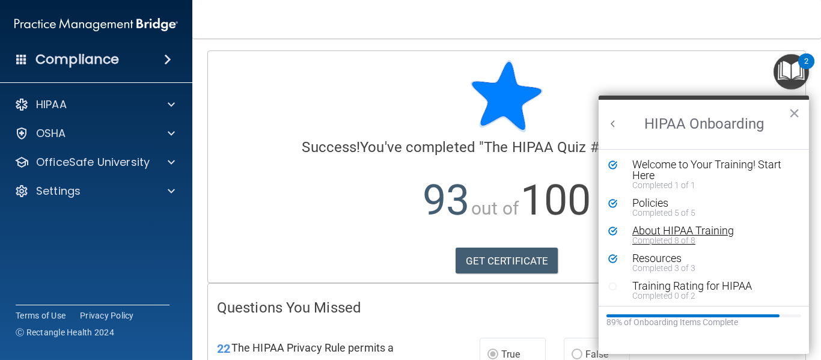
click at [621, 236] on div "Completed 8 of 8" at bounding box center [708, 240] width 152 height 8
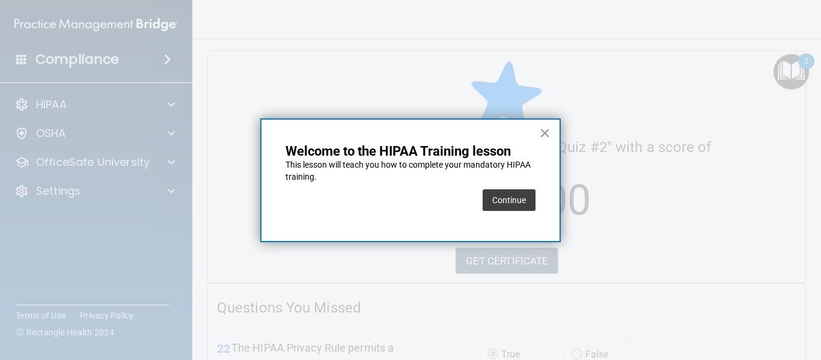
click at [546, 133] on button "×" at bounding box center [544, 132] width 11 height 19
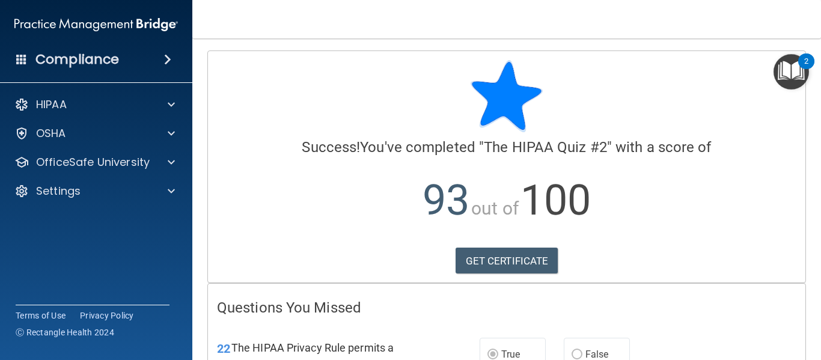
click at [621, 73] on img "Open Resource Center, 2 new notifications" at bounding box center [790, 71] width 35 height 35
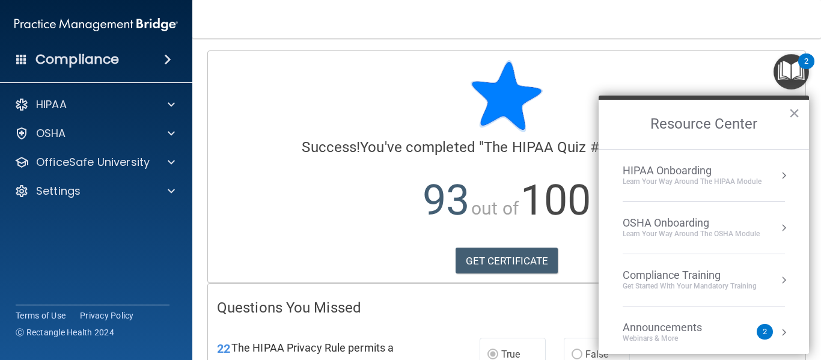
click at [621, 163] on li "HIPAA Onboarding Learn Your Way around the HIPAA module" at bounding box center [704, 176] width 162 height 52
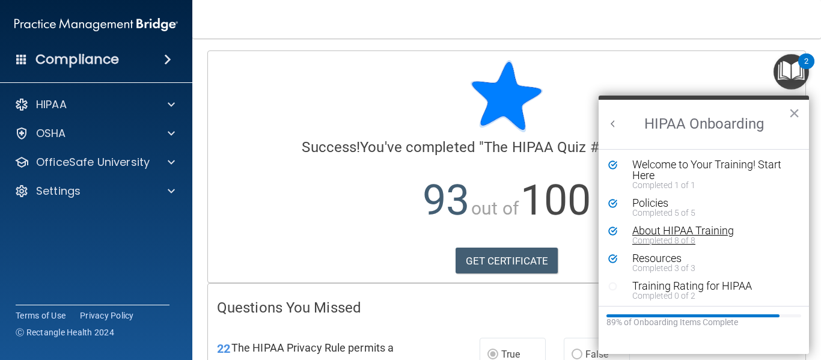
click at [621, 229] on div "About HIPAA Training" at bounding box center [708, 230] width 152 height 11
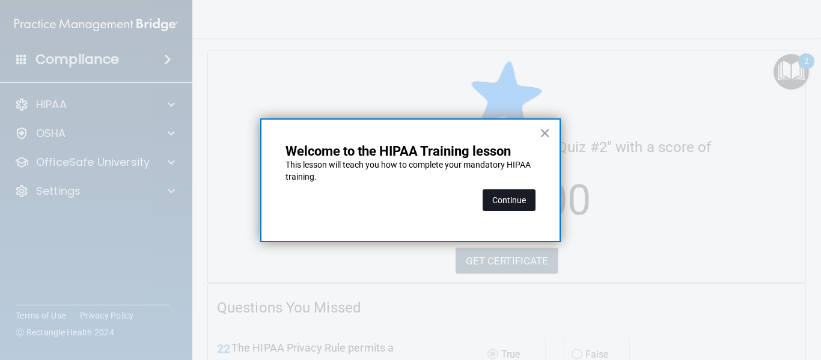
click at [502, 203] on button "Continue" at bounding box center [509, 200] width 53 height 22
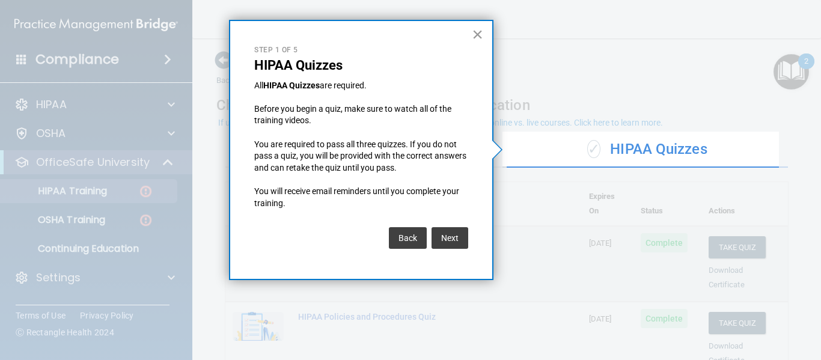
click at [477, 38] on button "×" at bounding box center [477, 34] width 11 height 19
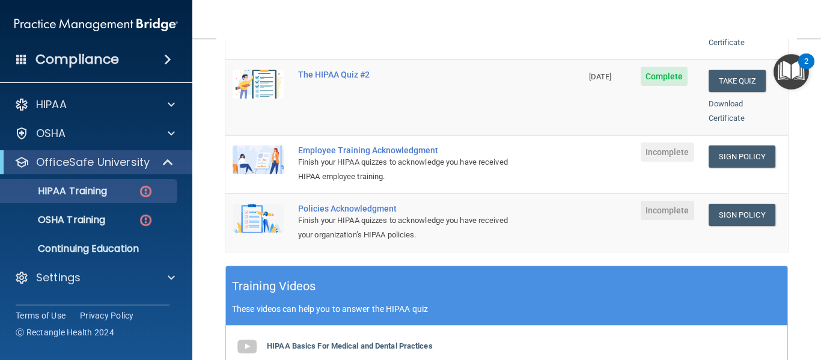
scroll to position [320, 0]
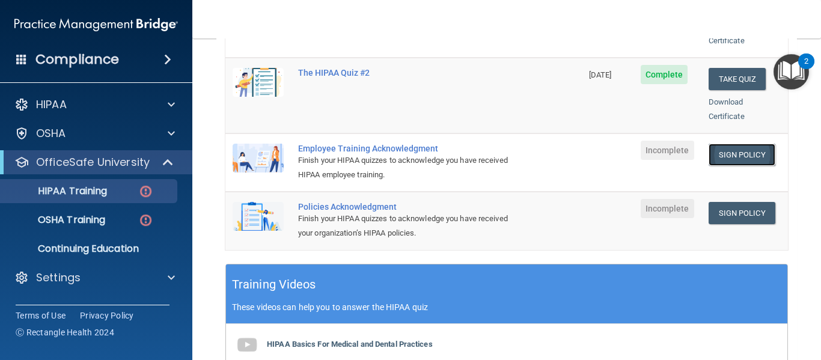
click at [621, 144] on link "Sign Policy" at bounding box center [741, 155] width 67 height 22
click at [621, 202] on link "Sign Policy" at bounding box center [741, 213] width 67 height 22
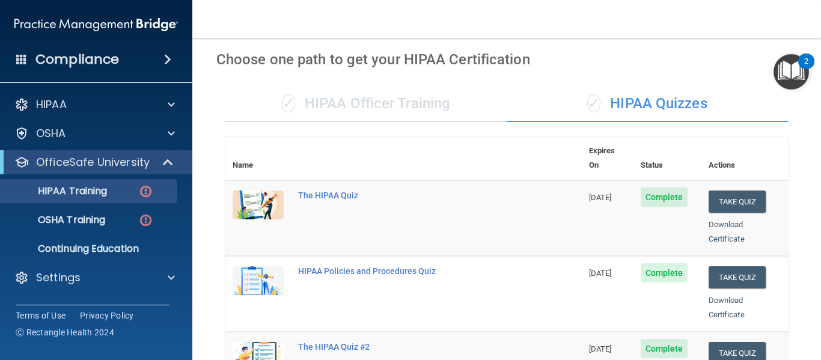
scroll to position [0, 0]
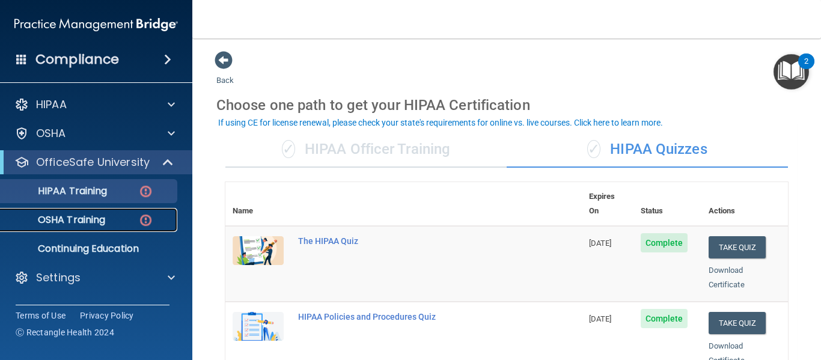
click at [145, 216] on img at bounding box center [145, 220] width 15 height 15
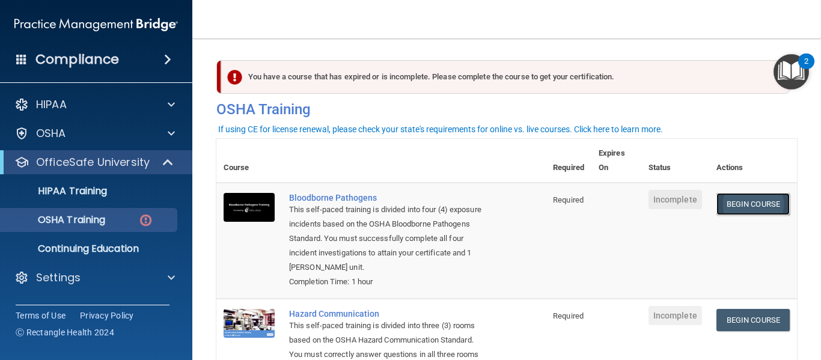
click at [621, 201] on link "Begin Course" at bounding box center [752, 204] width 73 height 22
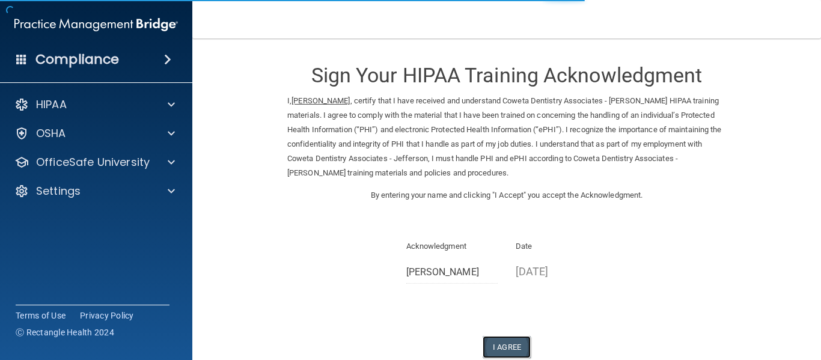
click at [501, 341] on button "I Agree" at bounding box center [507, 347] width 48 height 22
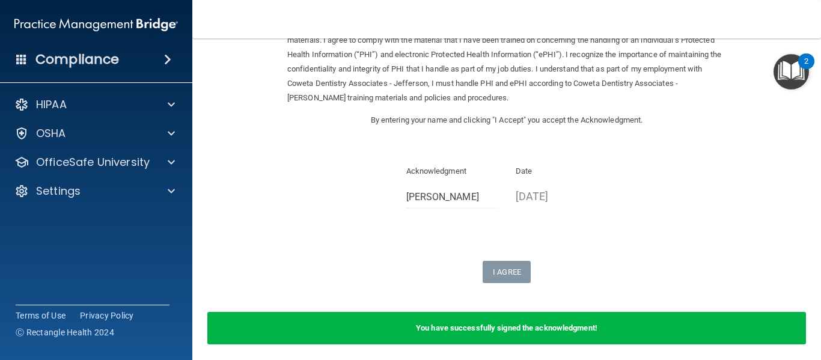
scroll to position [122, 0]
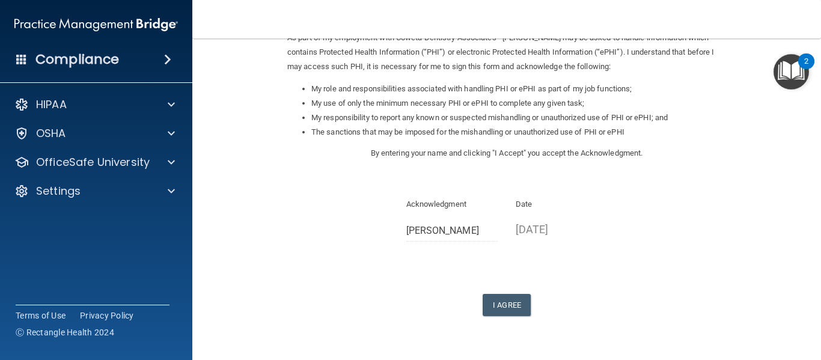
scroll to position [190, 0]
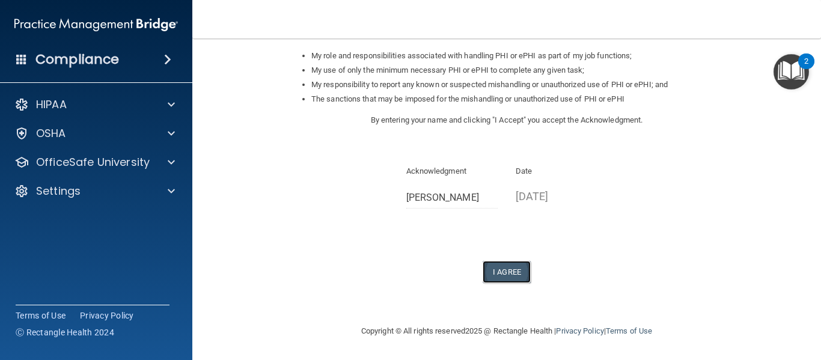
click at [511, 280] on button "I Agree" at bounding box center [507, 272] width 48 height 22
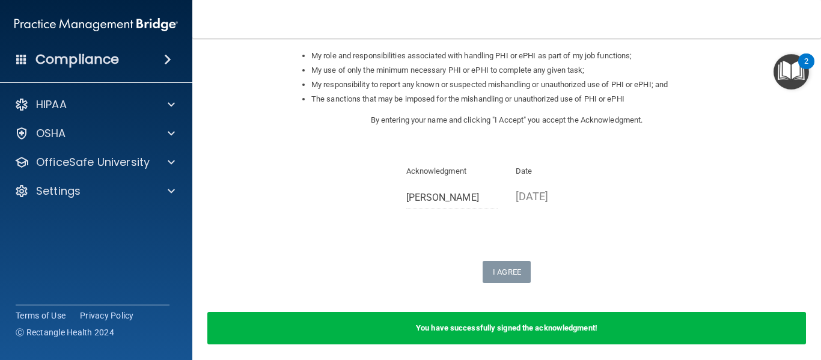
click at [785, 73] on img "Open Resource Center, 2 new notifications" at bounding box center [790, 71] width 35 height 35
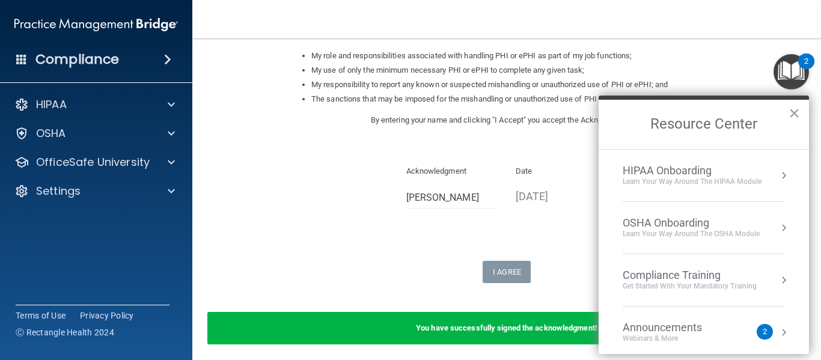
click at [710, 175] on div "HIPAA Onboarding" at bounding box center [692, 170] width 139 height 13
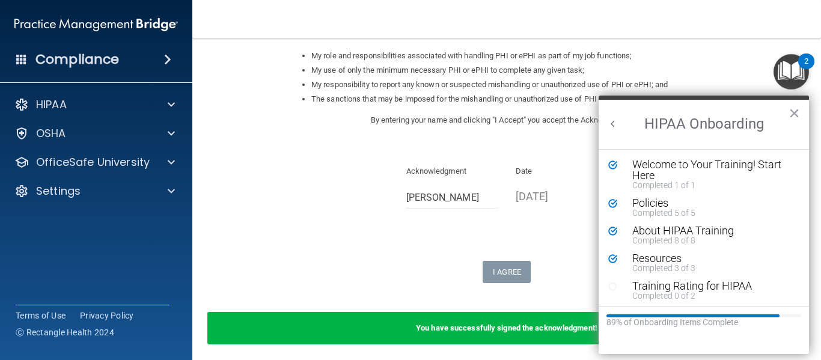
scroll to position [0, 0]
click at [658, 233] on div "About HIPAA Training" at bounding box center [708, 230] width 152 height 11
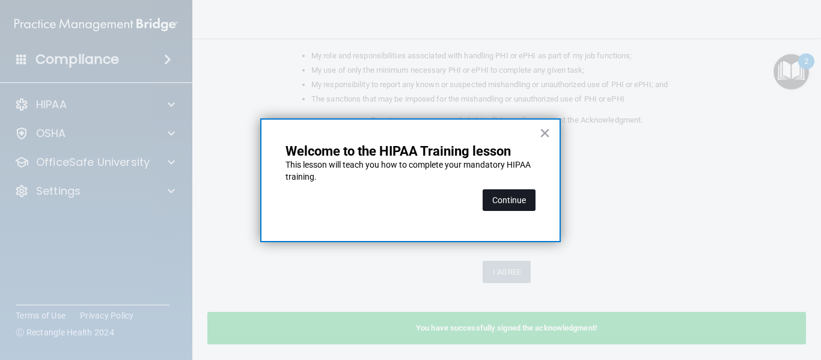
click at [515, 199] on button "Continue" at bounding box center [509, 200] width 53 height 22
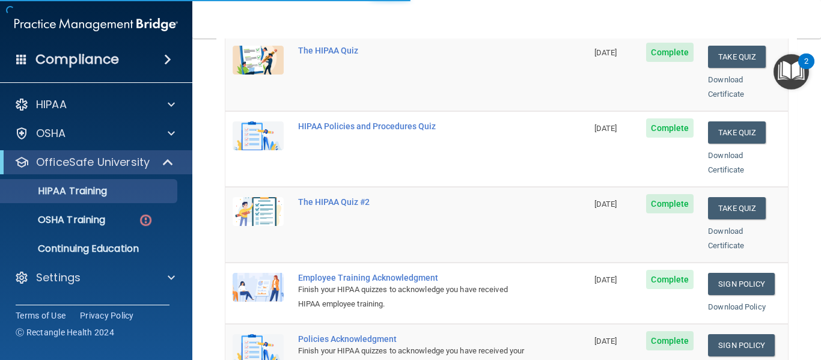
scroll to position [93, 0]
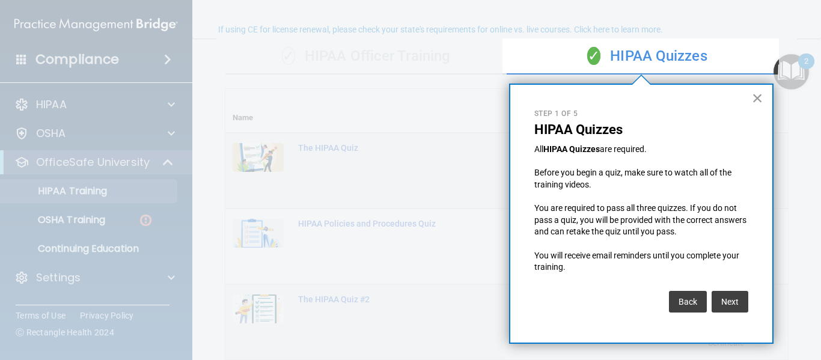
click at [763, 96] on button "×" at bounding box center [757, 97] width 11 height 19
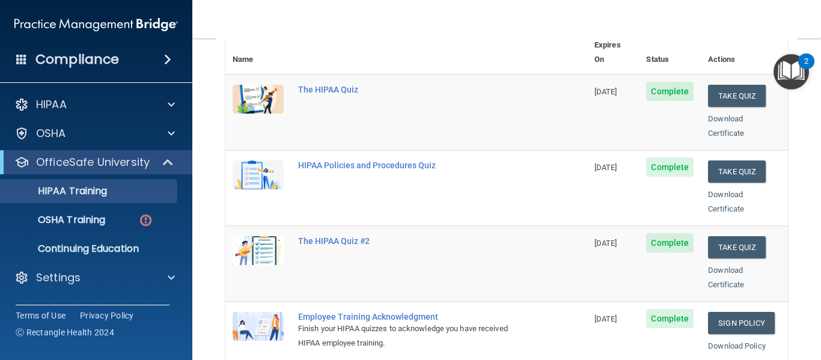
scroll to position [0, 0]
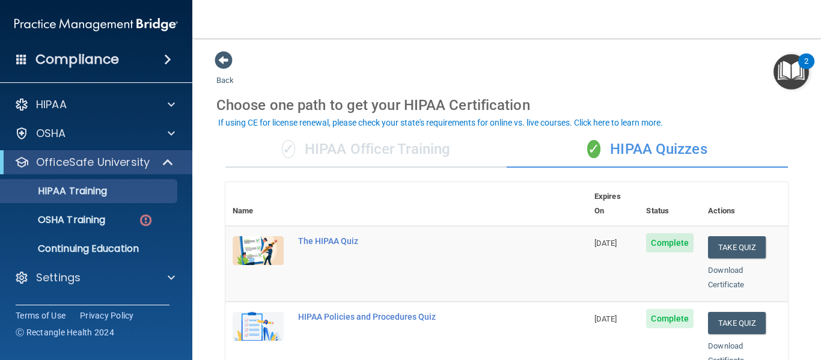
click at [786, 70] on img "Open Resource Center, 2 new notifications" at bounding box center [790, 71] width 35 height 35
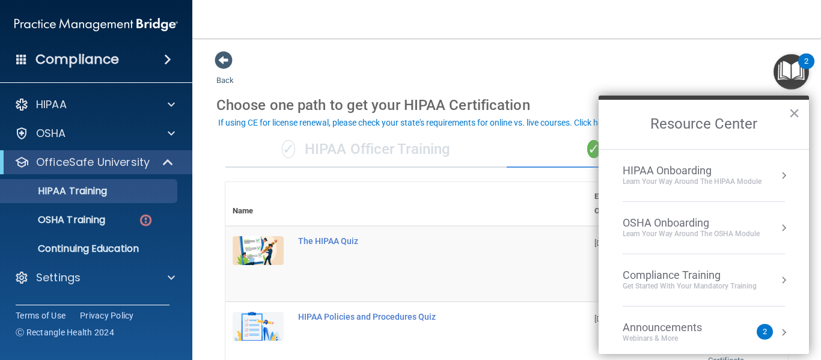
click at [680, 225] on div "OSHA Onboarding" at bounding box center [691, 222] width 137 height 13
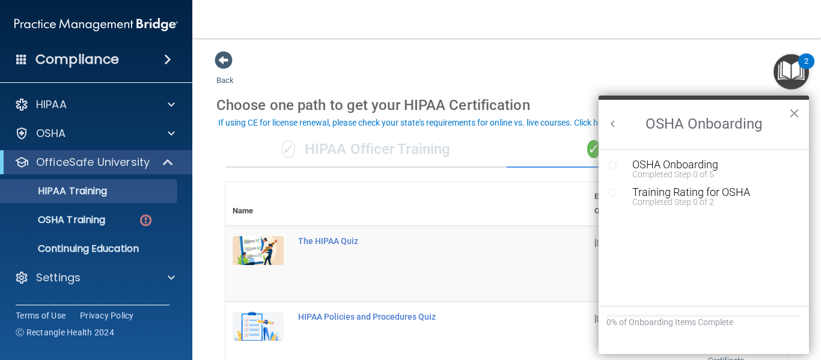
click at [612, 124] on button "Back to Resource Center Home" at bounding box center [613, 124] width 12 height 12
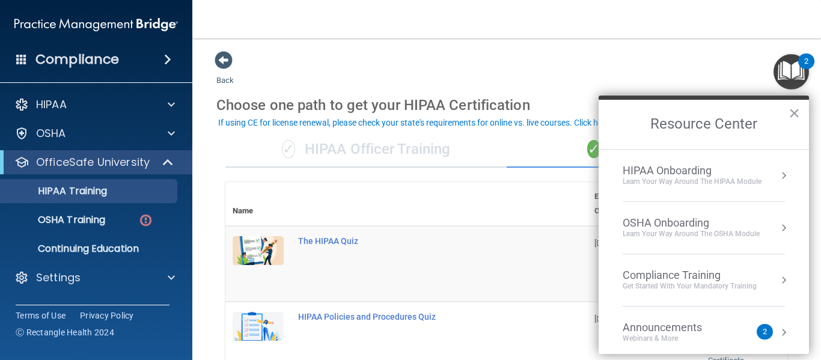
click at [702, 177] on div "Learn Your Way around the HIPAA module" at bounding box center [692, 182] width 139 height 10
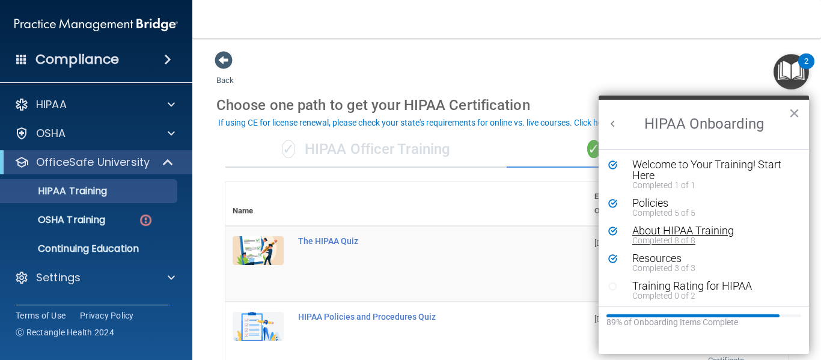
scroll to position [2, 0]
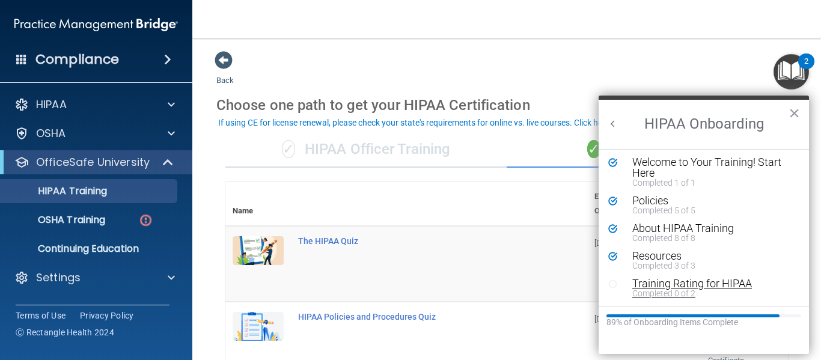
click at [668, 289] on div "Completed 0 of 2" at bounding box center [708, 293] width 152 height 8
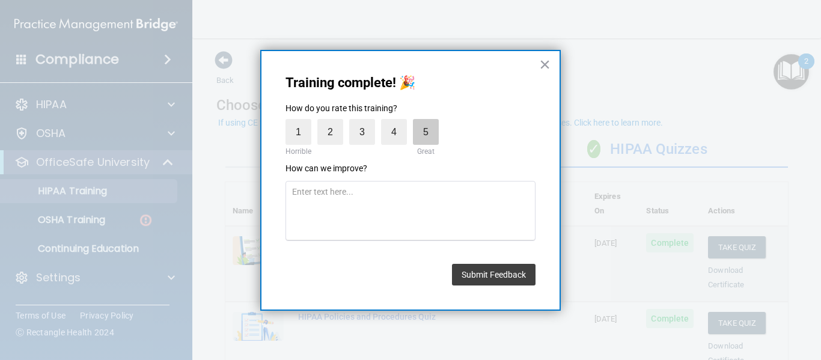
click at [427, 139] on label "5" at bounding box center [426, 132] width 26 height 26
click at [398, 122] on input "5" at bounding box center [398, 122] width 0 height 0
click at [471, 270] on button "Submit Feedback" at bounding box center [494, 275] width 84 height 22
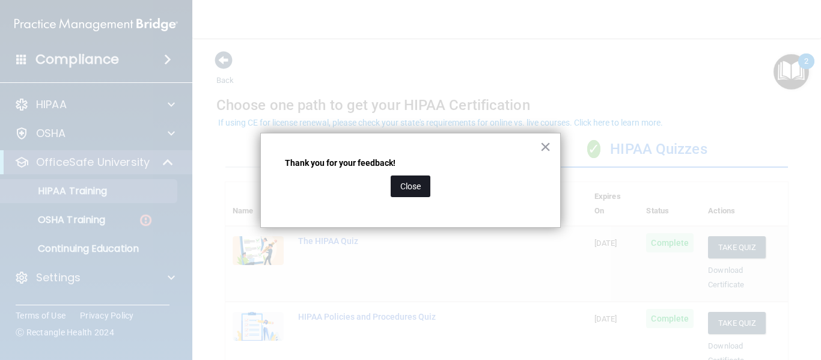
click at [413, 193] on button "Close" at bounding box center [411, 186] width 40 height 22
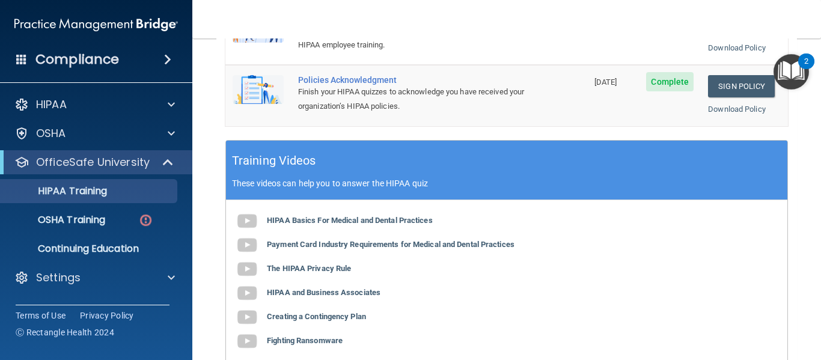
scroll to position [450, 0]
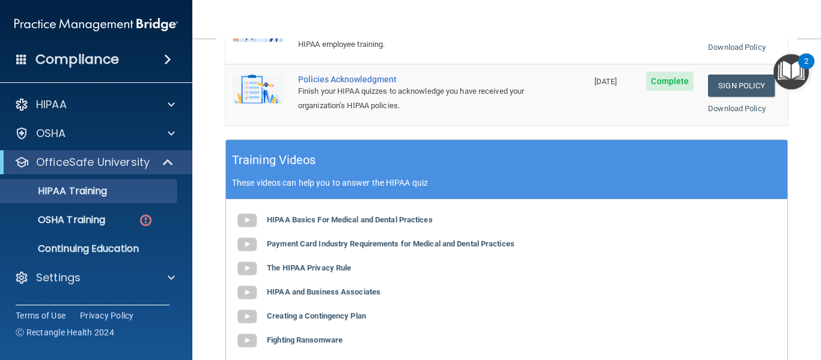
click at [784, 74] on img "Open Resource Center, 2 new notifications" at bounding box center [790, 71] width 35 height 35
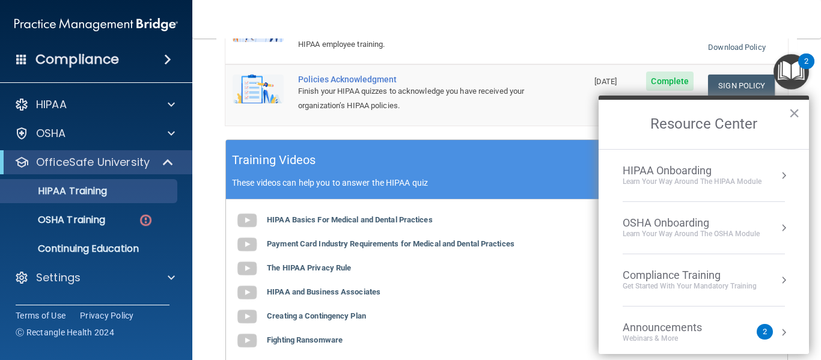
click at [723, 168] on div "HIPAA Onboarding" at bounding box center [692, 170] width 139 height 13
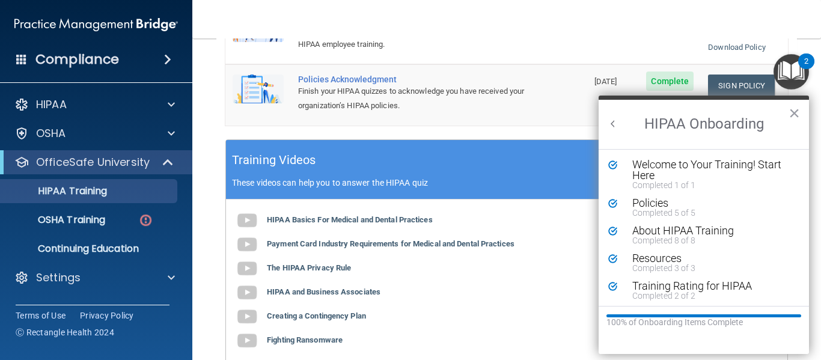
scroll to position [0, 0]
click at [611, 118] on button "Back to Resource Center Home" at bounding box center [613, 124] width 12 height 12
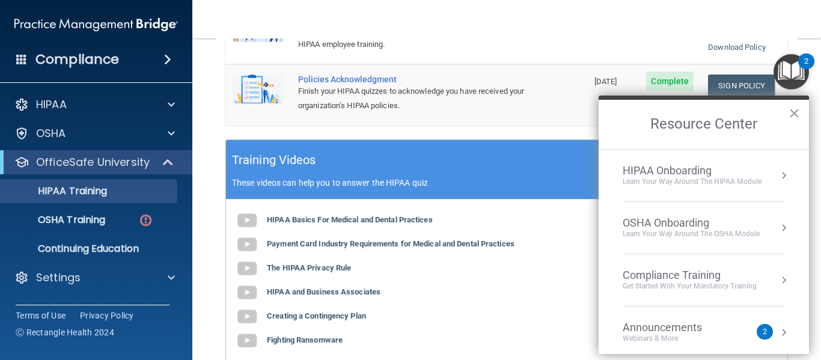
click at [635, 212] on li "OSHA Onboarding Learn your way around the OSHA module" at bounding box center [704, 228] width 162 height 52
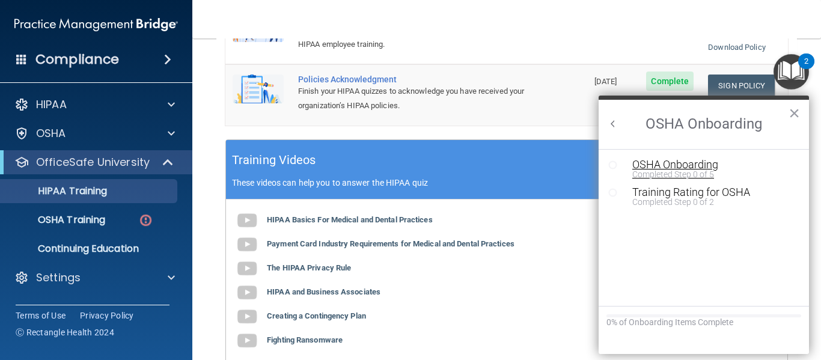
click at [671, 171] on div "Completed Step 0 of 5" at bounding box center [712, 174] width 161 height 8
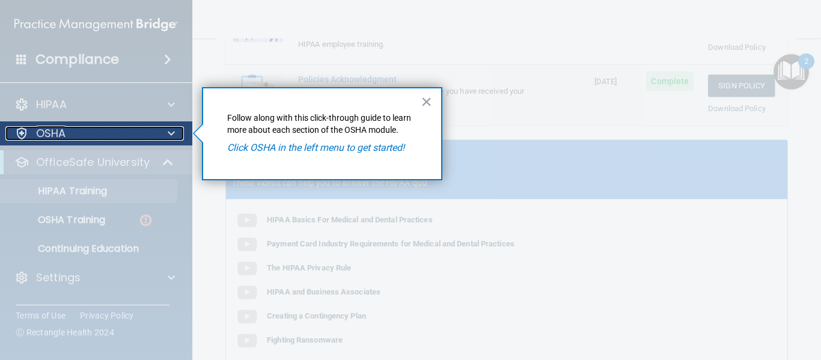
click at [141, 135] on div "OSHA" at bounding box center [79, 133] width 149 height 14
click at [170, 129] on span at bounding box center [171, 133] width 7 height 14
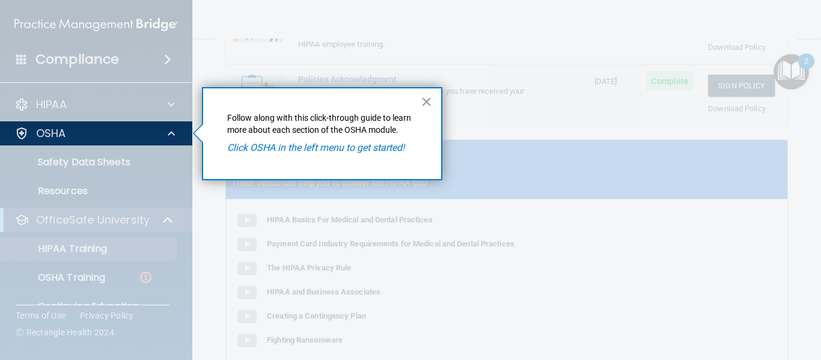
click at [139, 163] on div at bounding box center [96, 252] width 193 height 215
click at [318, 142] on em "Click OSHA in the left menu to get started!" at bounding box center [315, 147] width 177 height 11
click at [427, 99] on button "×" at bounding box center [426, 101] width 11 height 19
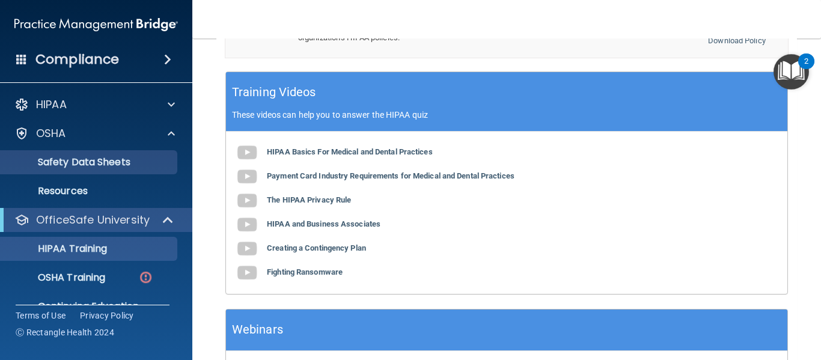
scroll to position [519, 0]
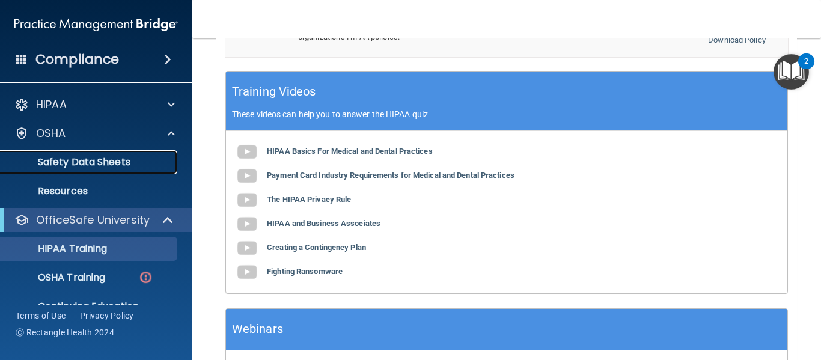
click at [139, 157] on p "Safety Data Sheets" at bounding box center [90, 162] width 164 height 12
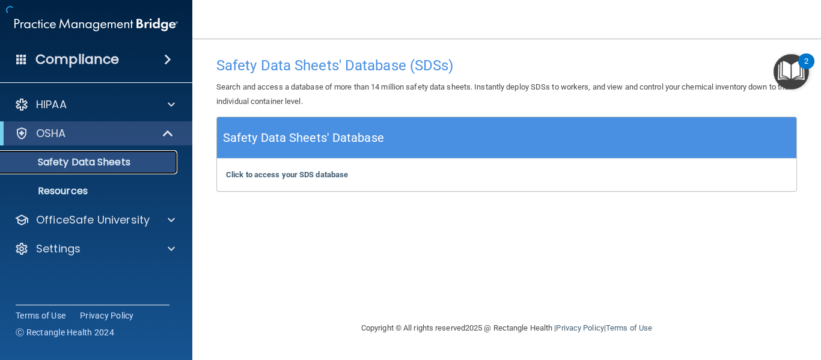
click at [139, 157] on p "Safety Data Sheets" at bounding box center [90, 162] width 164 height 12
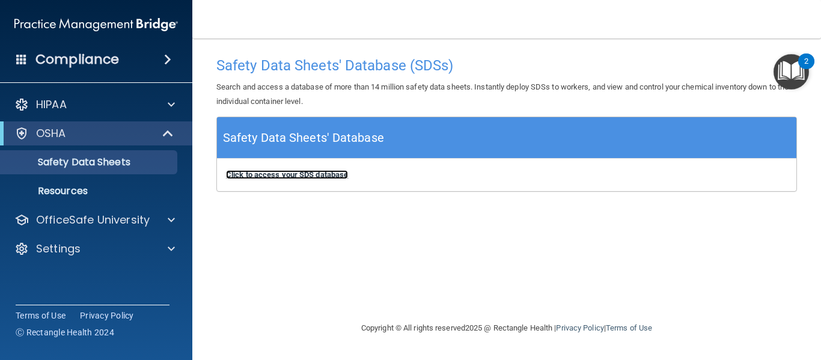
click at [278, 173] on b "Click to access your SDS database" at bounding box center [287, 174] width 122 height 9
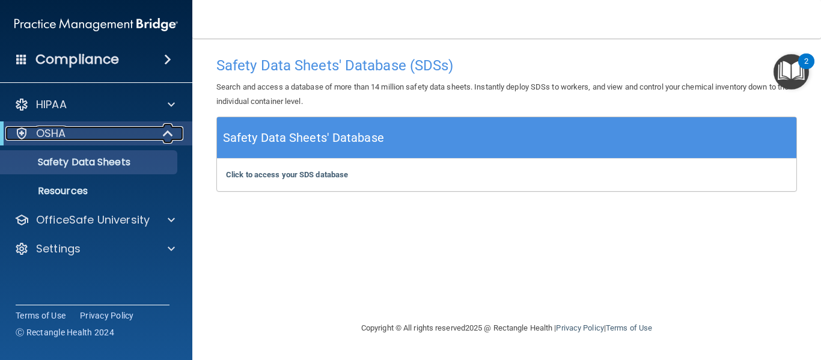
click at [181, 134] on div at bounding box center [168, 133] width 29 height 14
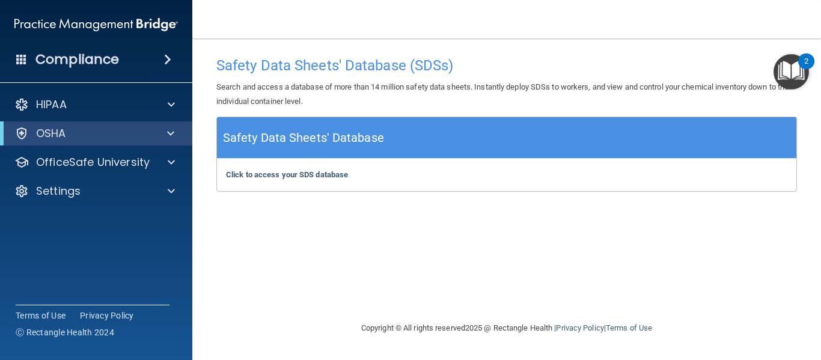
click at [788, 73] on img "Open Resource Center, 2 new notifications" at bounding box center [790, 71] width 35 height 35
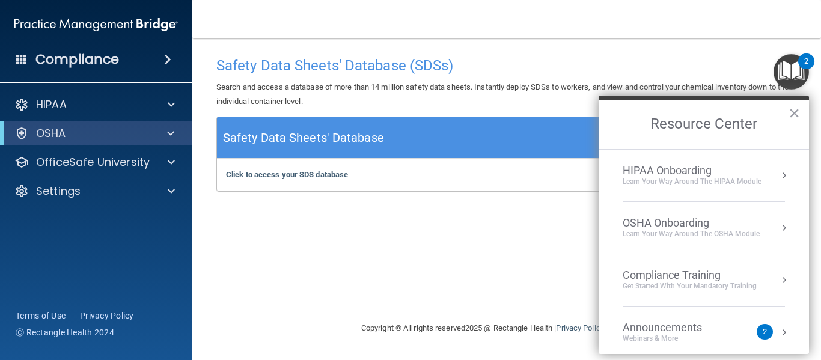
click at [762, 229] on div "OSHA Onboarding Learn your way around the OSHA module" at bounding box center [704, 227] width 162 height 23
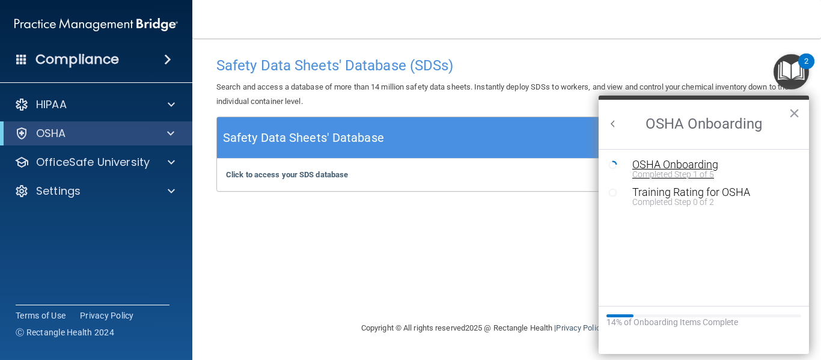
click at [678, 173] on div "Completed Step 1 of 5" at bounding box center [712, 174] width 161 height 8
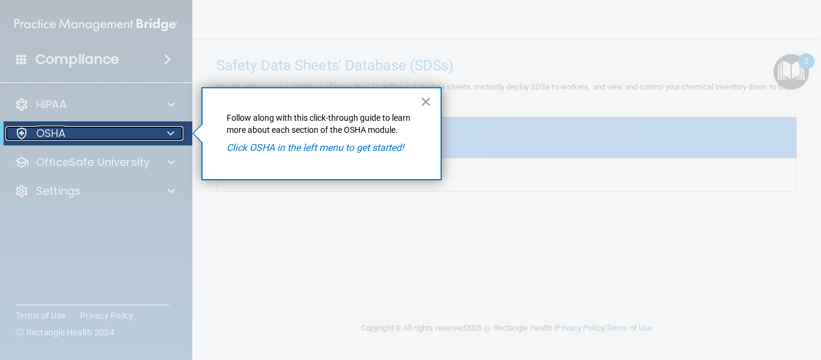
click at [168, 132] on span at bounding box center [170, 133] width 7 height 14
drag, startPoint x: 157, startPoint y: 154, endPoint x: 136, endPoint y: 160, distance: 22.3
click at [136, 160] on div at bounding box center [96, 252] width 192 height 215
click at [293, 141] on p "Click OSHA in the left menu to get started!" at bounding box center [322, 147] width 190 height 13
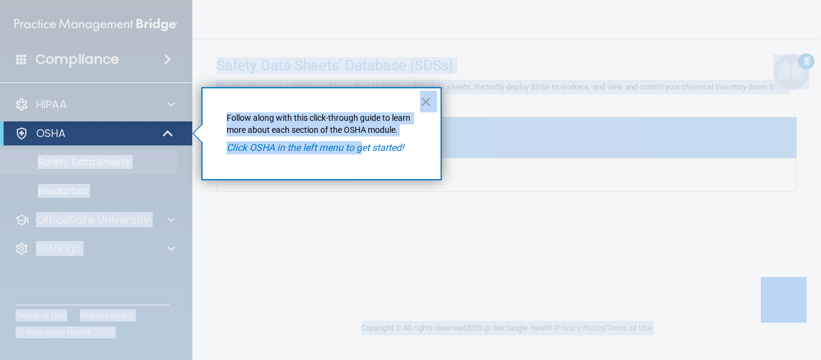
drag, startPoint x: 362, startPoint y: 148, endPoint x: 178, endPoint y: 137, distance: 184.2
click at [178, 137] on body "Compliance HIPAA Documents and Policies Report an Incident Business Associates …" at bounding box center [410, 180] width 821 height 360
click at [178, 137] on div at bounding box center [168, 133] width 29 height 14
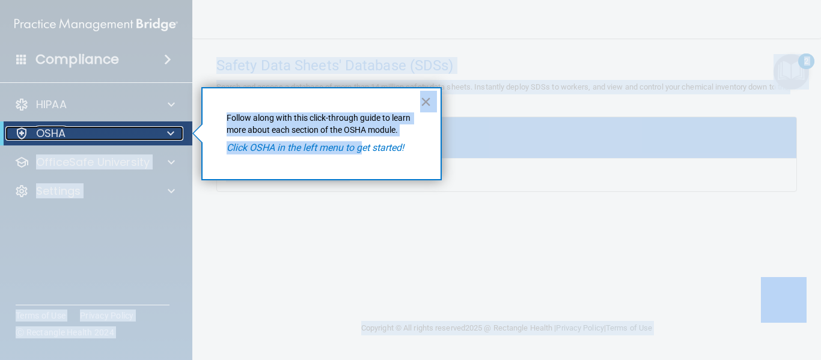
click at [169, 132] on span at bounding box center [170, 133] width 7 height 14
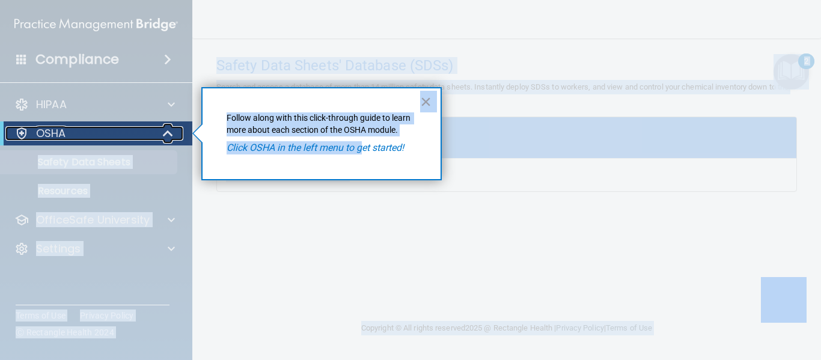
click at [169, 132] on span at bounding box center [169, 133] width 10 height 14
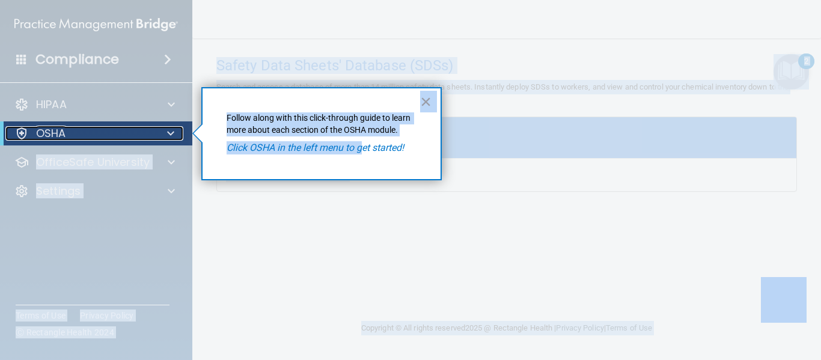
click at [169, 132] on span at bounding box center [170, 133] width 7 height 14
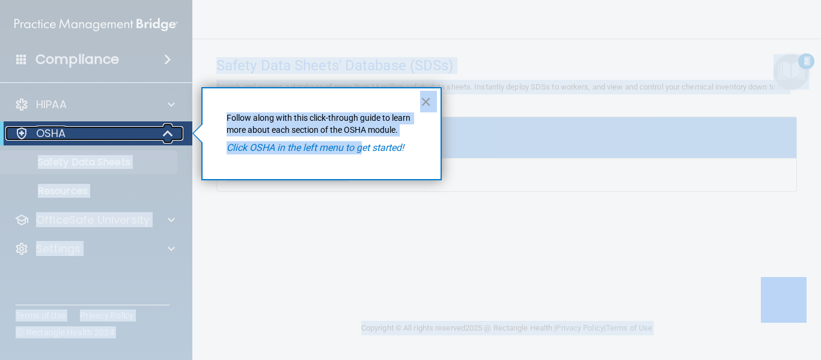
click at [169, 132] on span at bounding box center [169, 133] width 10 height 14
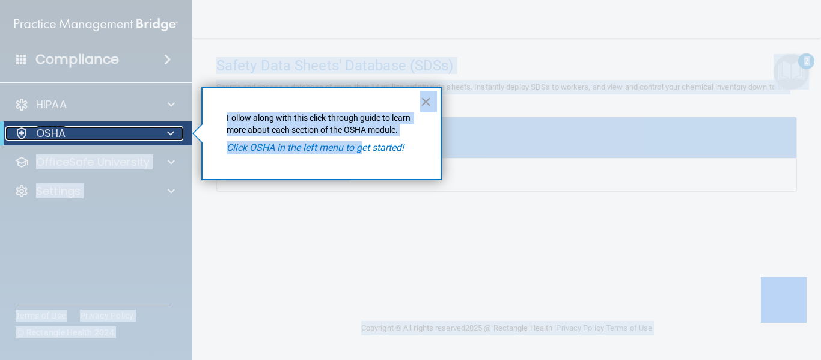
click at [169, 132] on span at bounding box center [170, 133] width 7 height 14
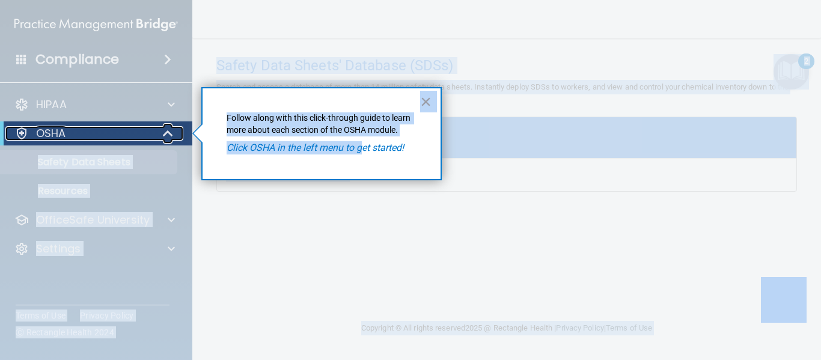
click at [169, 132] on span at bounding box center [169, 133] width 10 height 14
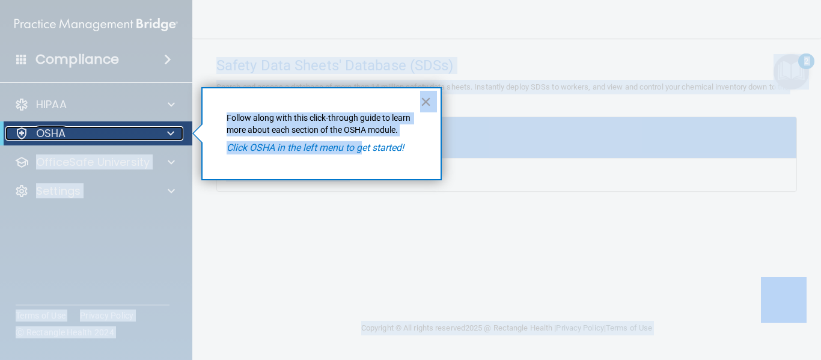
click at [169, 132] on span at bounding box center [170, 133] width 7 height 14
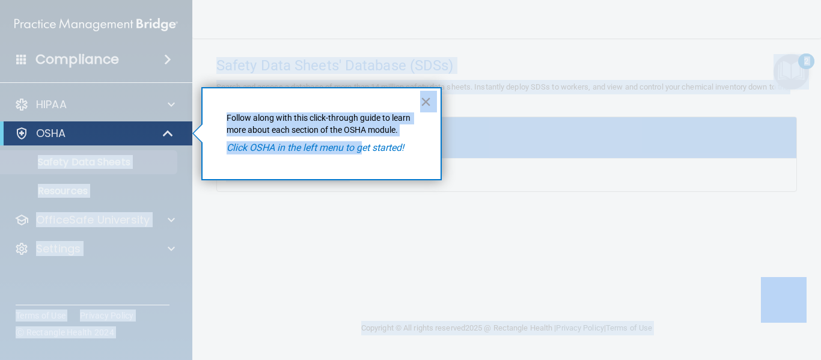
click at [80, 160] on div at bounding box center [96, 252] width 192 height 215
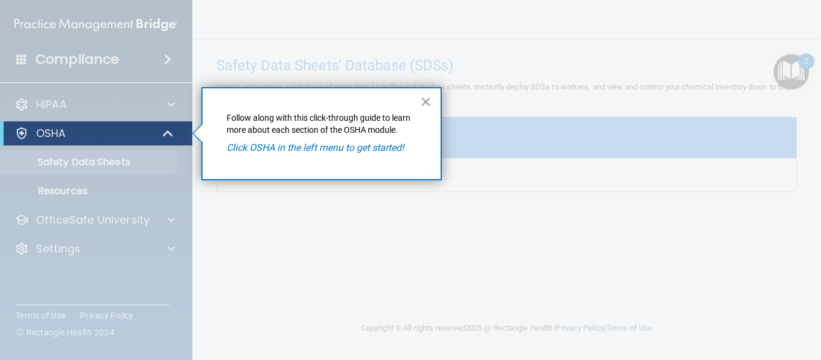
click at [80, 162] on div at bounding box center [96, 252] width 192 height 215
click at [70, 184] on div at bounding box center [96, 252] width 192 height 215
click at [424, 99] on button "×" at bounding box center [425, 101] width 11 height 19
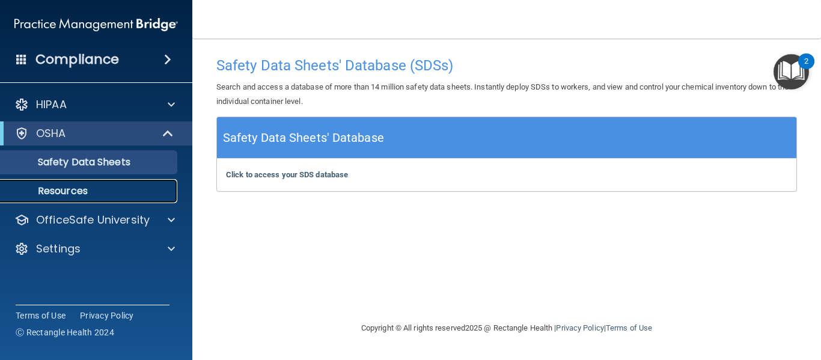
click at [123, 188] on p "Resources" at bounding box center [90, 191] width 164 height 12
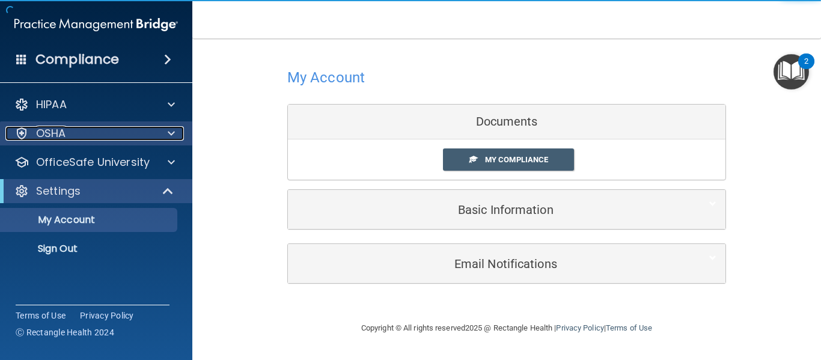
click at [171, 135] on span at bounding box center [171, 133] width 7 height 14
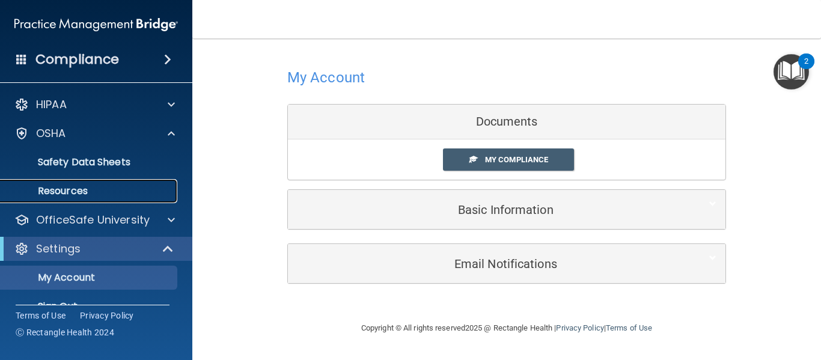
click at [153, 191] on p "Resources" at bounding box center [90, 191] width 164 height 12
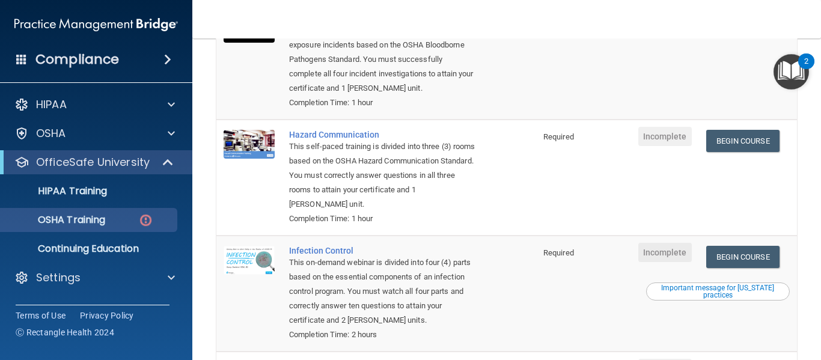
scroll to position [178, 0]
click at [744, 138] on link "Begin Course" at bounding box center [742, 141] width 73 height 22
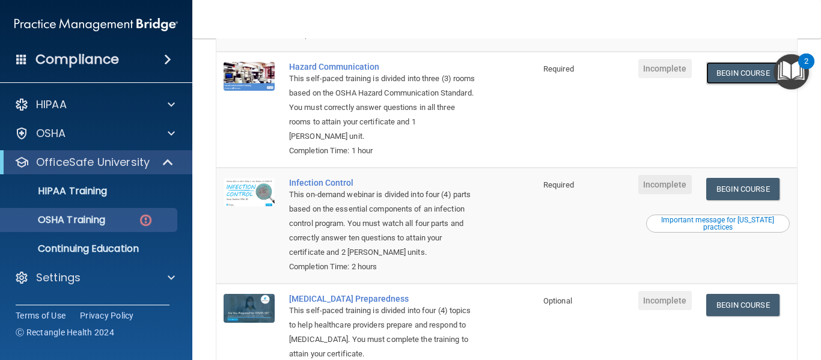
scroll to position [248, 0]
click at [723, 193] on link "Begin Course" at bounding box center [742, 188] width 73 height 22
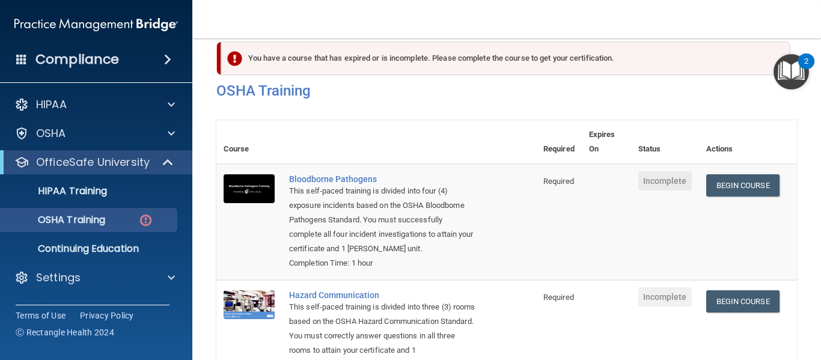
scroll to position [0, 0]
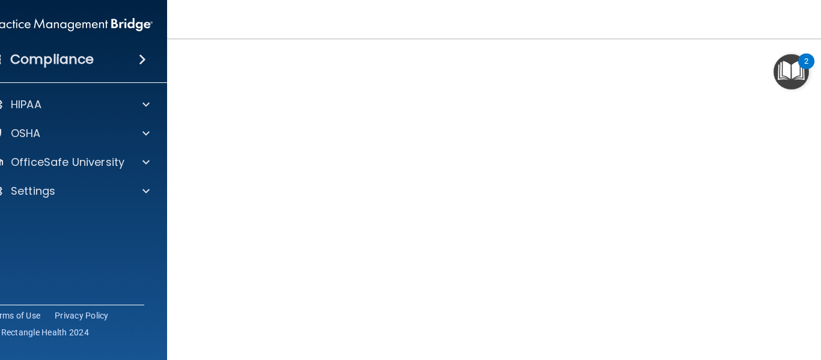
scroll to position [50, 0]
click at [103, 135] on div "OSHA" at bounding box center [54, 133] width 149 height 14
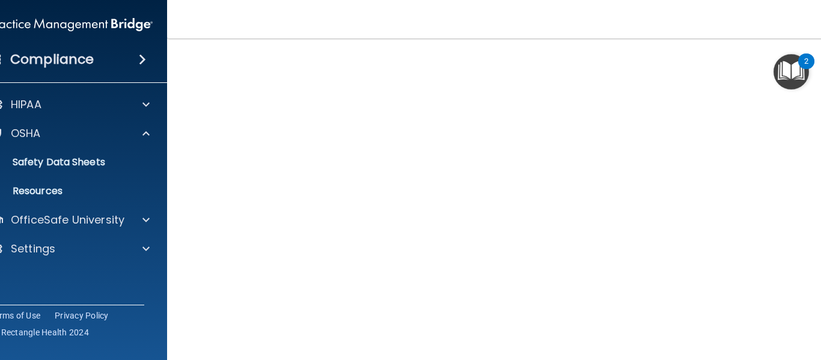
click at [786, 60] on img "Open Resource Center, 2 new notifications" at bounding box center [790, 71] width 35 height 35
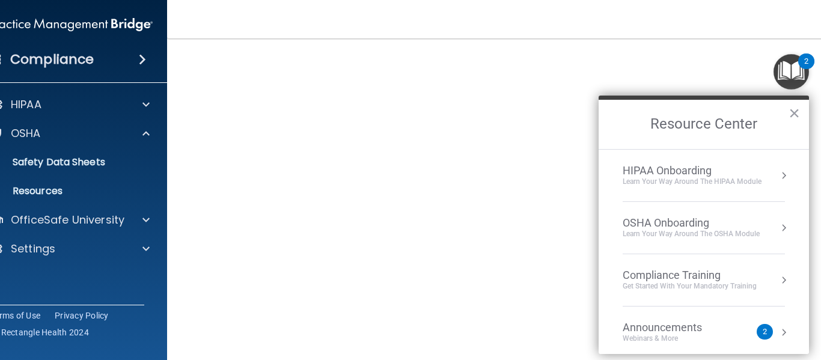
click at [732, 222] on div "OSHA Onboarding" at bounding box center [691, 222] width 137 height 13
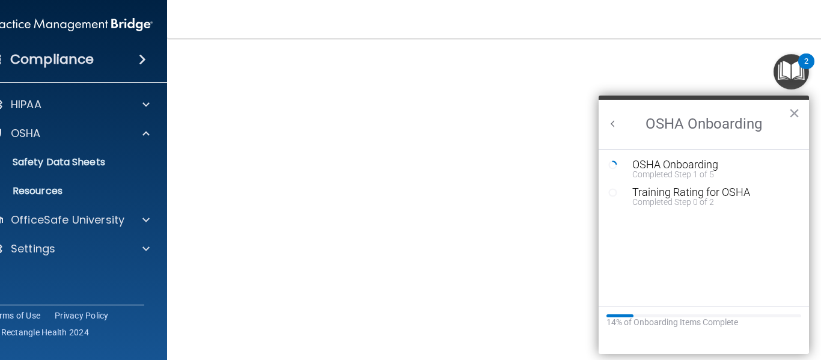
scroll to position [0, 0]
click at [663, 168] on div "OSHA Onboarding" at bounding box center [712, 164] width 161 height 11
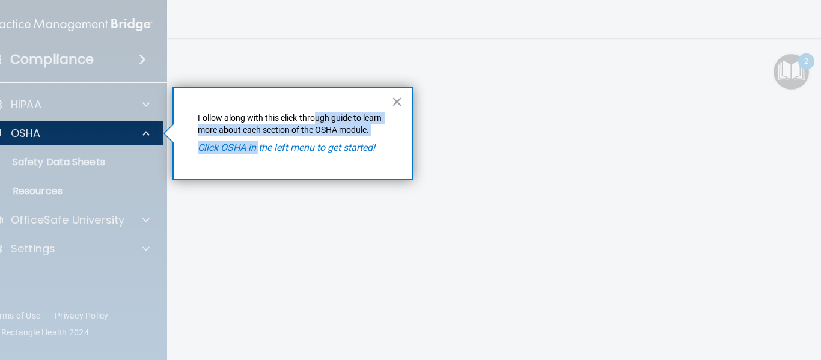
drag, startPoint x: 260, startPoint y: 147, endPoint x: 313, endPoint y: 124, distance: 58.1
click at [313, 124] on div "× Follow along with this click-through guide to learn more about each section o…" at bounding box center [292, 133] width 240 height 93
click at [394, 103] on button "×" at bounding box center [396, 101] width 11 height 19
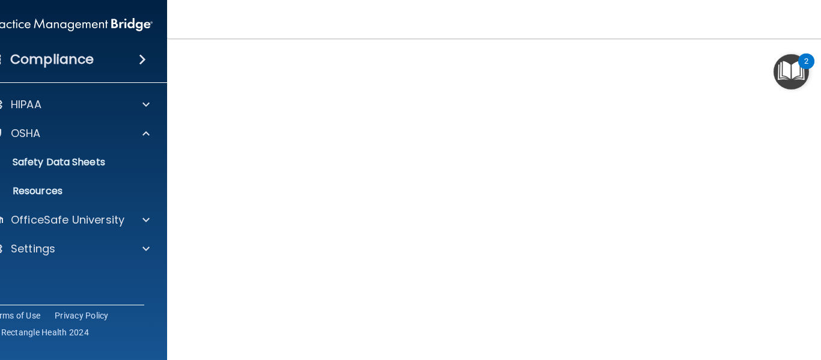
scroll to position [64, 0]
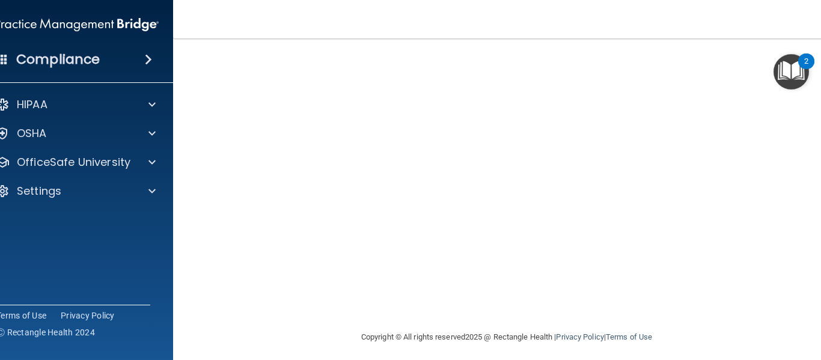
scroll to position [154, 0]
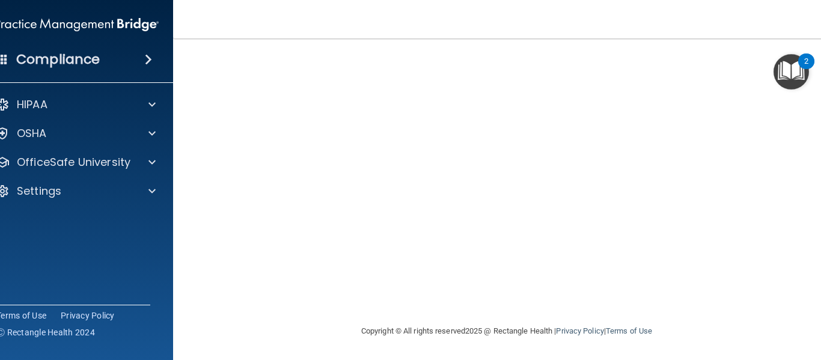
click at [790, 70] on img "Open Resource Center, 2 new notifications" at bounding box center [790, 71] width 35 height 35
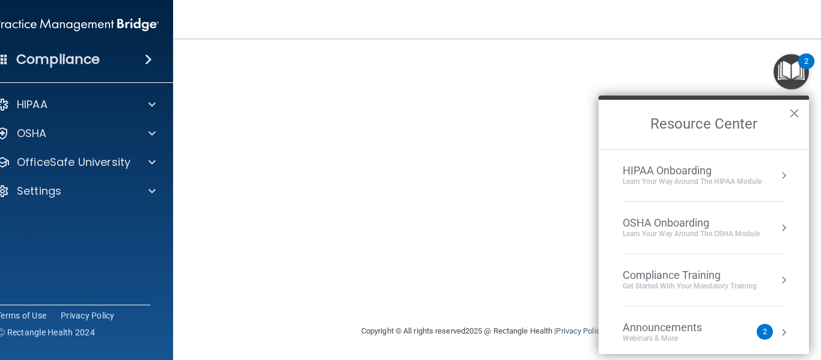
click at [766, 227] on div "OSHA Onboarding Learn your way around the OSHA module" at bounding box center [704, 227] width 162 height 23
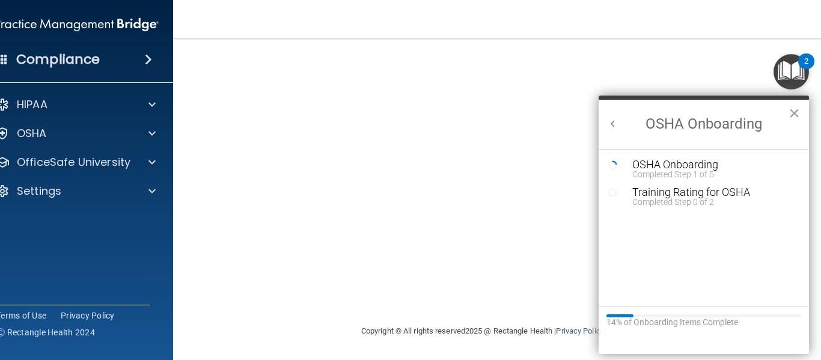
scroll to position [0, 0]
click at [708, 178] on div "Completed Step 1 of 5" at bounding box center [712, 174] width 161 height 8
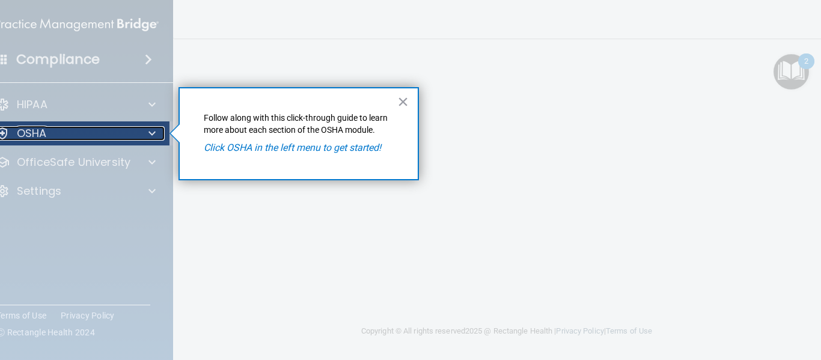
click at [148, 131] on span at bounding box center [151, 133] width 7 height 14
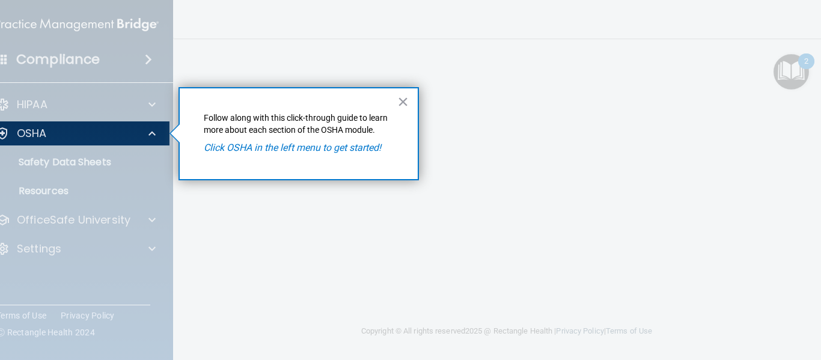
click at [136, 150] on div at bounding box center [73, 252] width 193 height 215
click at [150, 131] on span at bounding box center [151, 133] width 7 height 14
click at [403, 99] on button "×" at bounding box center [402, 101] width 11 height 19
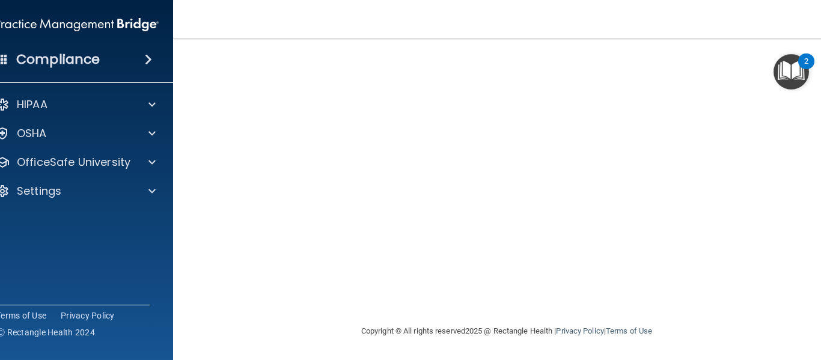
click at [808, 72] on div "2" at bounding box center [806, 69] width 4 height 16
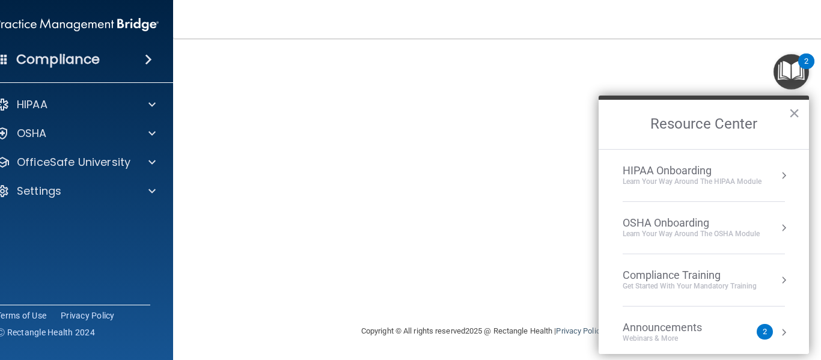
click at [741, 221] on div "OSHA Onboarding" at bounding box center [691, 222] width 137 height 13
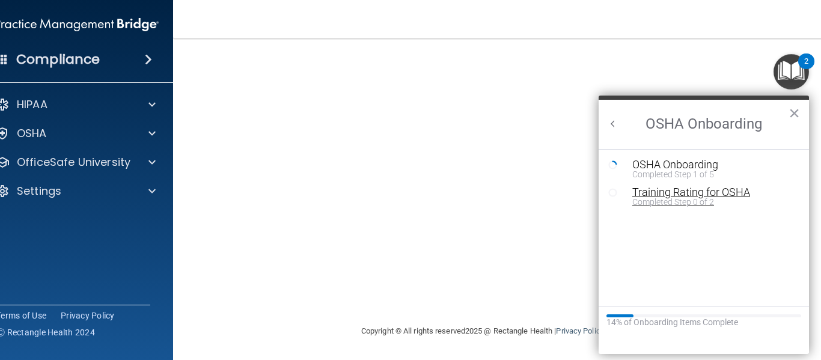
click at [693, 194] on div "Training Rating for OSHA" at bounding box center [712, 192] width 161 height 11
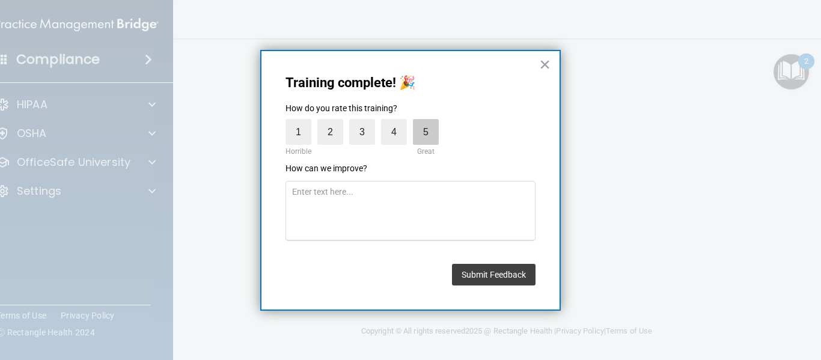
click at [433, 130] on label "5" at bounding box center [426, 132] width 26 height 26
click at [398, 122] on input "5" at bounding box center [398, 122] width 0 height 0
click at [496, 282] on button "Submit Feedback" at bounding box center [494, 275] width 84 height 22
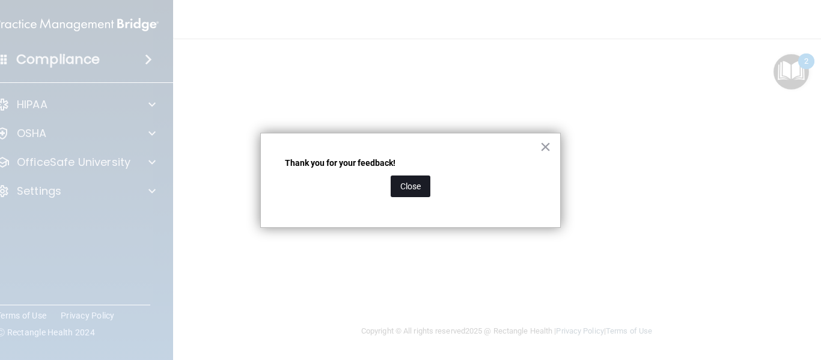
click at [404, 186] on button "Close" at bounding box center [411, 186] width 40 height 22
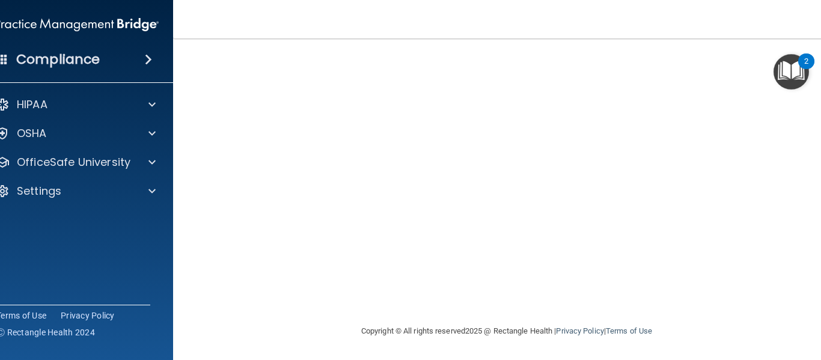
click at [783, 66] on img "Open Resource Center, 2 new notifications" at bounding box center [790, 71] width 35 height 35
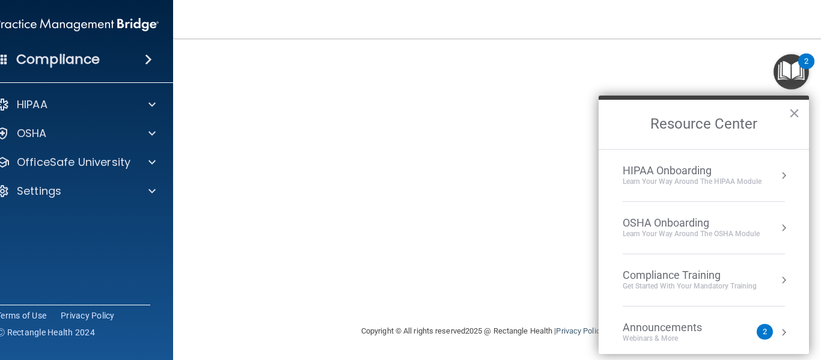
click at [735, 275] on div "Compliance Training" at bounding box center [690, 275] width 134 height 13
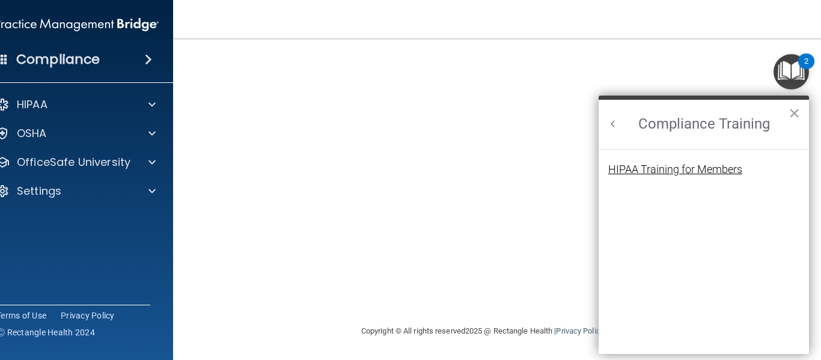
click at [691, 169] on div "HIPAA Training for Members" at bounding box center [675, 169] width 134 height 11
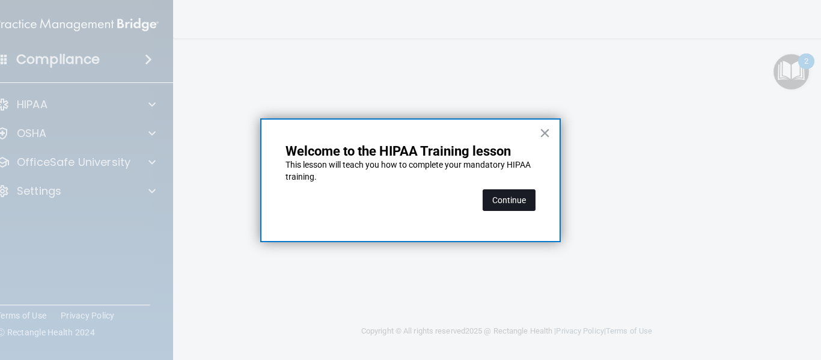
click at [517, 203] on button "Continue" at bounding box center [509, 200] width 53 height 22
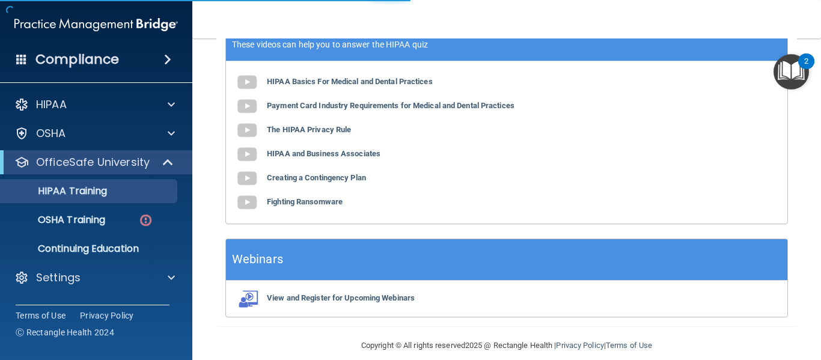
scroll to position [93, 0]
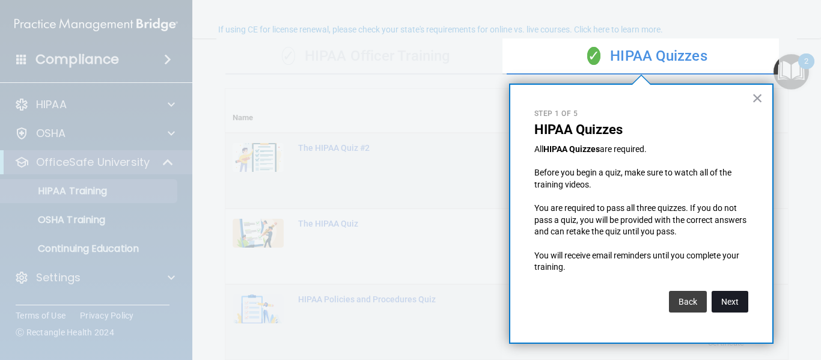
click at [731, 300] on button "Next" at bounding box center [729, 302] width 37 height 22
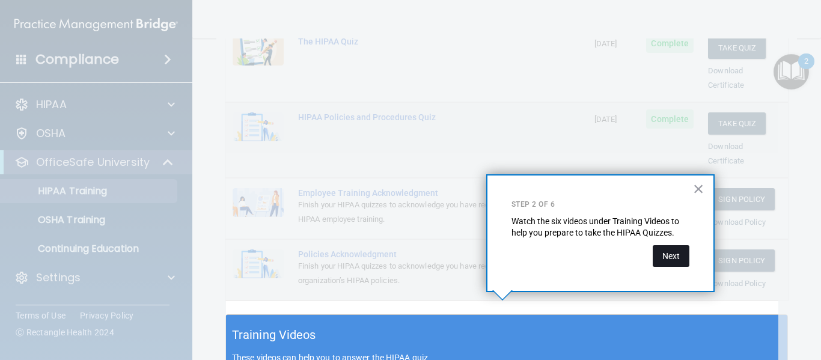
click at [673, 258] on button "Next" at bounding box center [671, 256] width 37 height 22
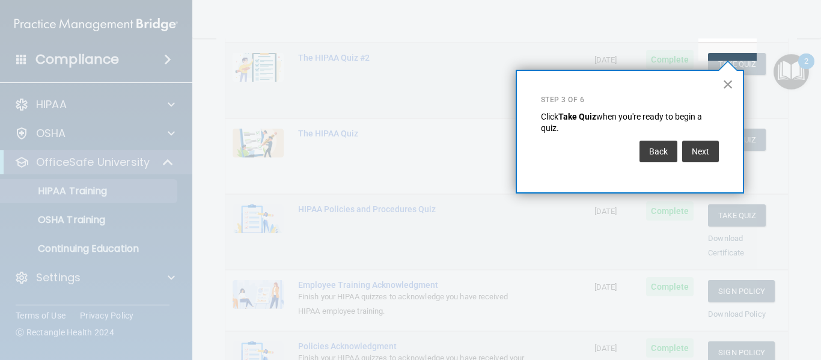
click at [726, 82] on button "×" at bounding box center [727, 84] width 11 height 19
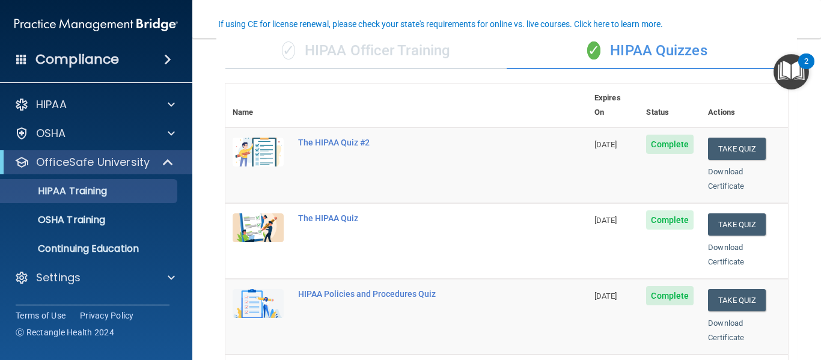
scroll to position [0, 0]
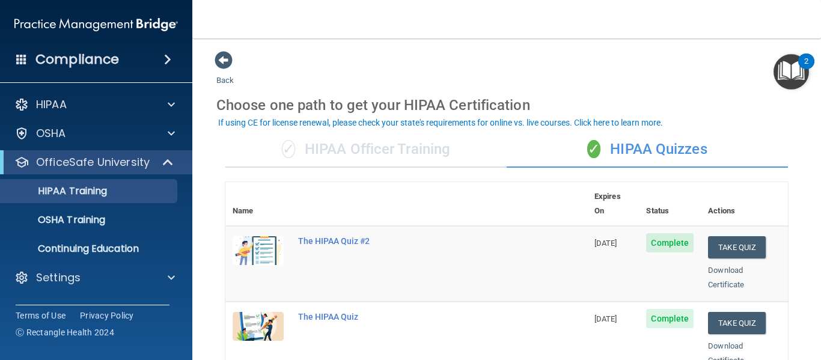
click at [790, 80] on img "Open Resource Center, 2 new notifications" at bounding box center [790, 71] width 35 height 35
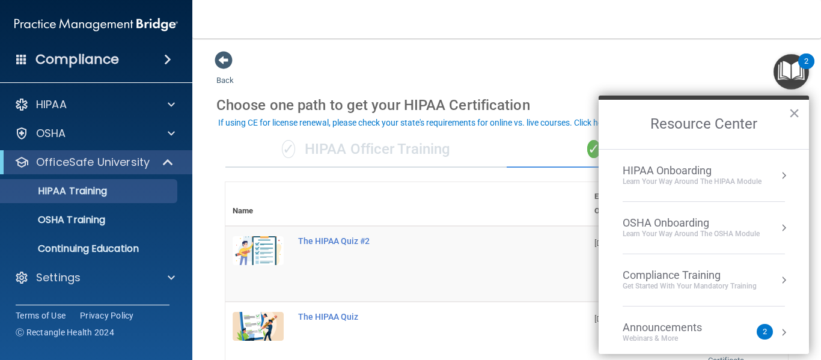
click at [763, 329] on div "2" at bounding box center [765, 332] width 16 height 16
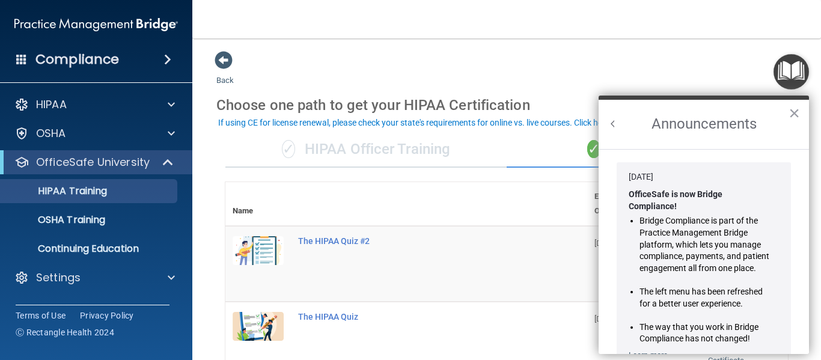
click at [618, 121] on button "Back to Resource Center Home" at bounding box center [613, 124] width 12 height 12
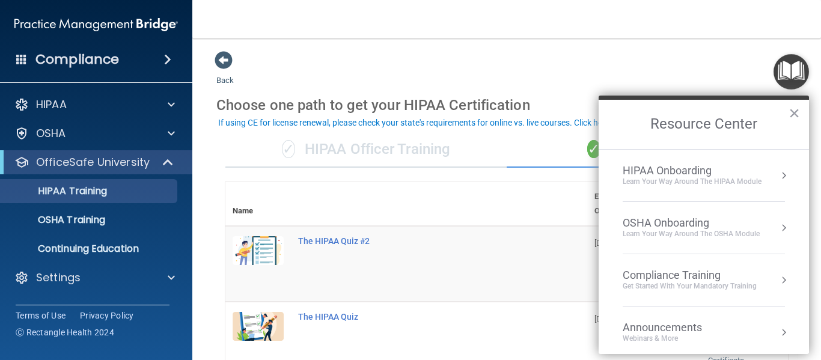
click at [675, 237] on div "Learn your way around the OSHA module" at bounding box center [691, 234] width 137 height 10
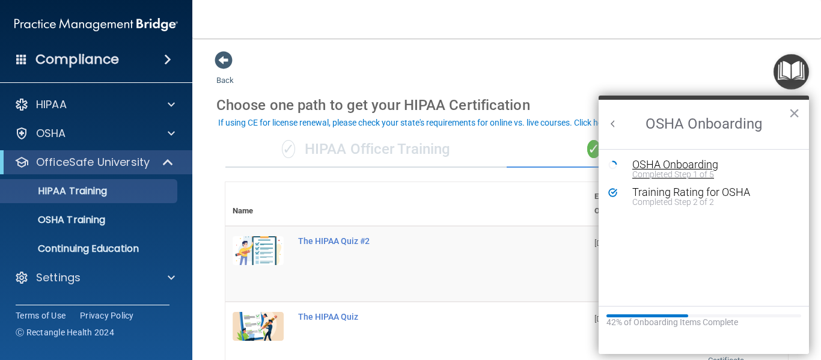
click at [675, 170] on div "Completed Step 1 of 5" at bounding box center [712, 174] width 161 height 8
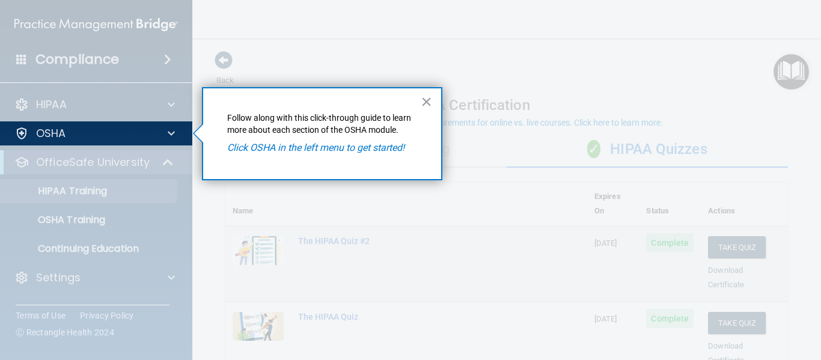
click at [353, 123] on p "Follow along with this click-through guide to learn more about each section of …" at bounding box center [322, 123] width 190 height 23
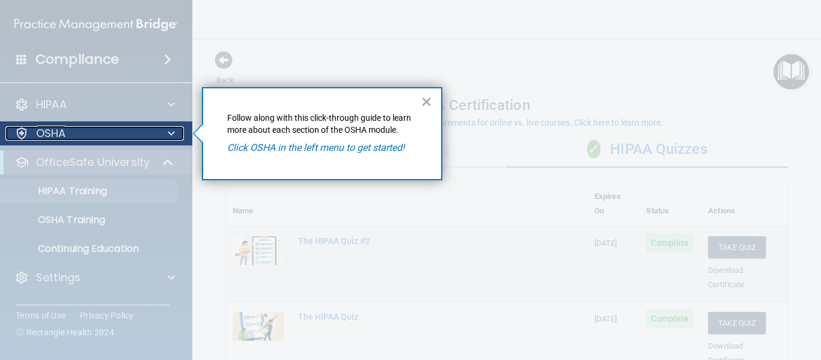
click at [24, 130] on div at bounding box center [21, 133] width 14 height 14
click at [57, 128] on p "OSHA" at bounding box center [51, 133] width 30 height 14
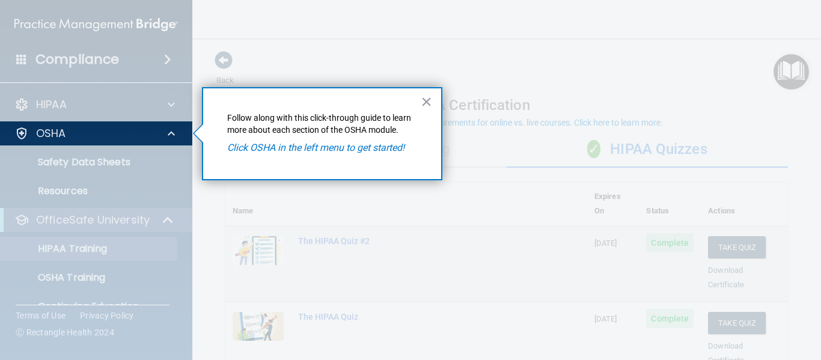
click at [70, 160] on div at bounding box center [96, 252] width 193 height 215
click at [321, 155] on div "× Follow along with this click-through guide to learn more about each section o…" at bounding box center [322, 133] width 240 height 93
click at [422, 103] on button "×" at bounding box center [426, 101] width 11 height 19
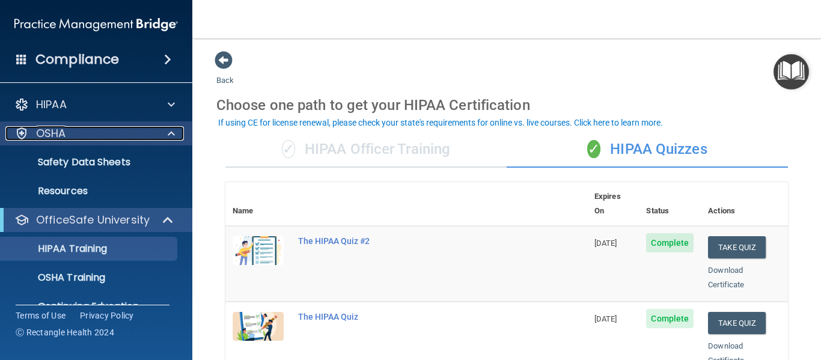
click at [62, 133] on p "OSHA" at bounding box center [51, 133] width 30 height 14
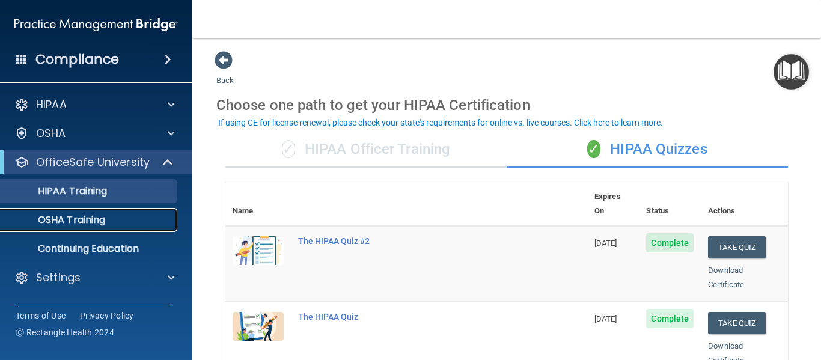
click at [47, 209] on link "OSHA Training" at bounding box center [82, 220] width 189 height 24
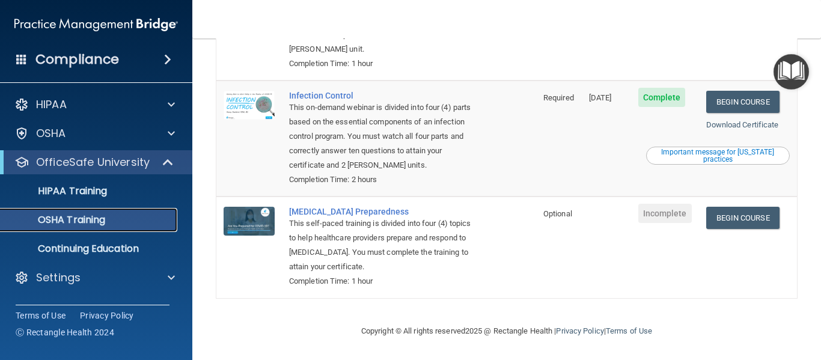
scroll to position [303, 0]
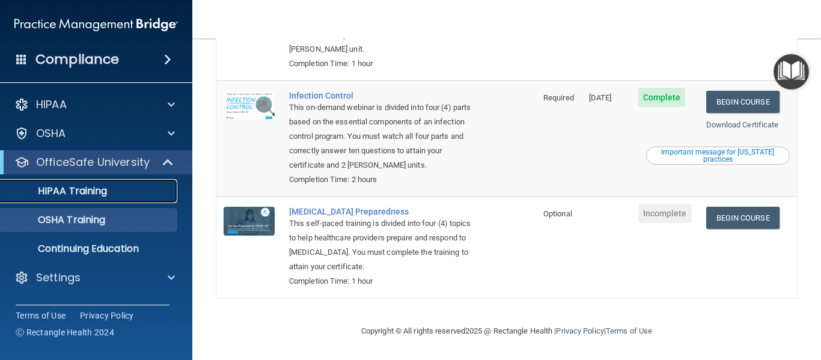
click at [87, 189] on p "HIPAA Training" at bounding box center [57, 191] width 99 height 12
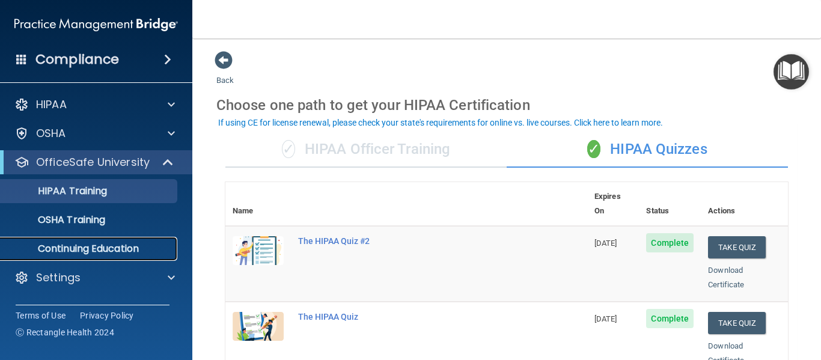
click at [97, 246] on p "Continuing Education" at bounding box center [90, 249] width 164 height 12
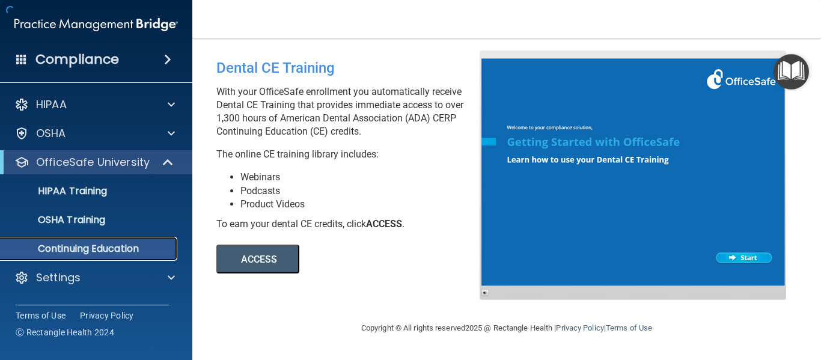
click at [97, 246] on p "Continuing Education" at bounding box center [90, 249] width 164 height 12
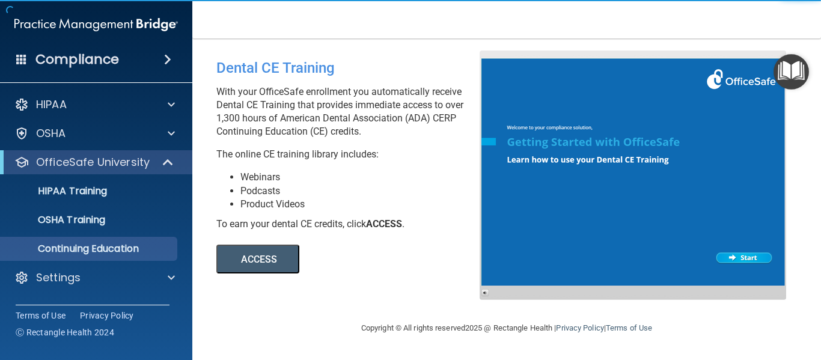
click at [319, 239] on div "ACCESS ACCESS" at bounding box center [380, 252] width 329 height 43
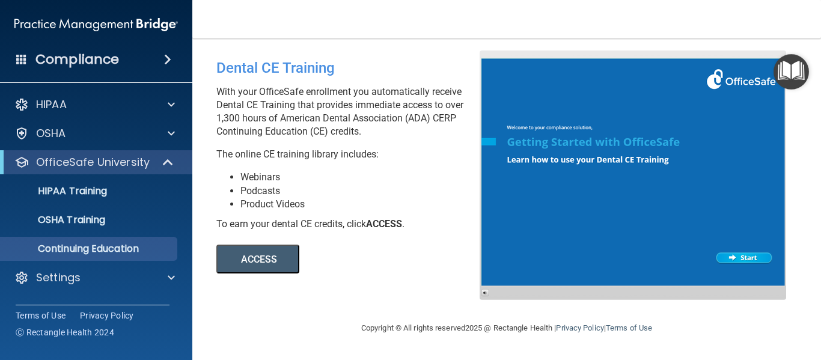
click at [261, 262] on button "ACCESS" at bounding box center [257, 259] width 83 height 29
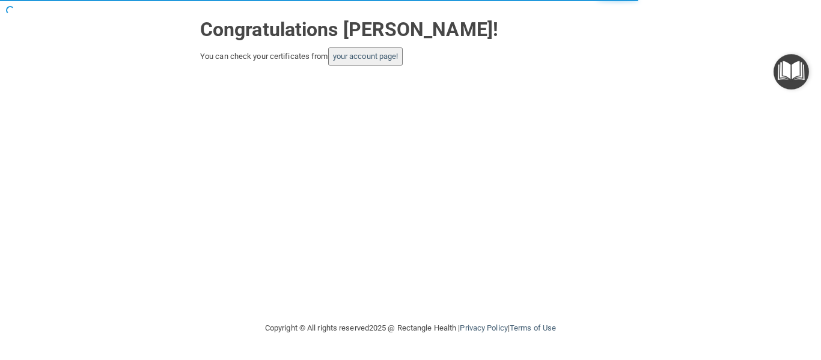
click at [358, 49] on button "your account page!" at bounding box center [365, 56] width 75 height 18
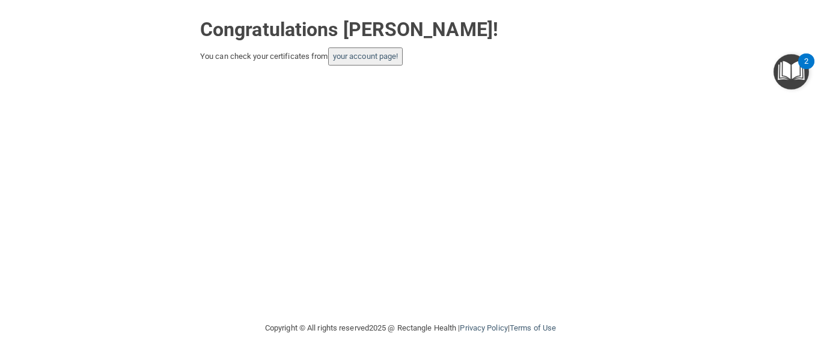
click at [361, 62] on button "your account page!" at bounding box center [365, 56] width 75 height 18
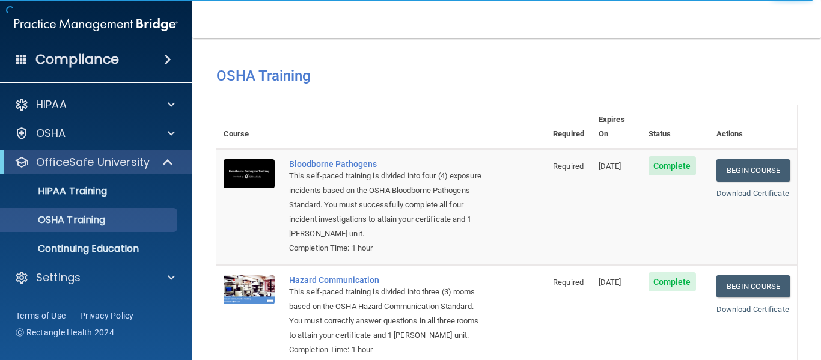
click at [157, 65] on div "Compliance" at bounding box center [96, 59] width 192 height 26
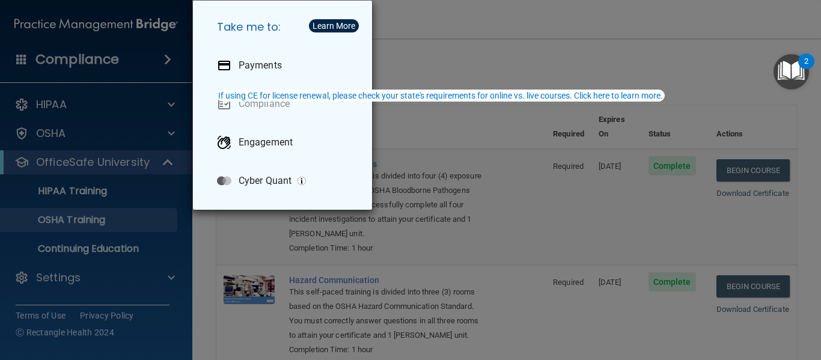
click at [391, 20] on div "Take me to: Payments Compliance Engagement Cyber Quant" at bounding box center [410, 180] width 821 height 360
